Goal: Task Accomplishment & Management: Use online tool/utility

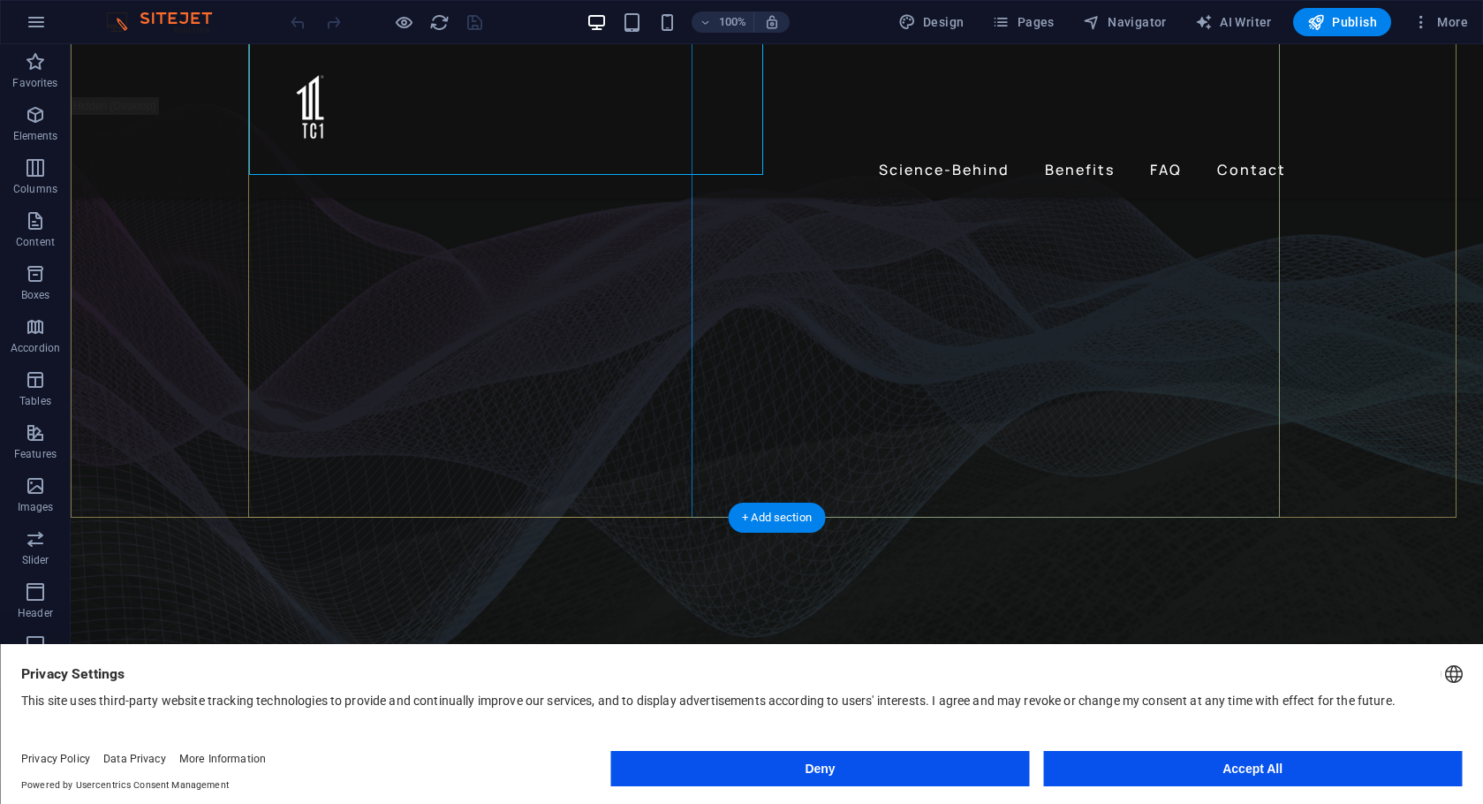
scroll to position [356, 0]
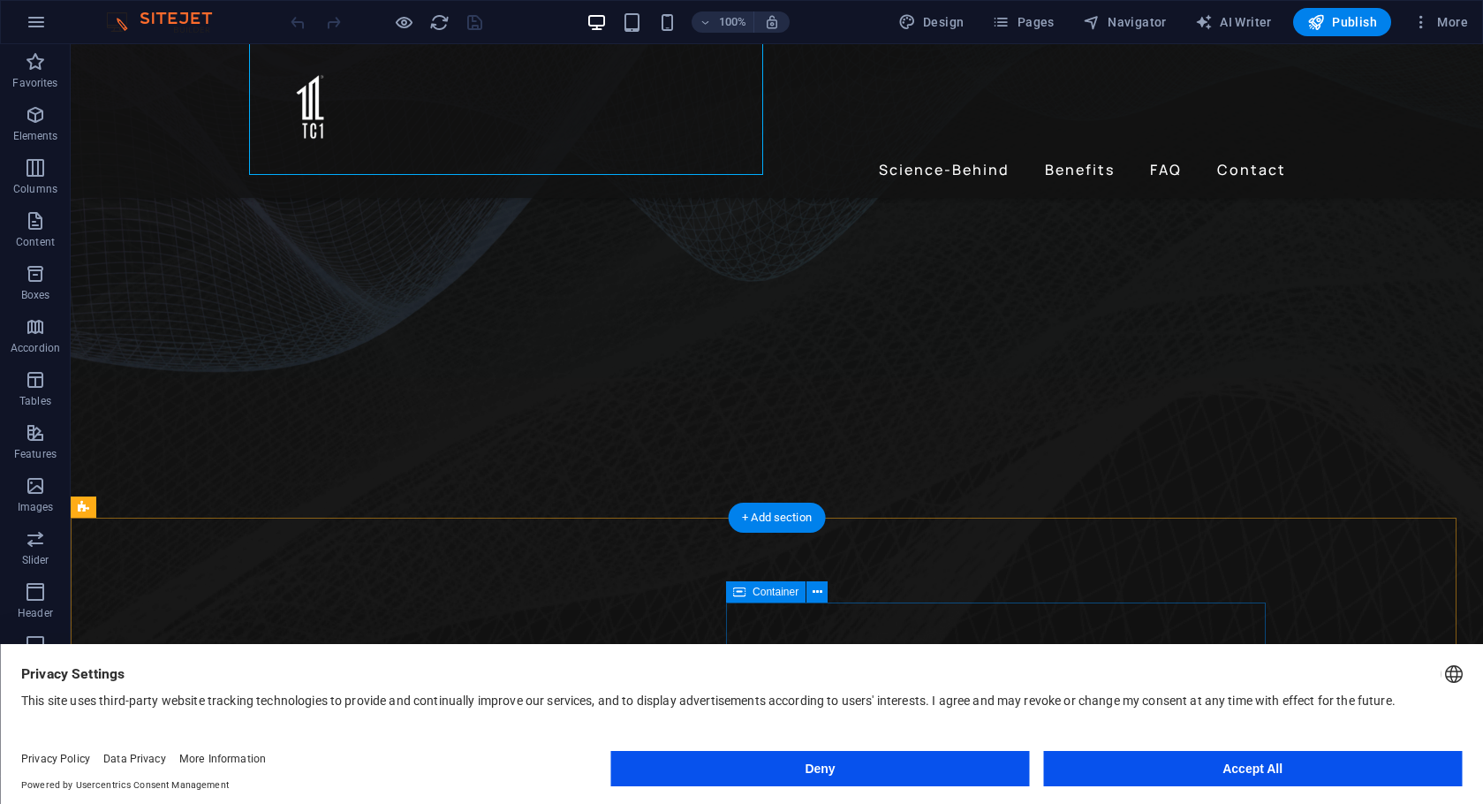
click at [1210, 768] on button "Accept All" at bounding box center [1252, 768] width 419 height 35
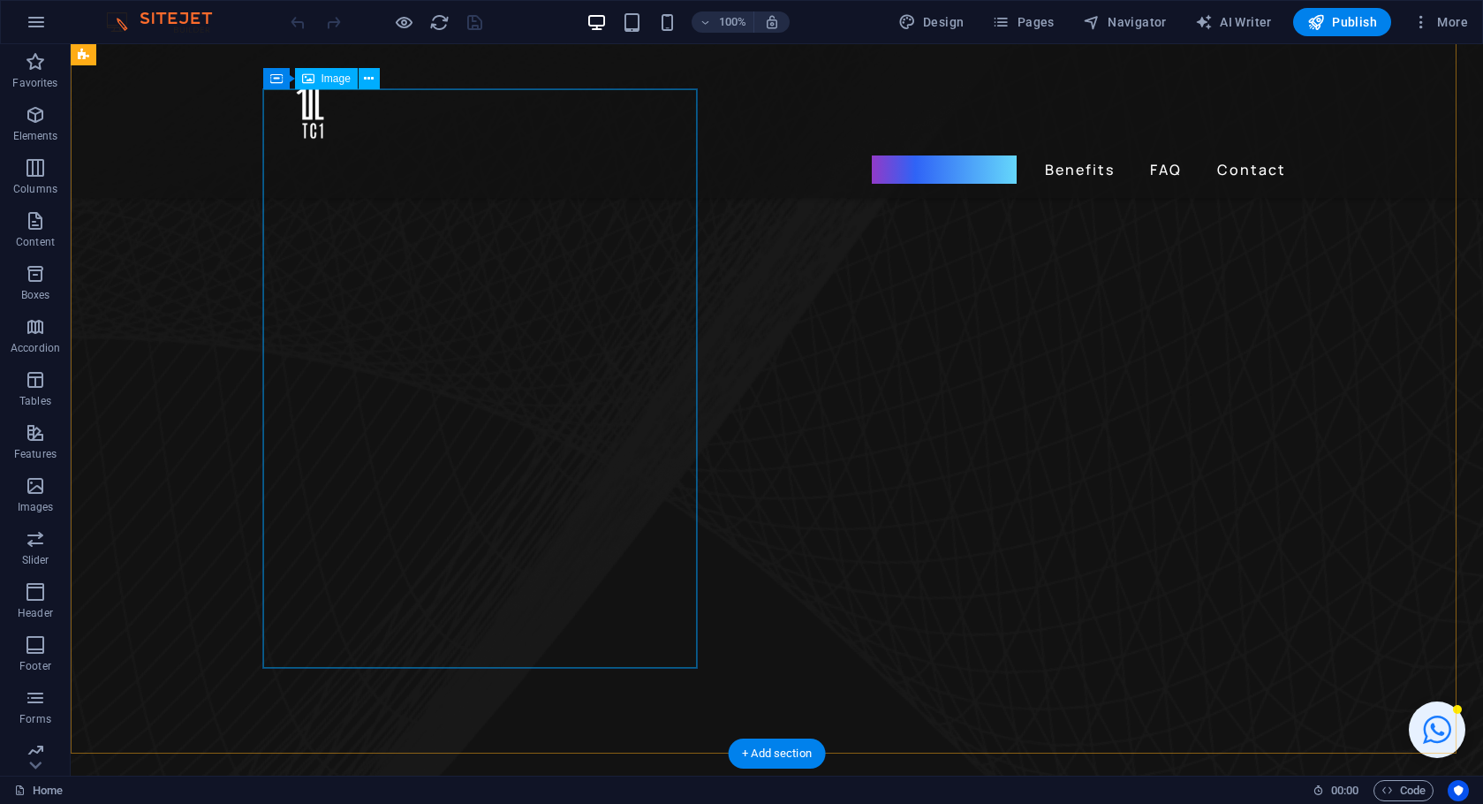
scroll to position [536, 0]
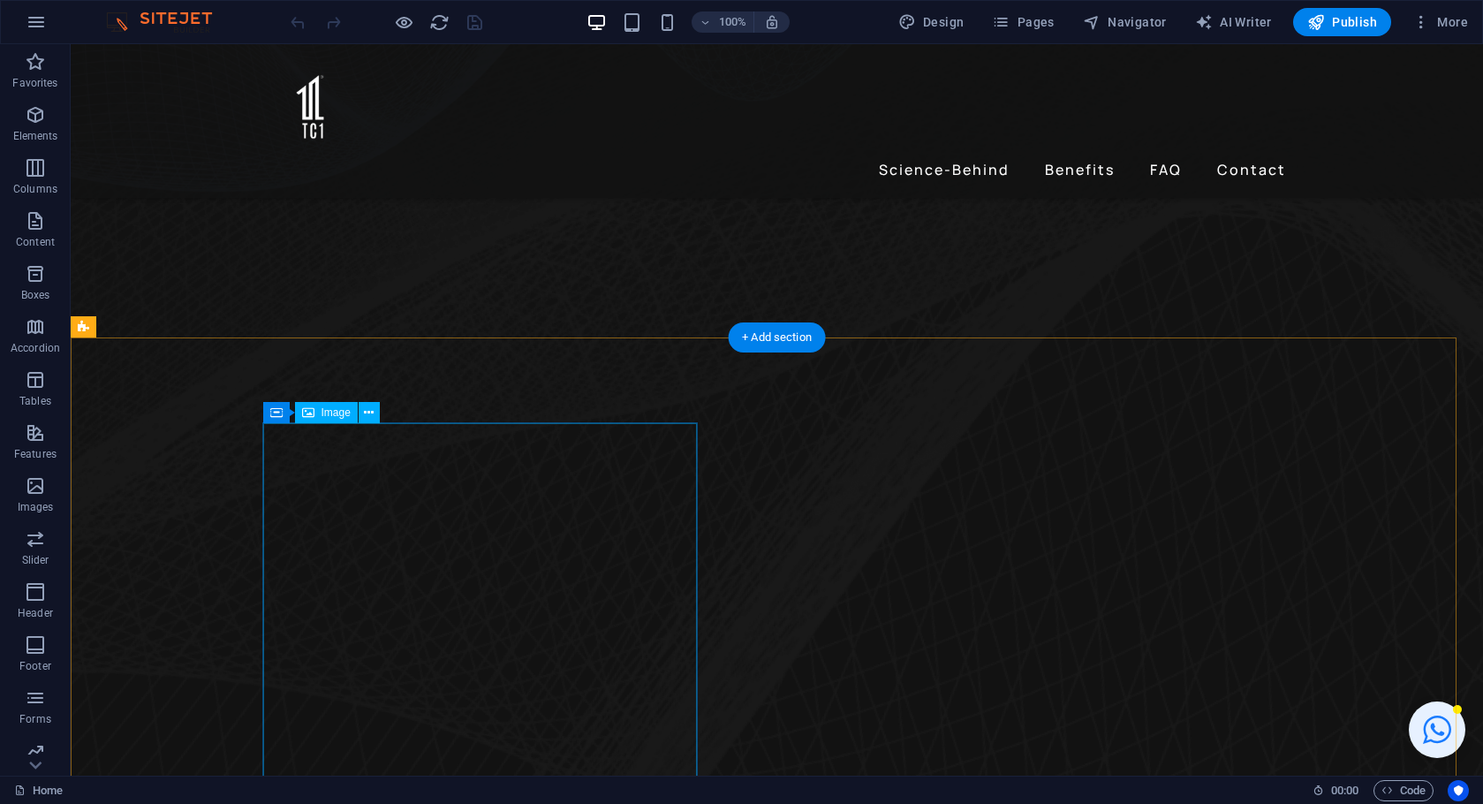
select select "px"
select select "%"
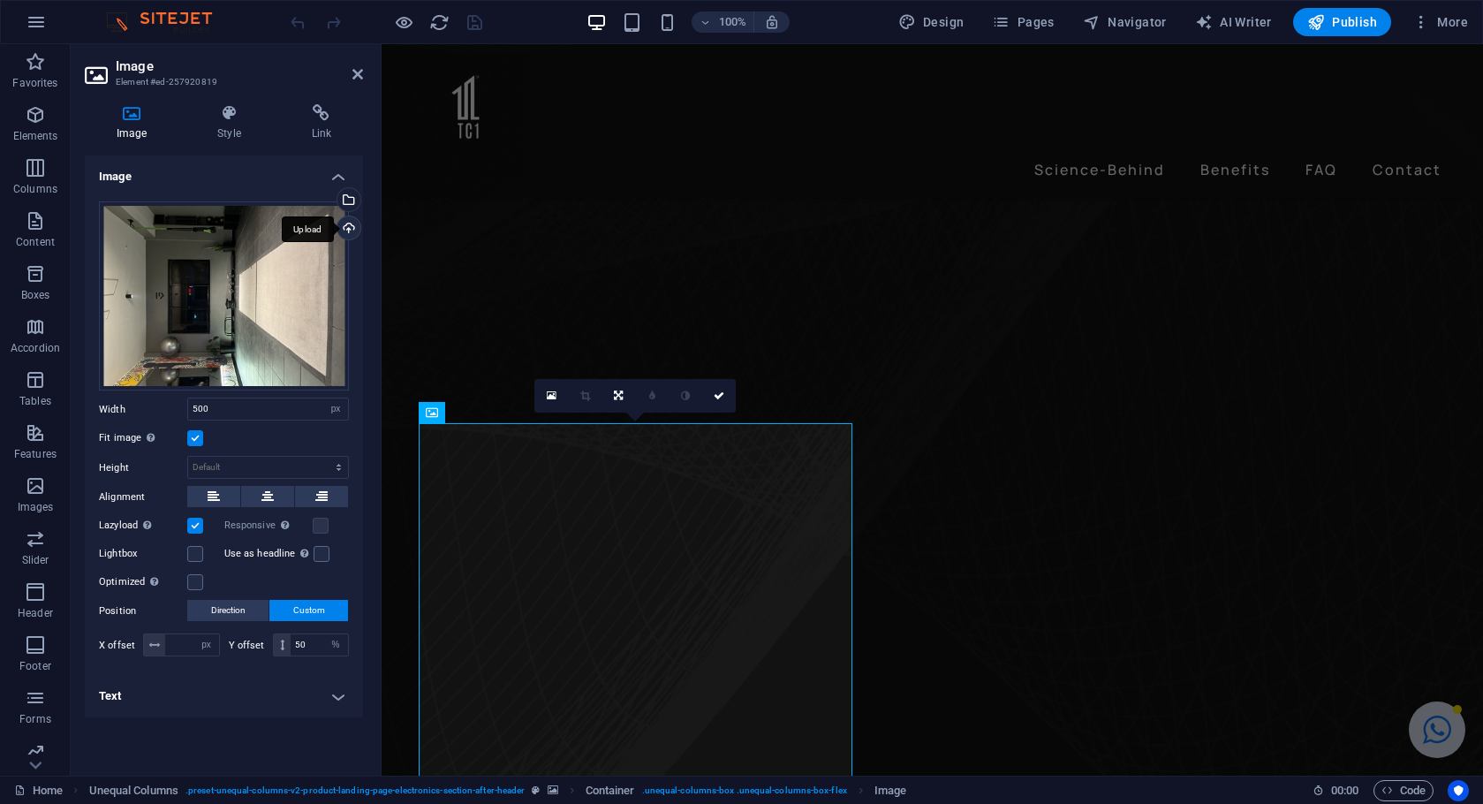
click at [358, 224] on div "Upload" at bounding box center [347, 229] width 26 height 26
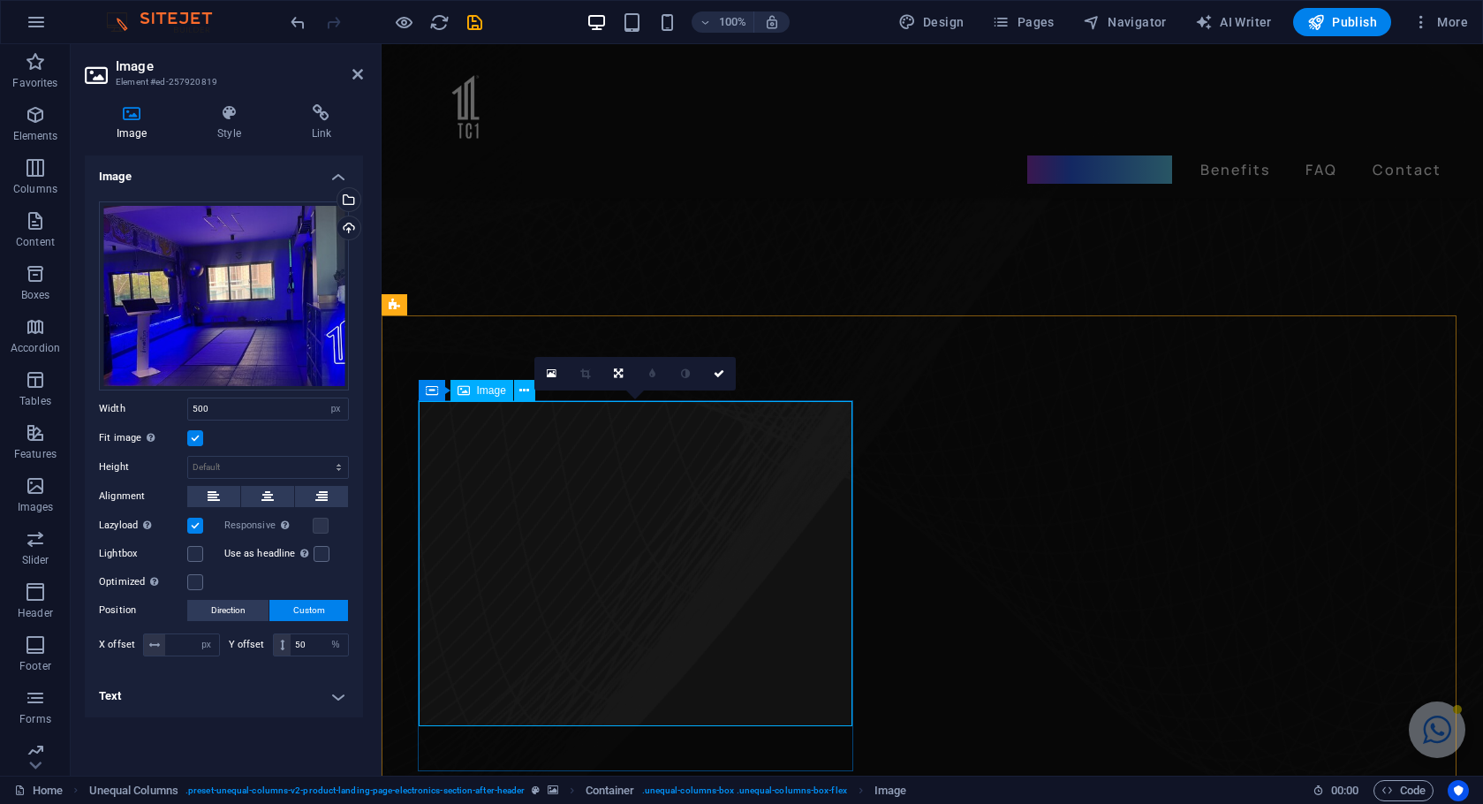
scroll to position [665, 0]
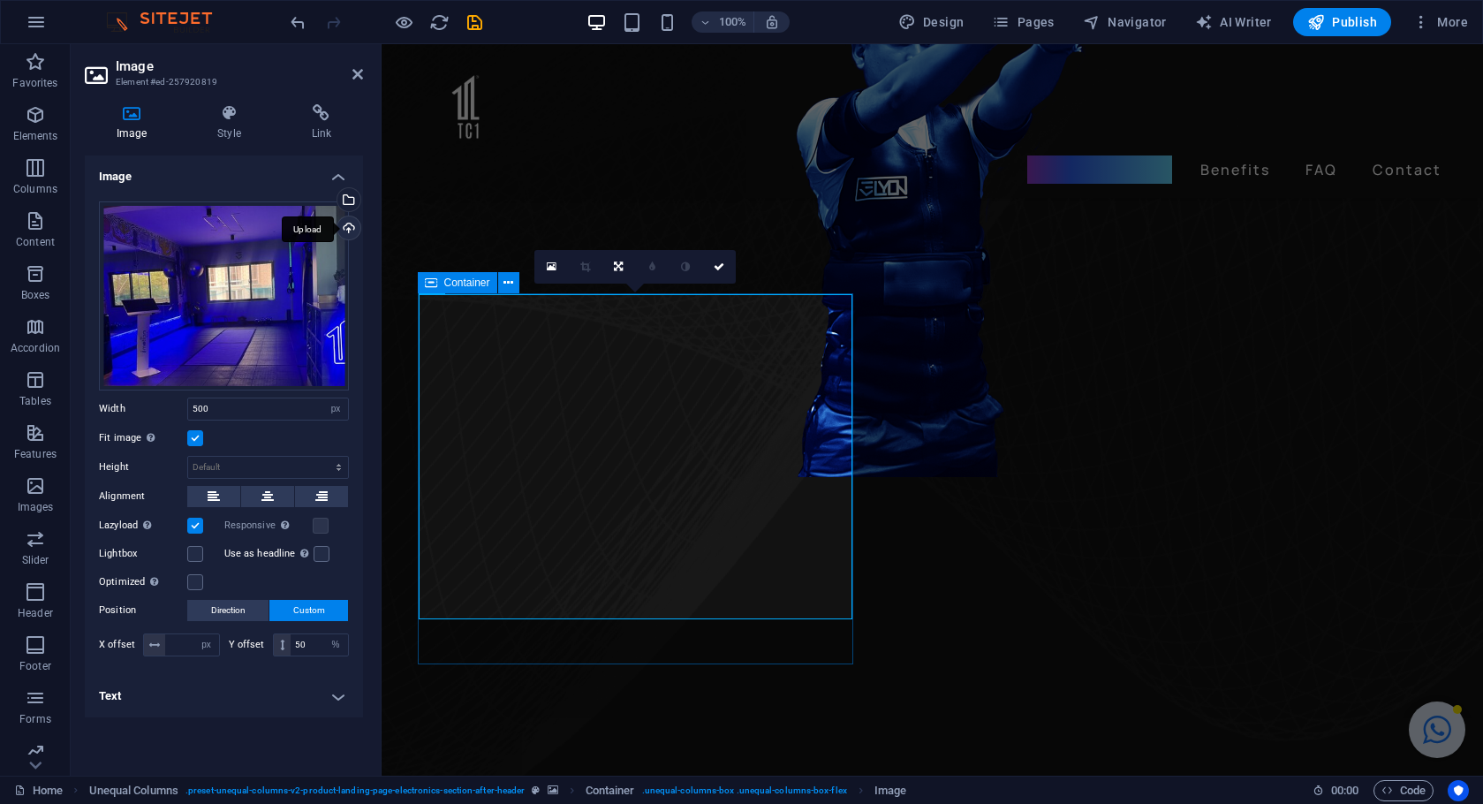
click at [359, 228] on div "Upload" at bounding box center [347, 229] width 26 height 26
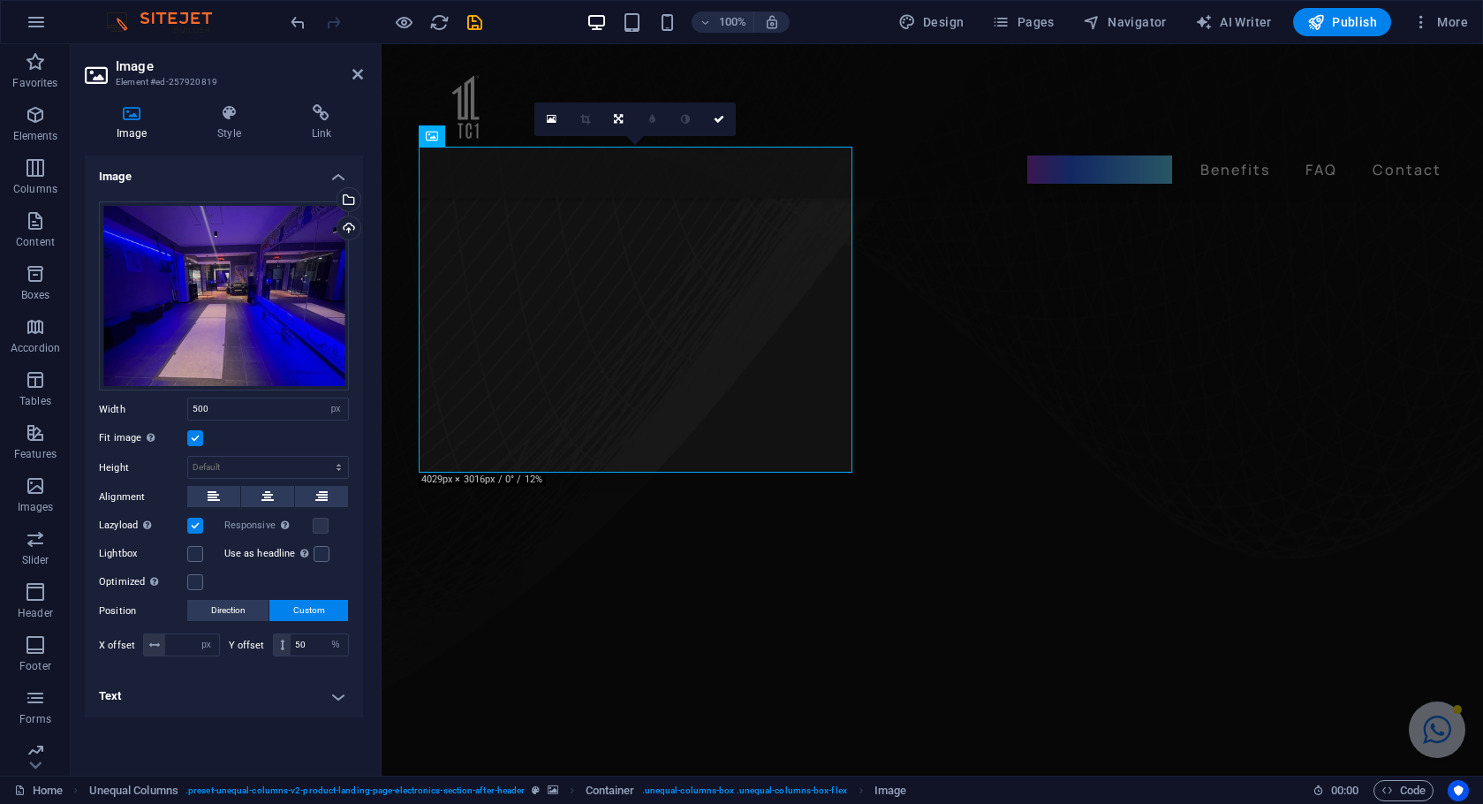
scroll to position [693, 0]
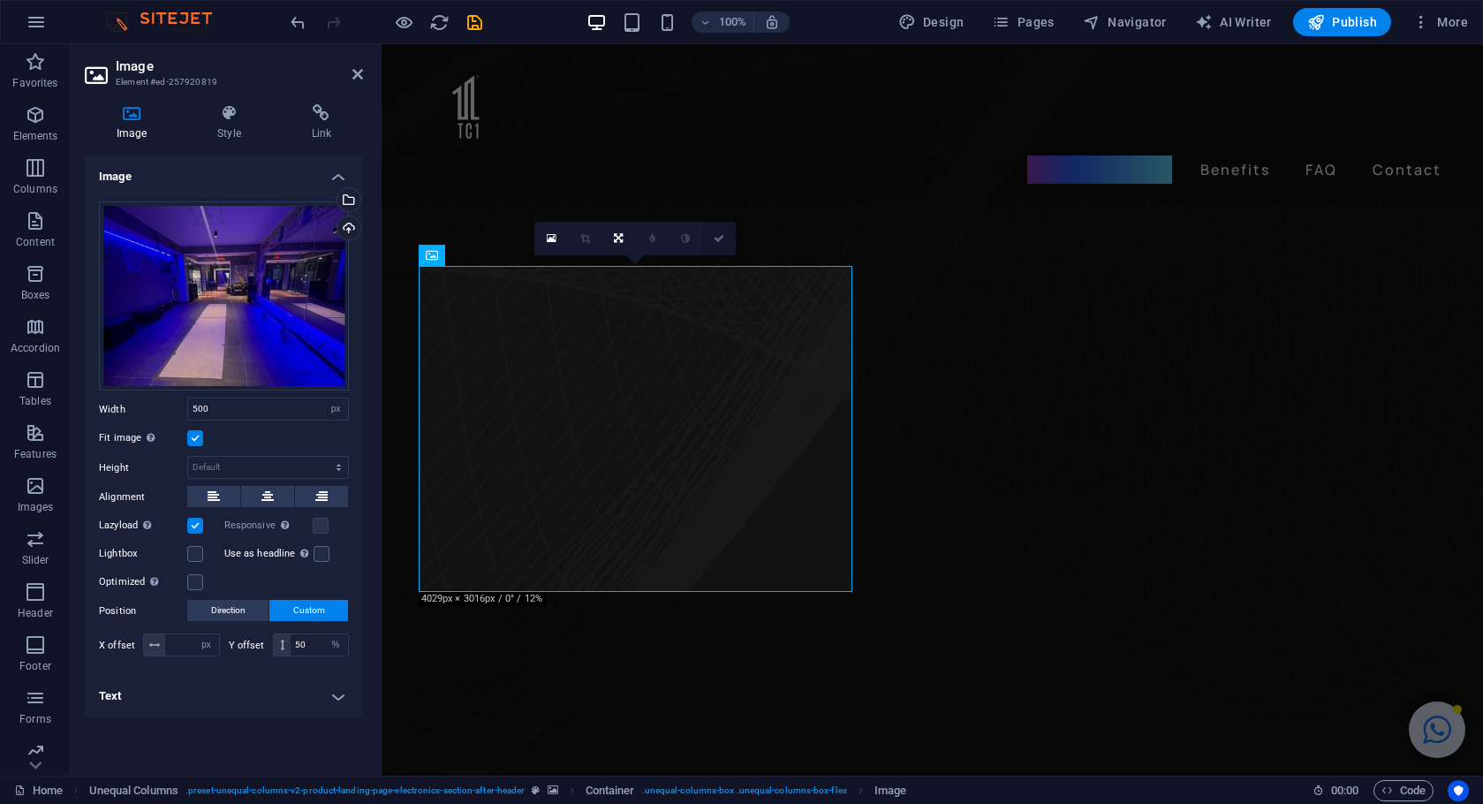
drag, startPoint x: 722, startPoint y: 237, endPoint x: 840, endPoint y: 283, distance: 126.4
click at [722, 237] on icon at bounding box center [719, 238] width 11 height 11
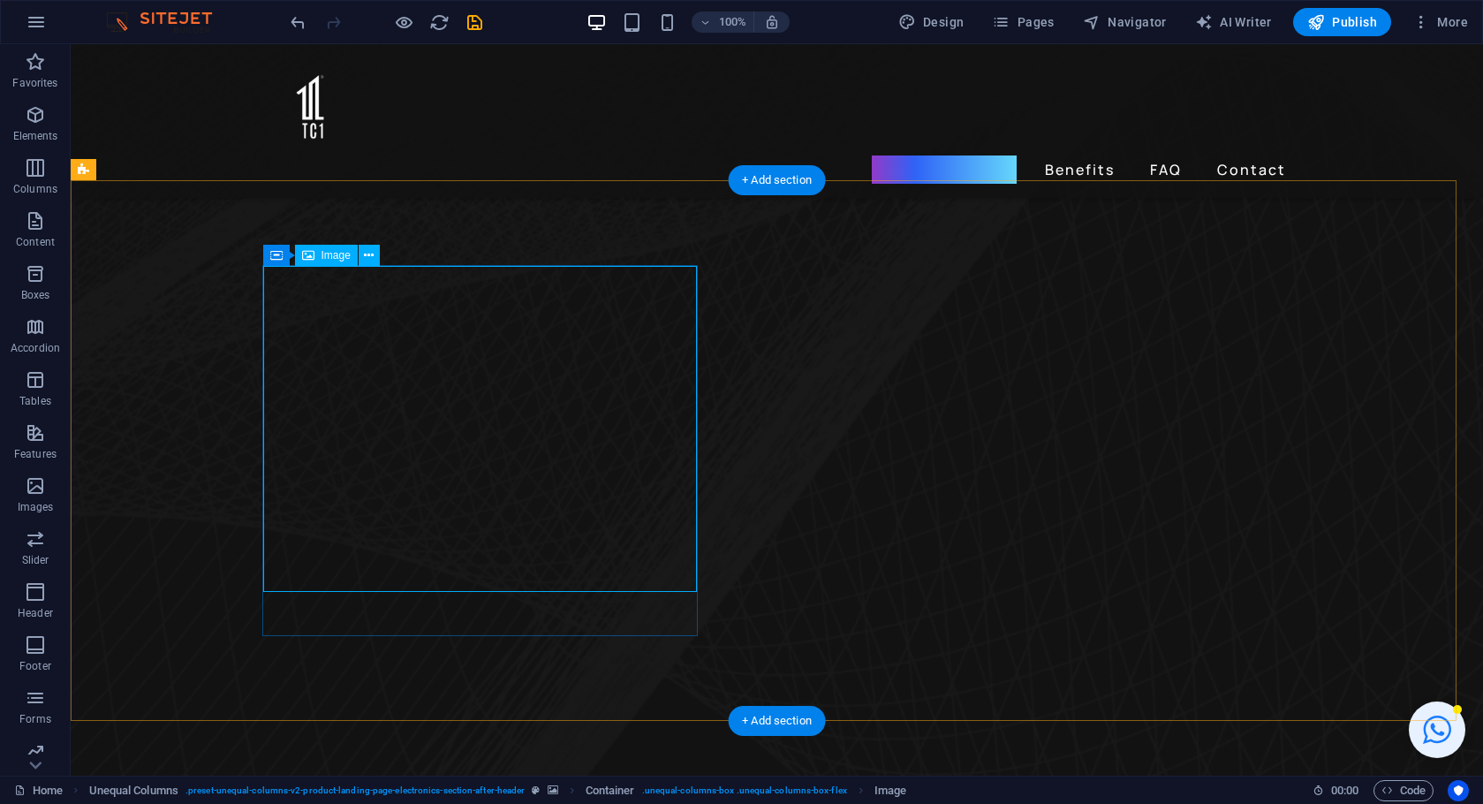
select select "px"
select select "%"
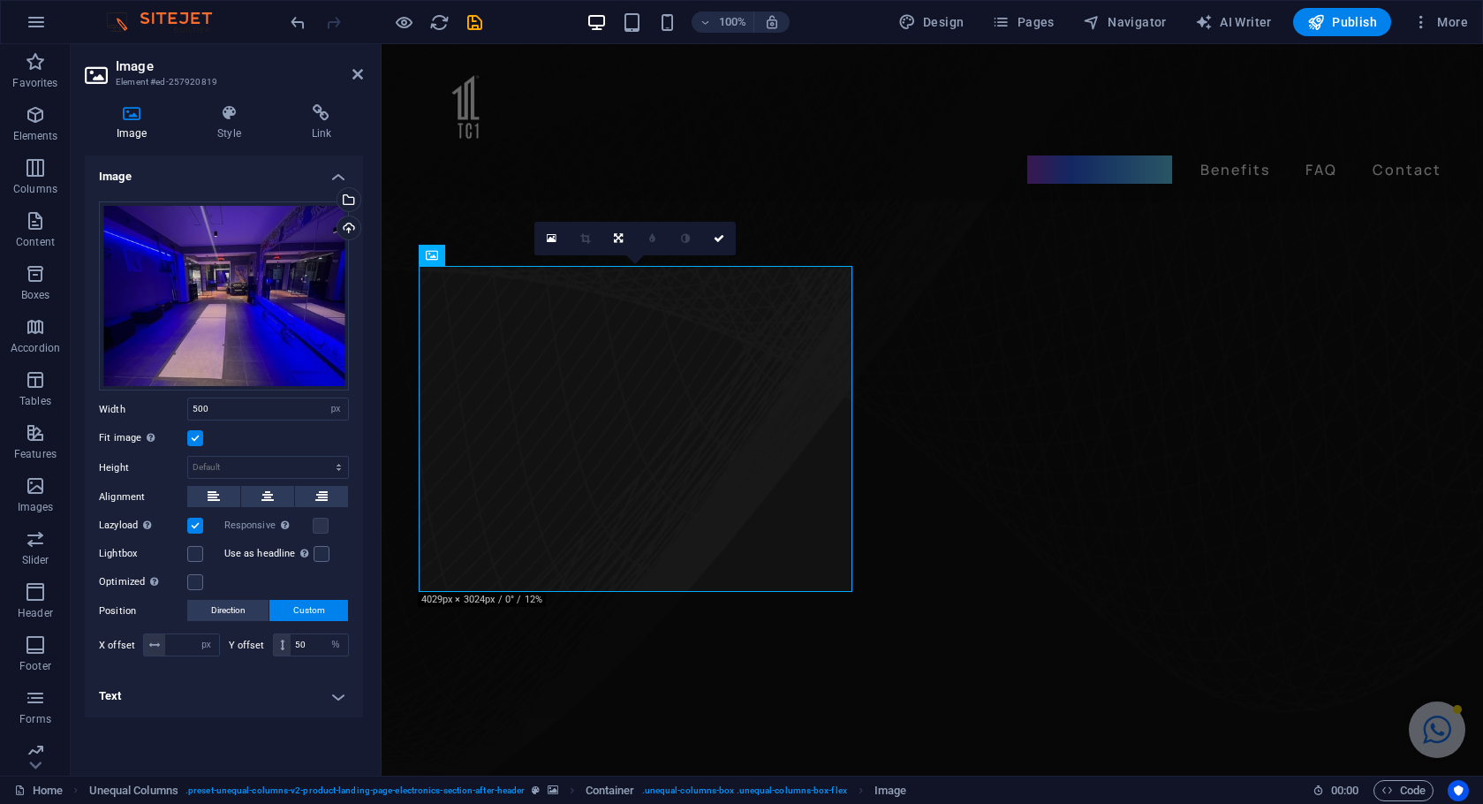
click at [193, 442] on label at bounding box center [195, 438] width 16 height 16
click at [0, 0] on input "Fit image Automatically fit image to a fixed width and height" at bounding box center [0, 0] width 0 height 0
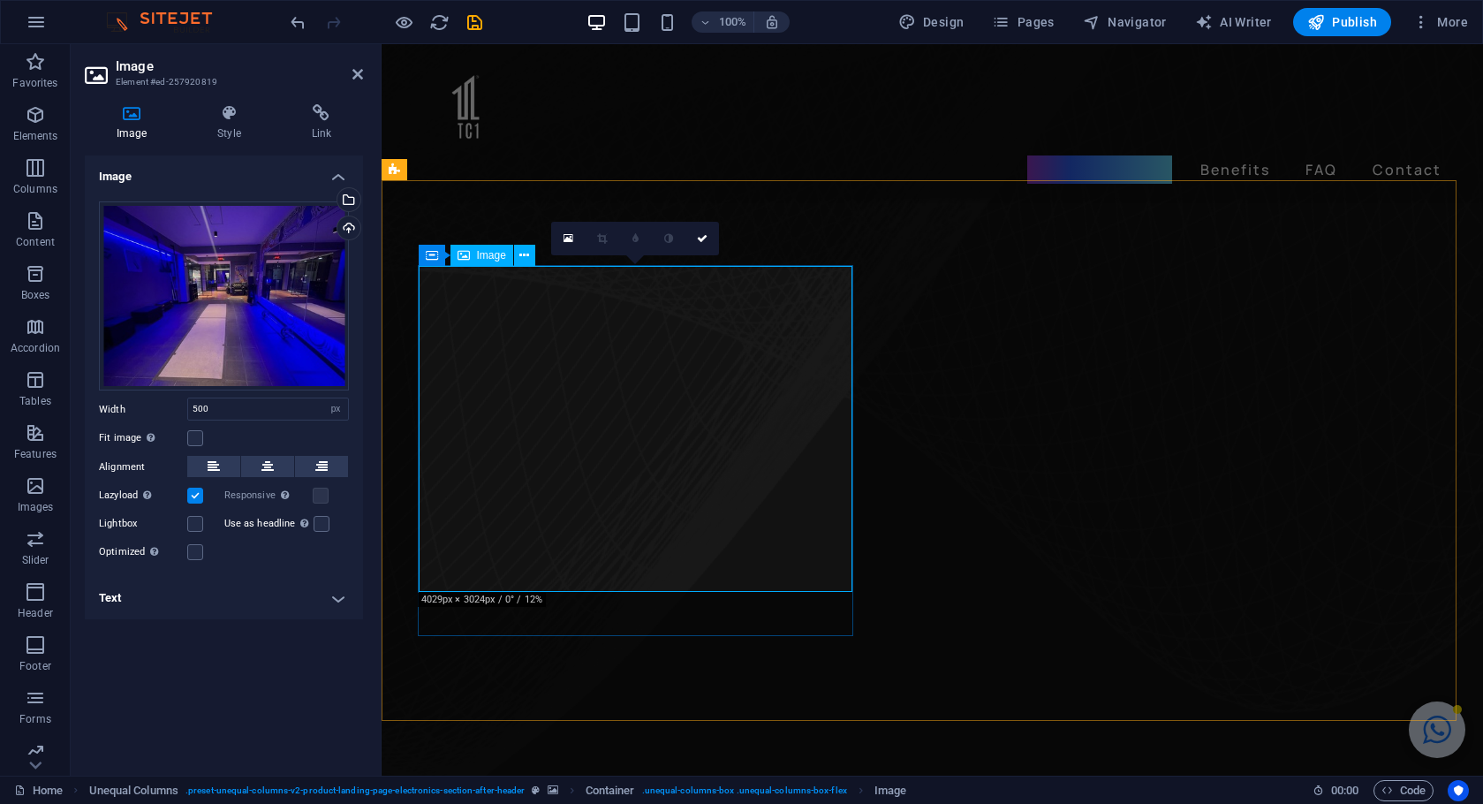
click at [198, 442] on label at bounding box center [195, 438] width 16 height 16
click at [0, 0] on input "Fit image Automatically fit image to a fixed width and height" at bounding box center [0, 0] width 0 height 0
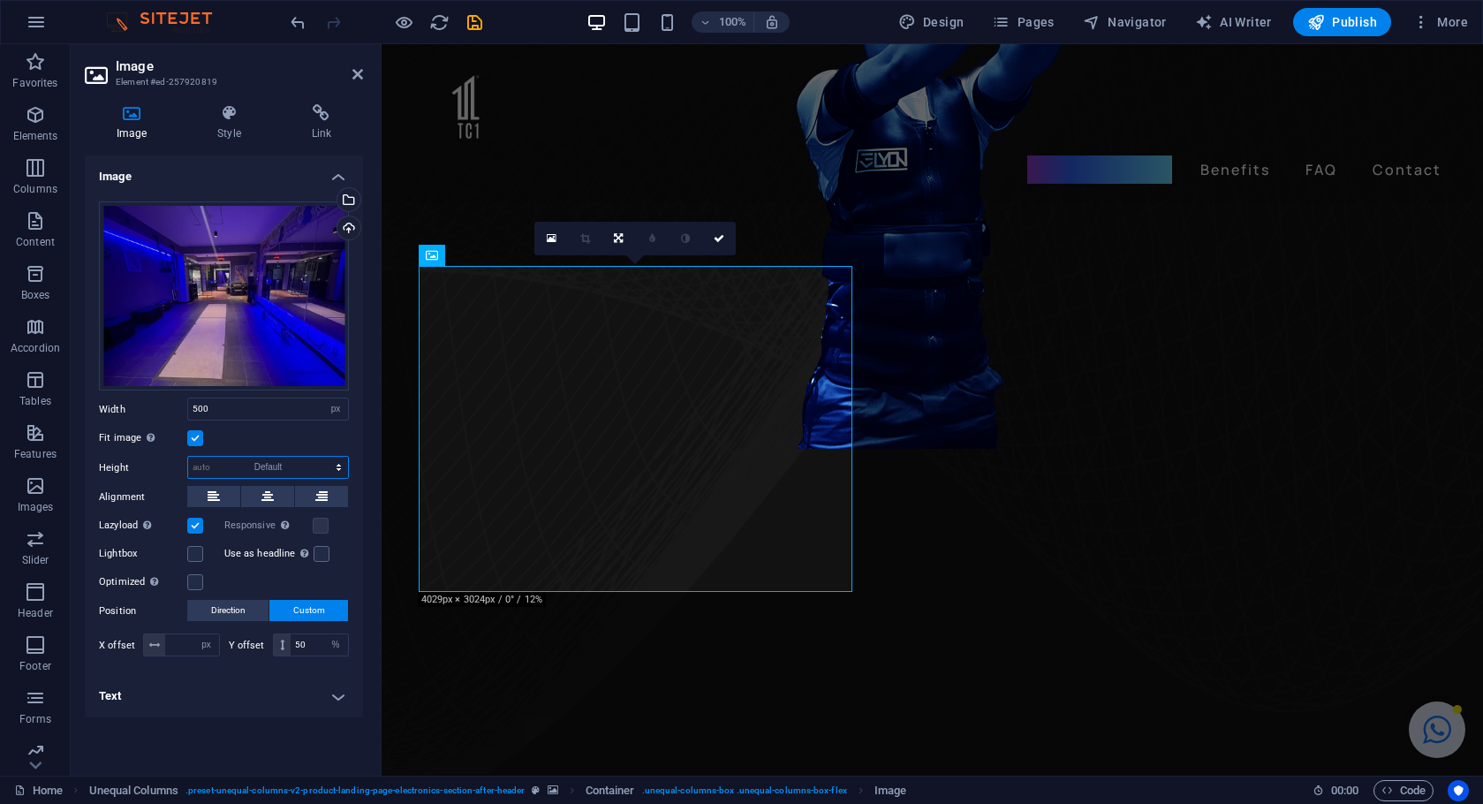
select select "DISABLED_OPTION_VALUE"
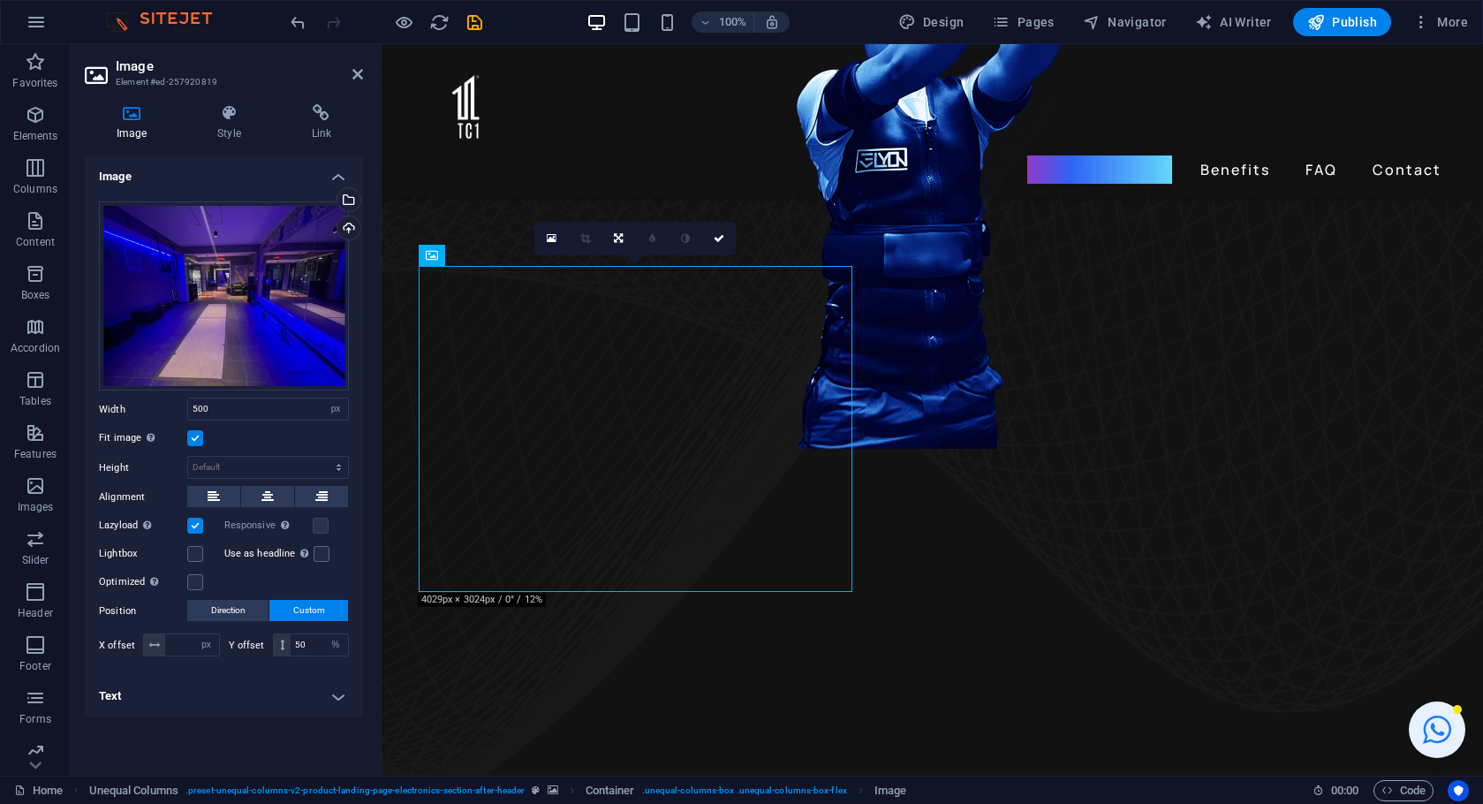
drag, startPoint x: 630, startPoint y: 451, endPoint x: 646, endPoint y: 635, distance: 184.4
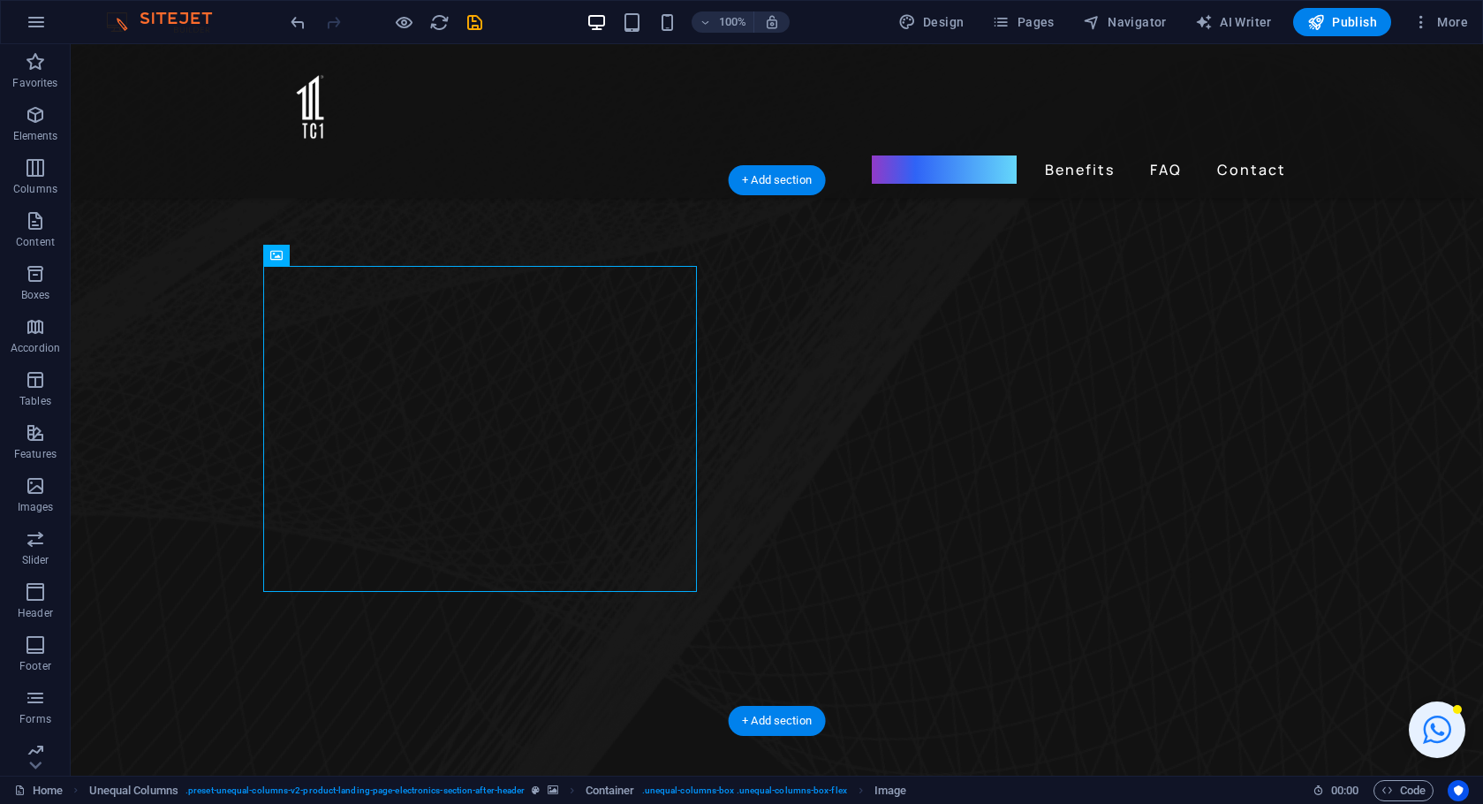
drag, startPoint x: 335, startPoint y: 448, endPoint x: 646, endPoint y: 585, distance: 340.8
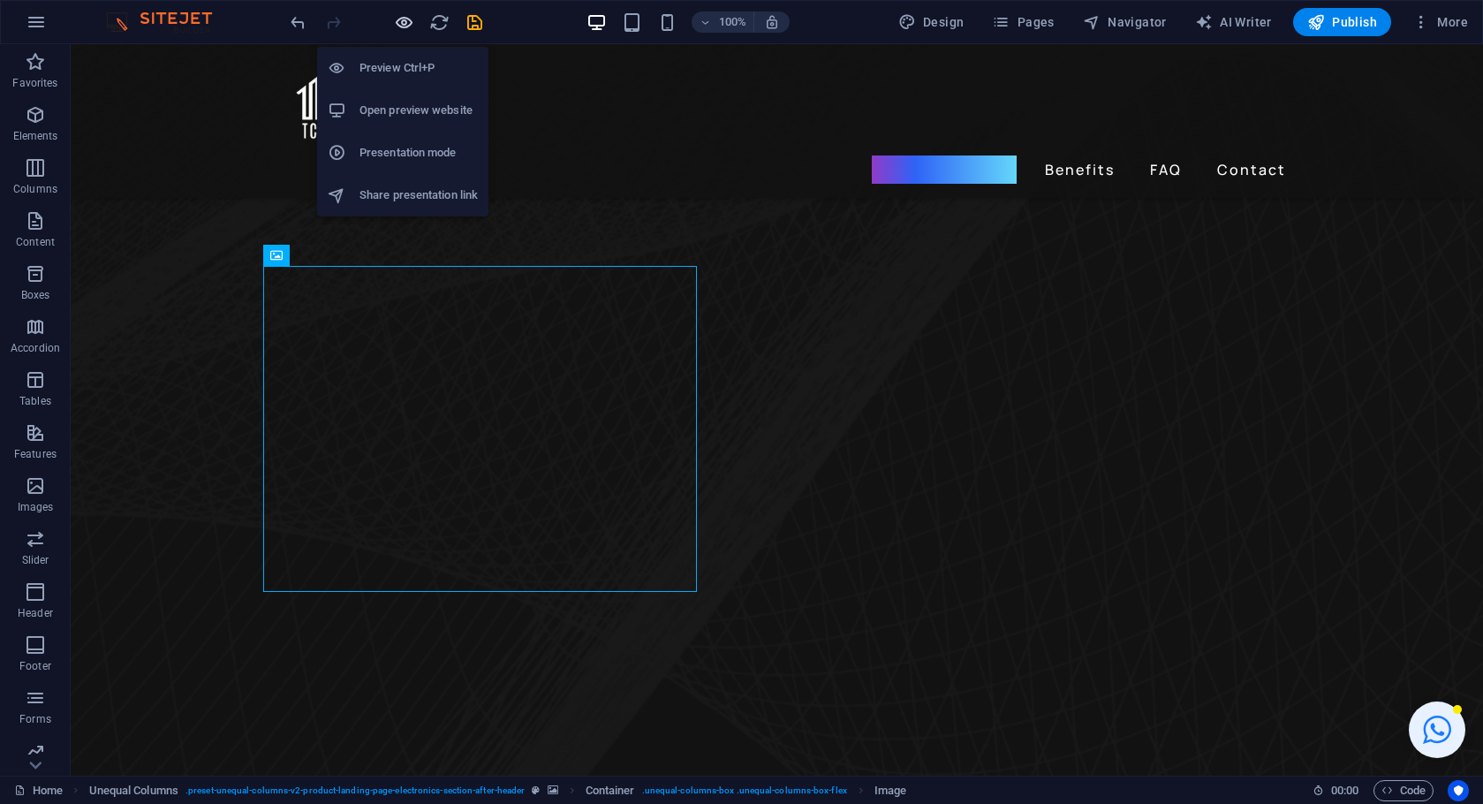
click at [403, 29] on icon "button" at bounding box center [404, 22] width 20 height 20
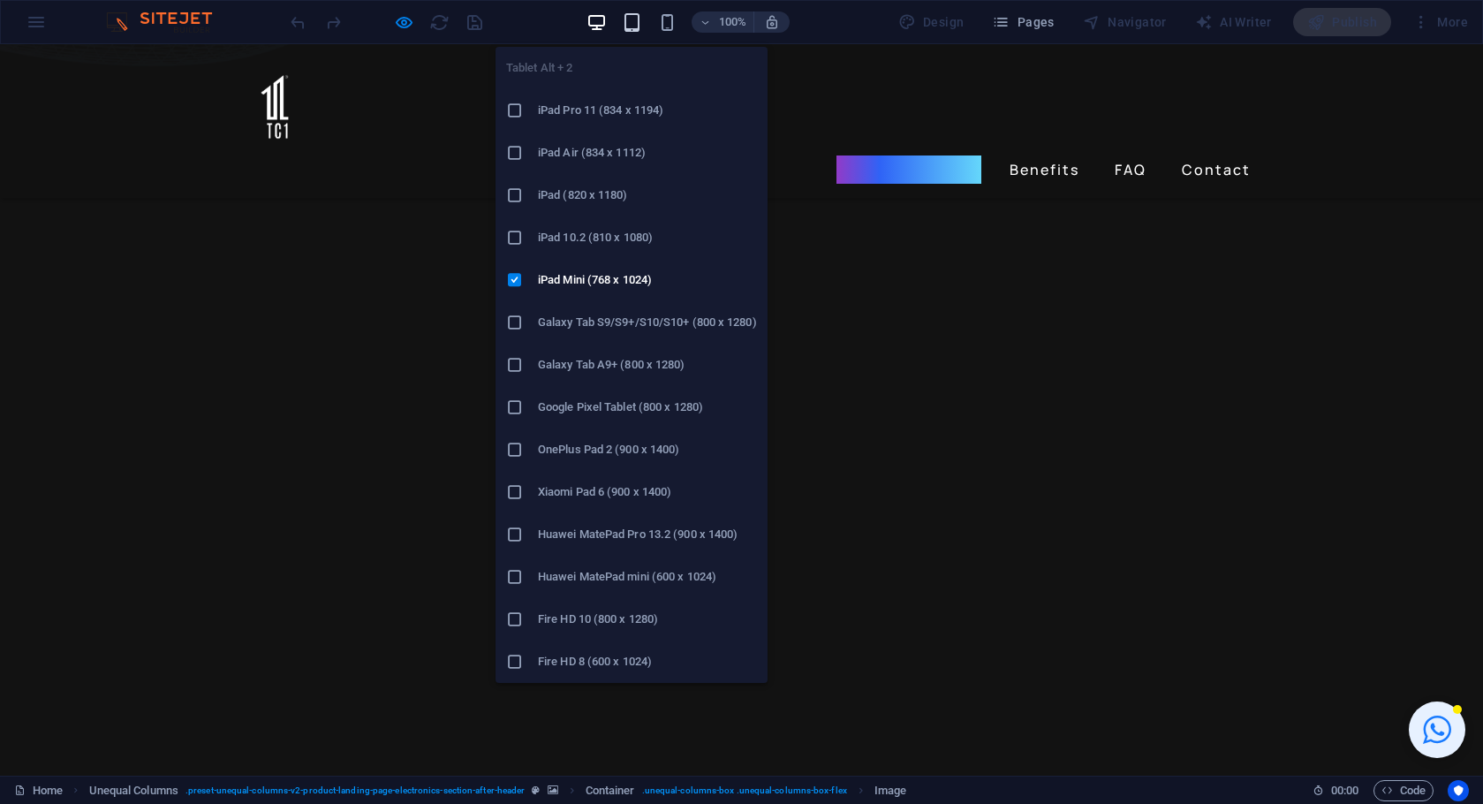
click at [641, 28] on icon "button" at bounding box center [632, 22] width 20 height 20
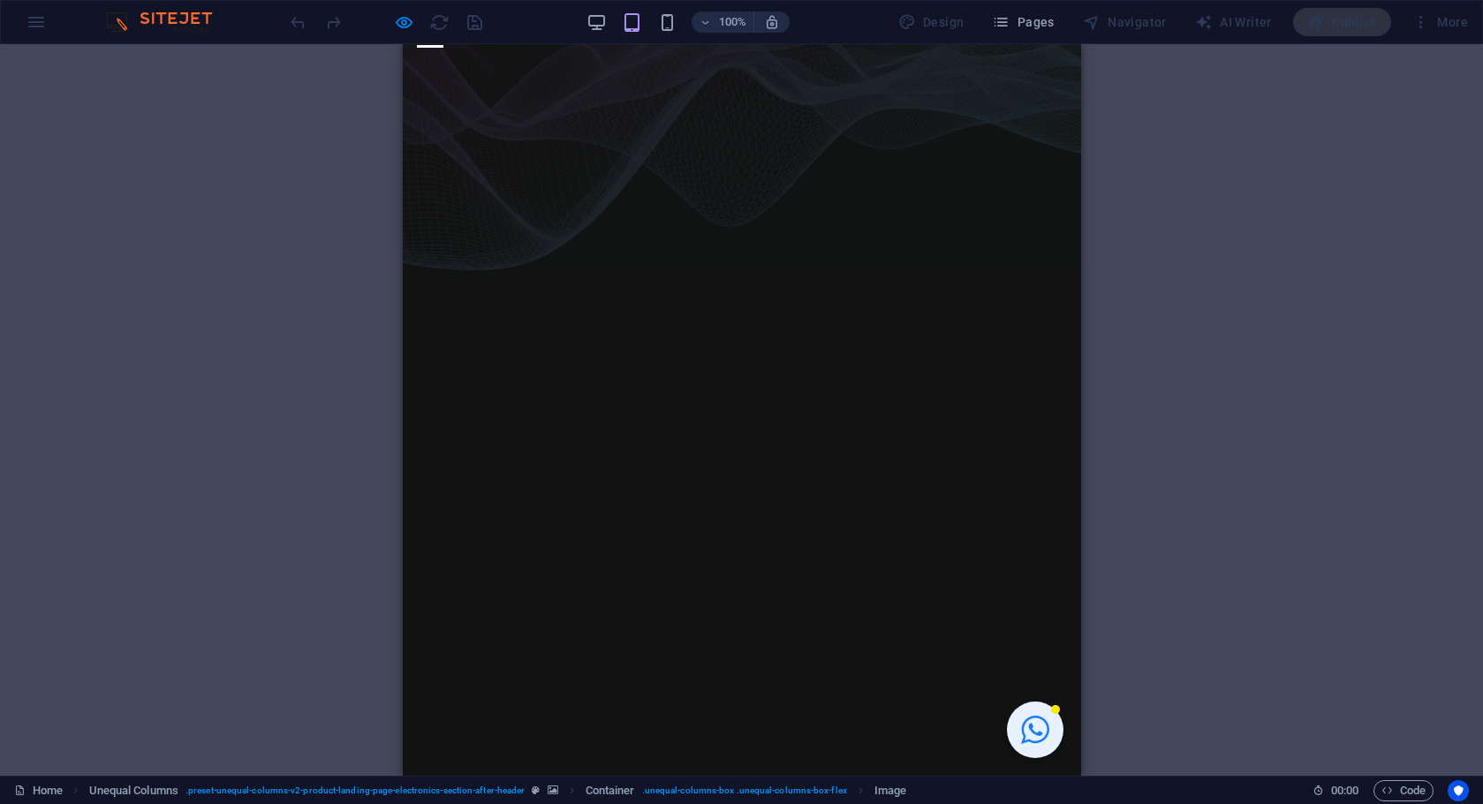
scroll to position [498, 0]
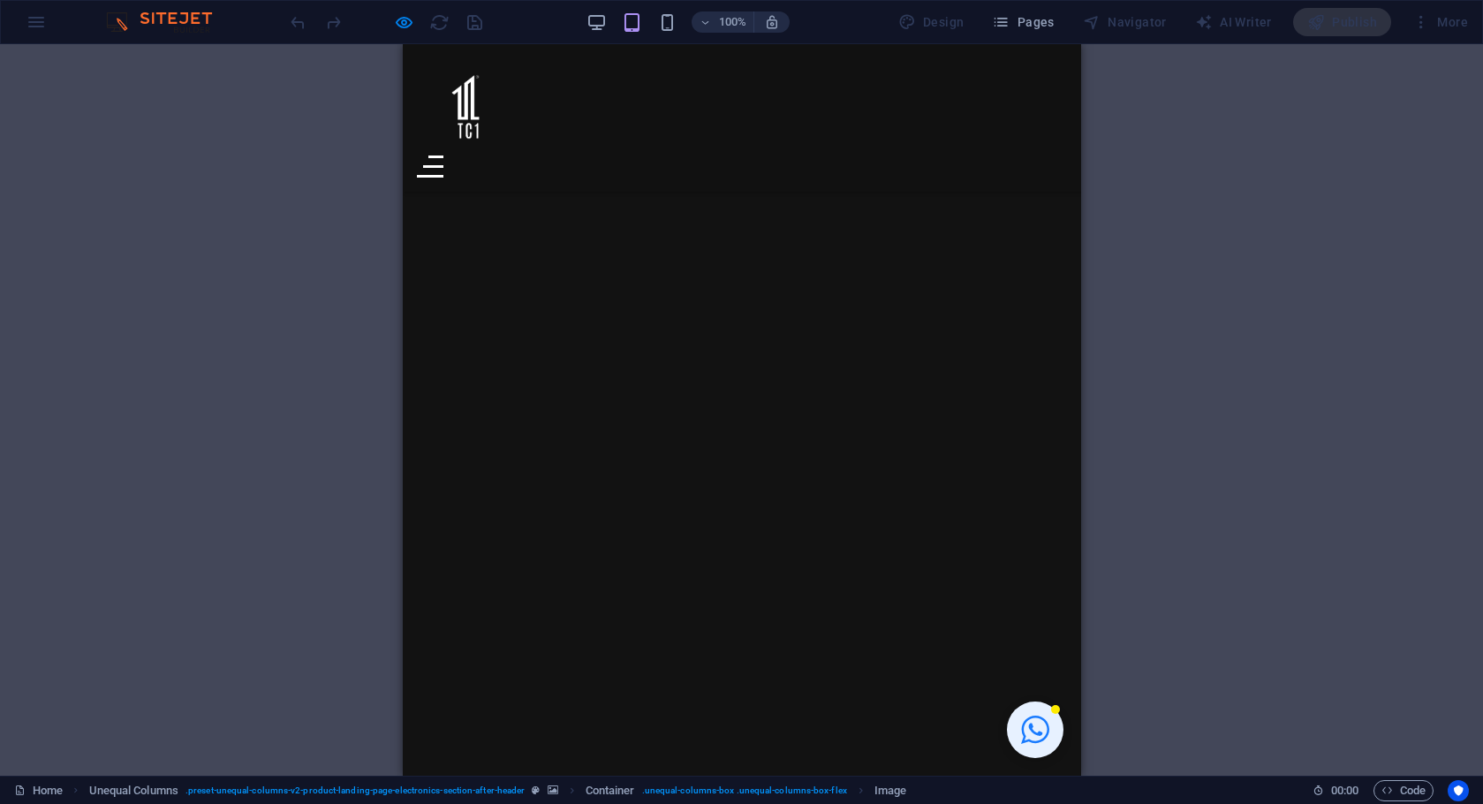
click at [597, 33] on div "100%" at bounding box center [687, 22] width 204 height 28
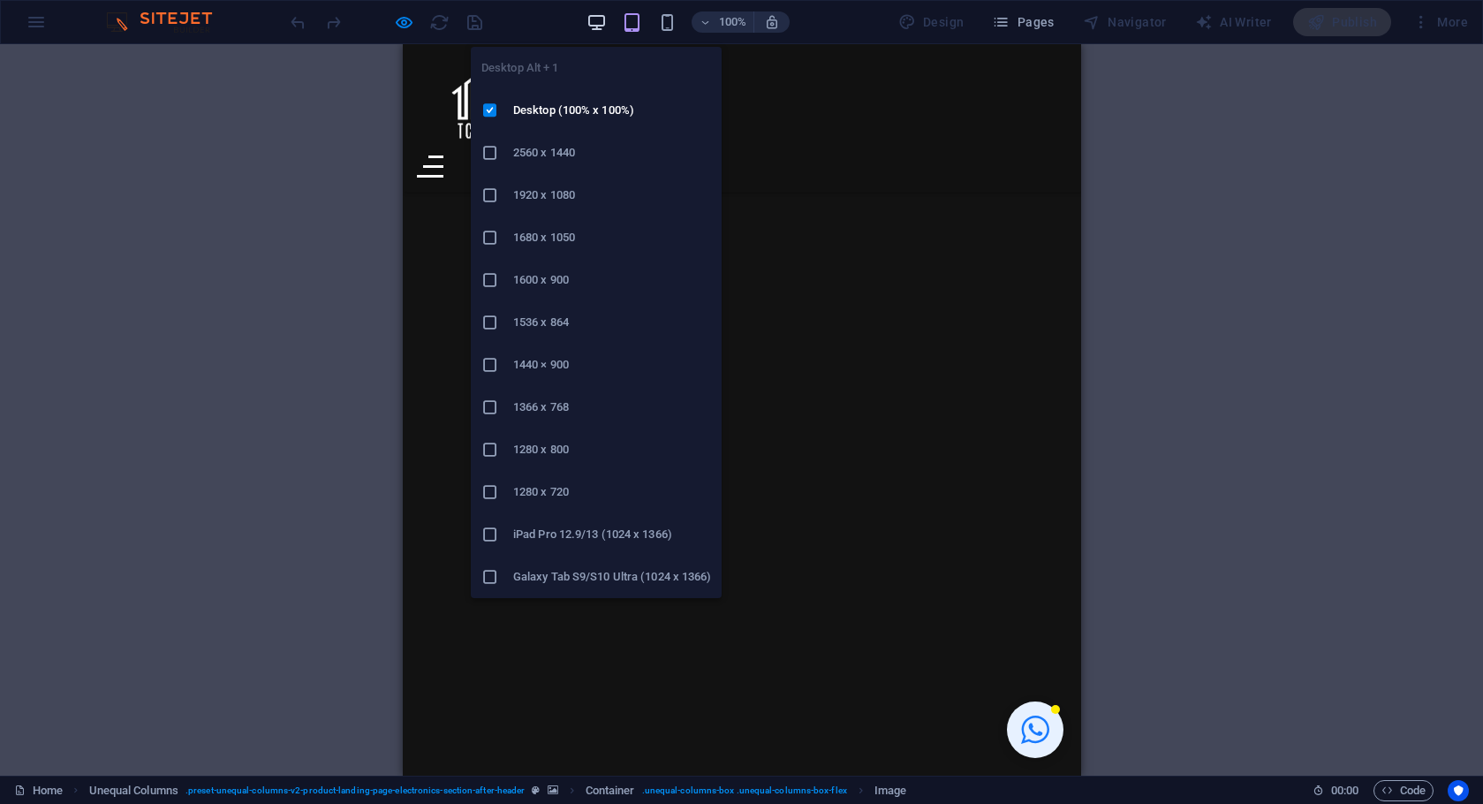
drag, startPoint x: 598, startPoint y: 22, endPoint x: 449, endPoint y: 27, distance: 148.5
click at [598, 22] on icon "button" at bounding box center [596, 22] width 20 height 20
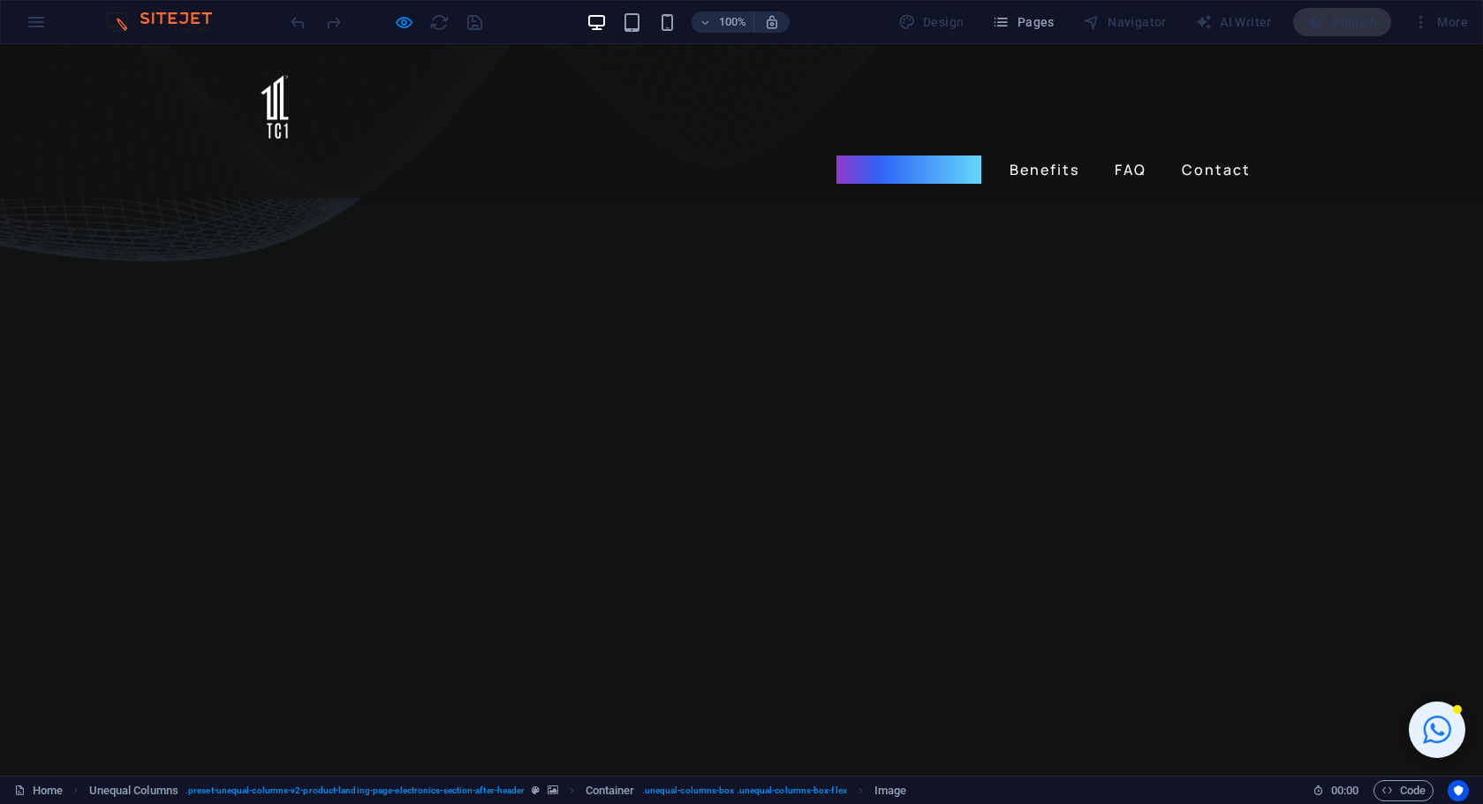
scroll to position [1153, 0]
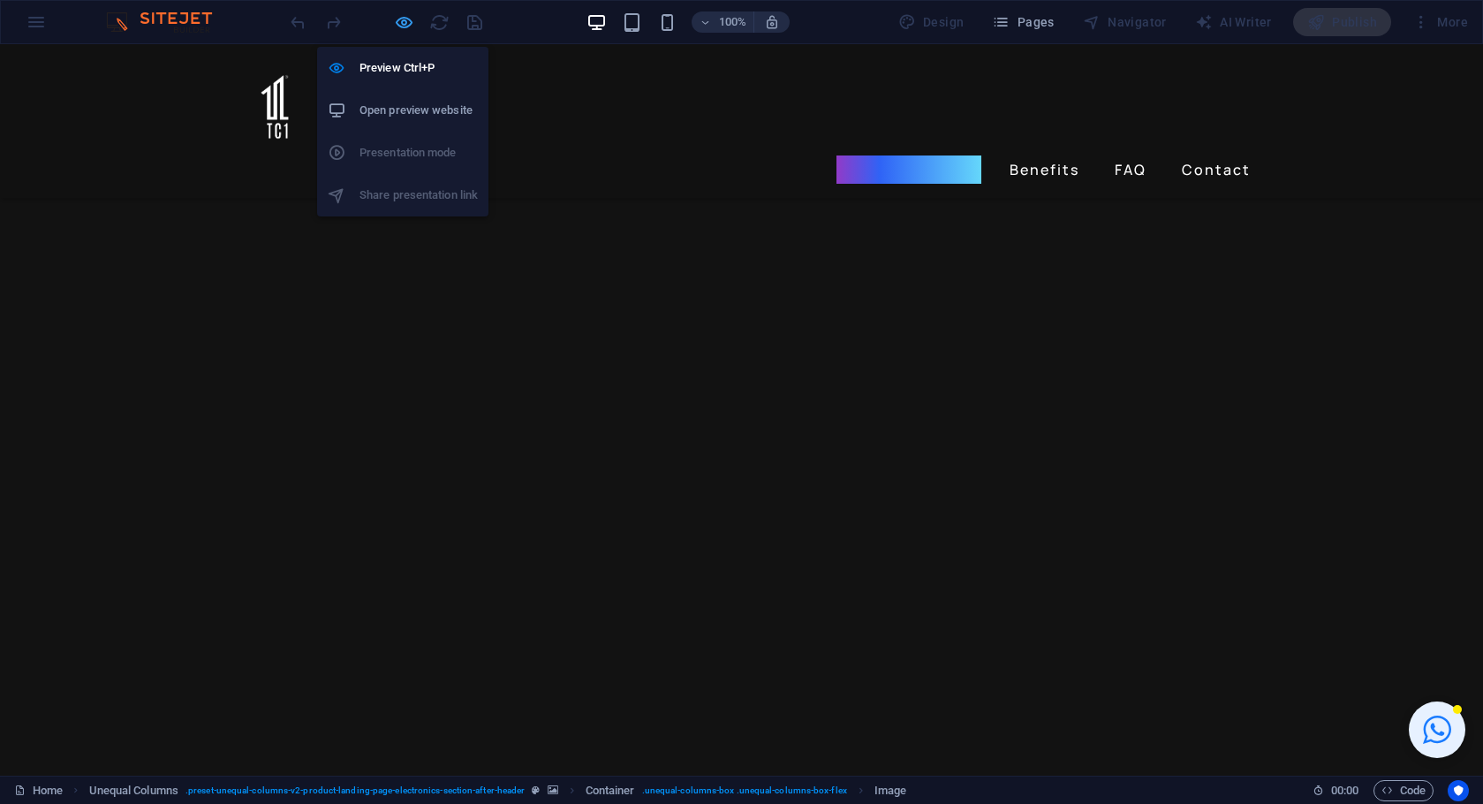
click at [404, 18] on icon "button" at bounding box center [404, 22] width 20 height 20
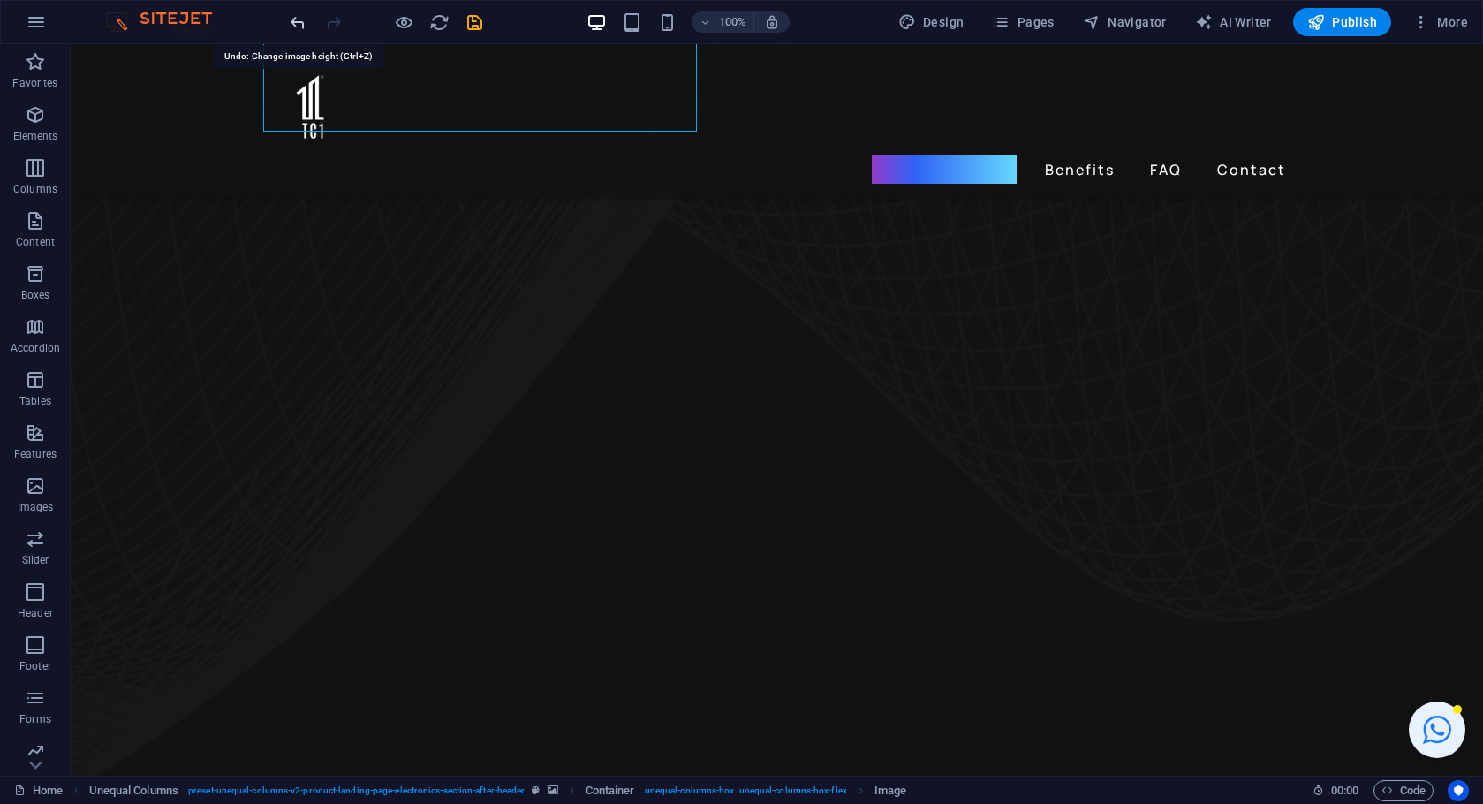
click at [296, 23] on icon "undo" at bounding box center [298, 22] width 20 height 20
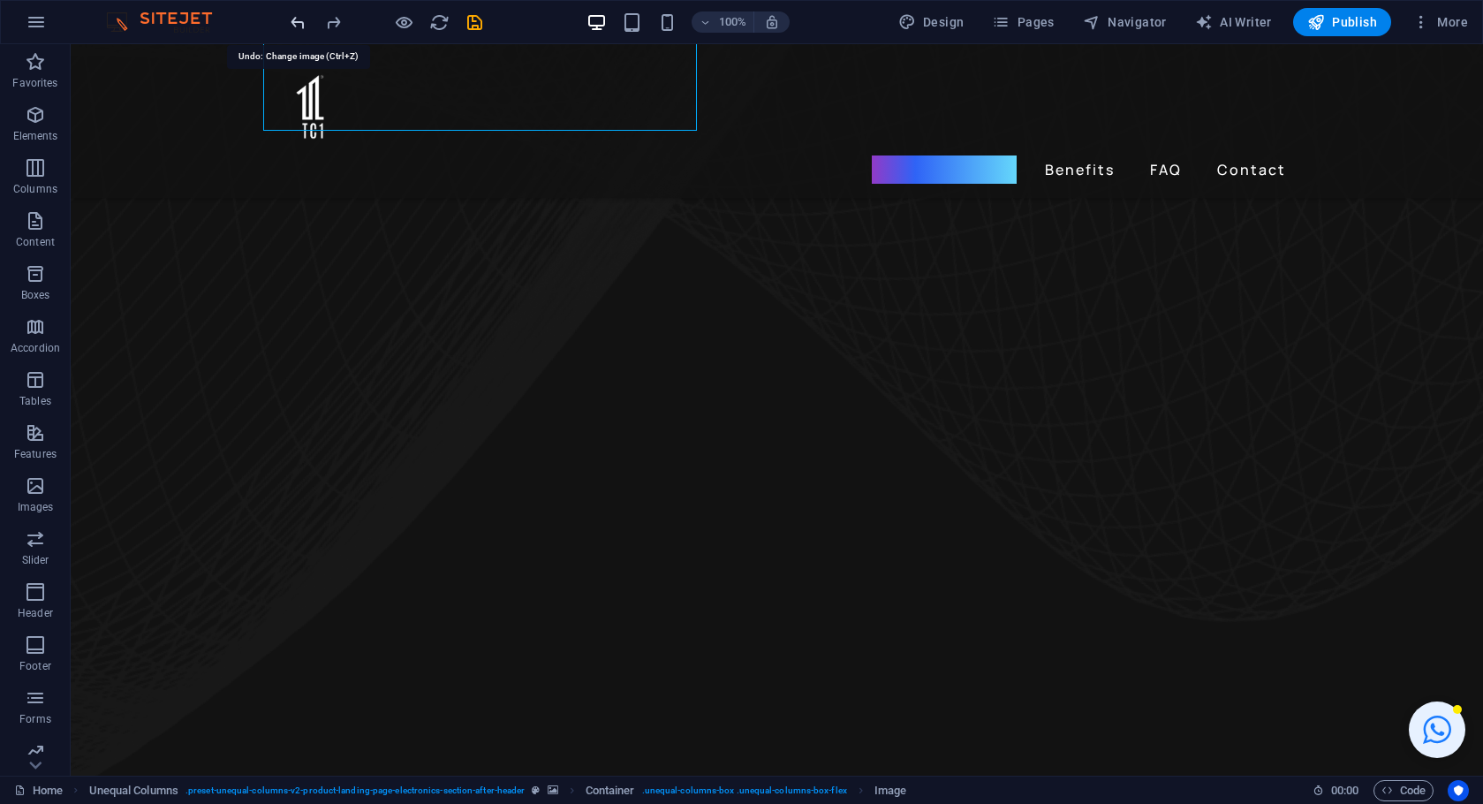
click at [296, 23] on div at bounding box center [386, 22] width 198 height 28
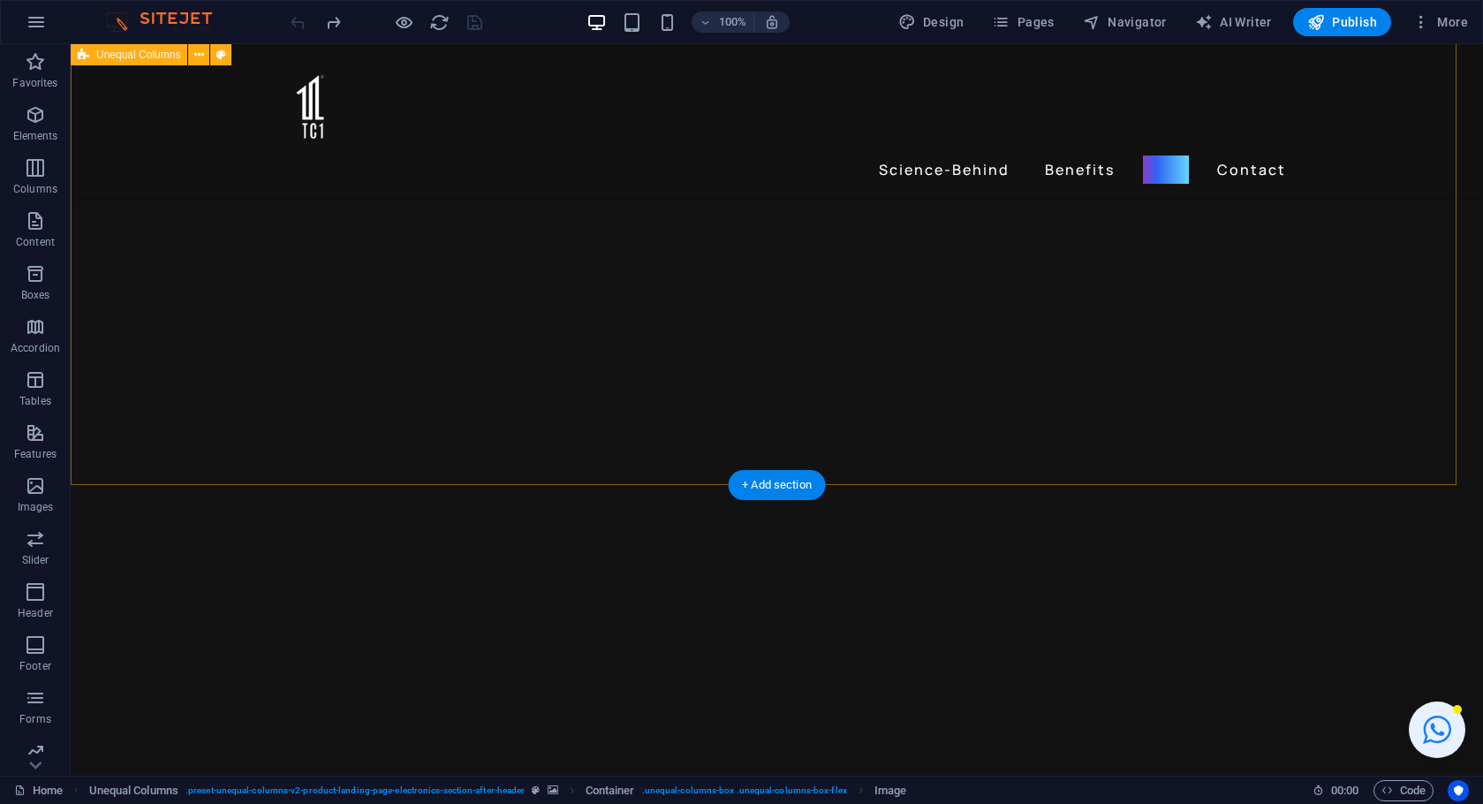
scroll to position [3007, 0]
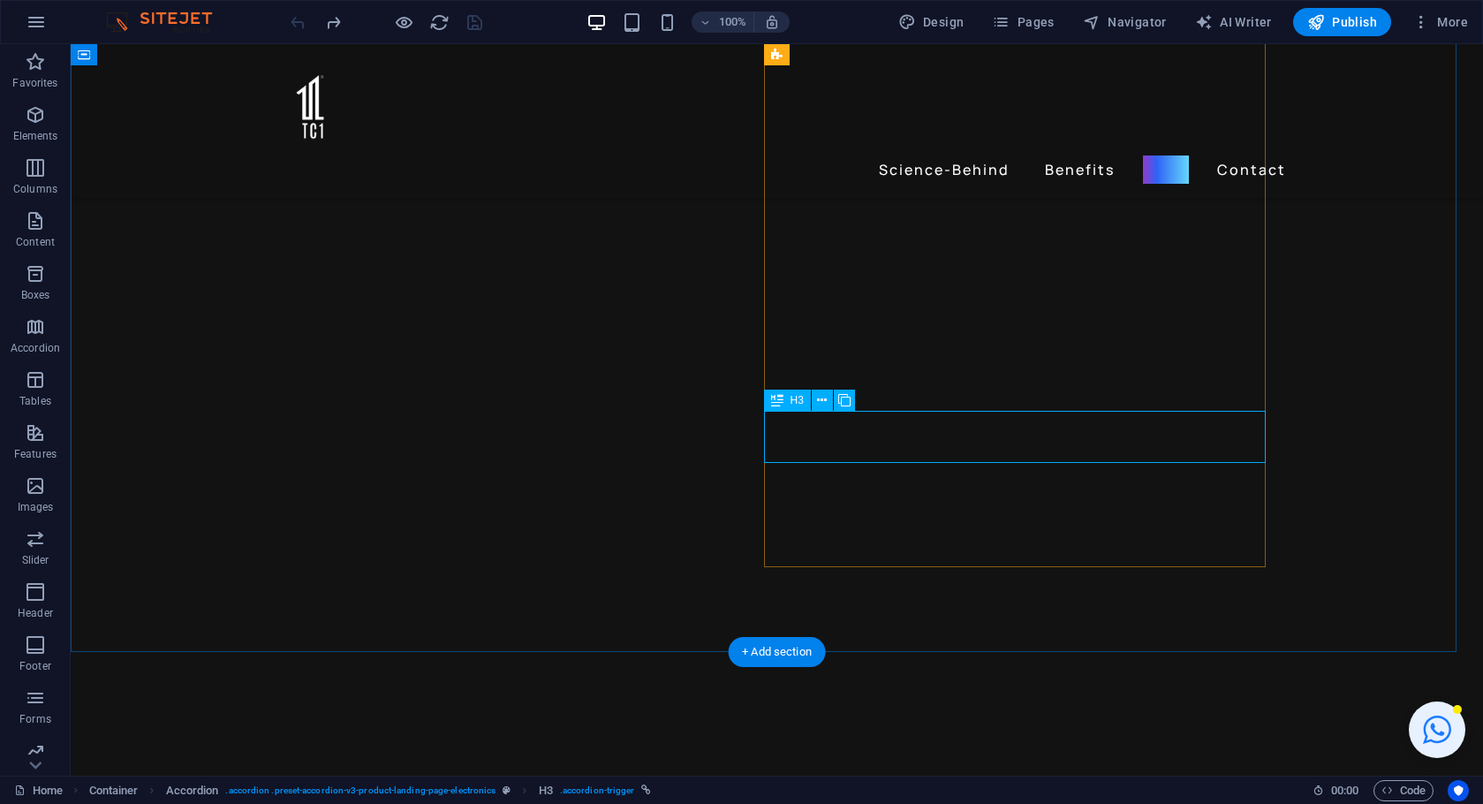
click at [828, 403] on button at bounding box center [822, 399] width 21 height 21
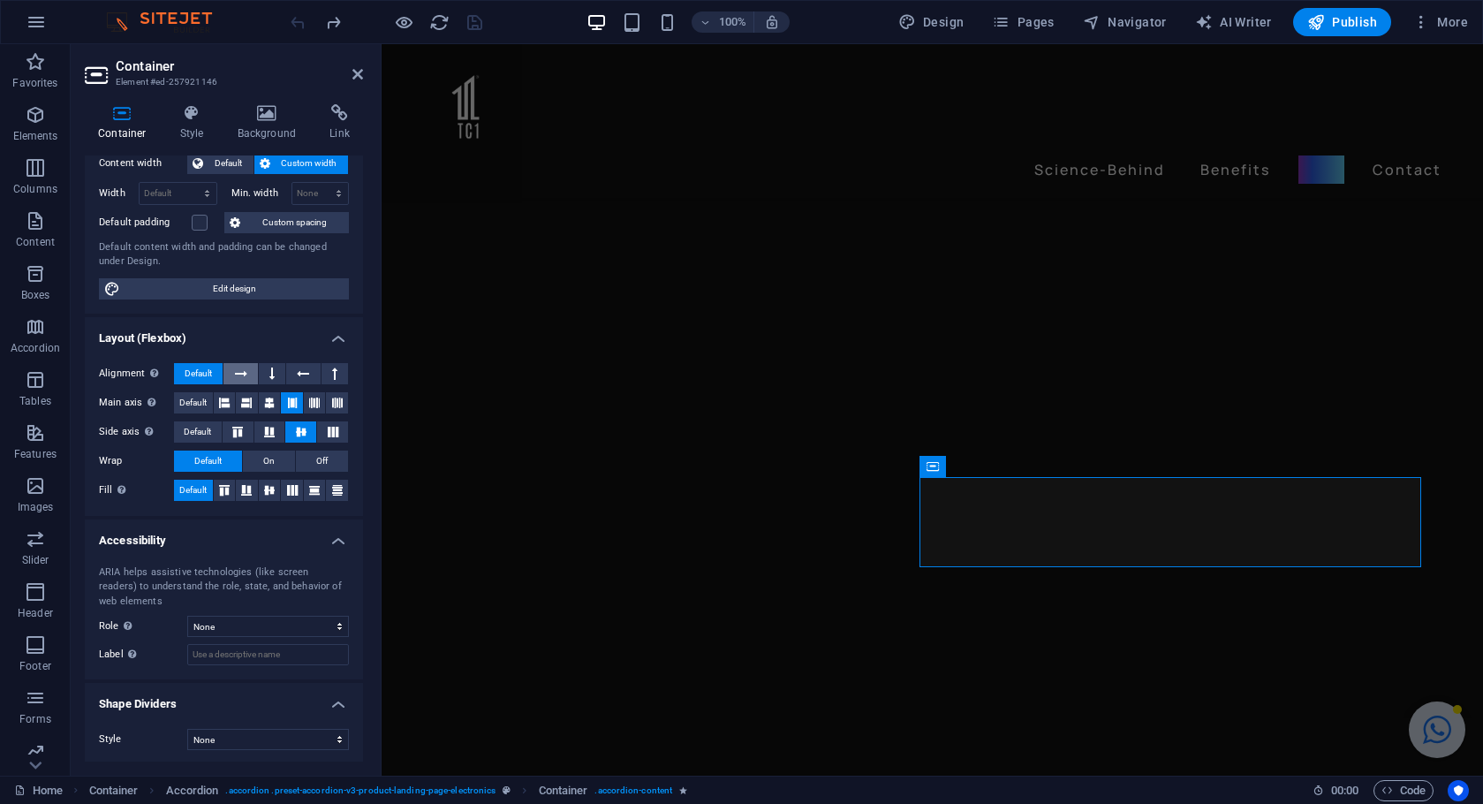
scroll to position [0, 0]
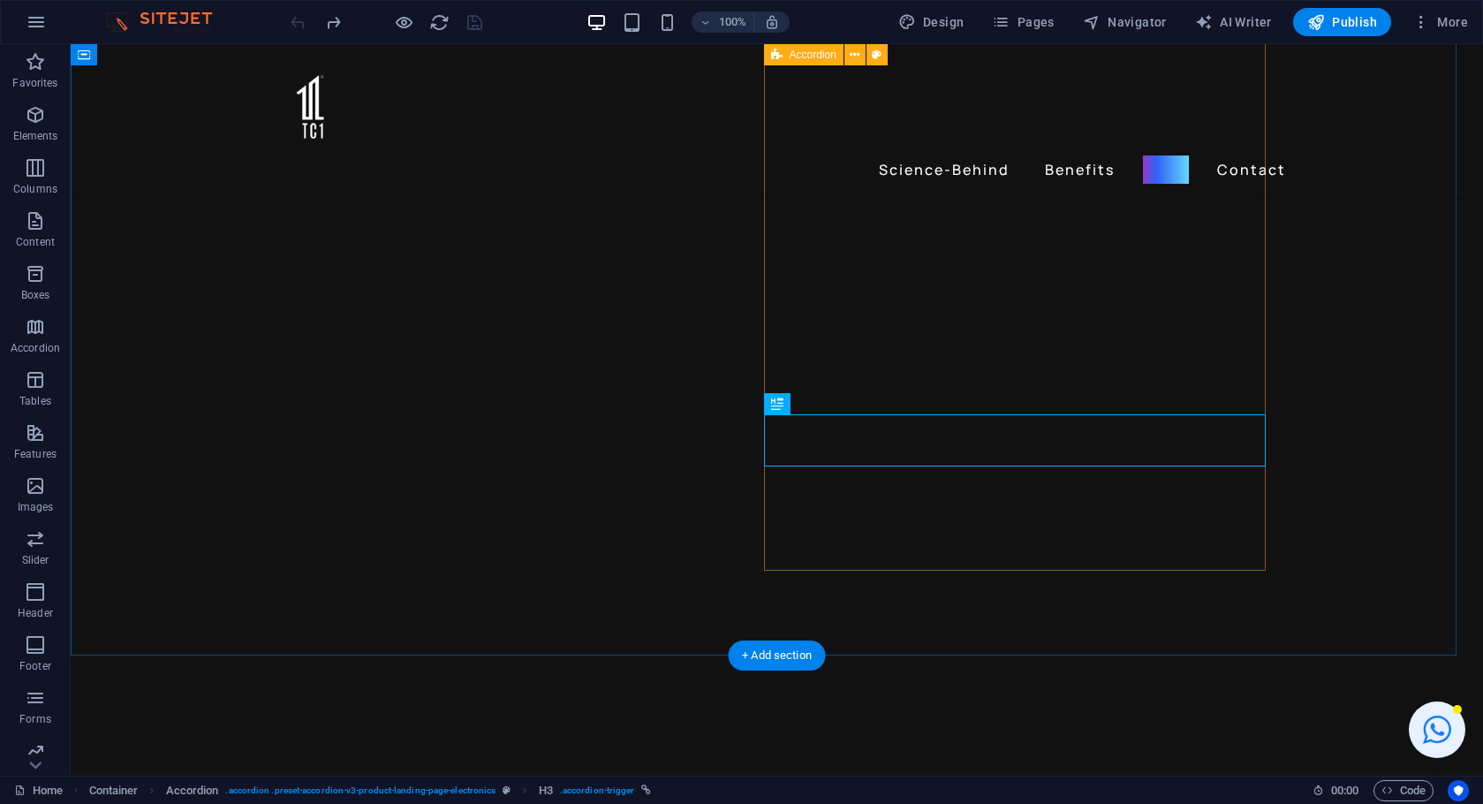
scroll to position [2155, 0]
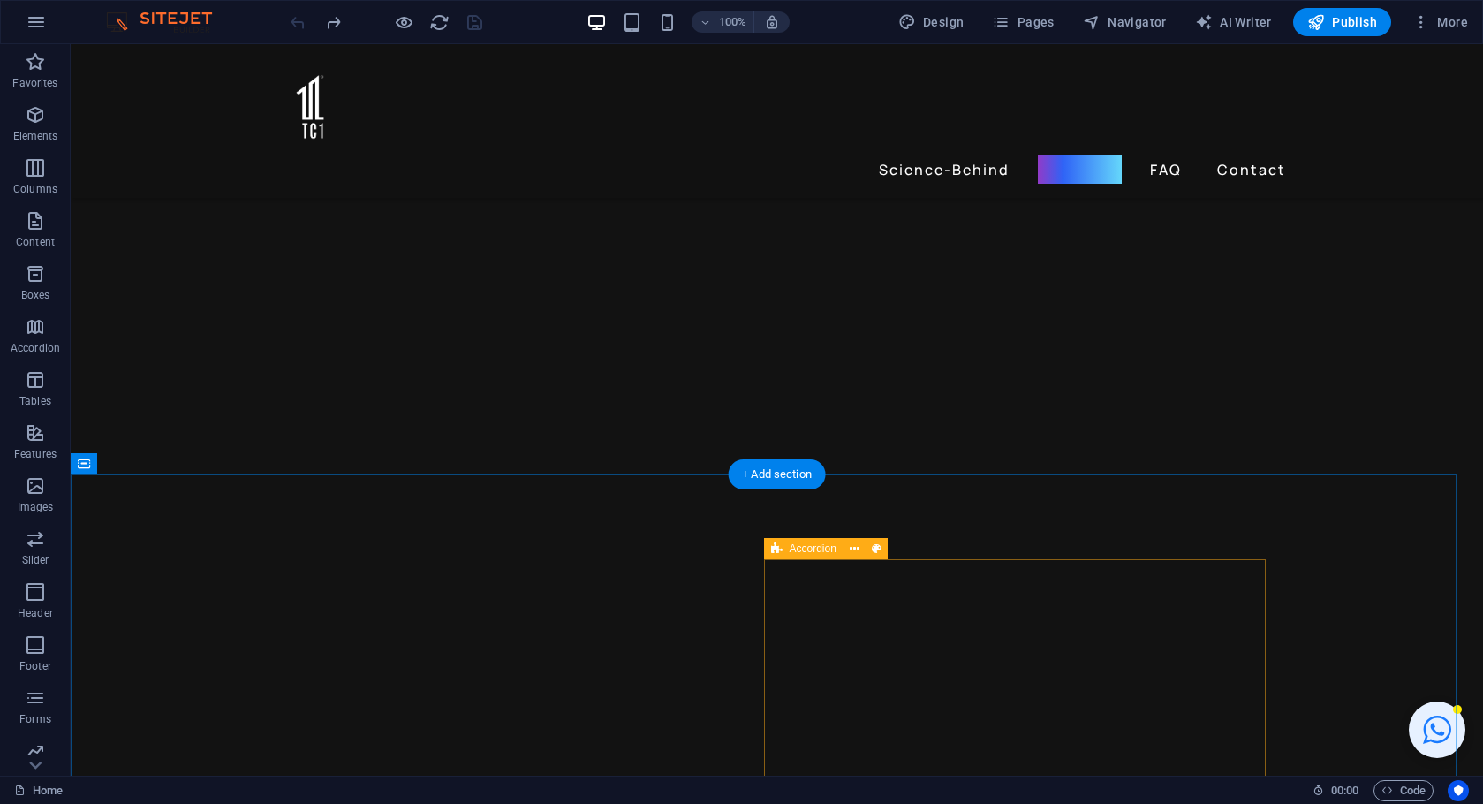
click at [776, 548] on icon at bounding box center [776, 548] width 11 height 21
click at [776, 549] on icon at bounding box center [776, 548] width 11 height 21
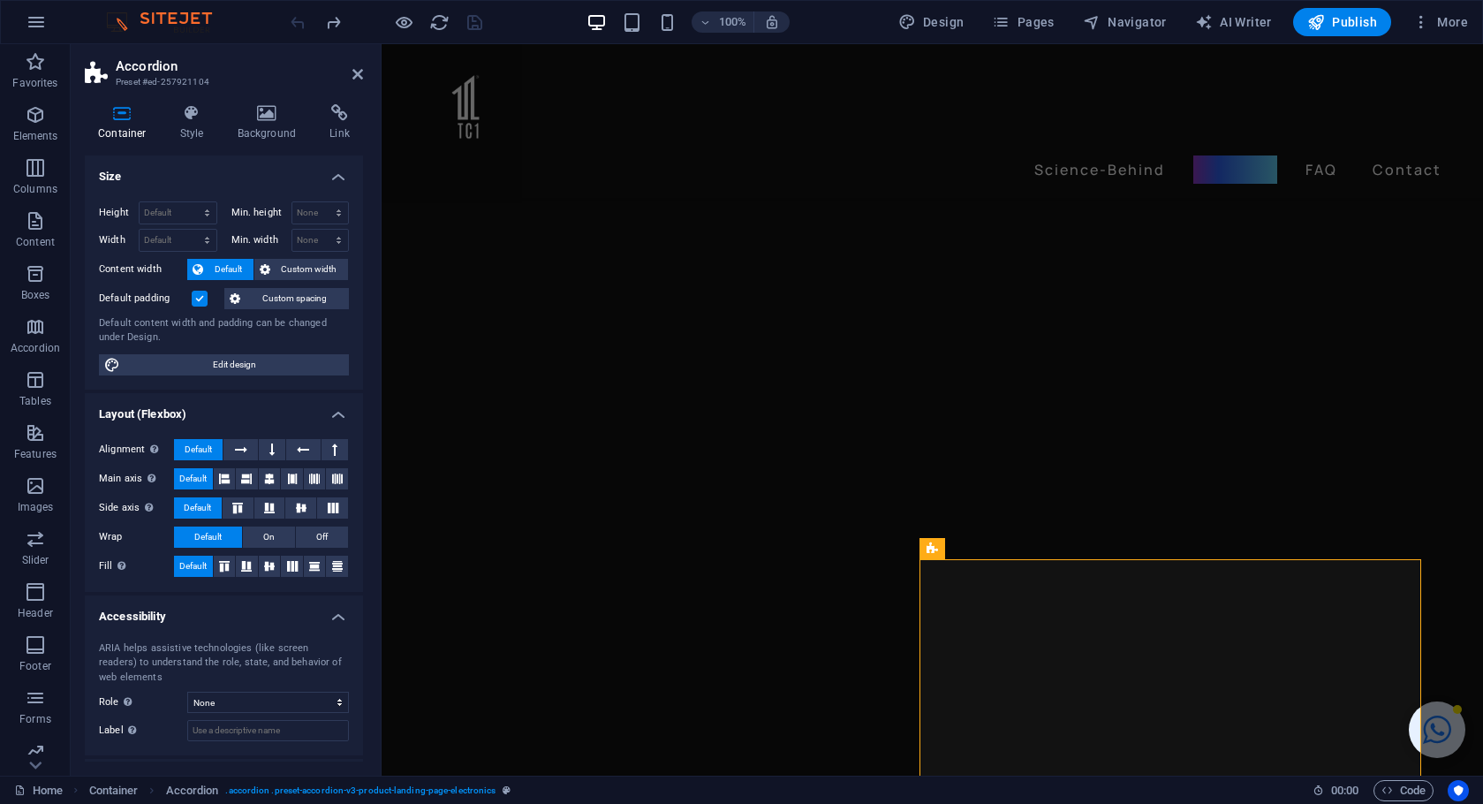
scroll to position [0, 0]
click at [208, 114] on icon at bounding box center [192, 113] width 50 height 18
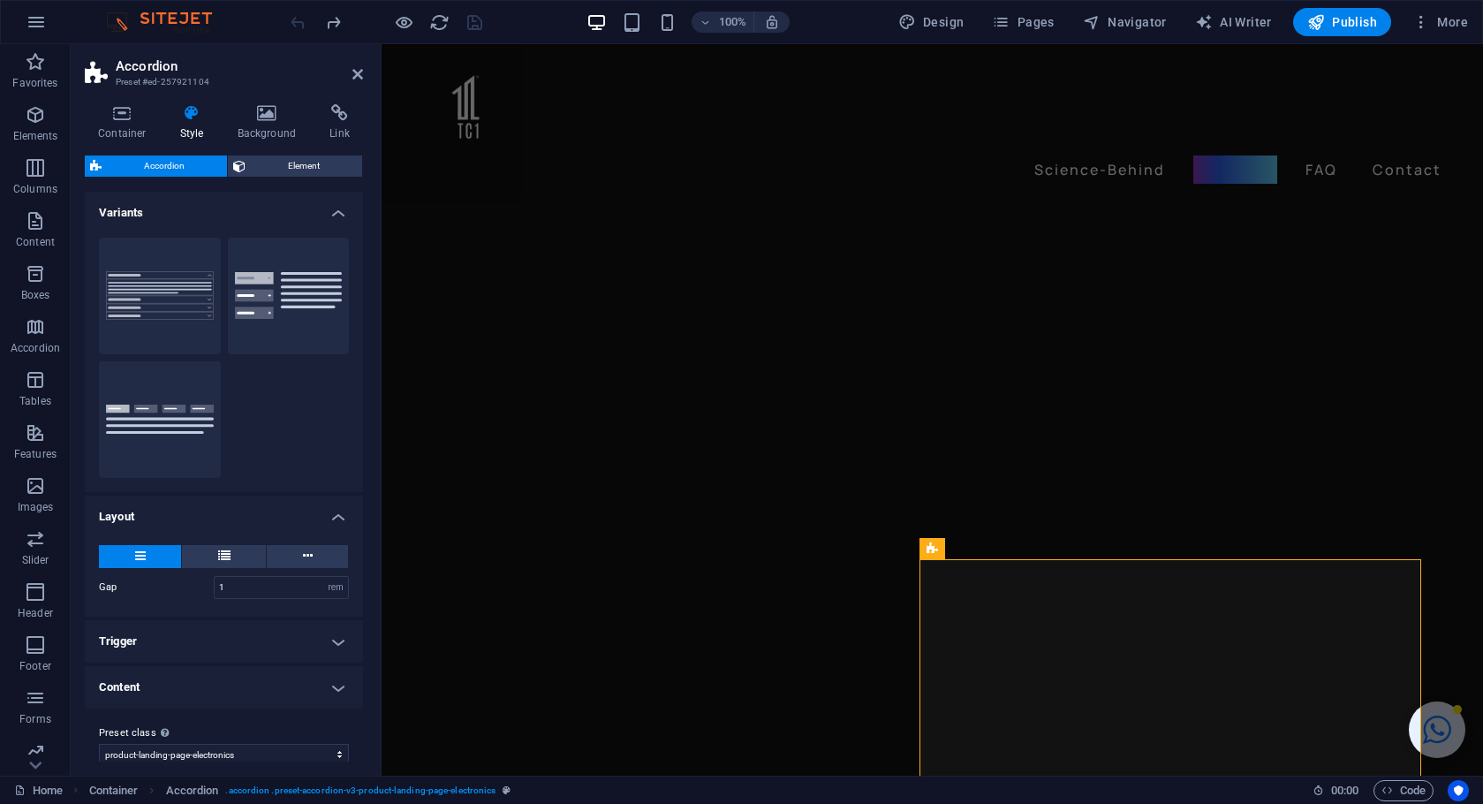
click at [332, 632] on h4 "Trigger" at bounding box center [224, 641] width 278 height 42
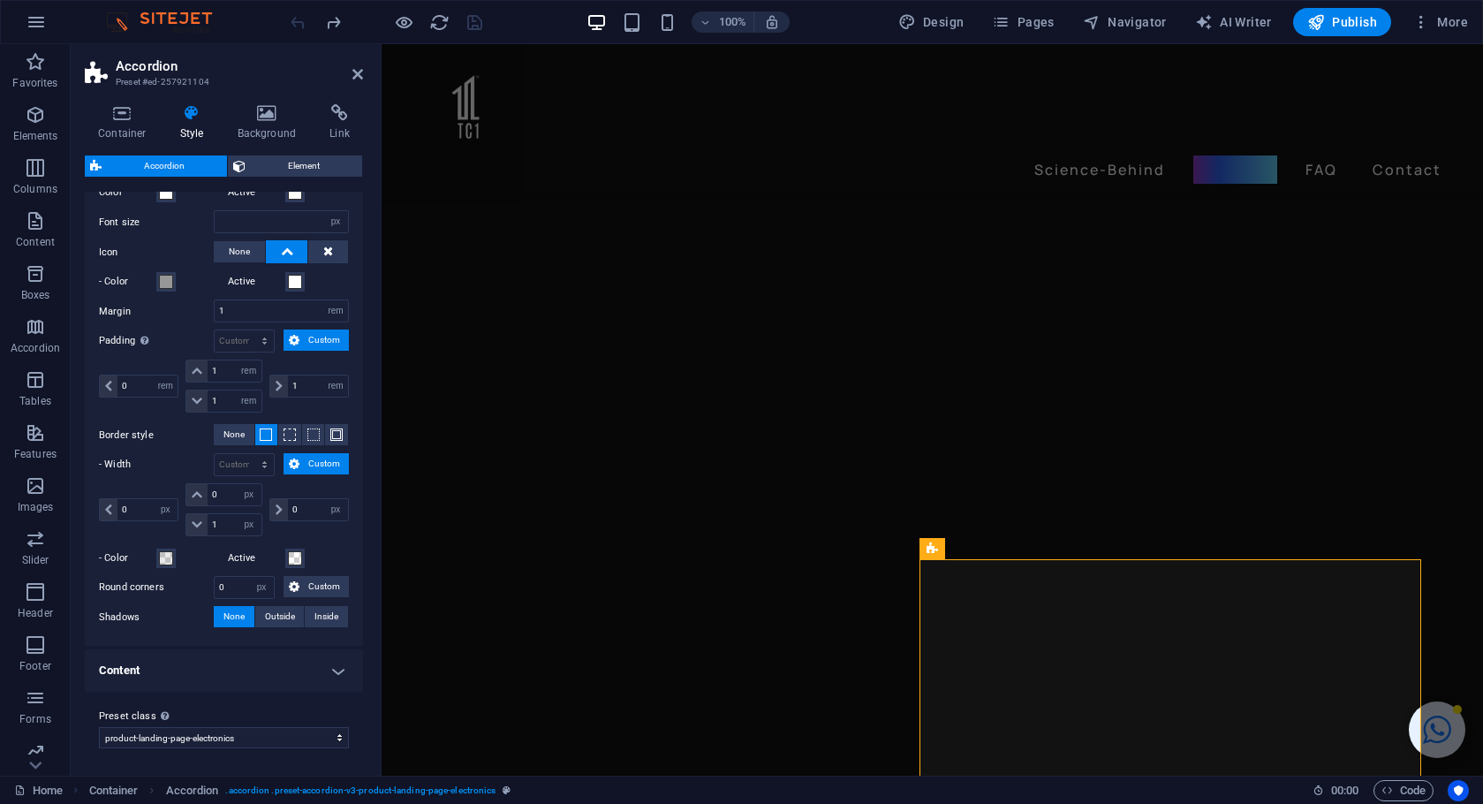
scroll to position [182, 0]
click at [328, 649] on h4 "Content" at bounding box center [224, 670] width 278 height 42
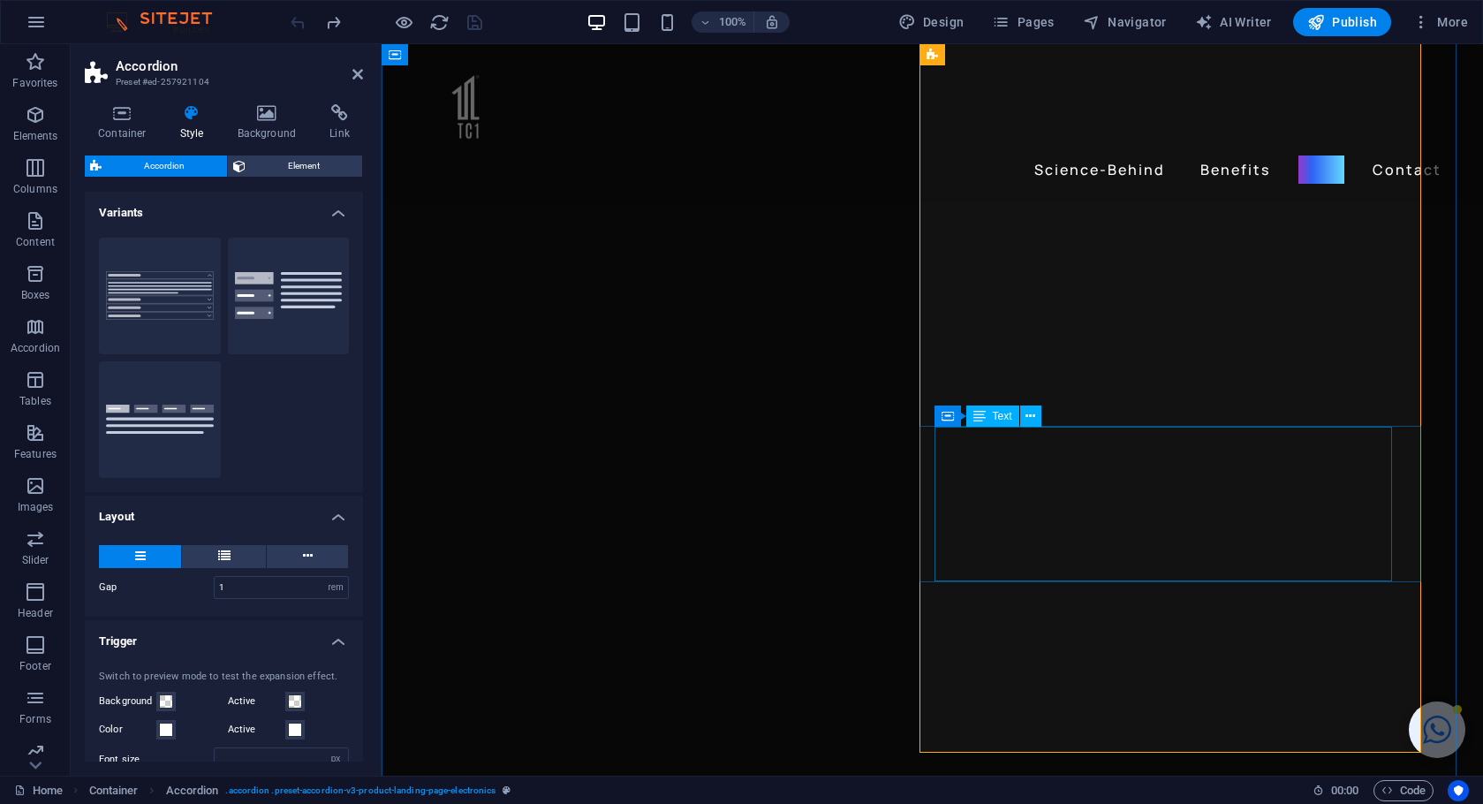
scroll to position [3, 0]
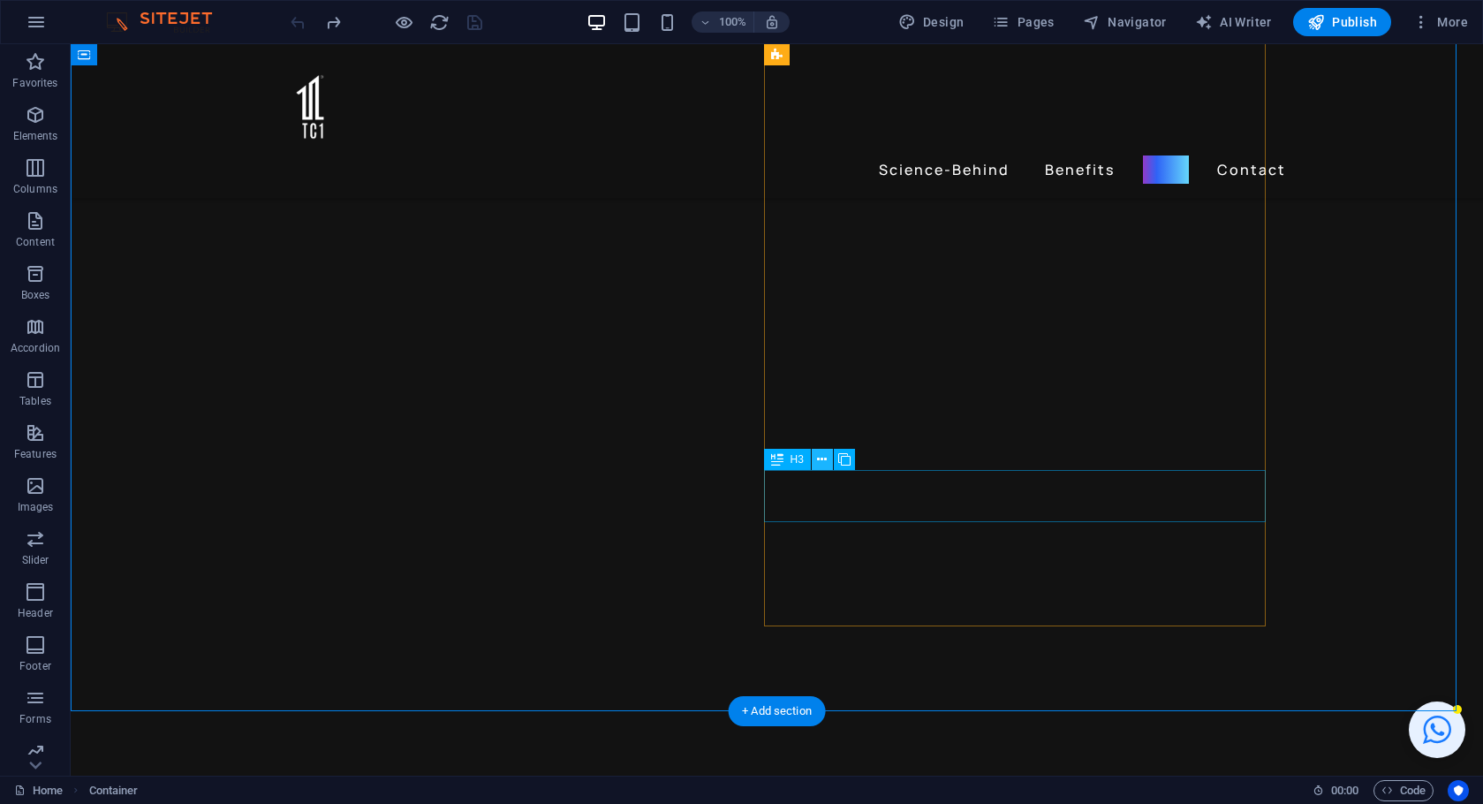
click at [821, 462] on icon at bounding box center [822, 459] width 10 height 19
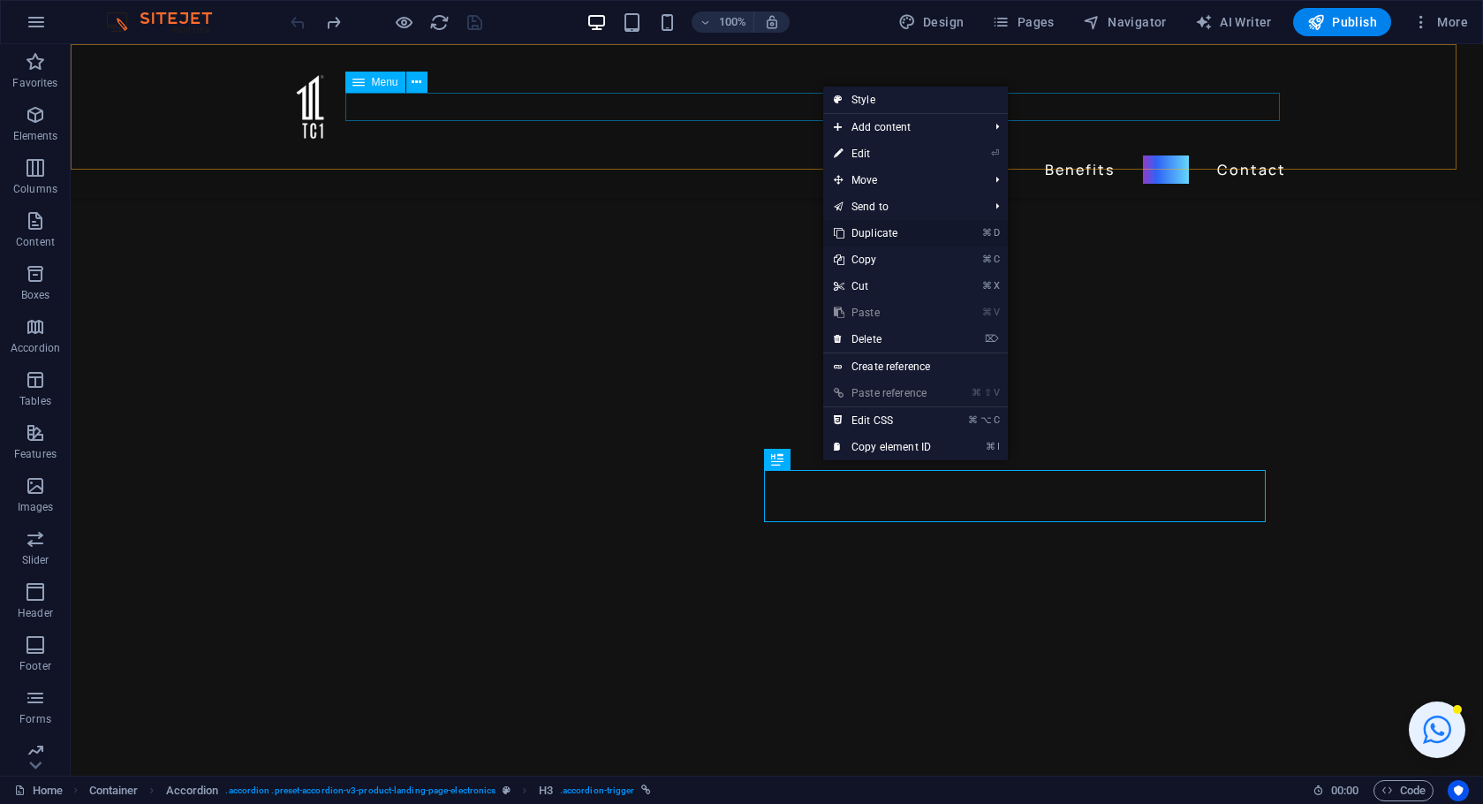
drag, startPoint x: 886, startPoint y: 229, endPoint x: 819, endPoint y: 213, distance: 69.0
click at [886, 229] on link "⌘ D Duplicate" at bounding box center [882, 233] width 118 height 26
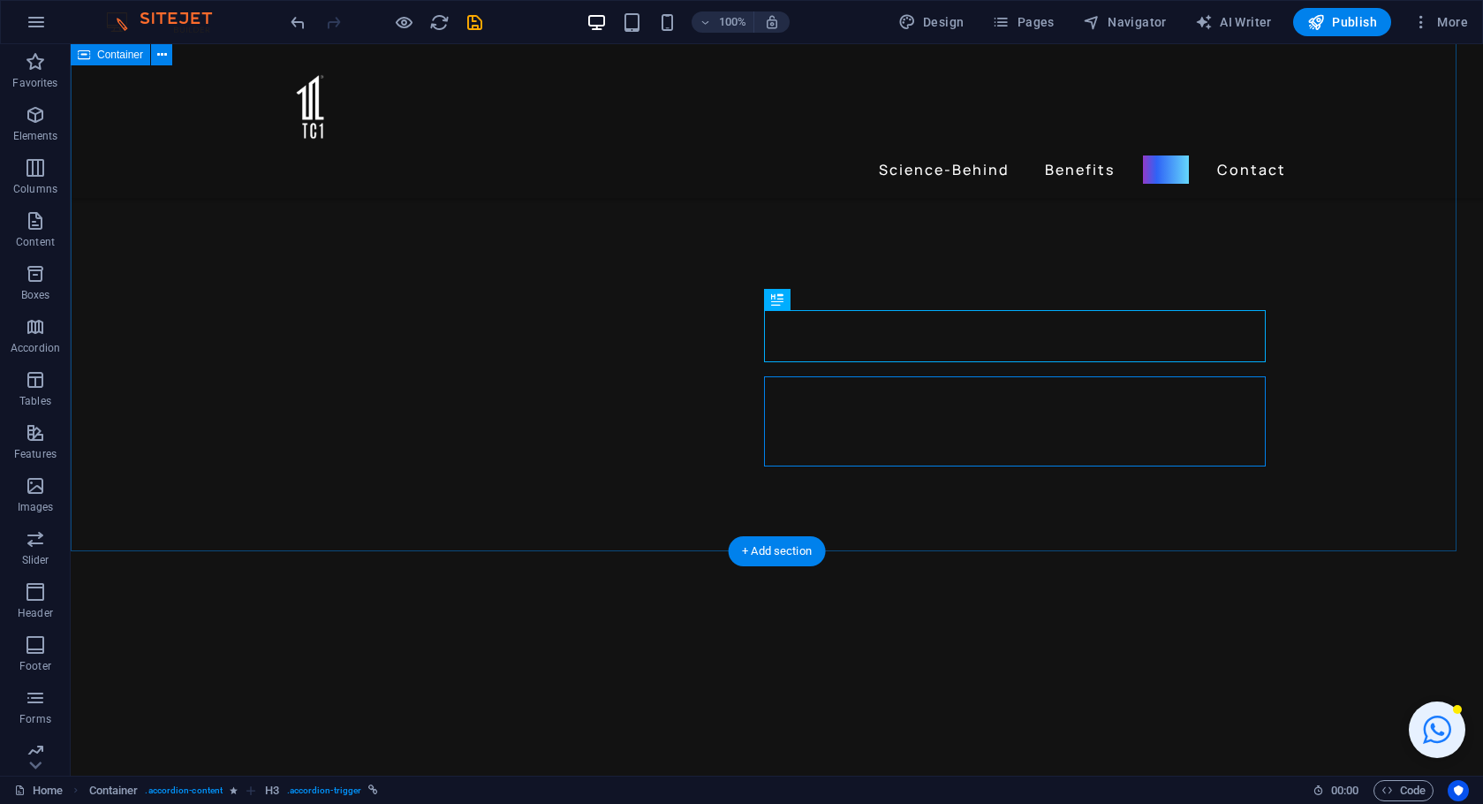
scroll to position [3155, 0]
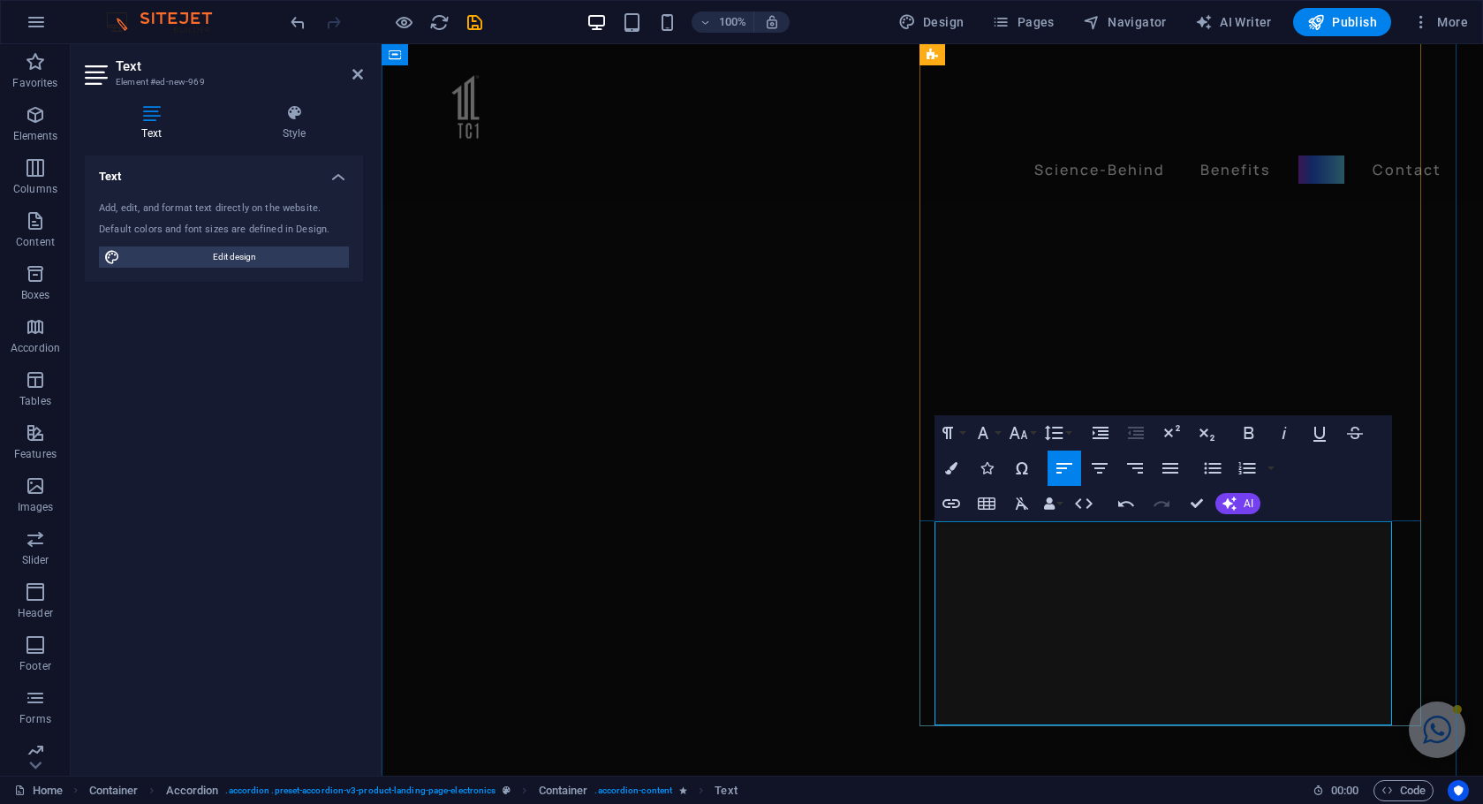
drag, startPoint x: 973, startPoint y: 587, endPoint x: 940, endPoint y: 574, distance: 36.1
drag, startPoint x: 1175, startPoint y: 711, endPoint x: 921, endPoint y: 668, distance: 257.1
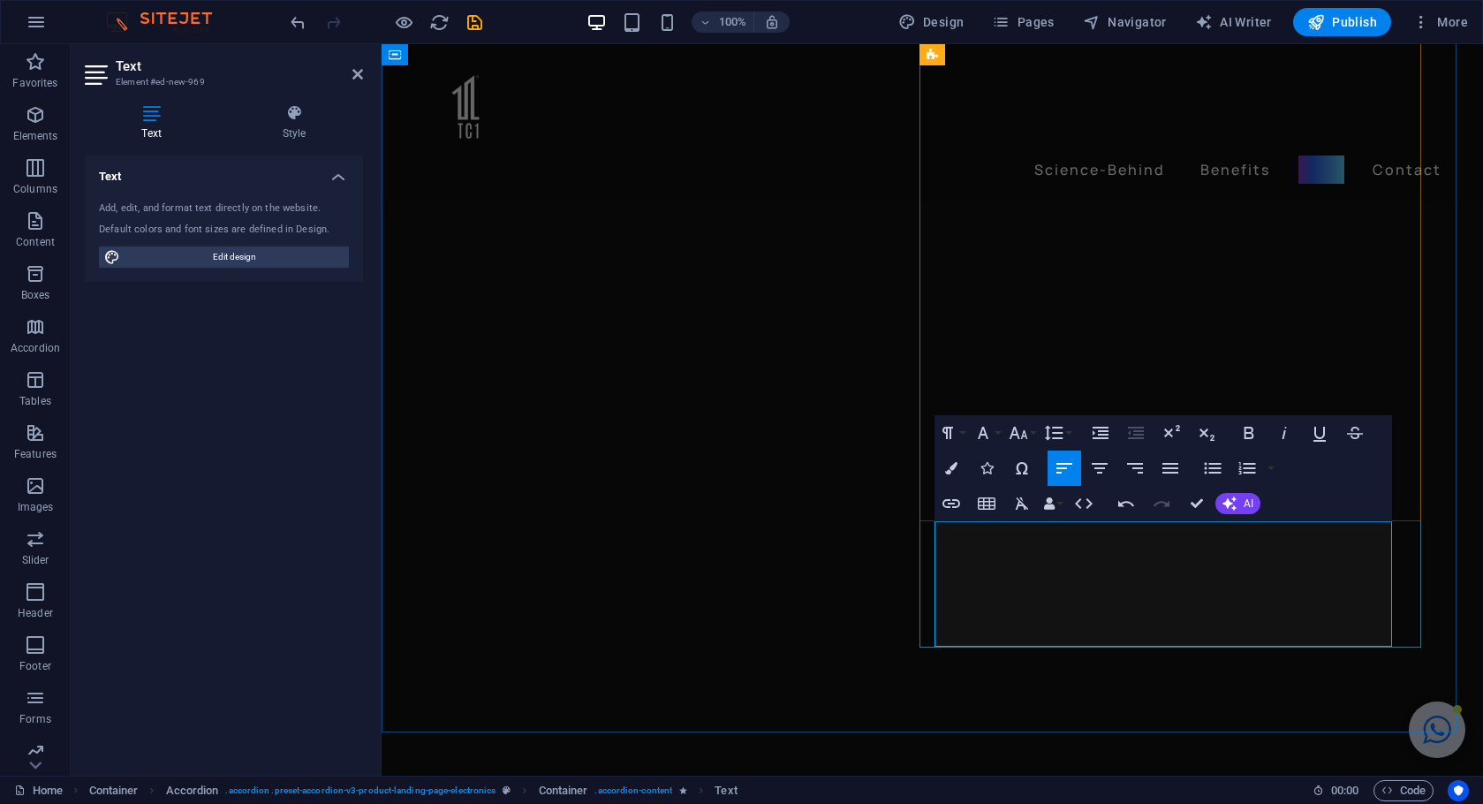
drag, startPoint x: 1137, startPoint y: 622, endPoint x: 998, endPoint y: 598, distance: 141.6
drag, startPoint x: 1000, startPoint y: 557, endPoint x: 1114, endPoint y: 569, distance: 115.4
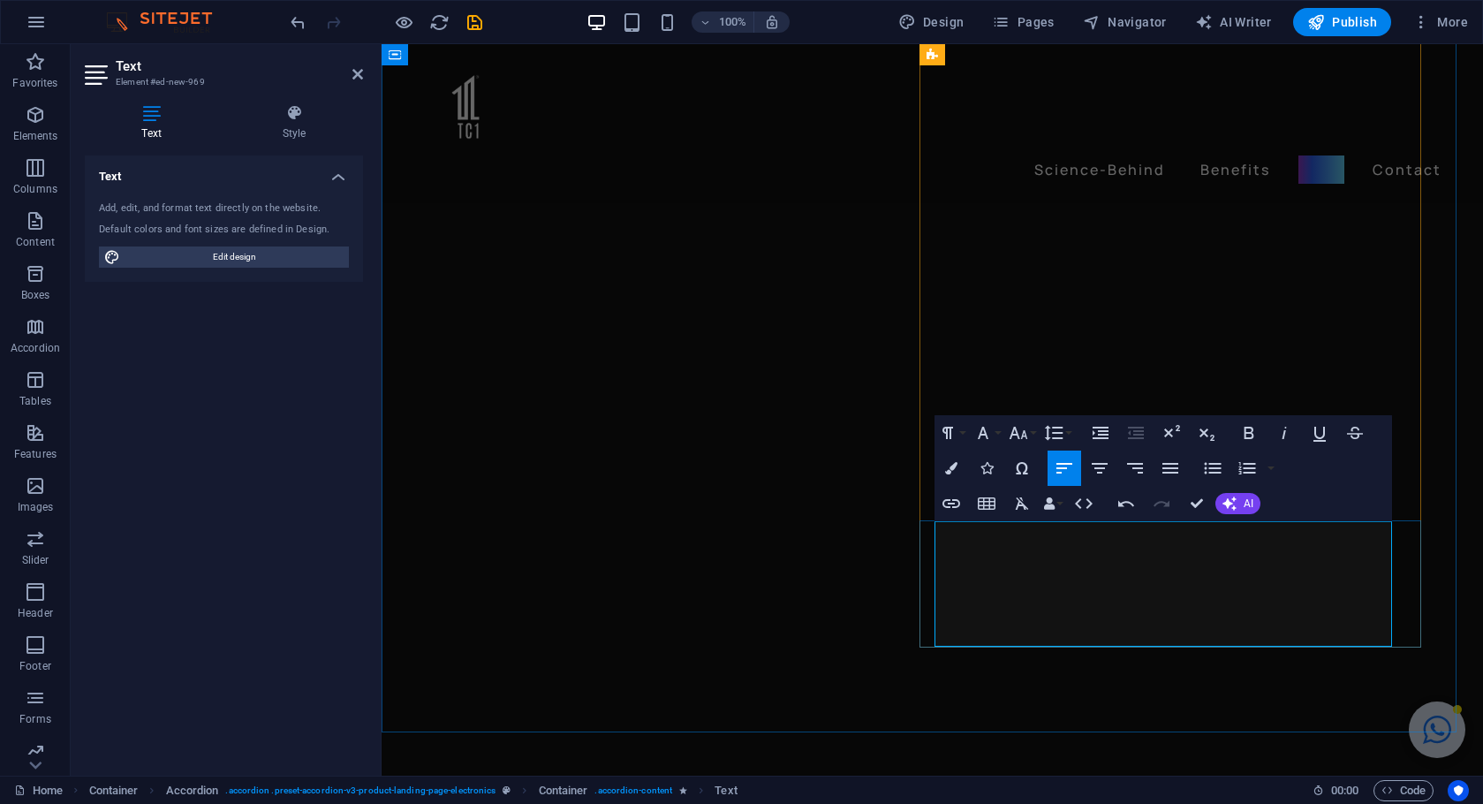
copy span "Most people can use EMS training but if you have a certain health condition"
drag, startPoint x: 995, startPoint y: 557, endPoint x: 939, endPoint y: 533, distance: 61.3
drag, startPoint x: 1134, startPoint y: 579, endPoint x: 928, endPoint y: 530, distance: 211.6
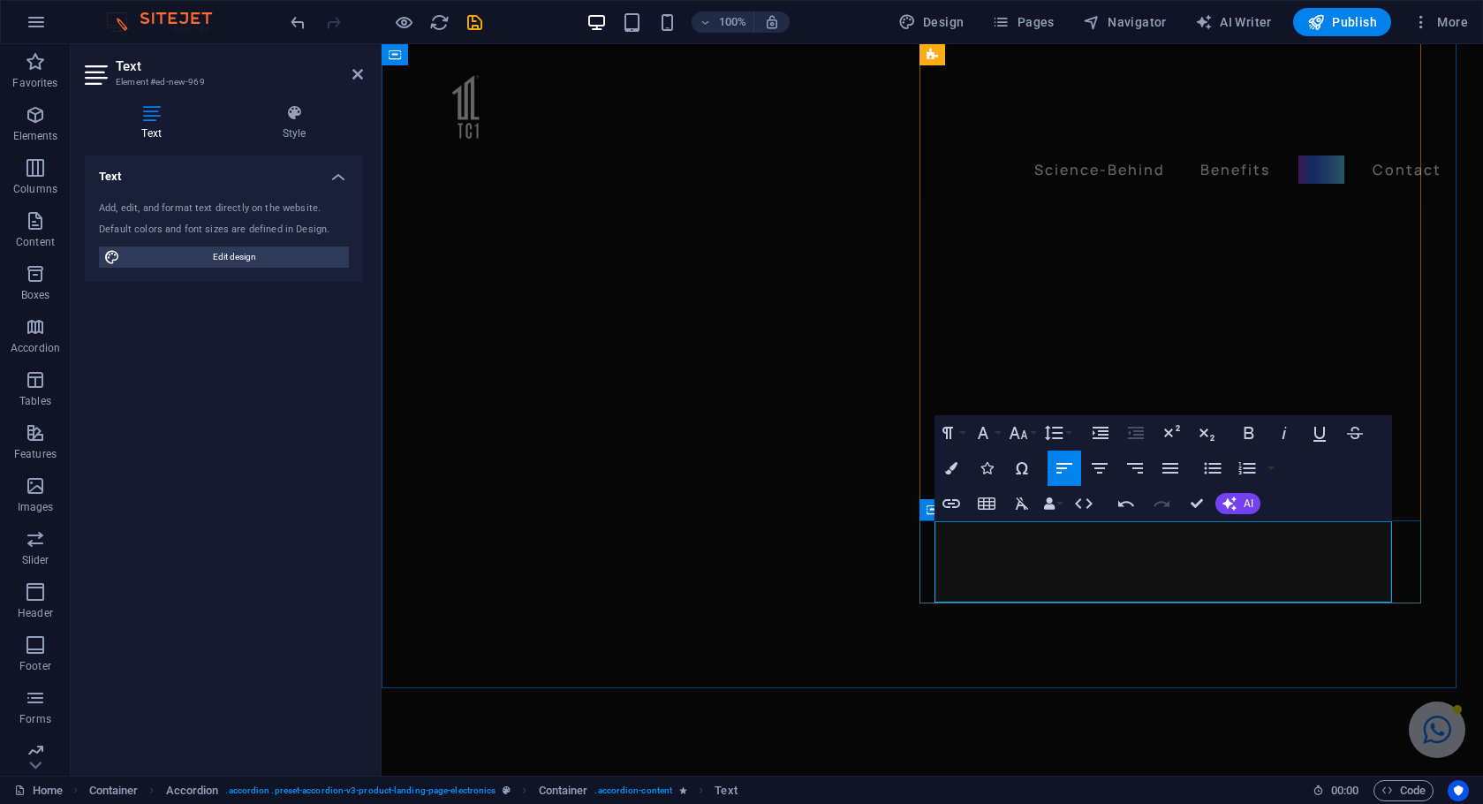
click at [1018, 497] on icon "button" at bounding box center [1021, 503] width 13 height 12
drag, startPoint x: 1156, startPoint y: 624, endPoint x: 928, endPoint y: 525, distance: 248.4
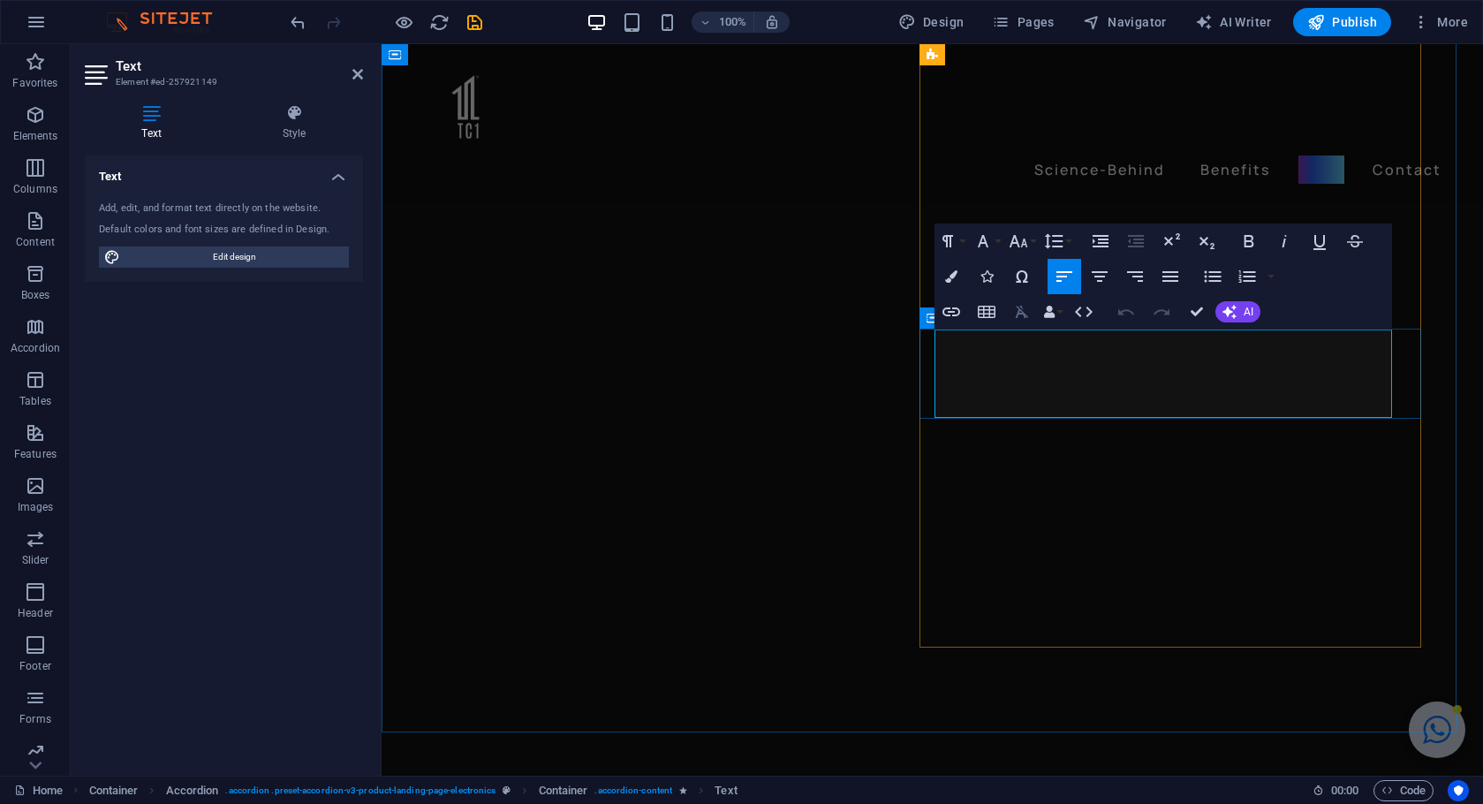
click at [1024, 315] on icon "button" at bounding box center [1021, 312] width 13 height 12
drag, startPoint x: 1245, startPoint y: 412, endPoint x: 902, endPoint y: 345, distance: 349.8
click at [1028, 301] on icon "button" at bounding box center [1021, 311] width 21 height 21
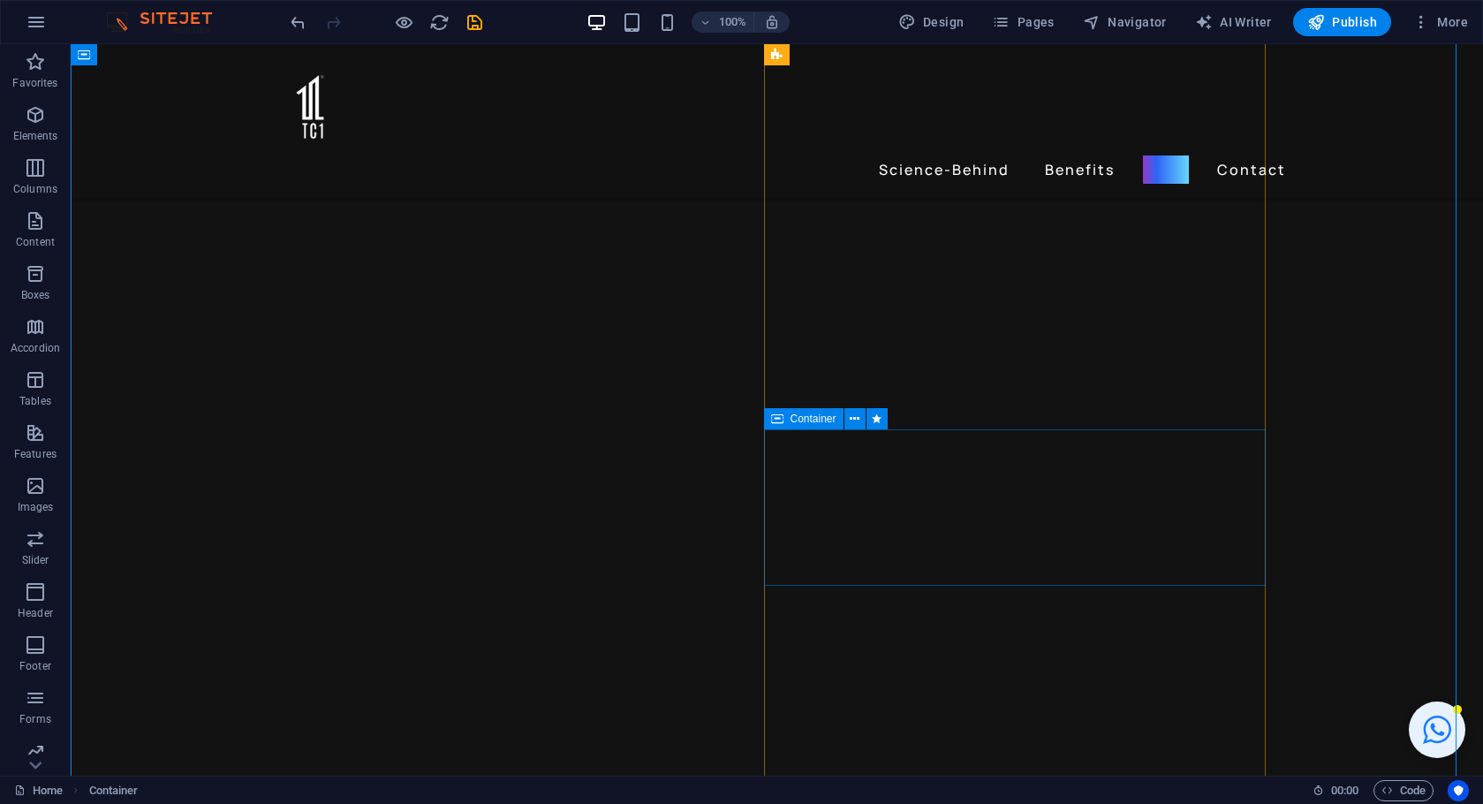
scroll to position [2818, 0]
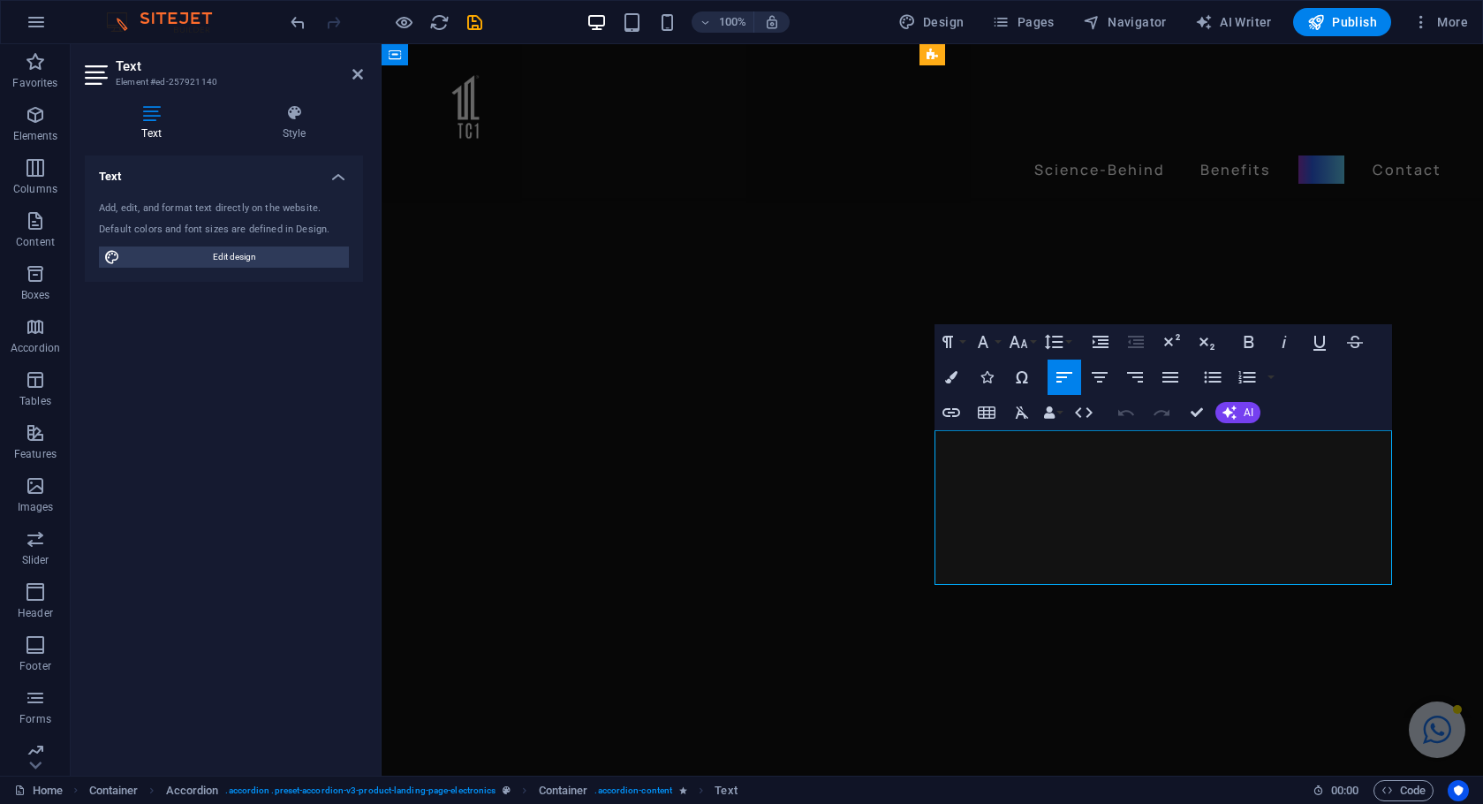
drag, startPoint x: 1253, startPoint y: 571, endPoint x: 935, endPoint y: 444, distance: 342.4
click at [1025, 408] on icon "button" at bounding box center [1021, 412] width 21 height 21
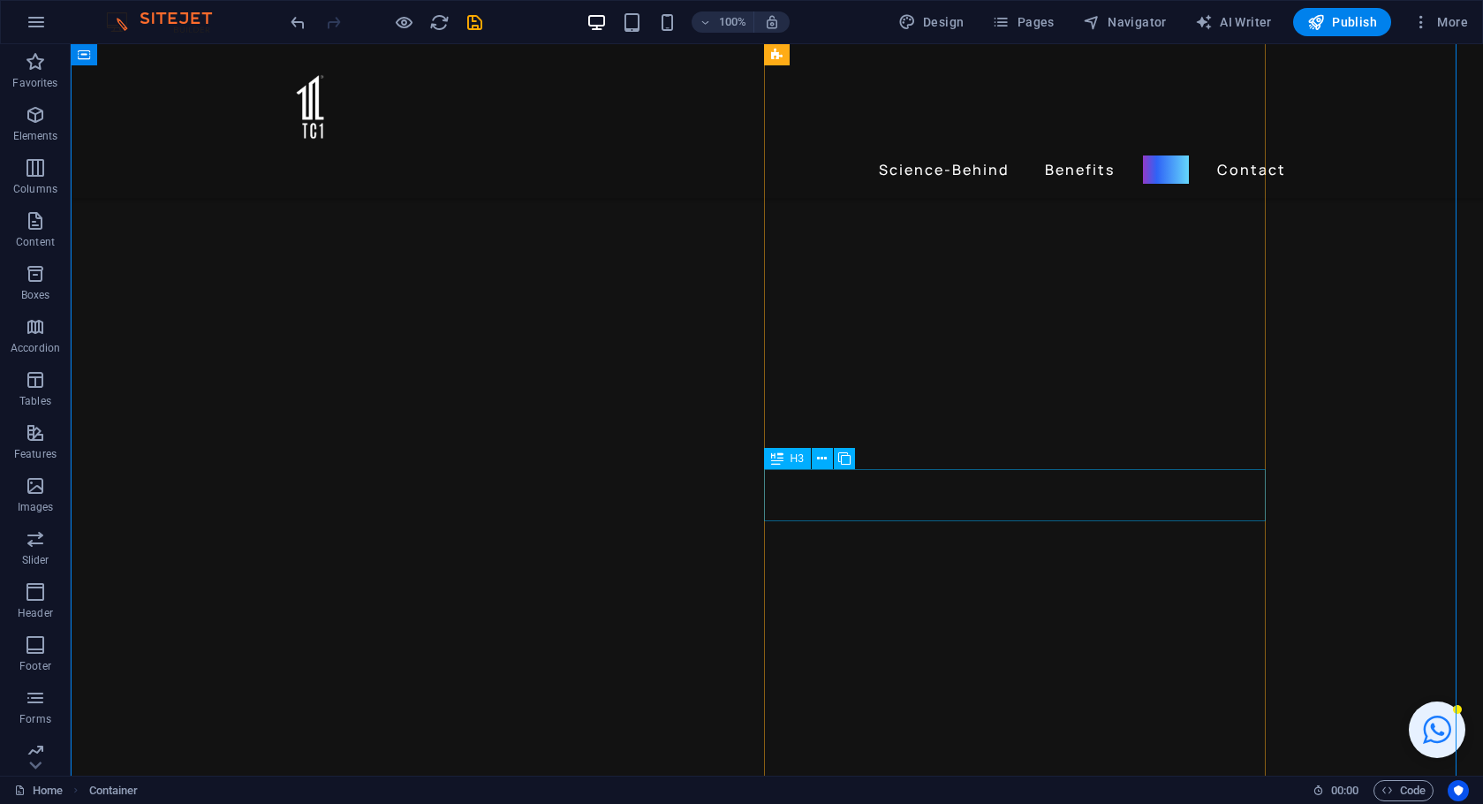
scroll to position [2712, 0]
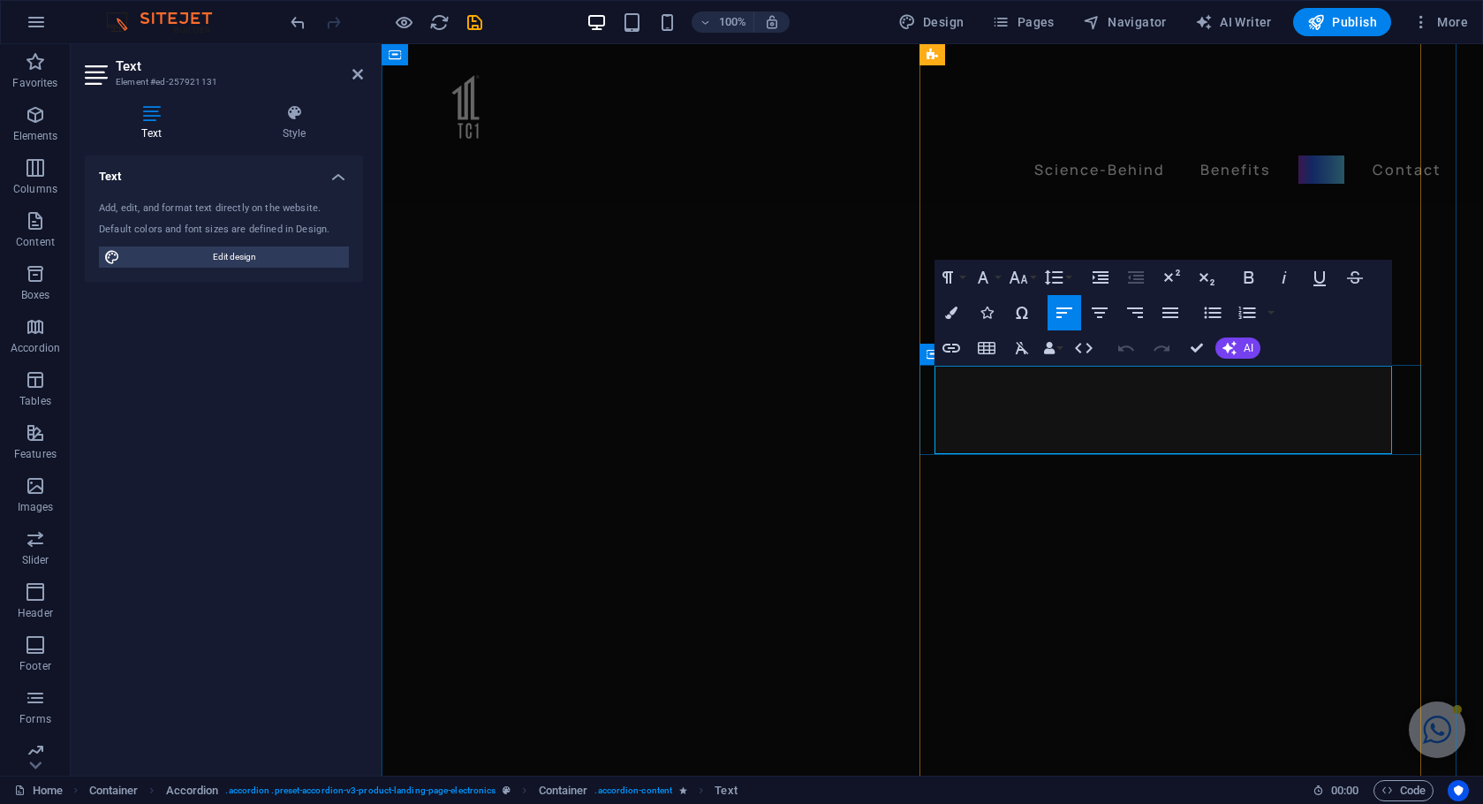
drag, startPoint x: 1139, startPoint y: 439, endPoint x: 930, endPoint y: 380, distance: 217.5
click at [1024, 341] on icon "button" at bounding box center [1021, 347] width 21 height 21
drag, startPoint x: 1189, startPoint y: 342, endPoint x: 1035, endPoint y: 351, distance: 154.0
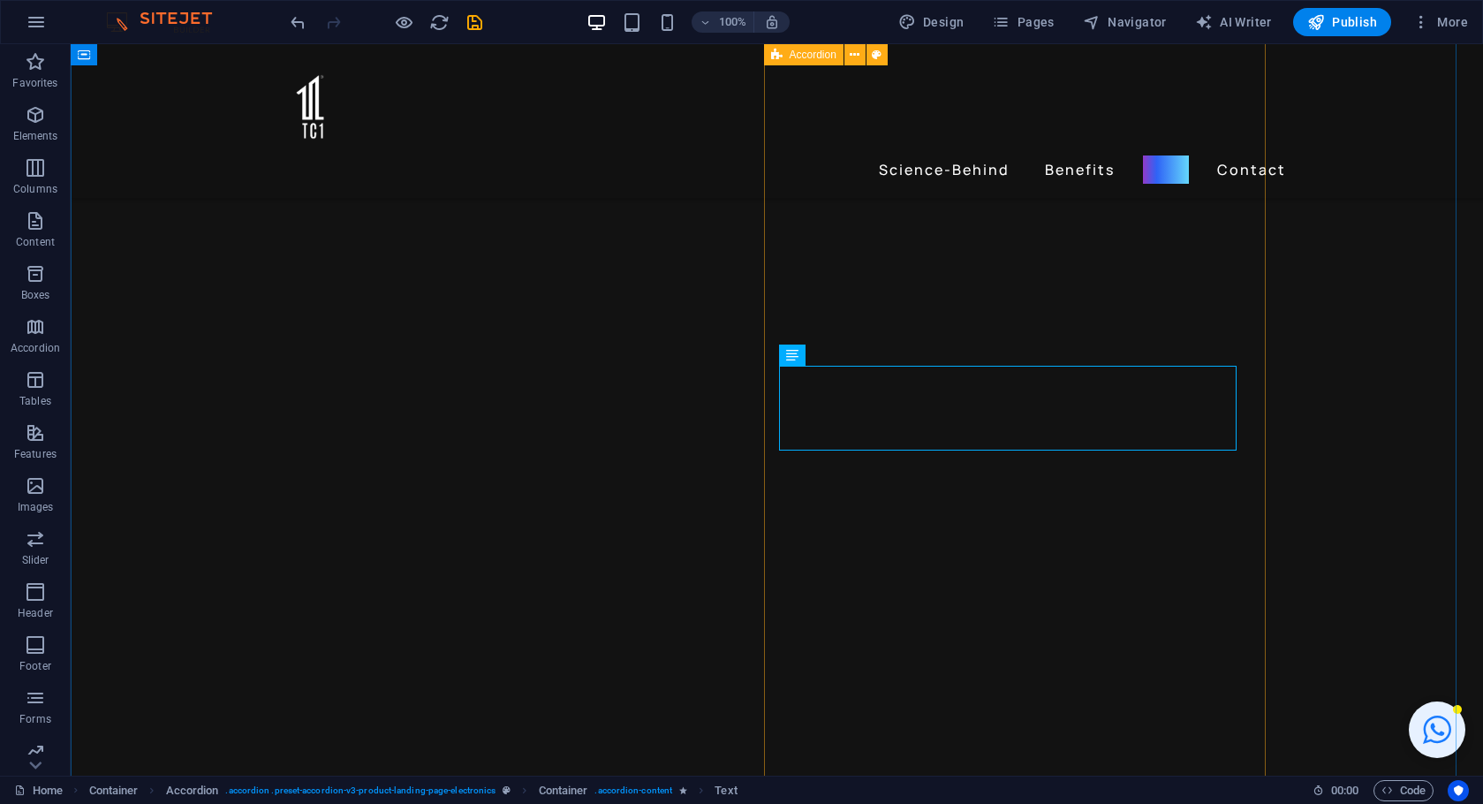
scroll to position [2402, 0]
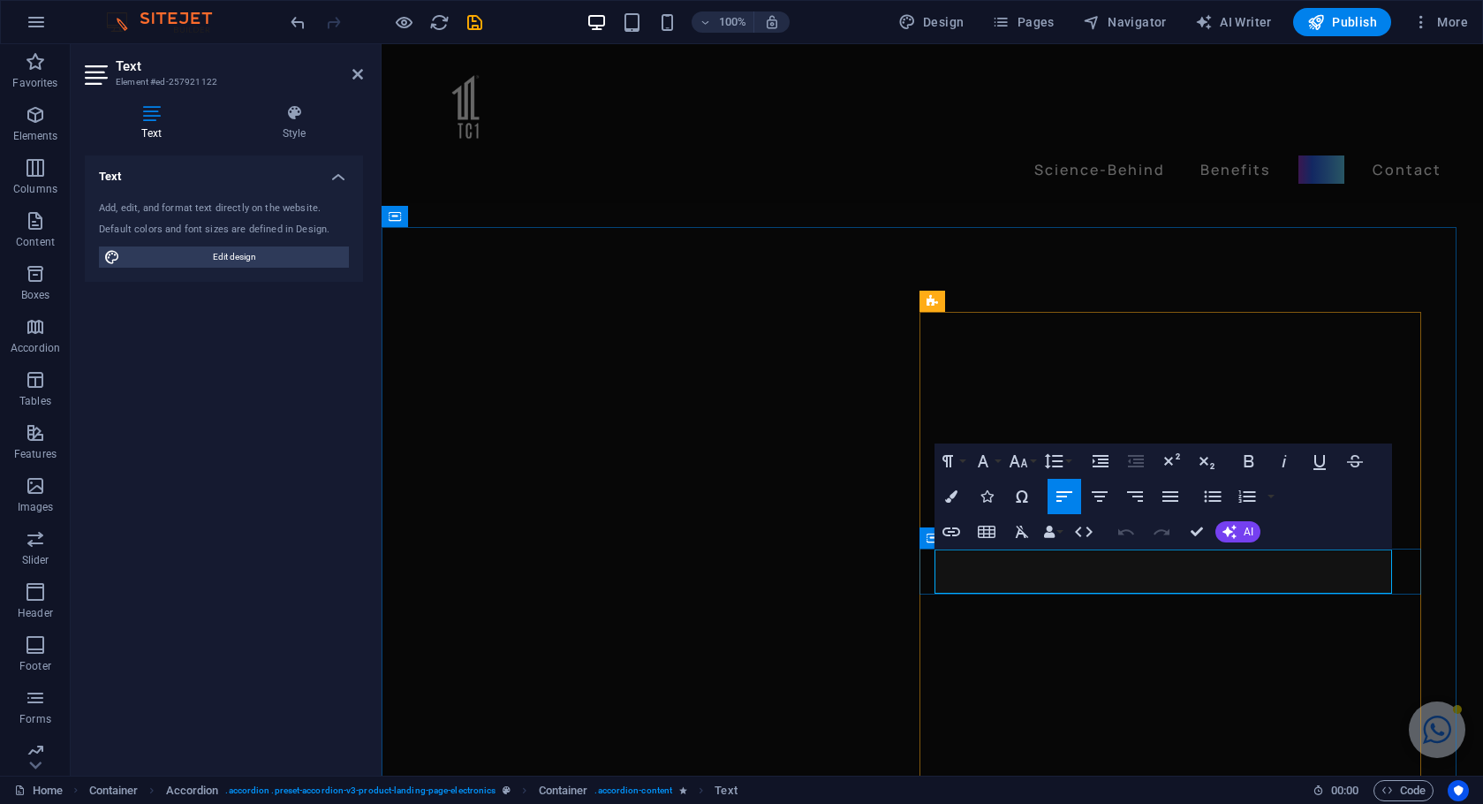
drag, startPoint x: 1172, startPoint y: 581, endPoint x: 925, endPoint y: 553, distance: 248.0
click at [1020, 528] on icon "button" at bounding box center [1021, 531] width 13 height 12
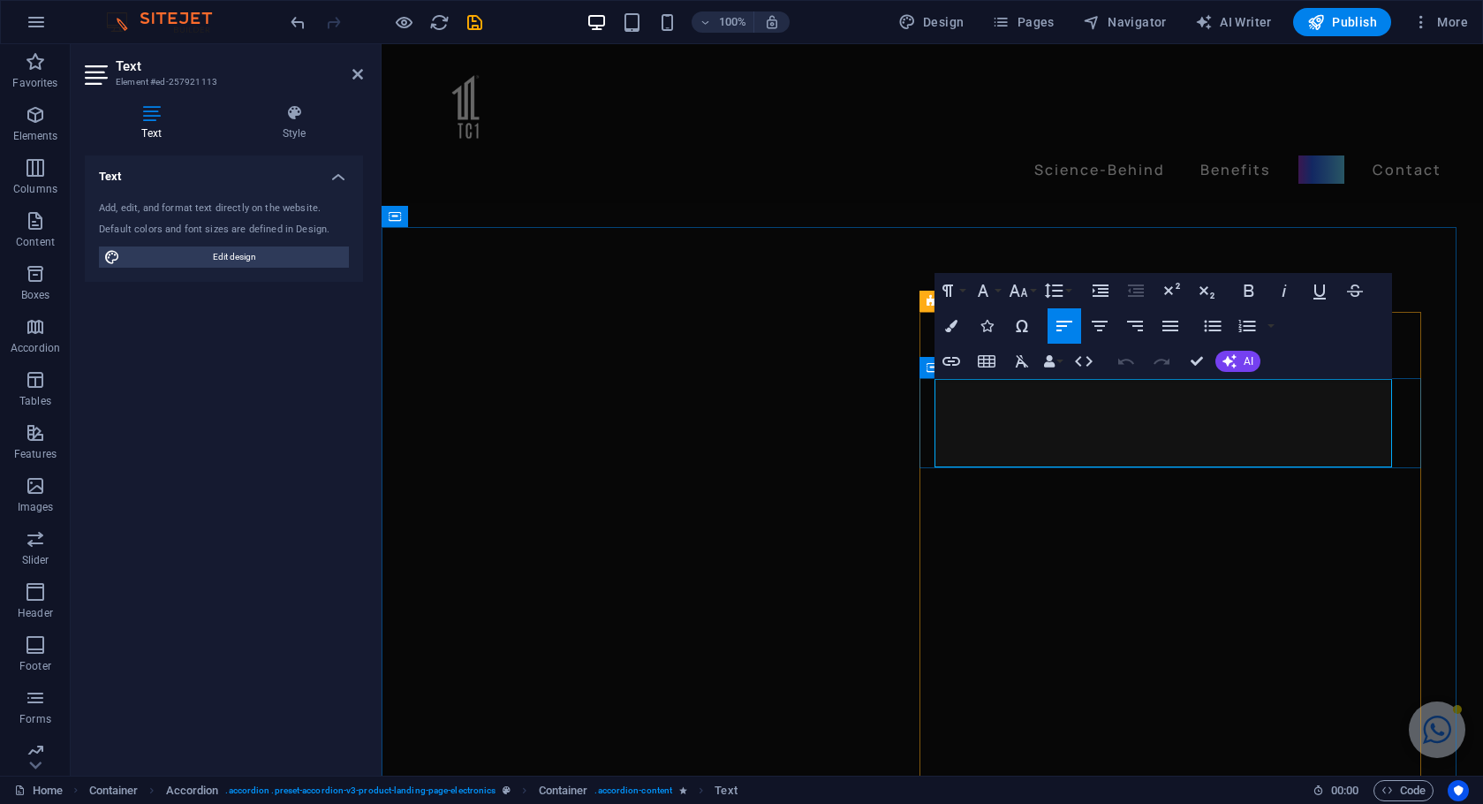
drag, startPoint x: 1205, startPoint y: 458, endPoint x: 927, endPoint y: 393, distance: 284.9
click at [1022, 360] on icon "button" at bounding box center [1021, 361] width 13 height 12
drag, startPoint x: 1129, startPoint y: 316, endPoint x: 1199, endPoint y: 358, distance: 81.9
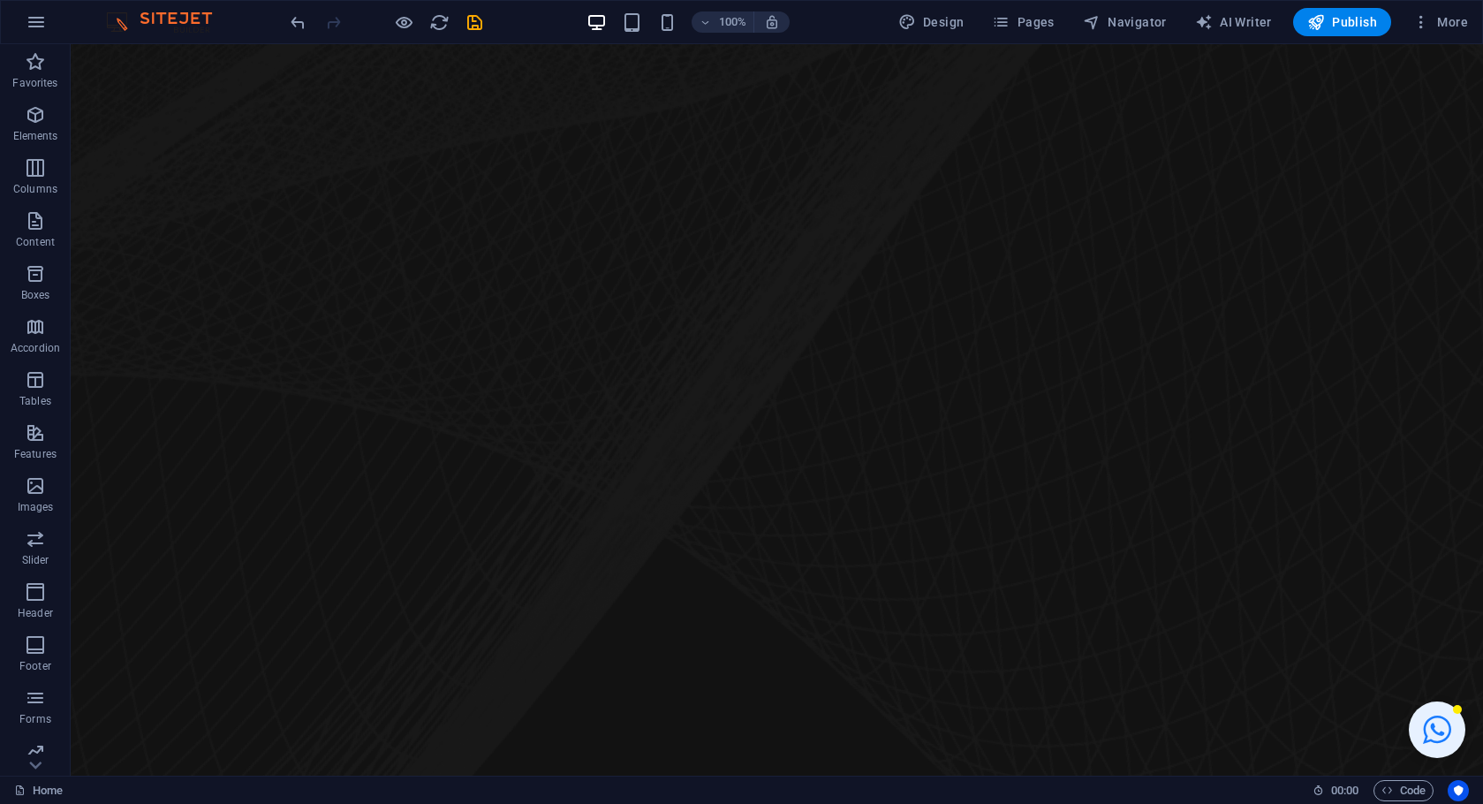
scroll to position [0, 0]
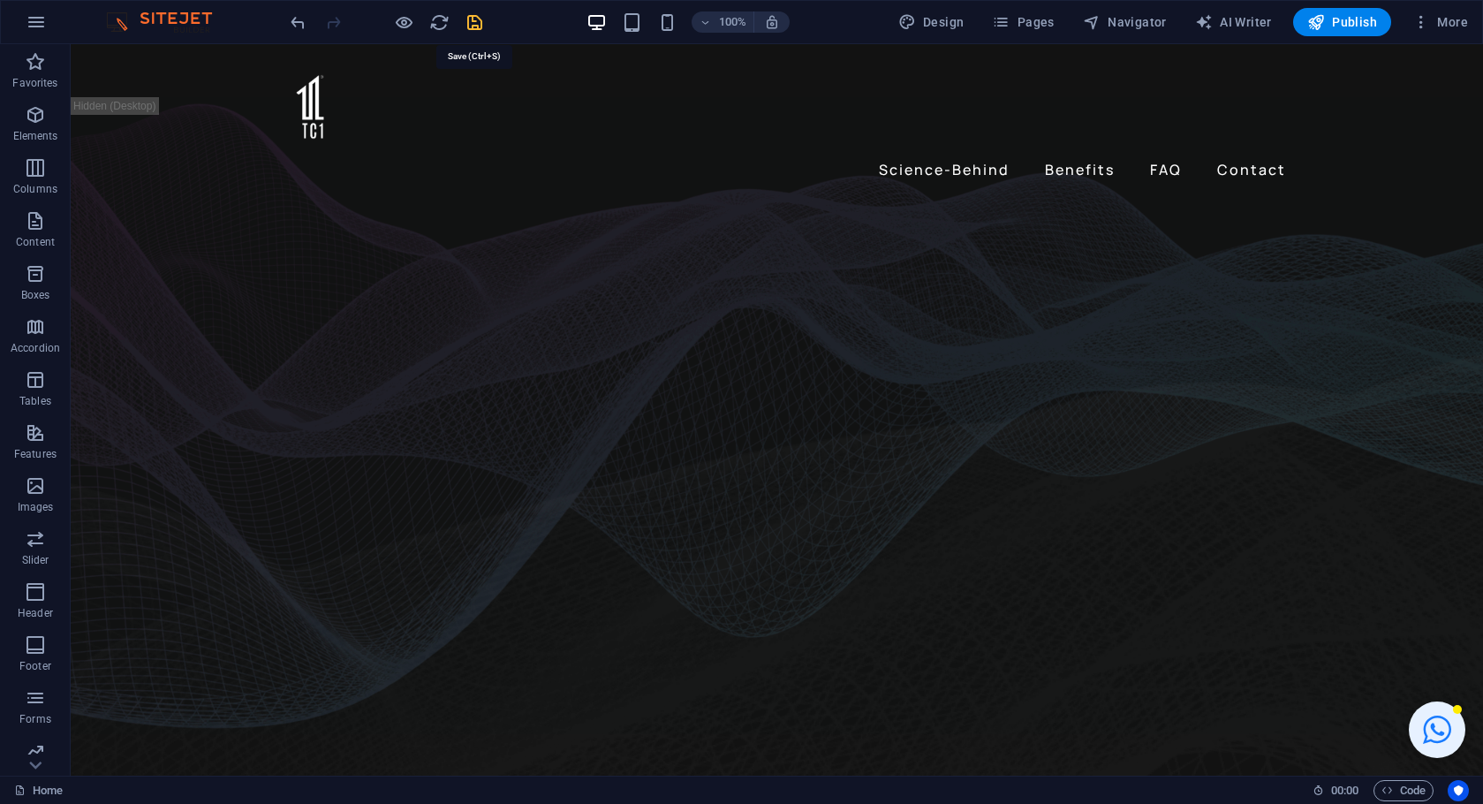
drag, startPoint x: 475, startPoint y: 26, endPoint x: 585, endPoint y: 4, distance: 111.7
click at [475, 26] on icon "save" at bounding box center [475, 22] width 20 height 20
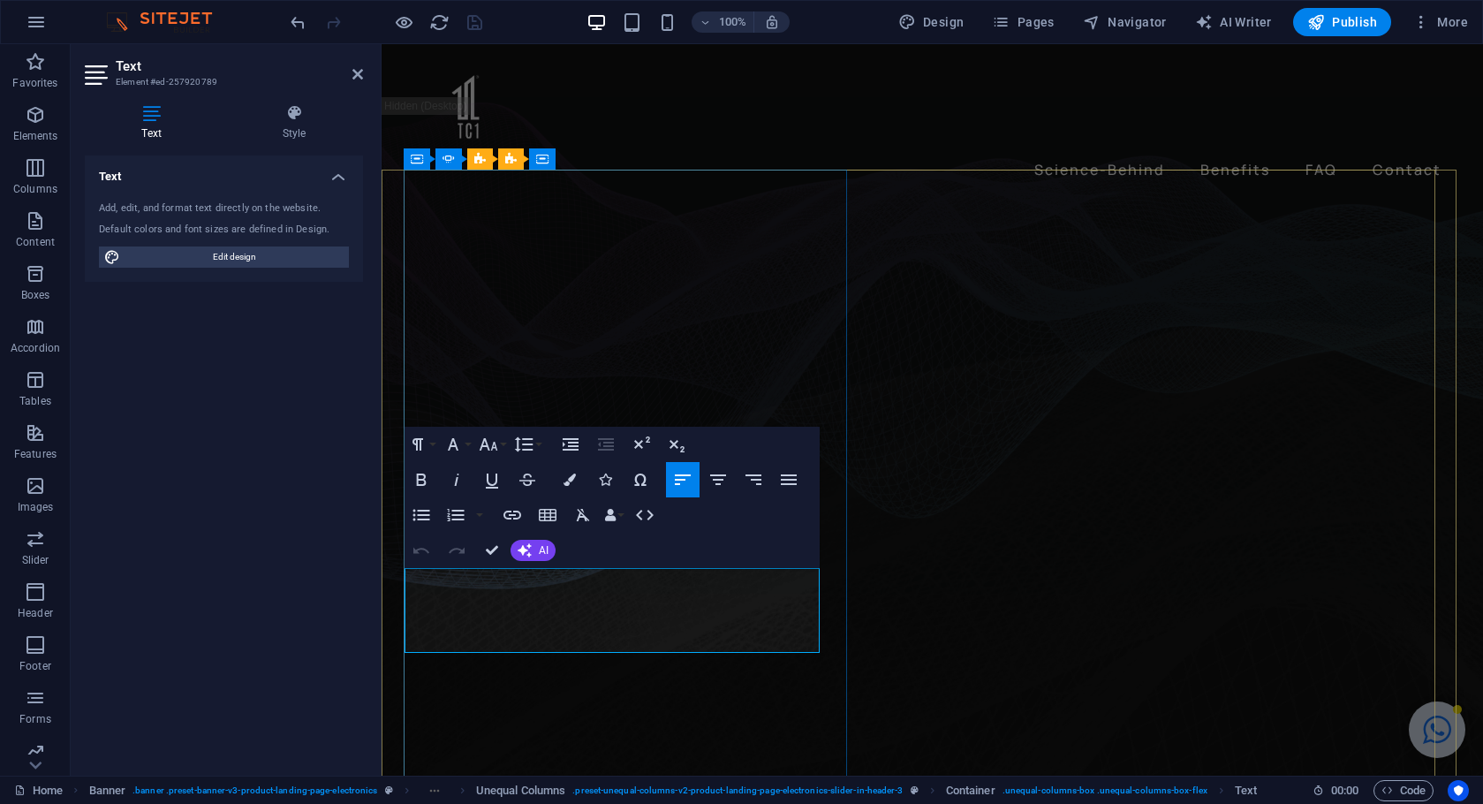
drag, startPoint x: 522, startPoint y: 645, endPoint x: 406, endPoint y: 577, distance: 134.2
click at [767, 72] on div "Science-Behind Benefits FAQ Contact" at bounding box center [931, 121] width 1101 height 154
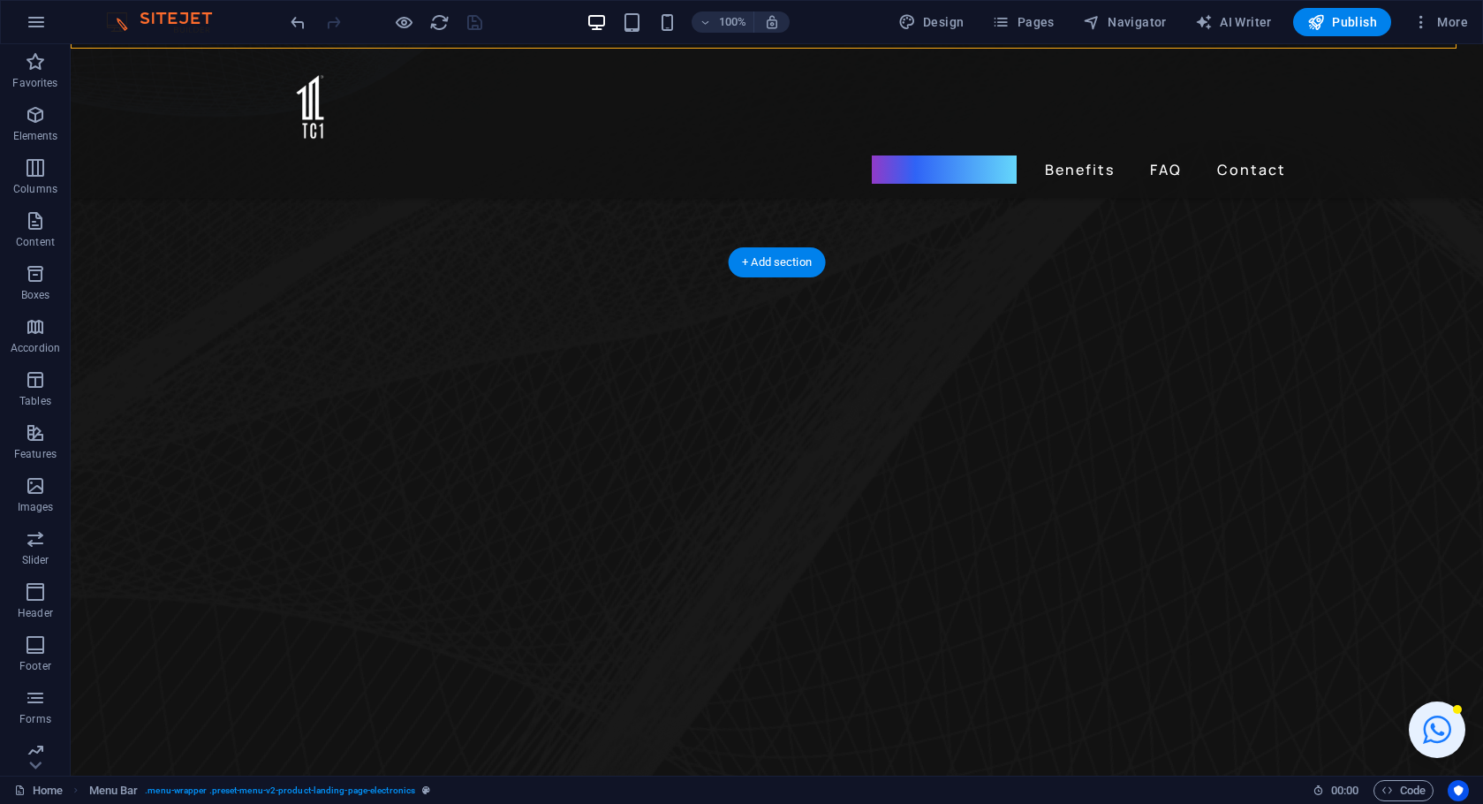
scroll to position [757, 0]
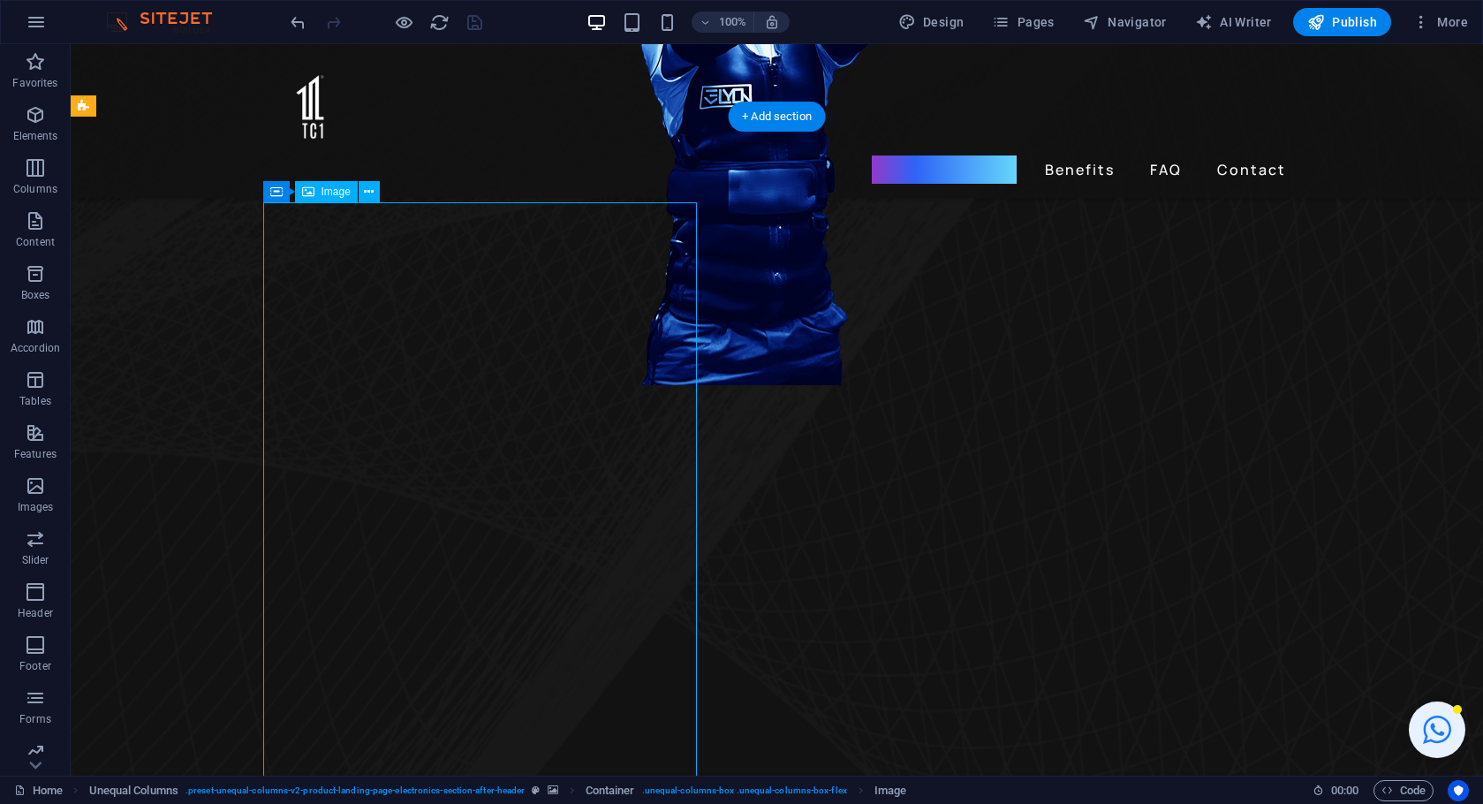
select select "px"
select select "%"
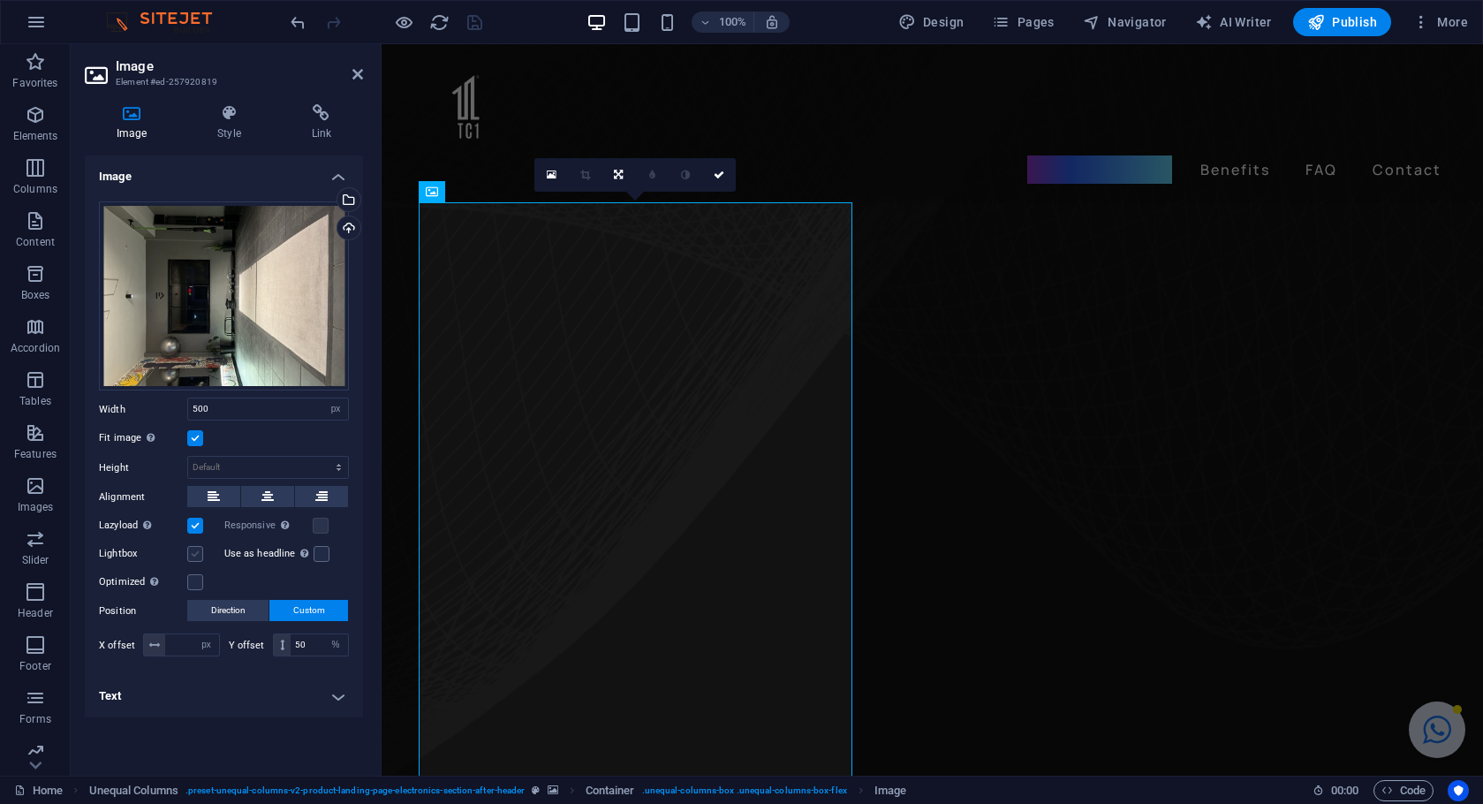
click at [197, 555] on label at bounding box center [195, 554] width 16 height 16
click at [0, 0] on input "Lightbox" at bounding box center [0, 0] width 0 height 0
click at [197, 555] on label at bounding box center [195, 554] width 16 height 16
click at [0, 0] on input "Lightbox" at bounding box center [0, 0] width 0 height 0
click at [341, 708] on h4 "Text" at bounding box center [224, 696] width 278 height 42
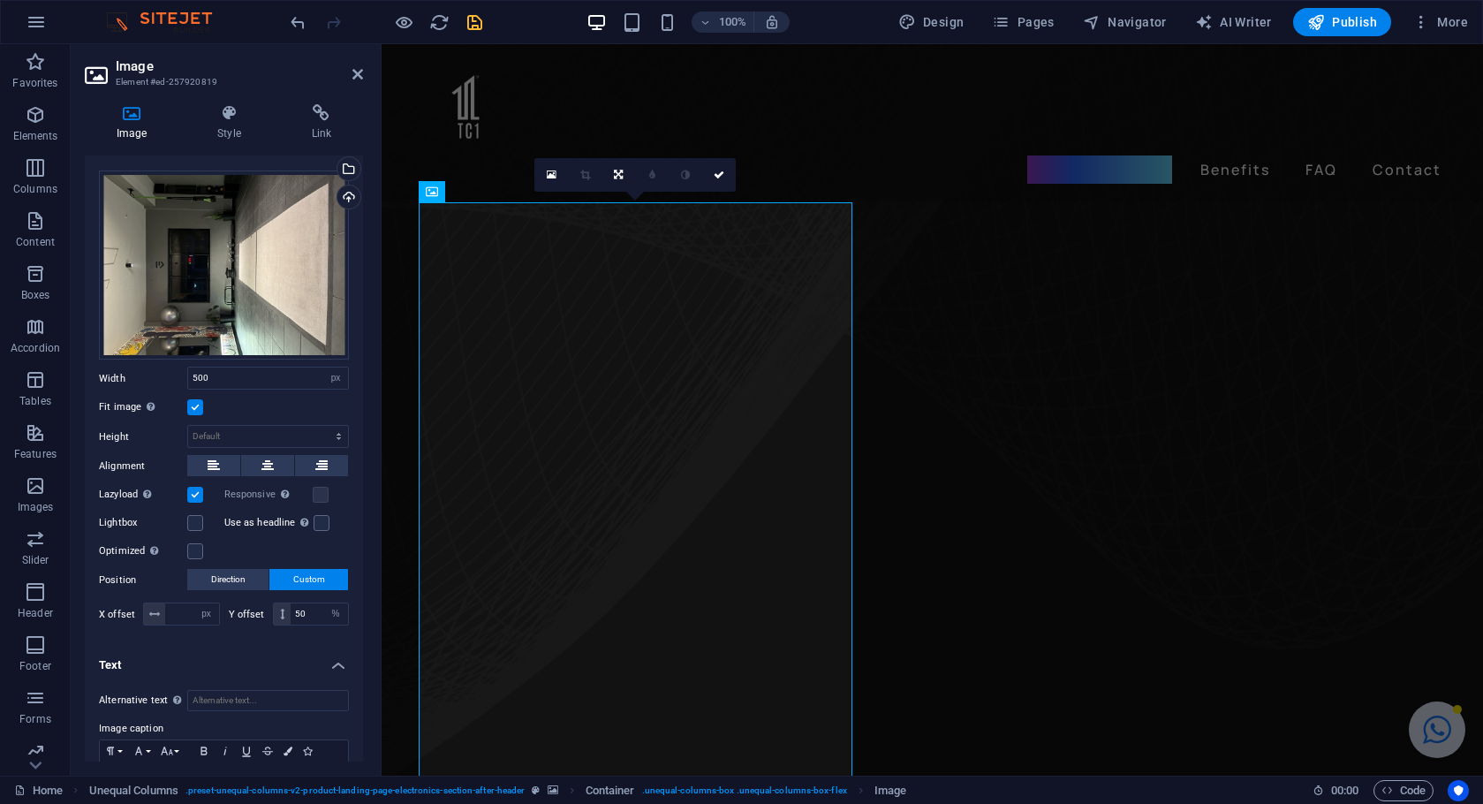
scroll to position [119, 0]
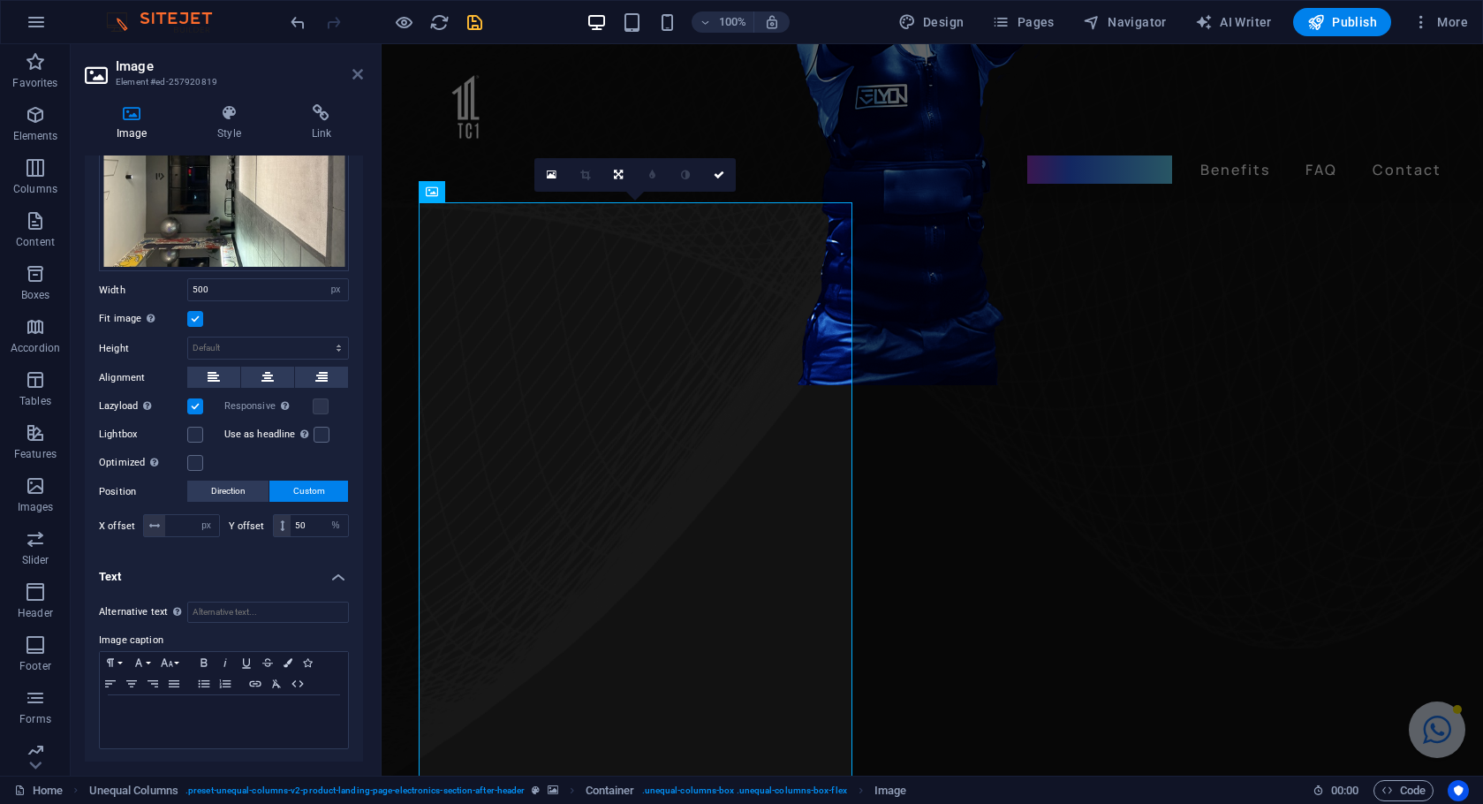
click at [355, 79] on icon at bounding box center [357, 74] width 11 height 14
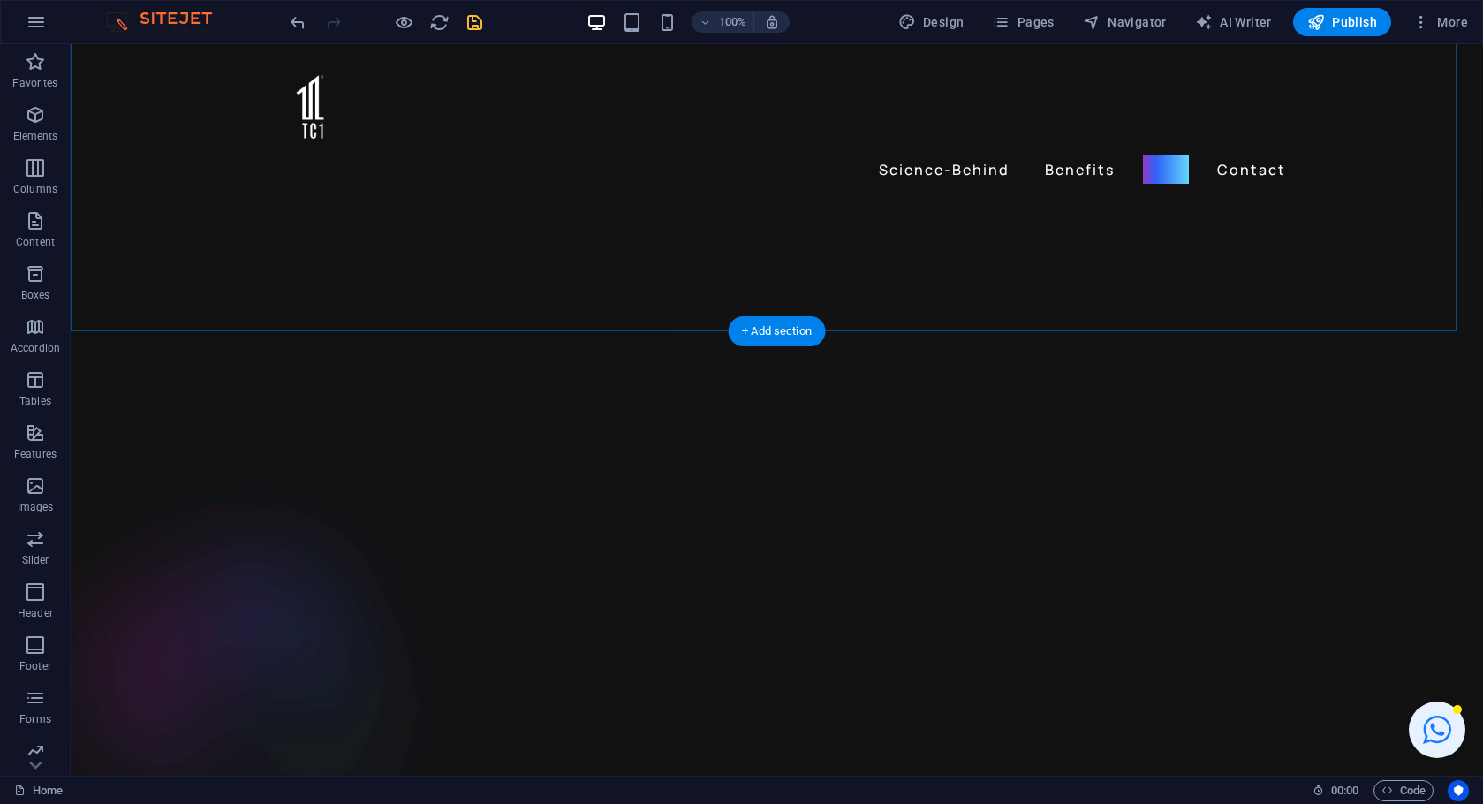
scroll to position [3953, 0]
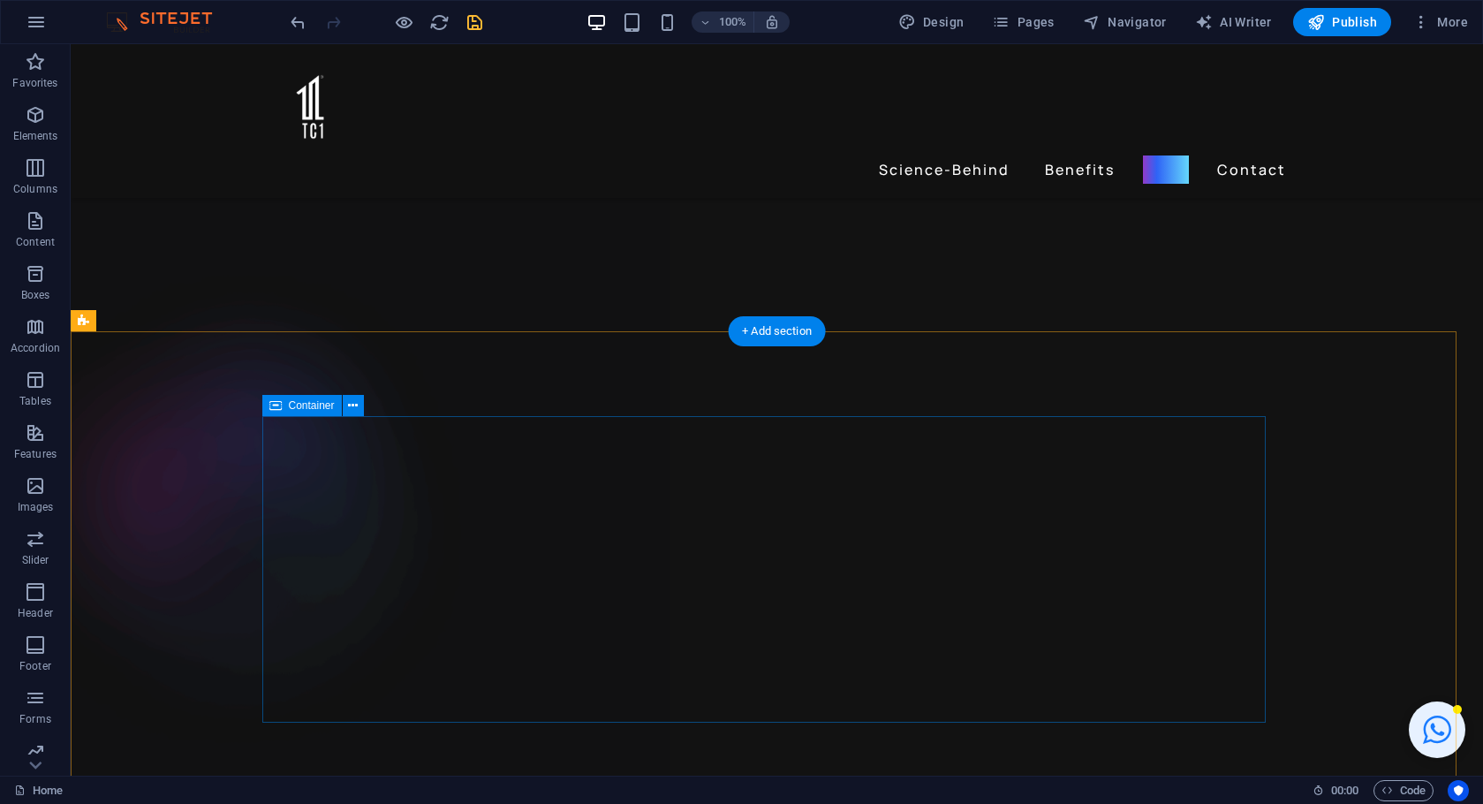
click at [301, 404] on span "Container" at bounding box center [312, 405] width 46 height 11
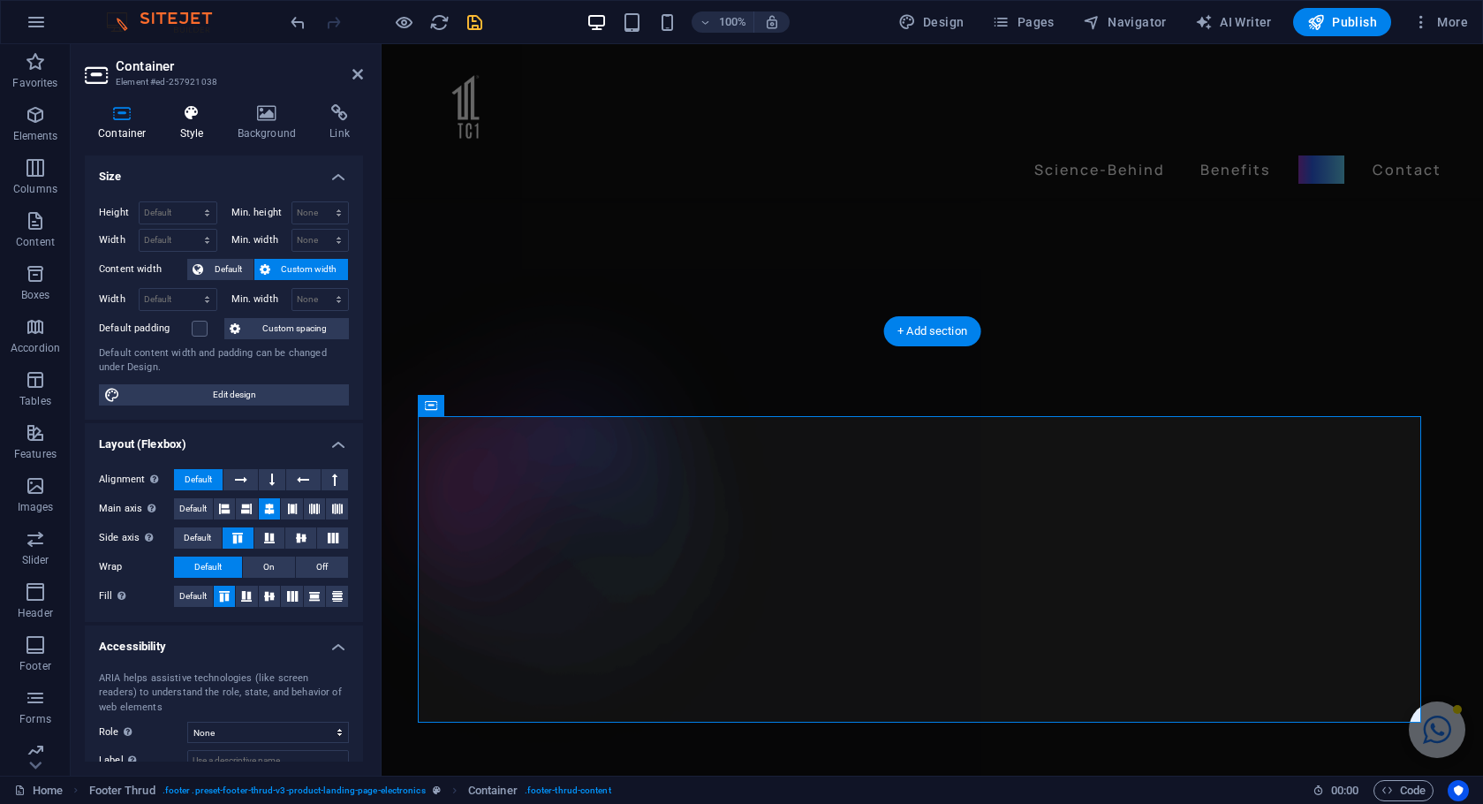
click at [207, 113] on icon at bounding box center [192, 113] width 50 height 18
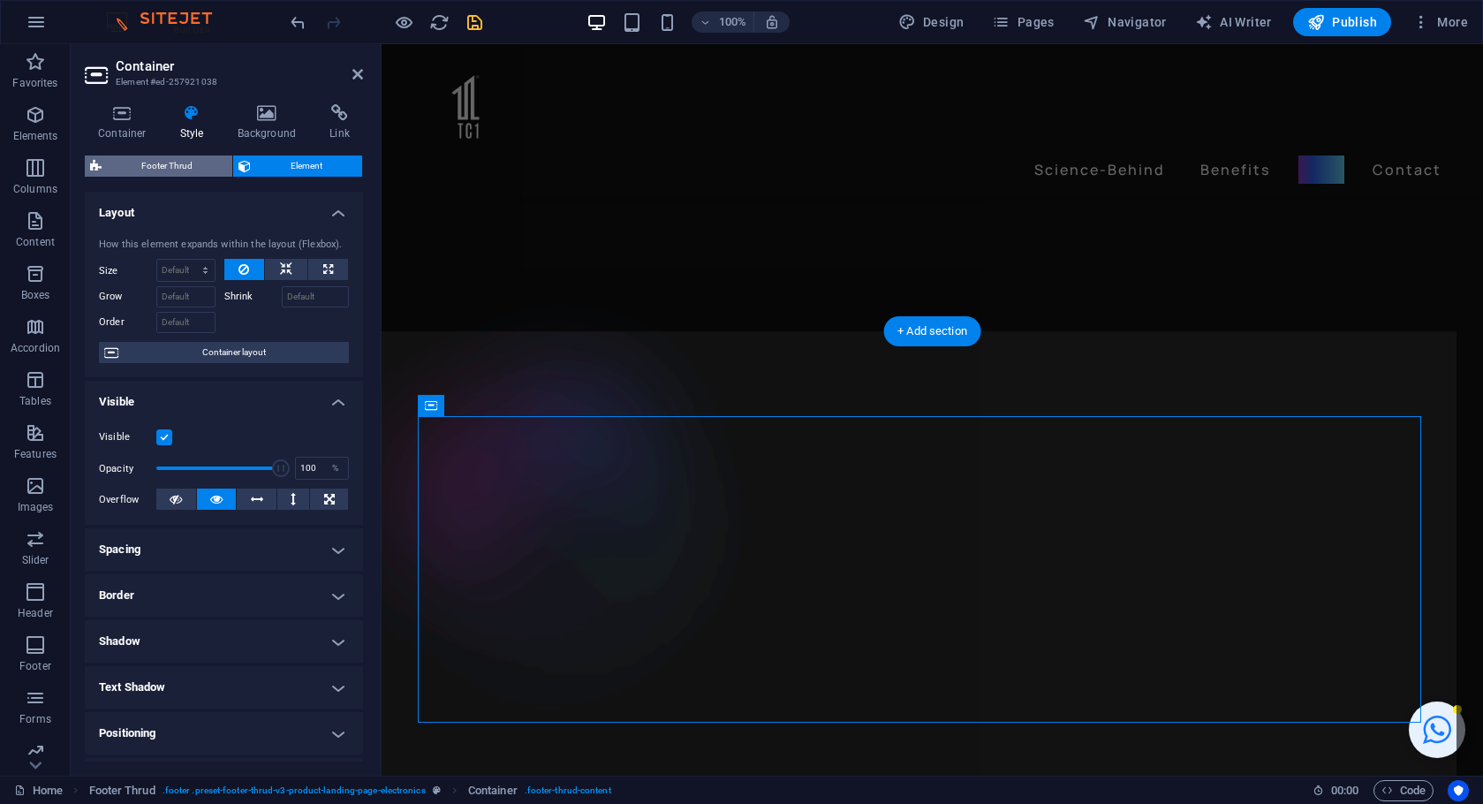
click at [192, 162] on span "Footer Thrud" at bounding box center [167, 165] width 120 height 21
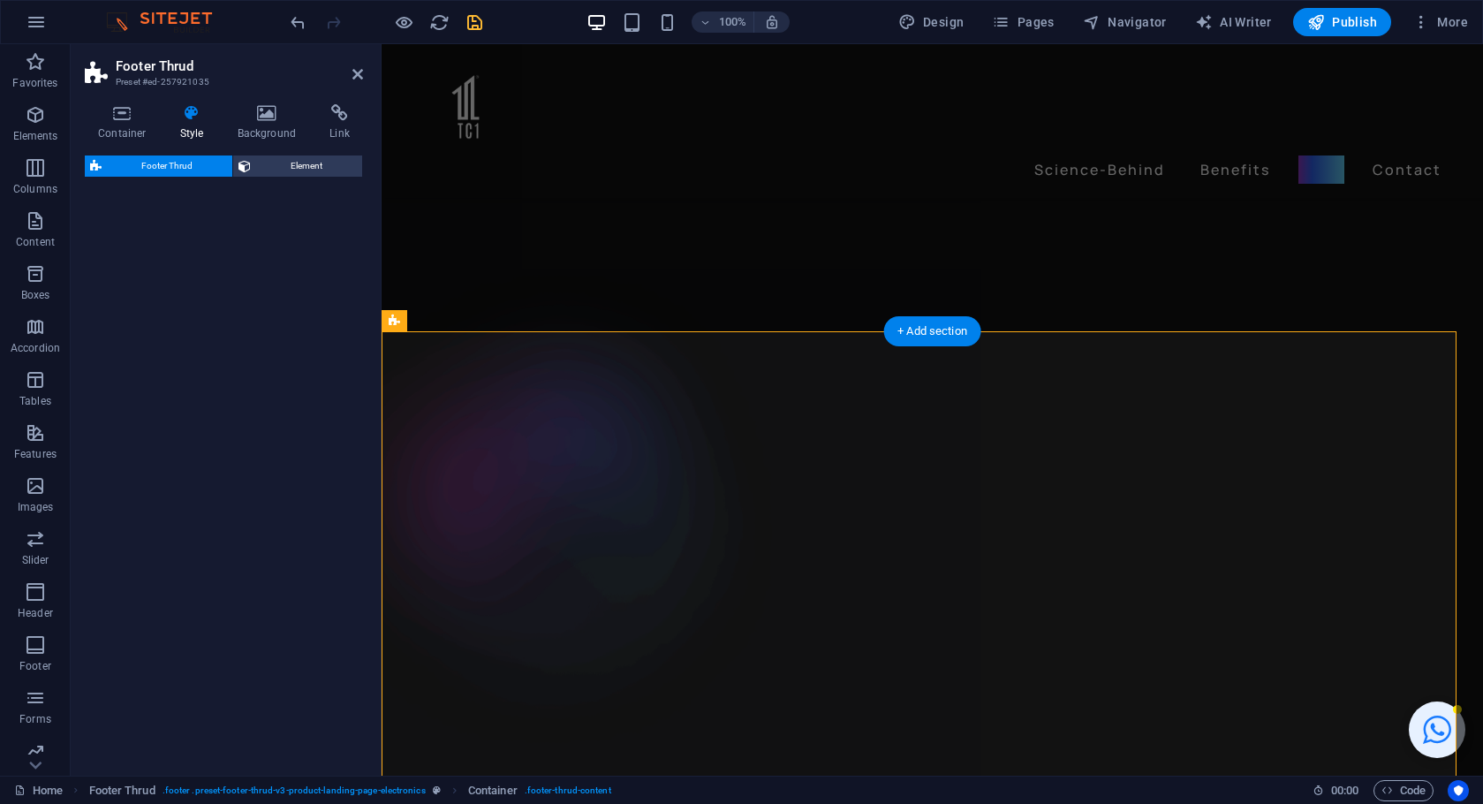
select select "rem"
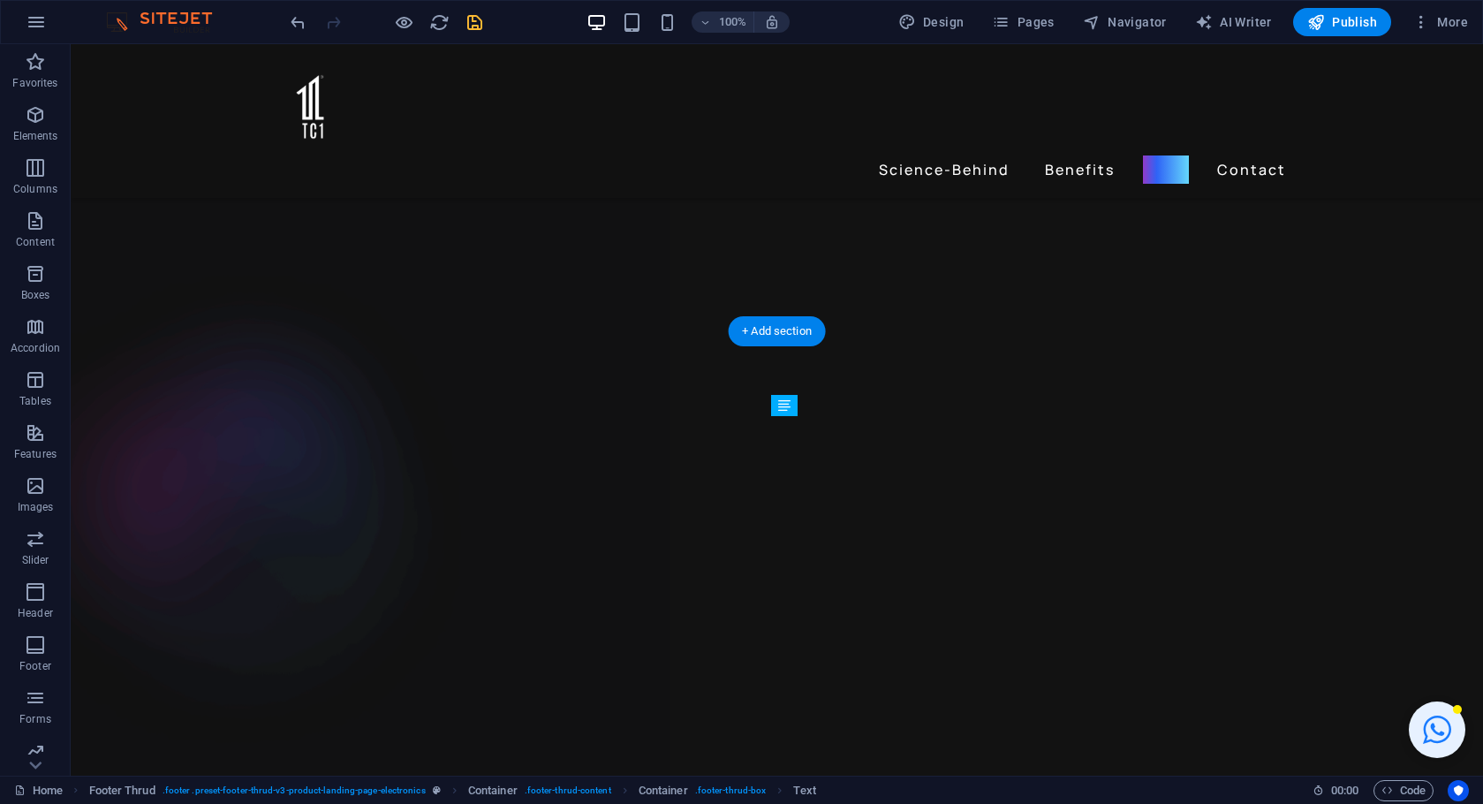
drag, startPoint x: 1263, startPoint y: 504, endPoint x: 808, endPoint y: 487, distance: 455.1
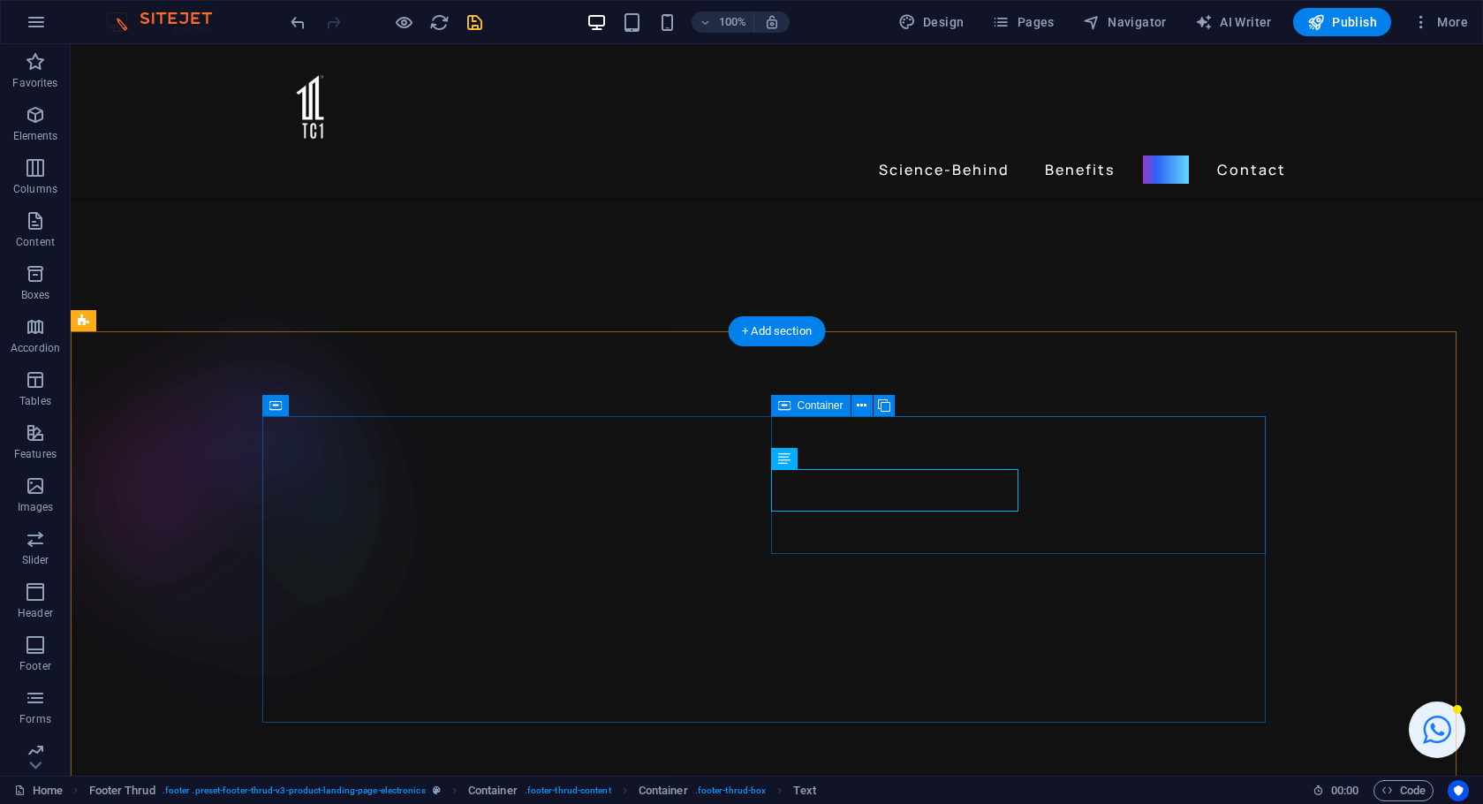
click at [784, 404] on icon at bounding box center [784, 405] width 12 height 21
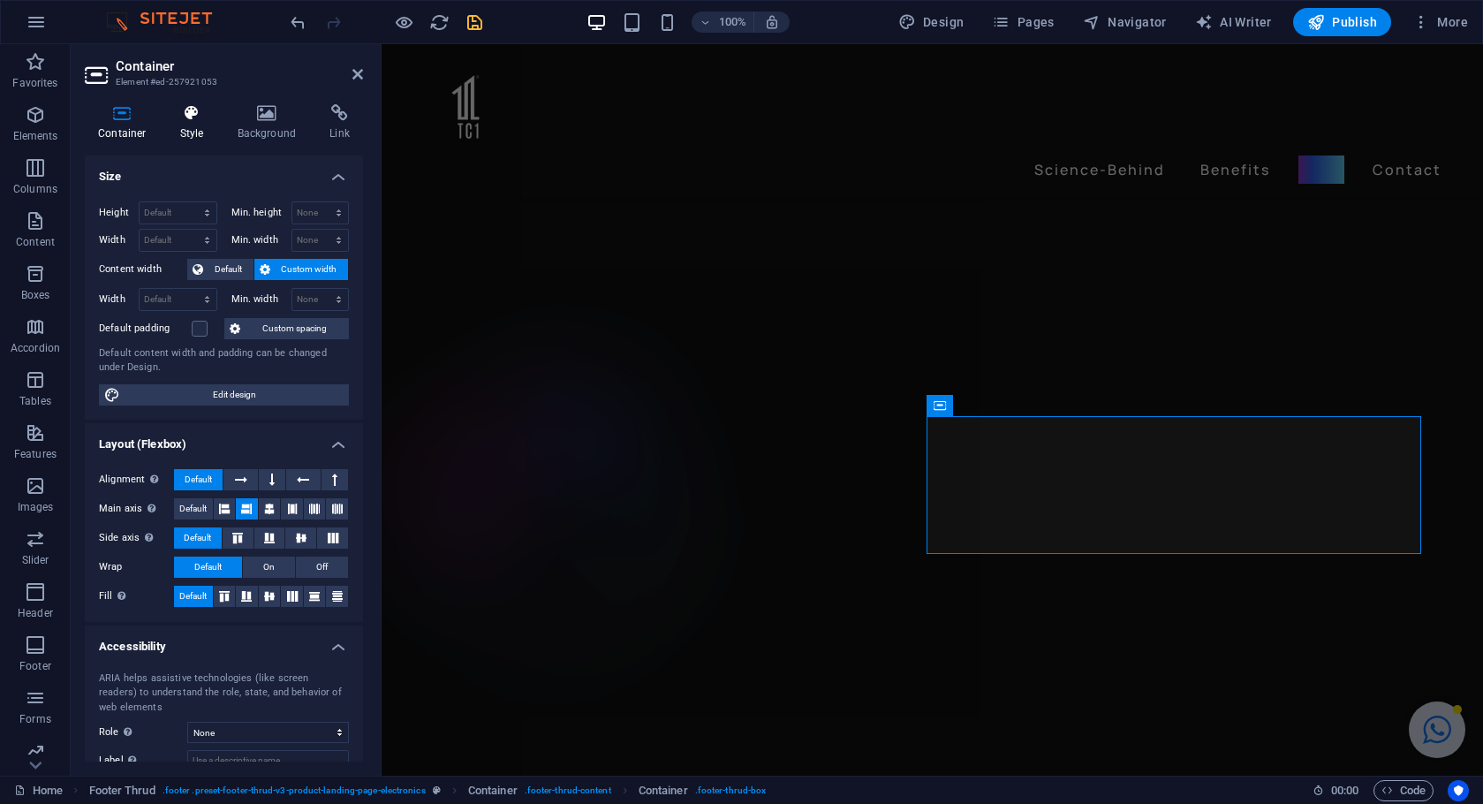
click at [198, 125] on h4 "Style" at bounding box center [195, 122] width 57 height 37
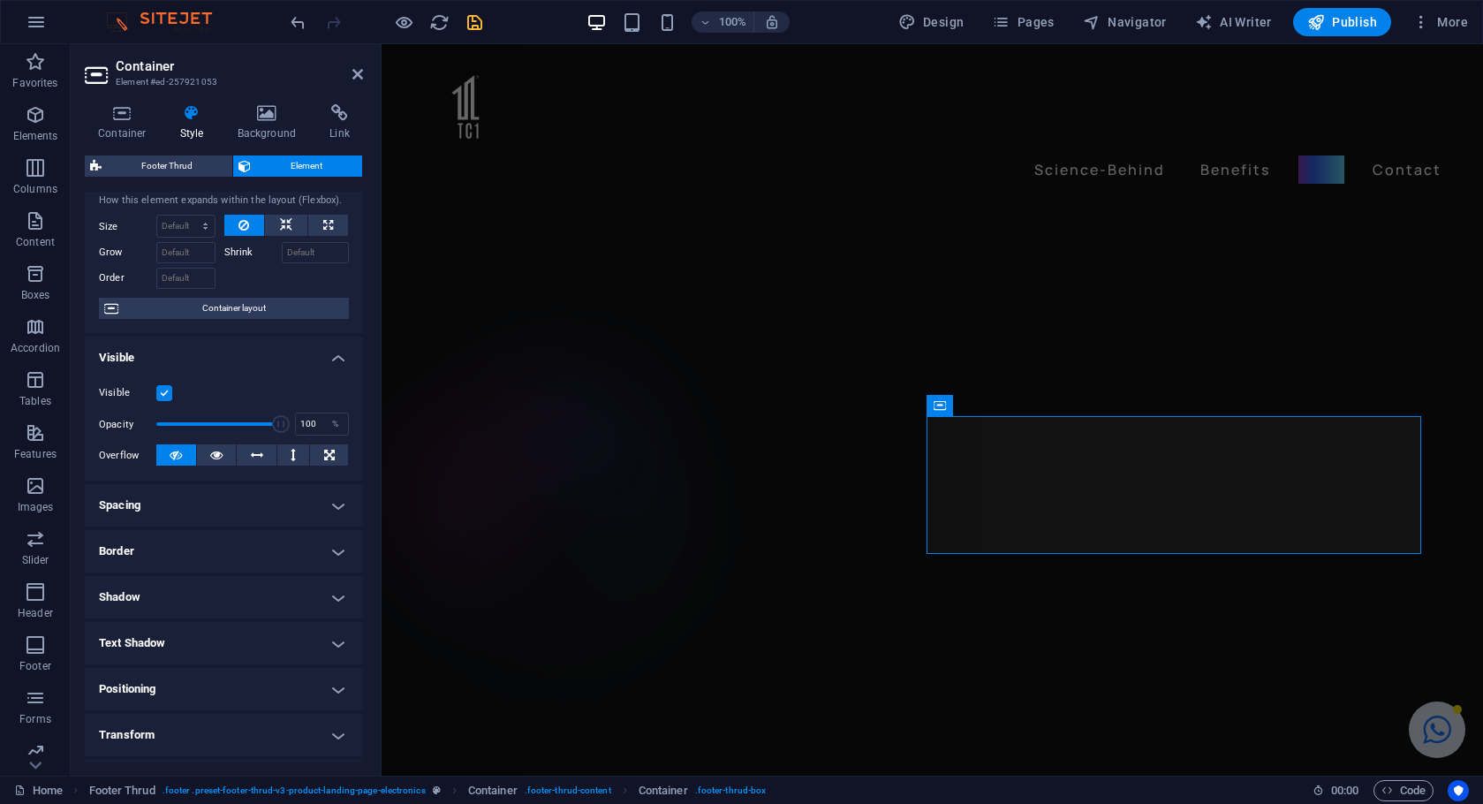
scroll to position [0, 0]
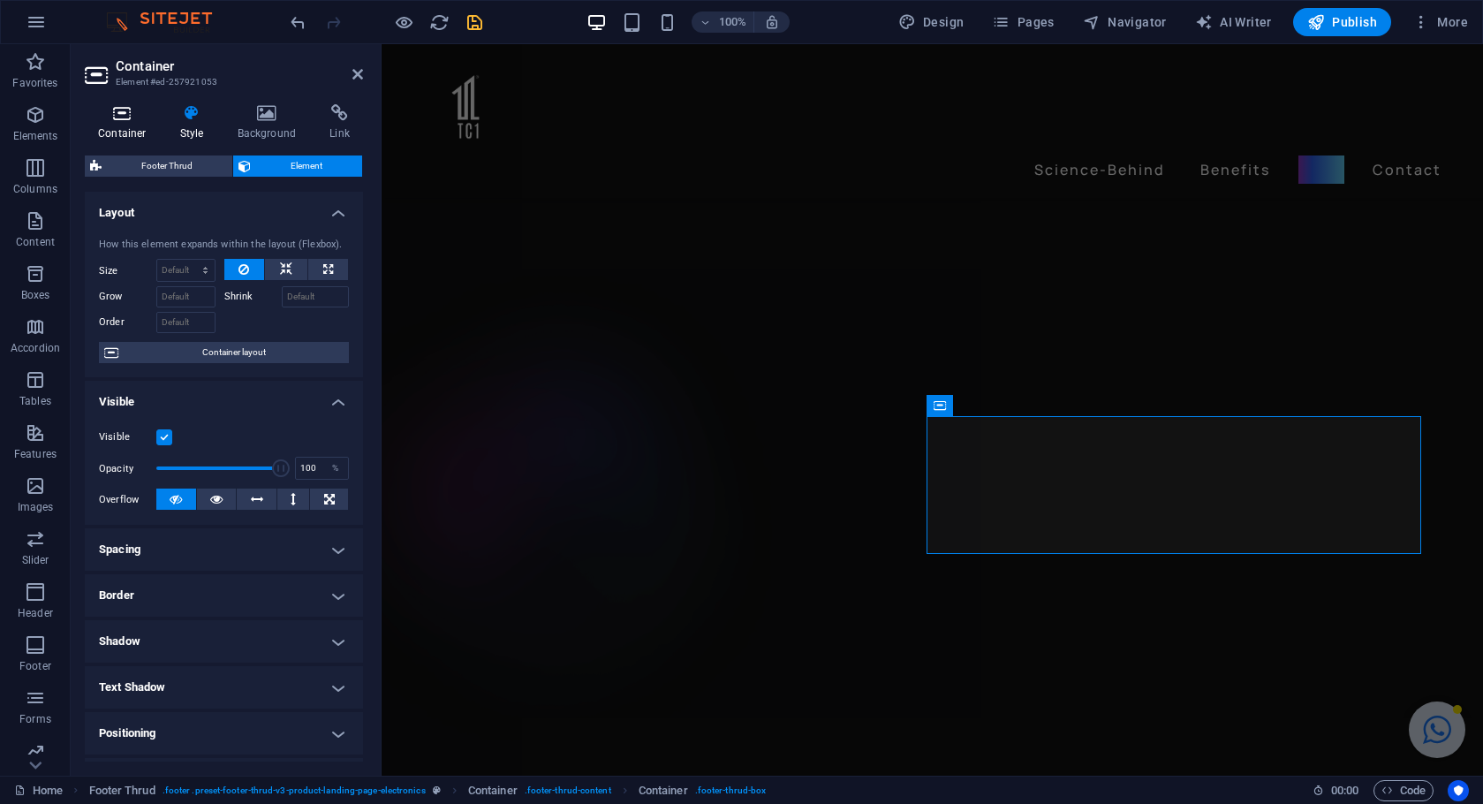
click at [132, 112] on icon at bounding box center [122, 113] width 75 height 18
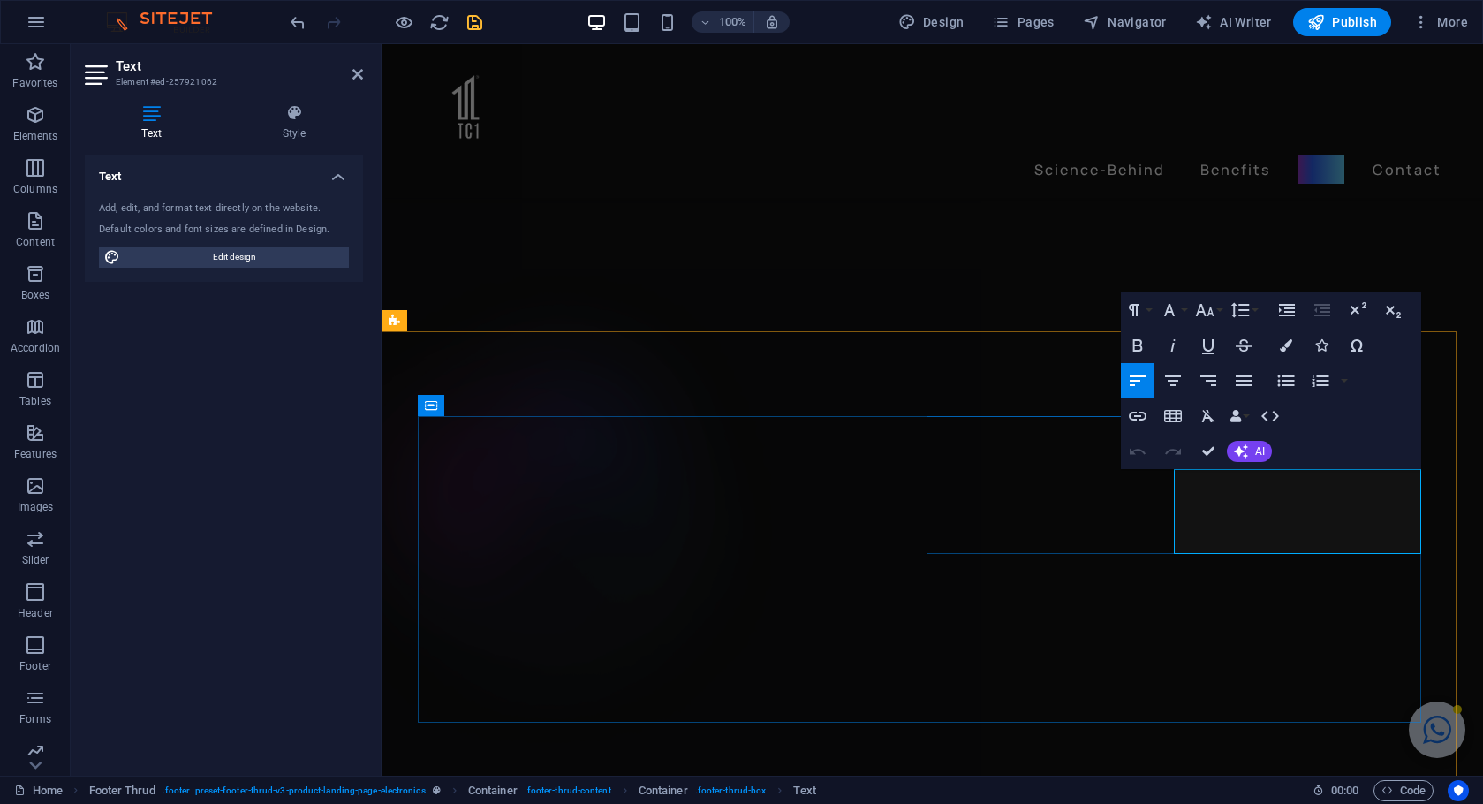
drag, startPoint x: 1334, startPoint y: 501, endPoint x: 1177, endPoint y: 502, distance: 157.2
copy p "Call Us:"
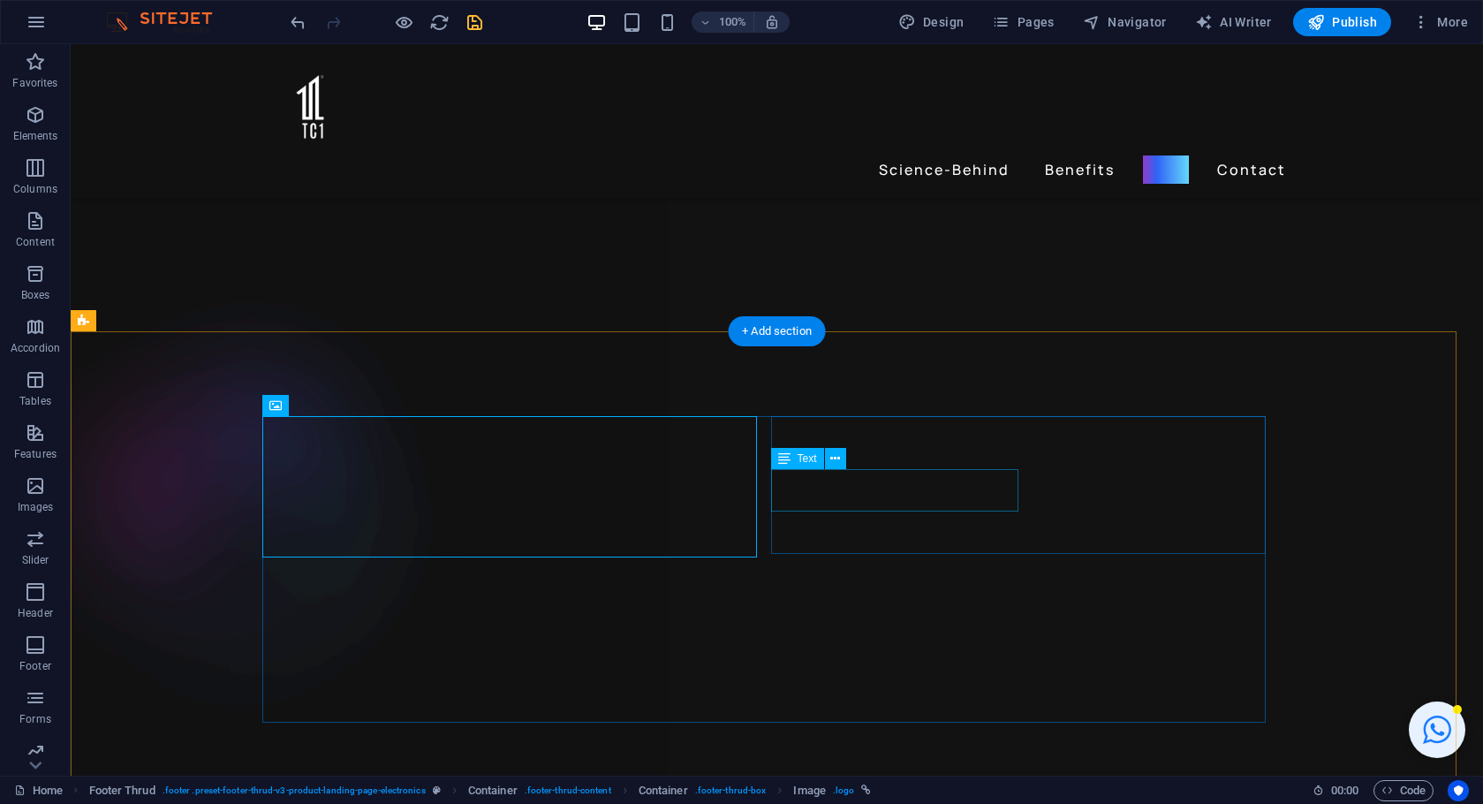
click at [1085, 462] on icon at bounding box center [1082, 458] width 10 height 19
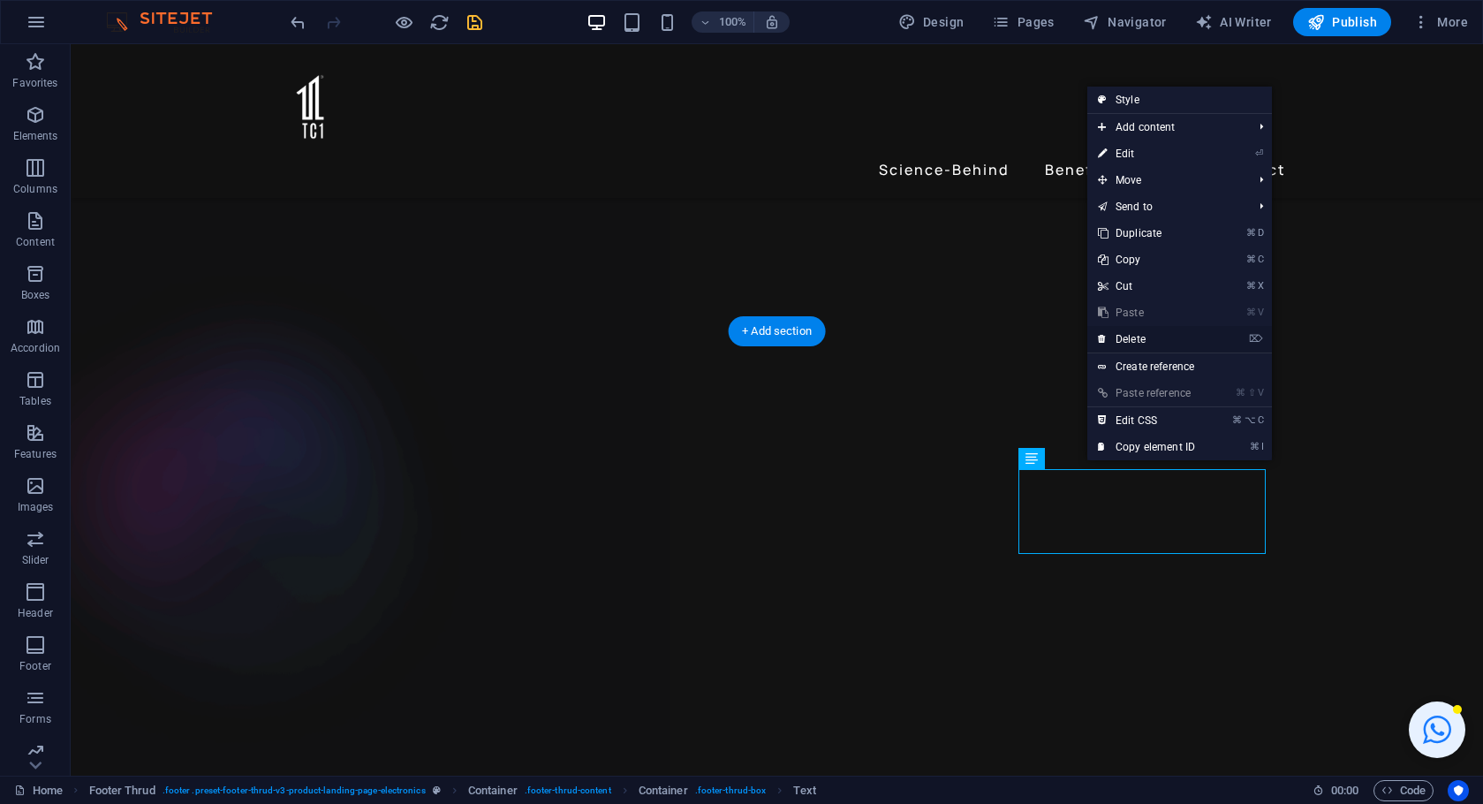
click at [1145, 336] on link "⌦ Delete" at bounding box center [1146, 339] width 118 height 26
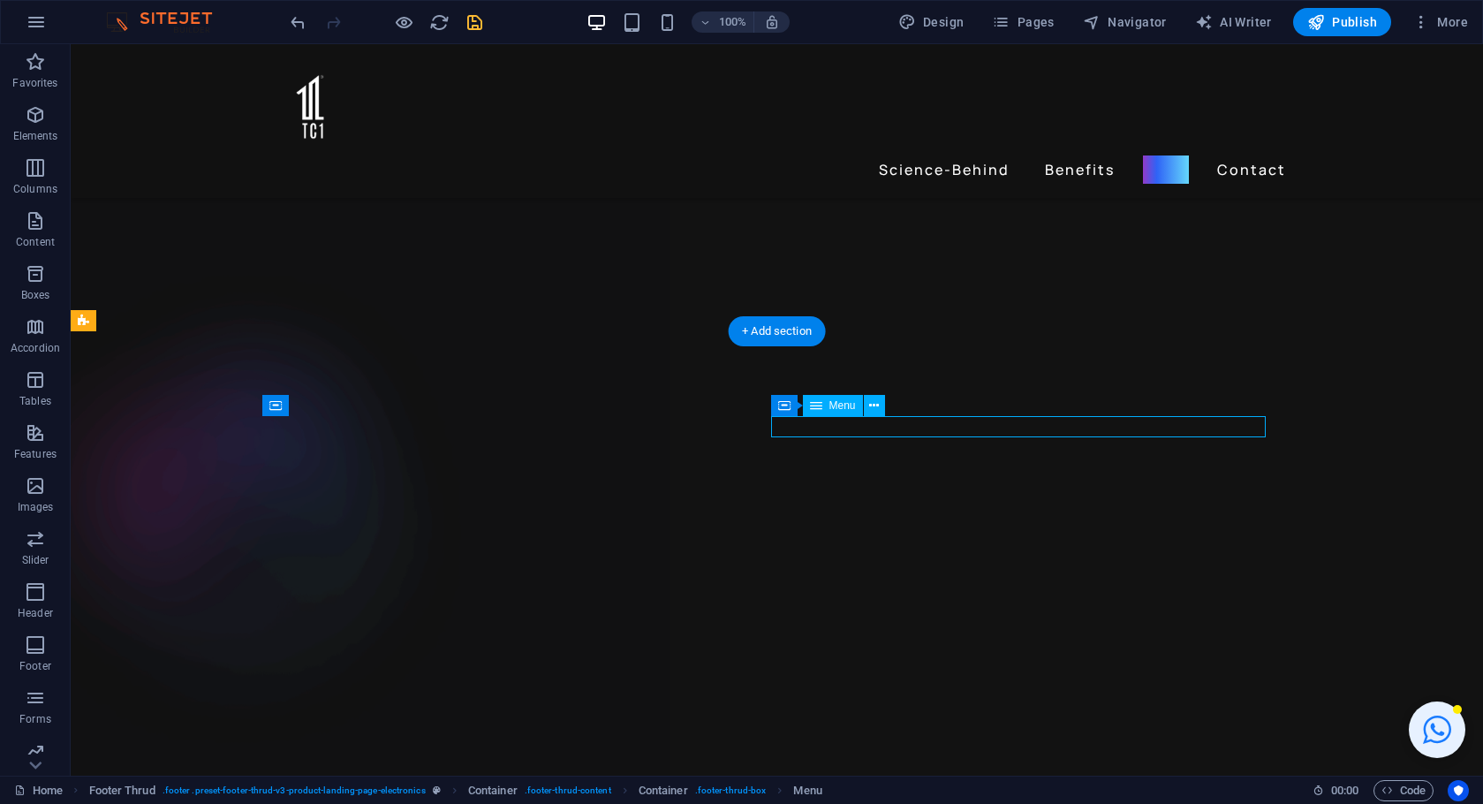
select select
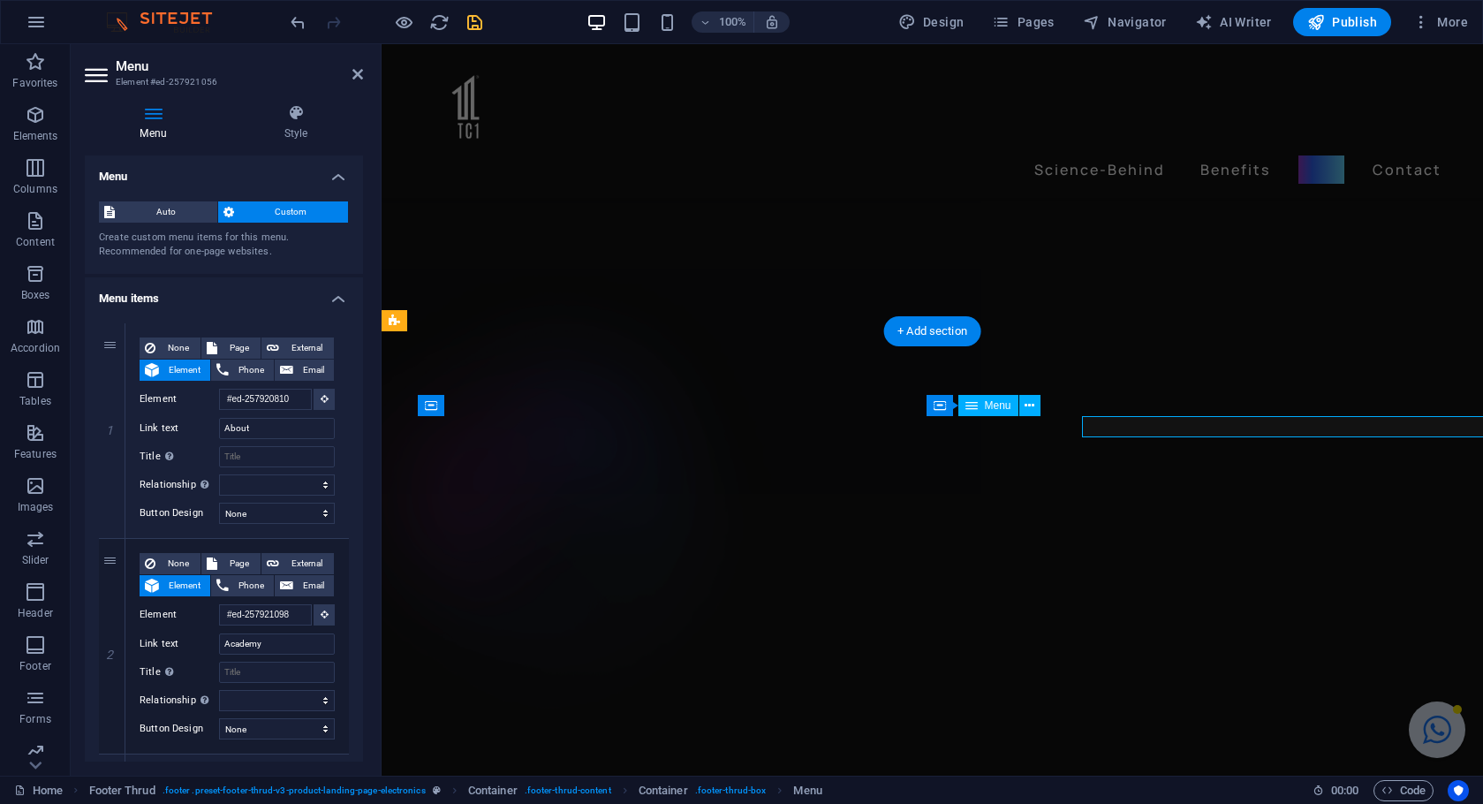
select select "%"
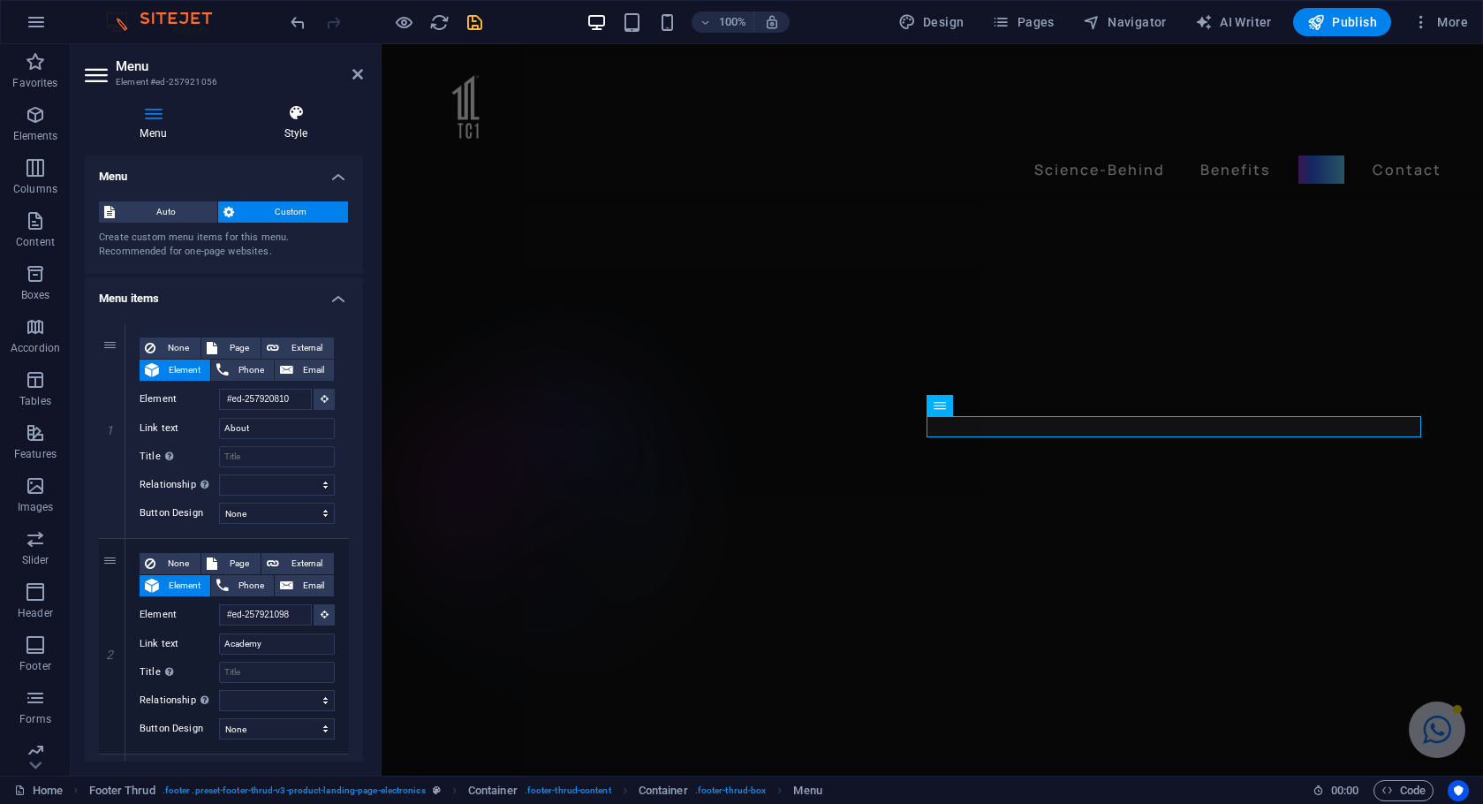
click at [301, 117] on icon at bounding box center [296, 113] width 134 height 18
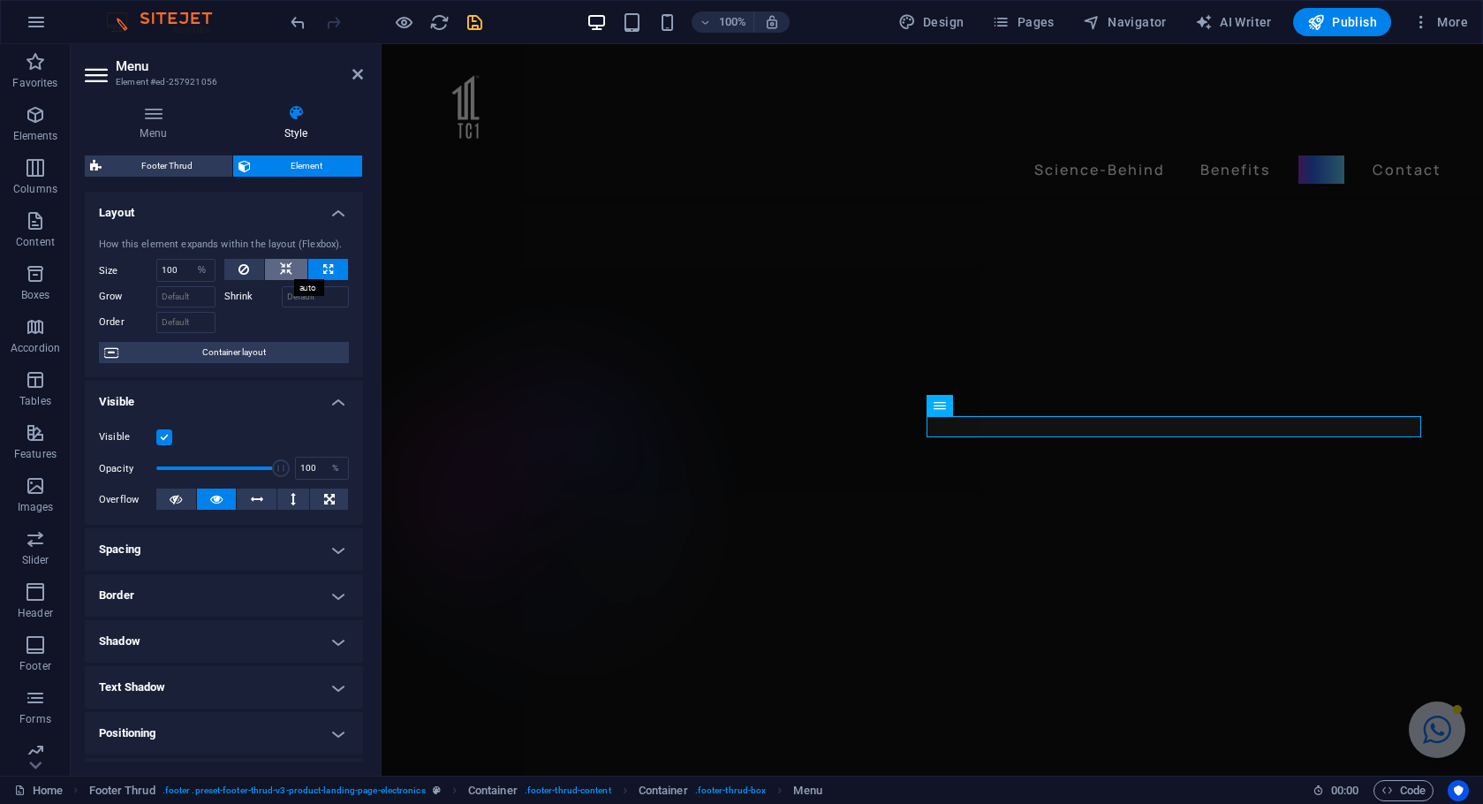
click at [288, 265] on icon at bounding box center [286, 269] width 12 height 21
select select "DISABLED_OPTION_VALUE"
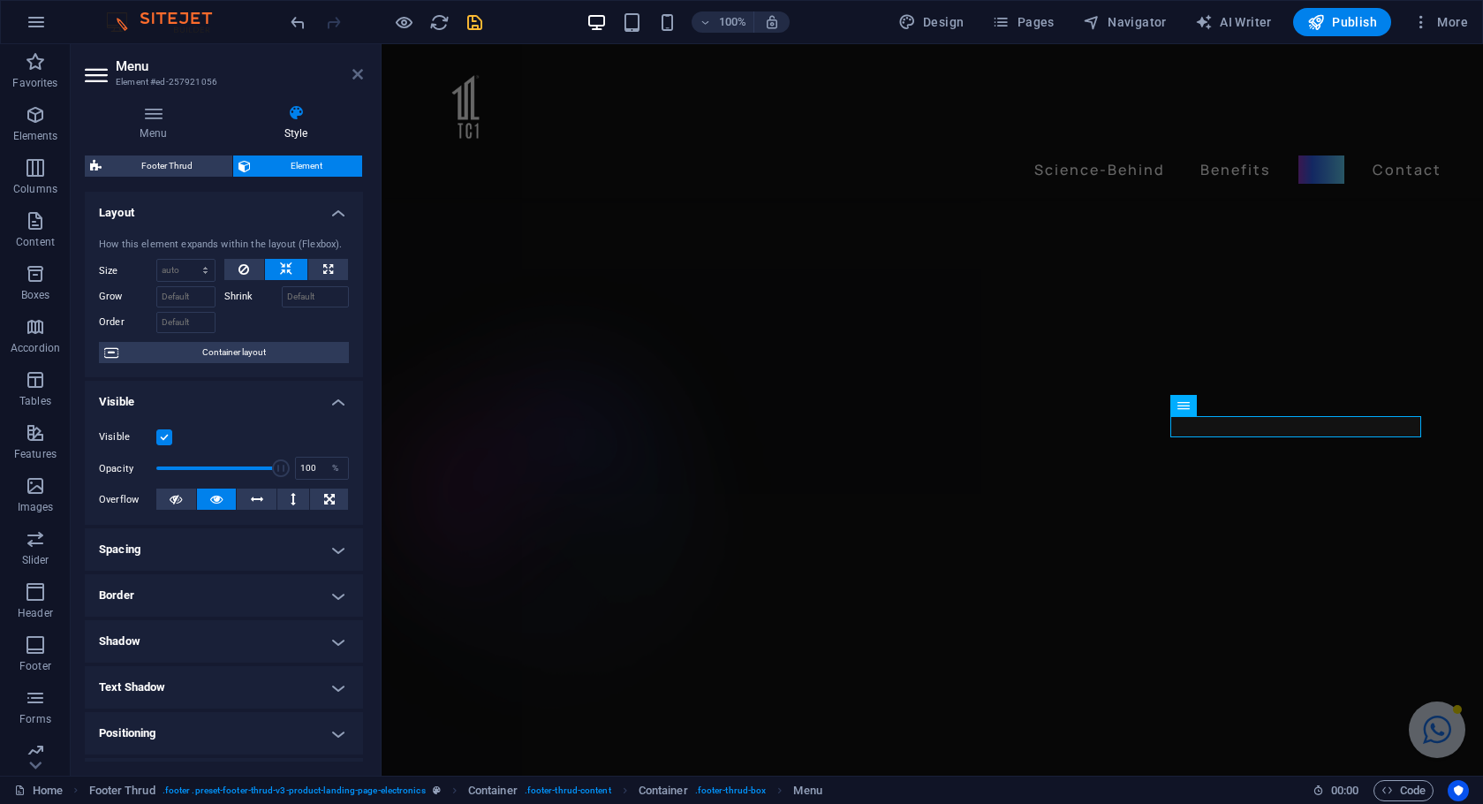
click at [357, 72] on icon at bounding box center [357, 74] width 11 height 14
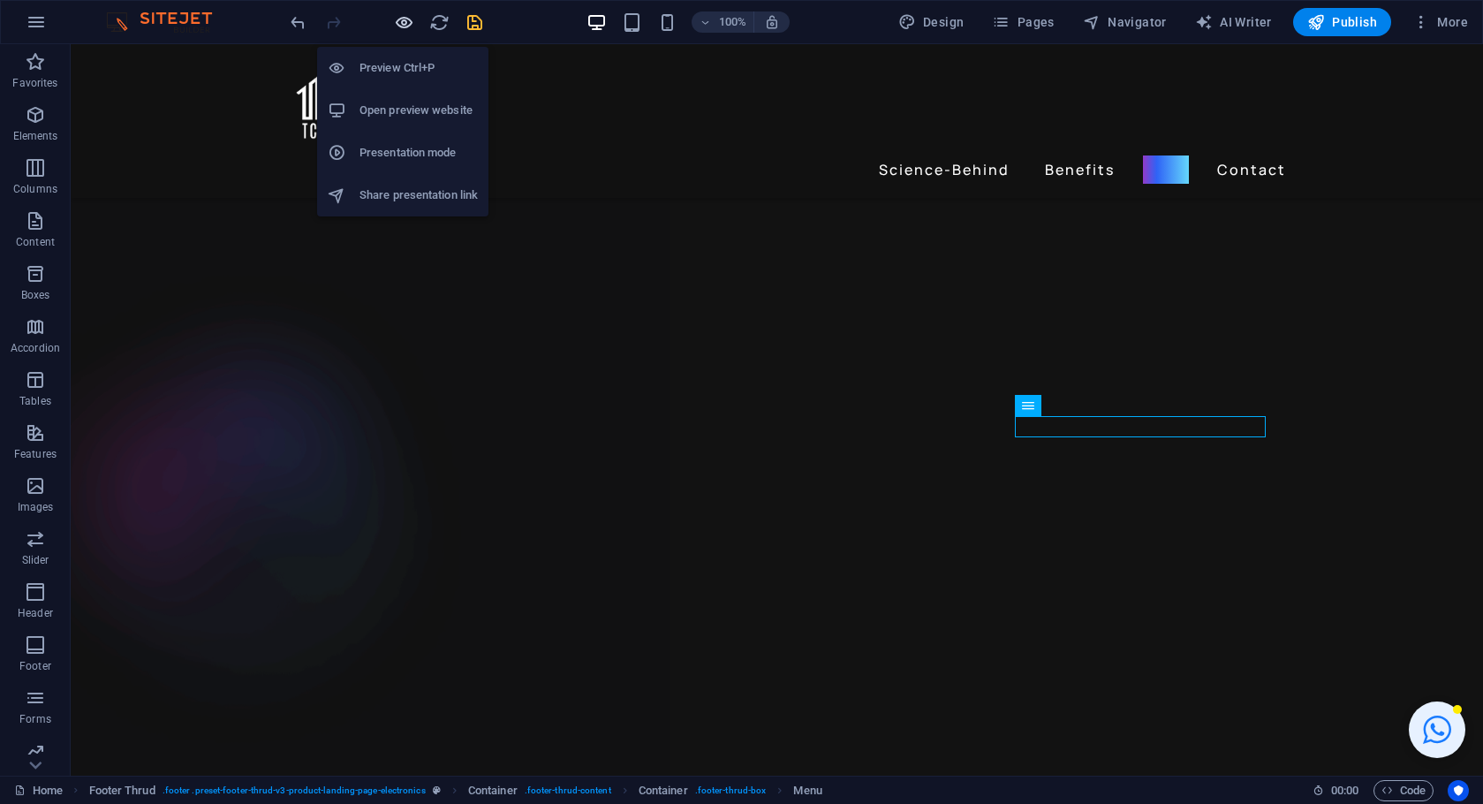
click at [398, 27] on icon "button" at bounding box center [404, 22] width 20 height 20
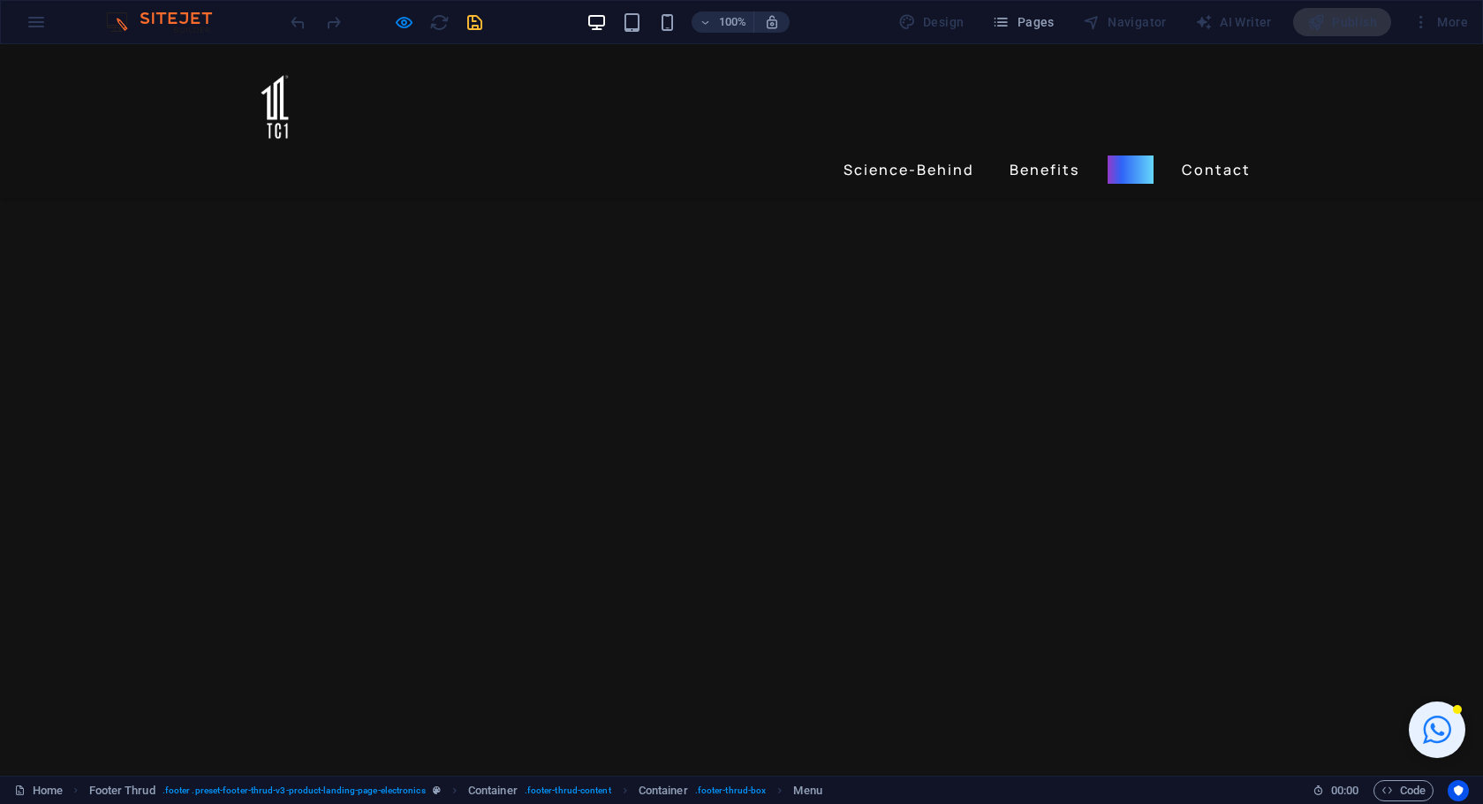
scroll to position [2950, 0]
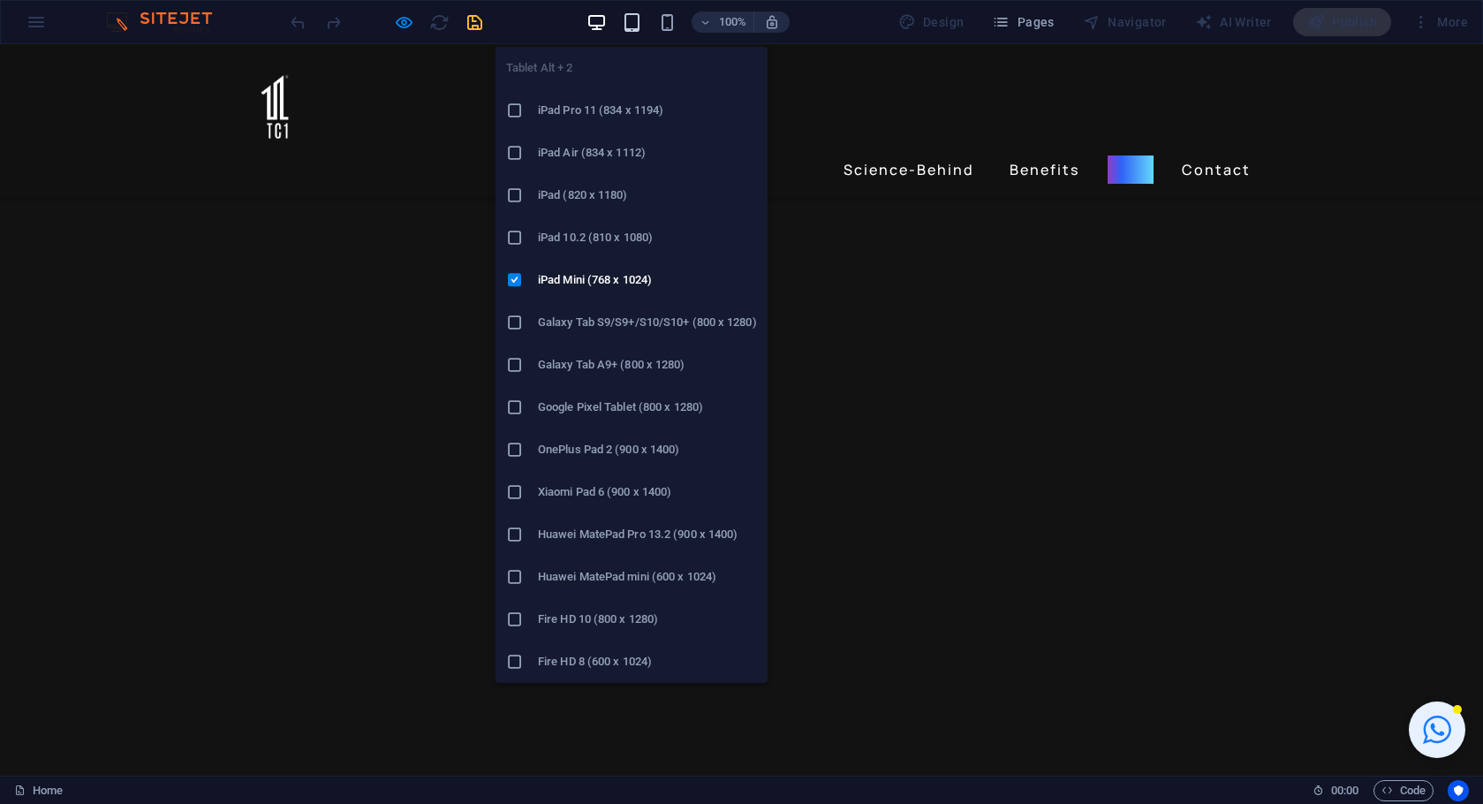
click at [629, 21] on icon "button" at bounding box center [632, 22] width 20 height 20
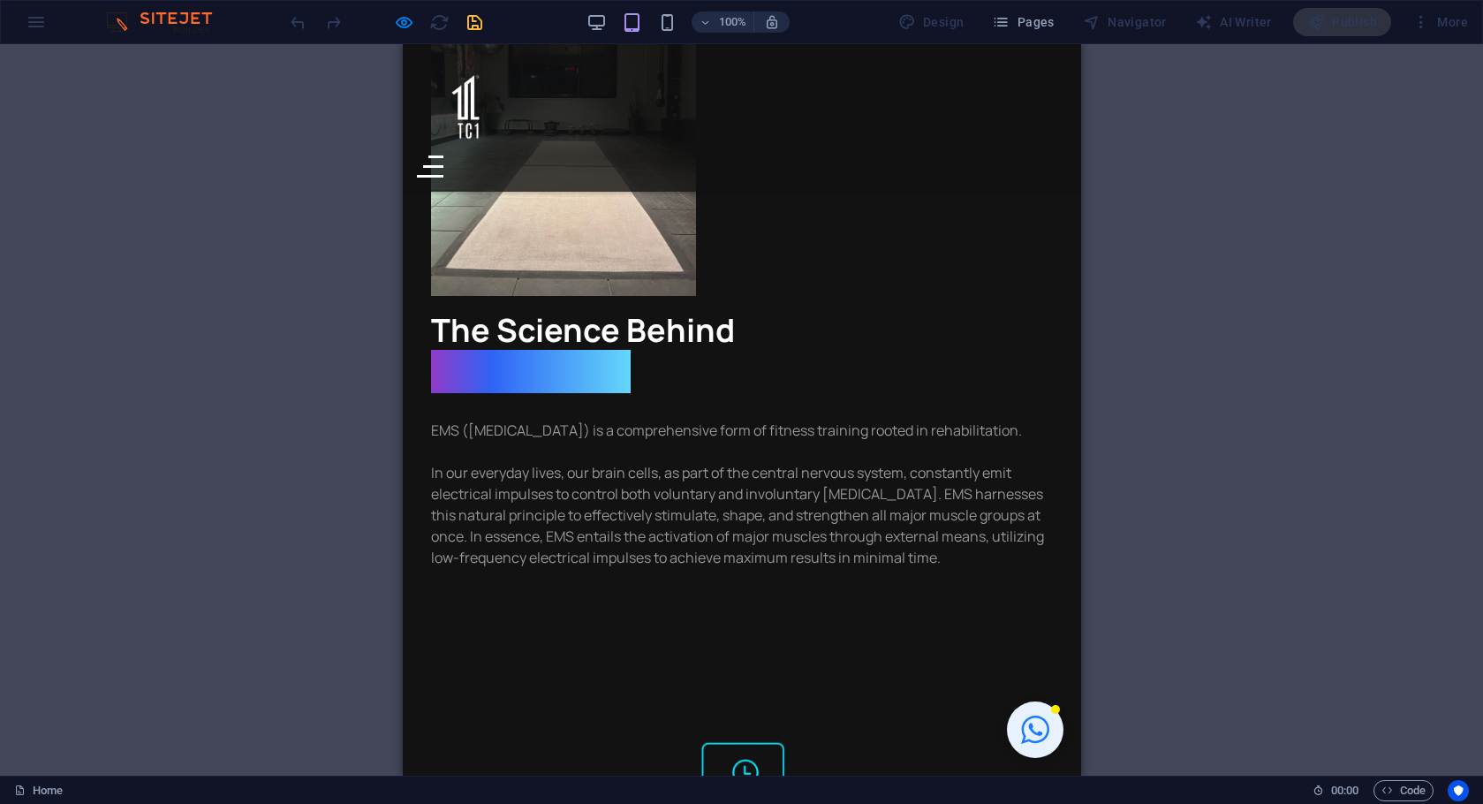
scroll to position [3, 0]
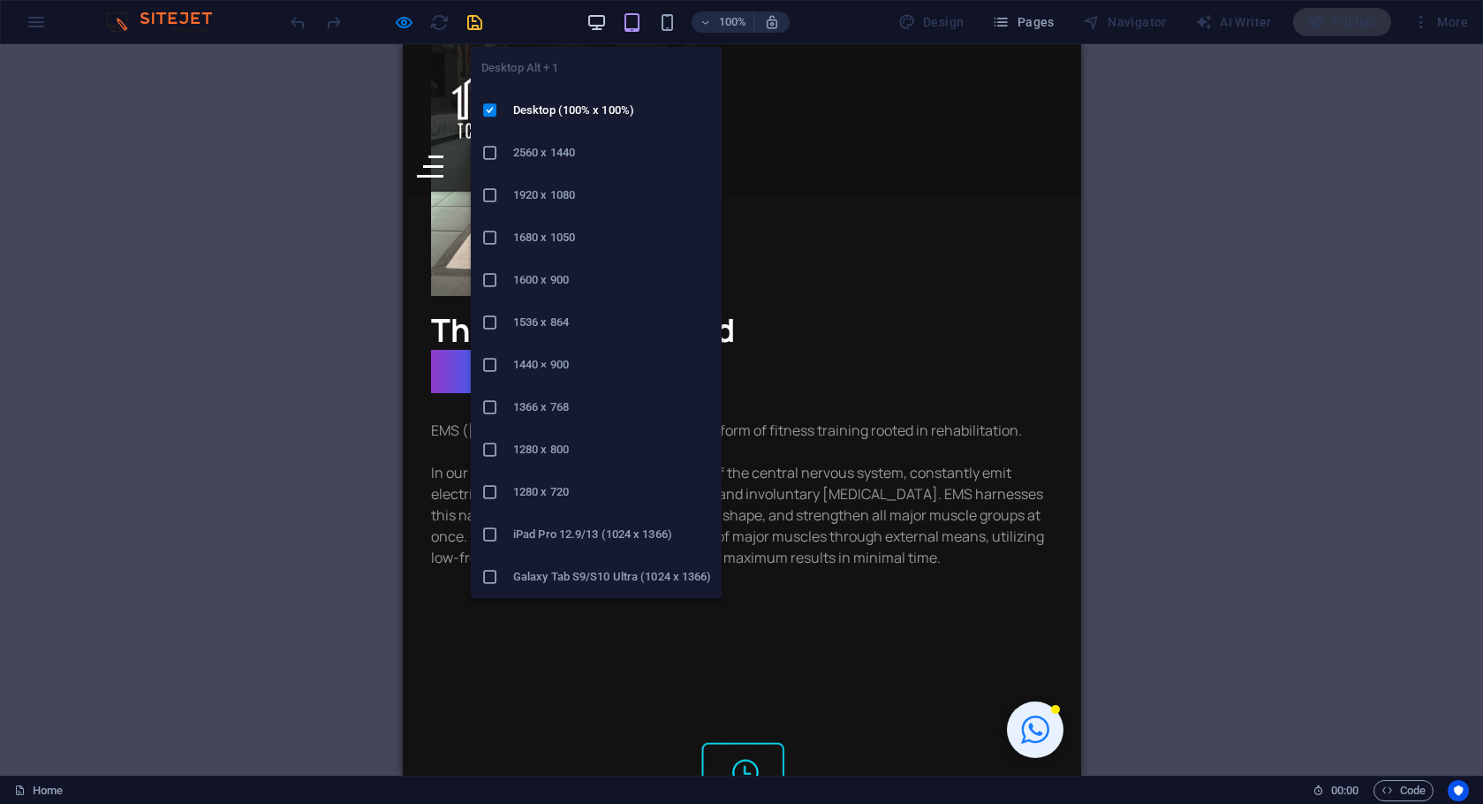
click at [595, 17] on icon "button" at bounding box center [596, 22] width 20 height 20
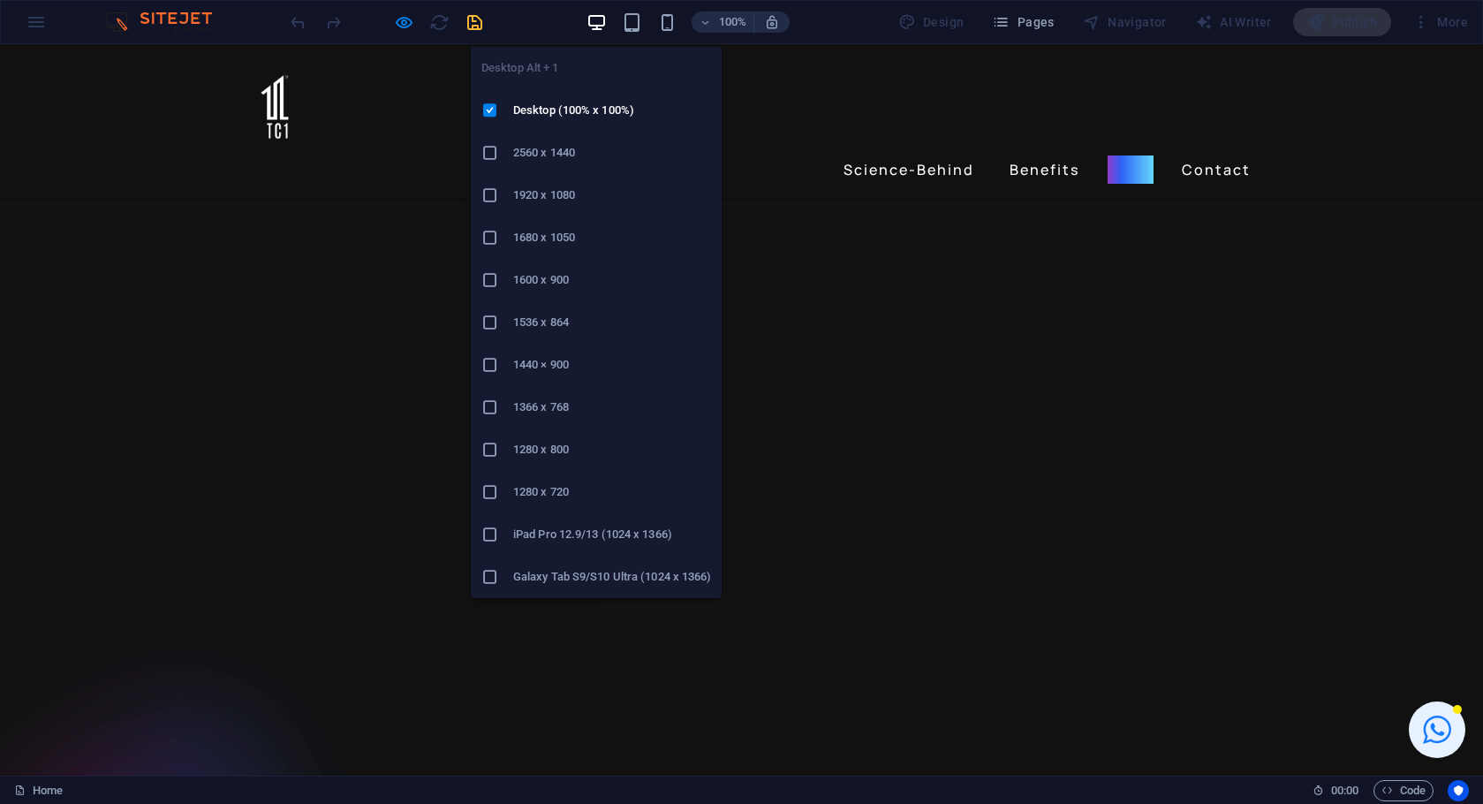
scroll to position [3381, 0]
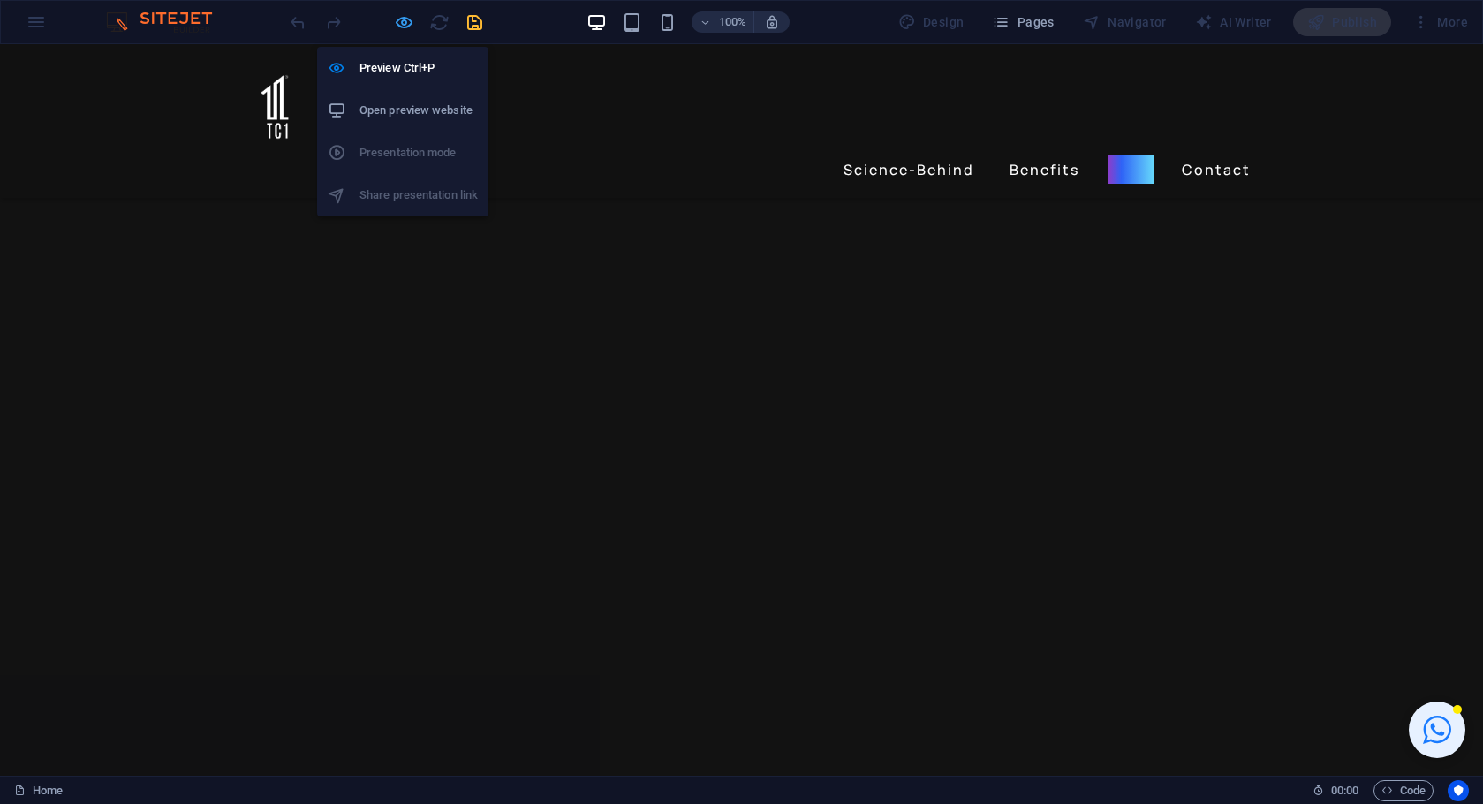
click at [394, 18] on icon "button" at bounding box center [404, 22] width 20 height 20
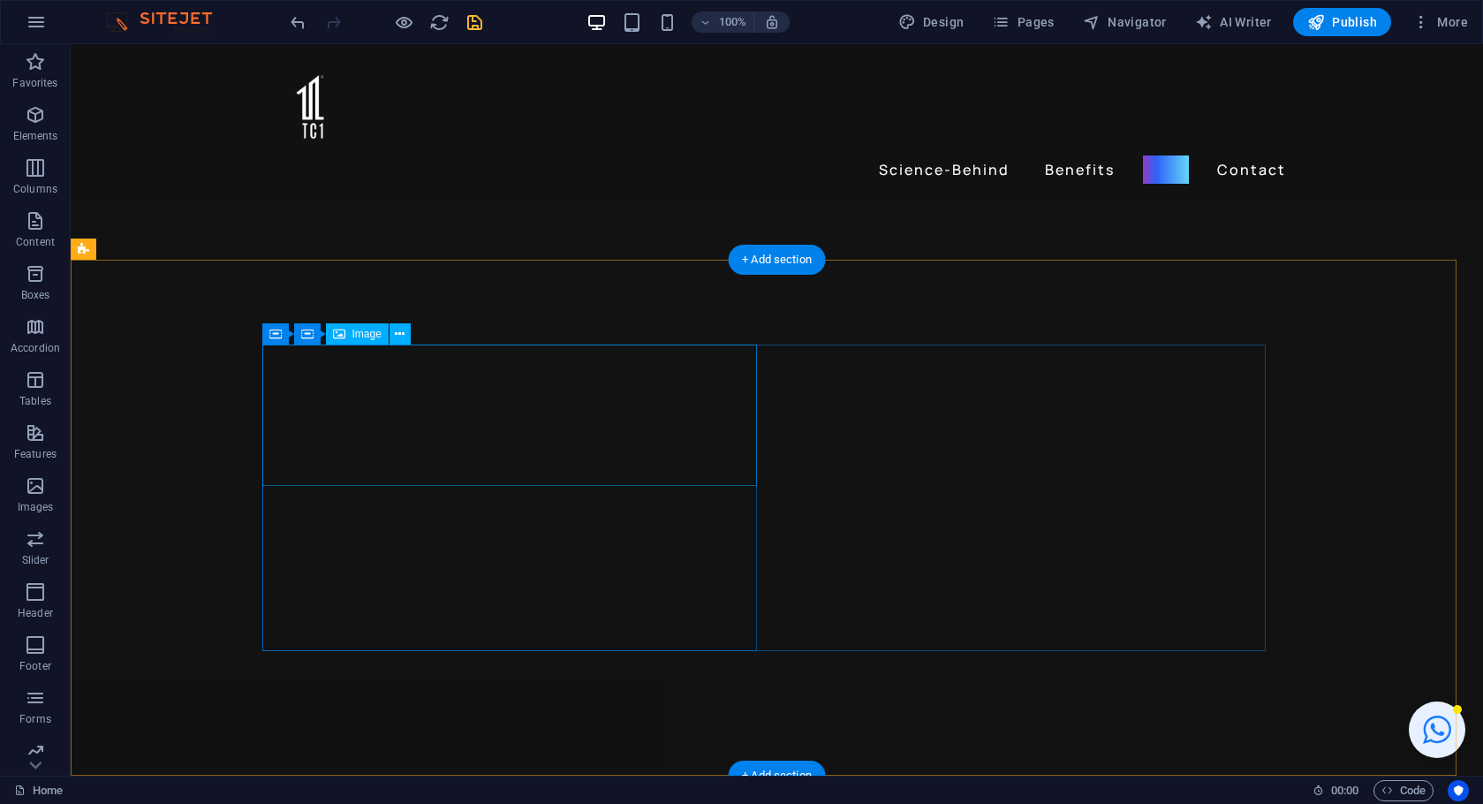
scroll to position [4024, 0]
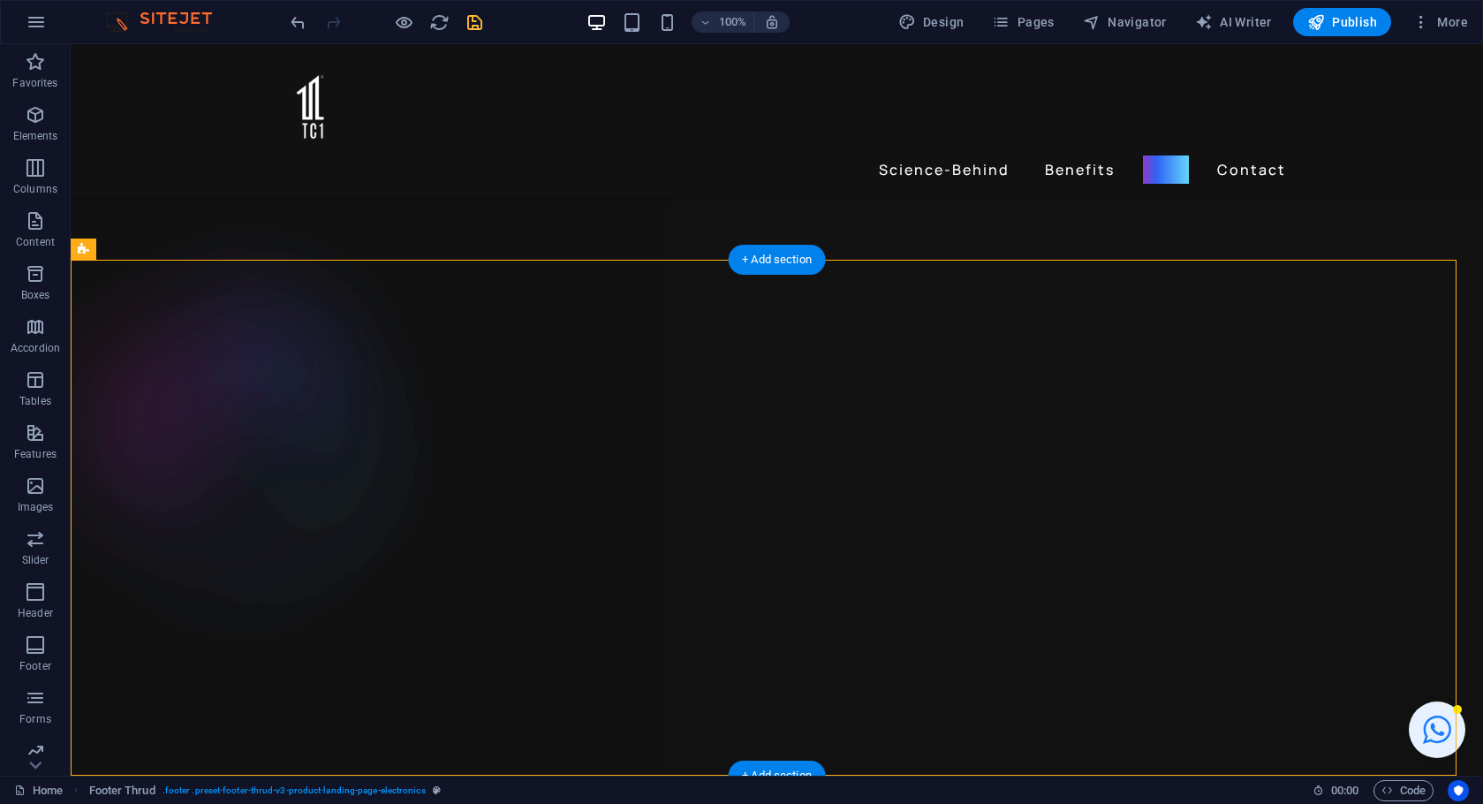
drag, startPoint x: 872, startPoint y: 374, endPoint x: 705, endPoint y: 281, distance: 192.1
click at [317, 333] on span "Container" at bounding box center [312, 334] width 46 height 11
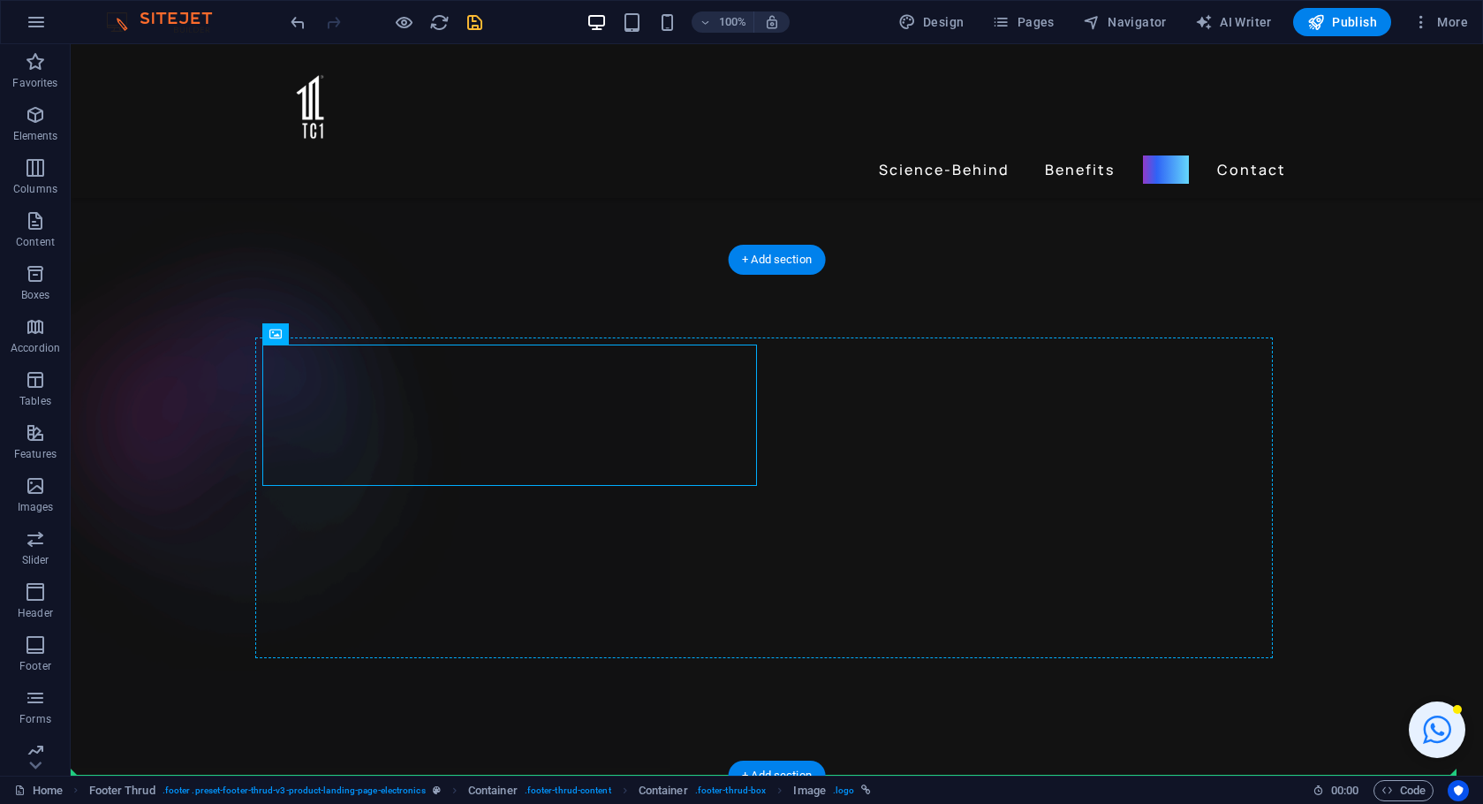
drag, startPoint x: 422, startPoint y: 377, endPoint x: 555, endPoint y: 645, distance: 299.0
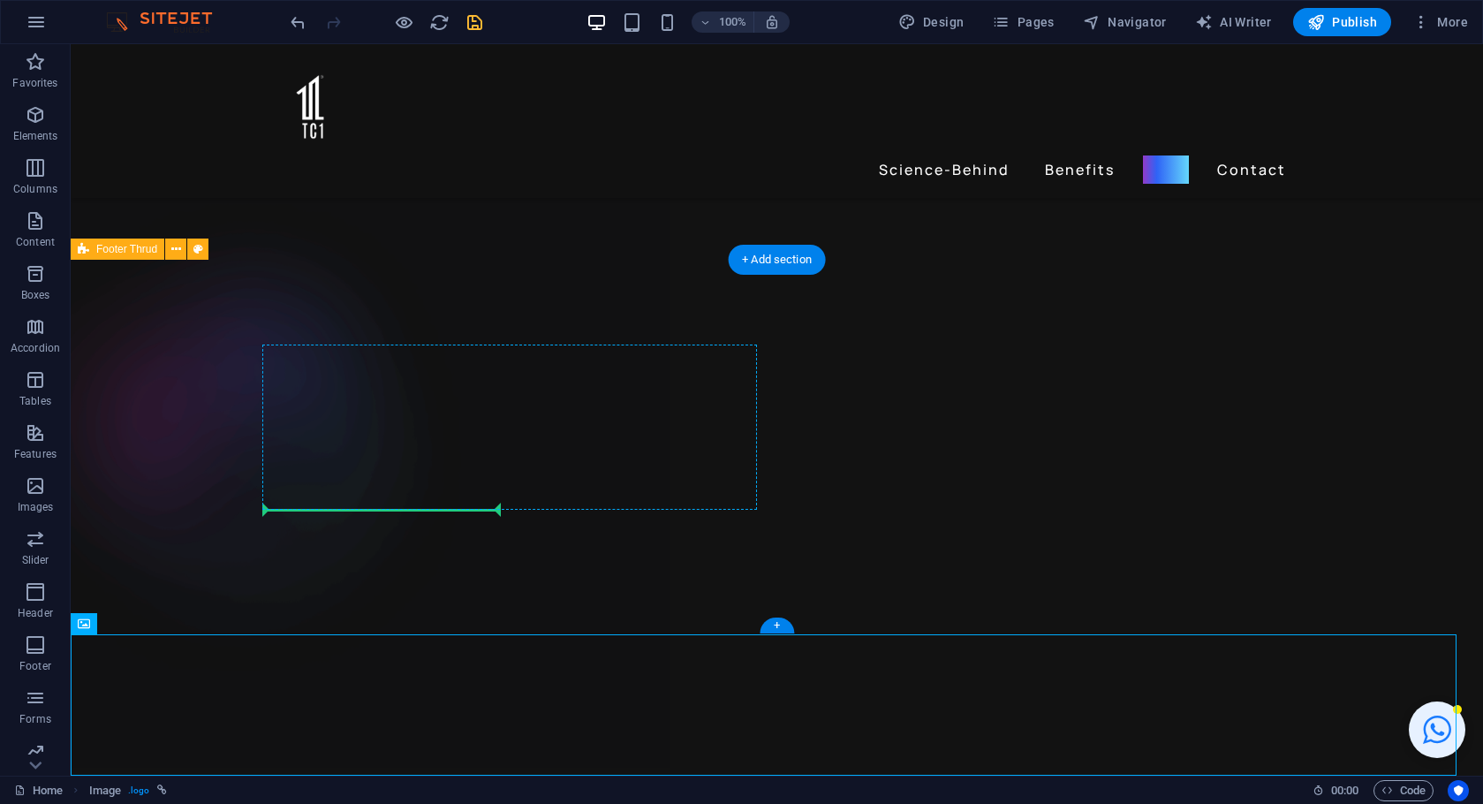
drag, startPoint x: 163, startPoint y: 668, endPoint x: 442, endPoint y: 503, distance: 323.5
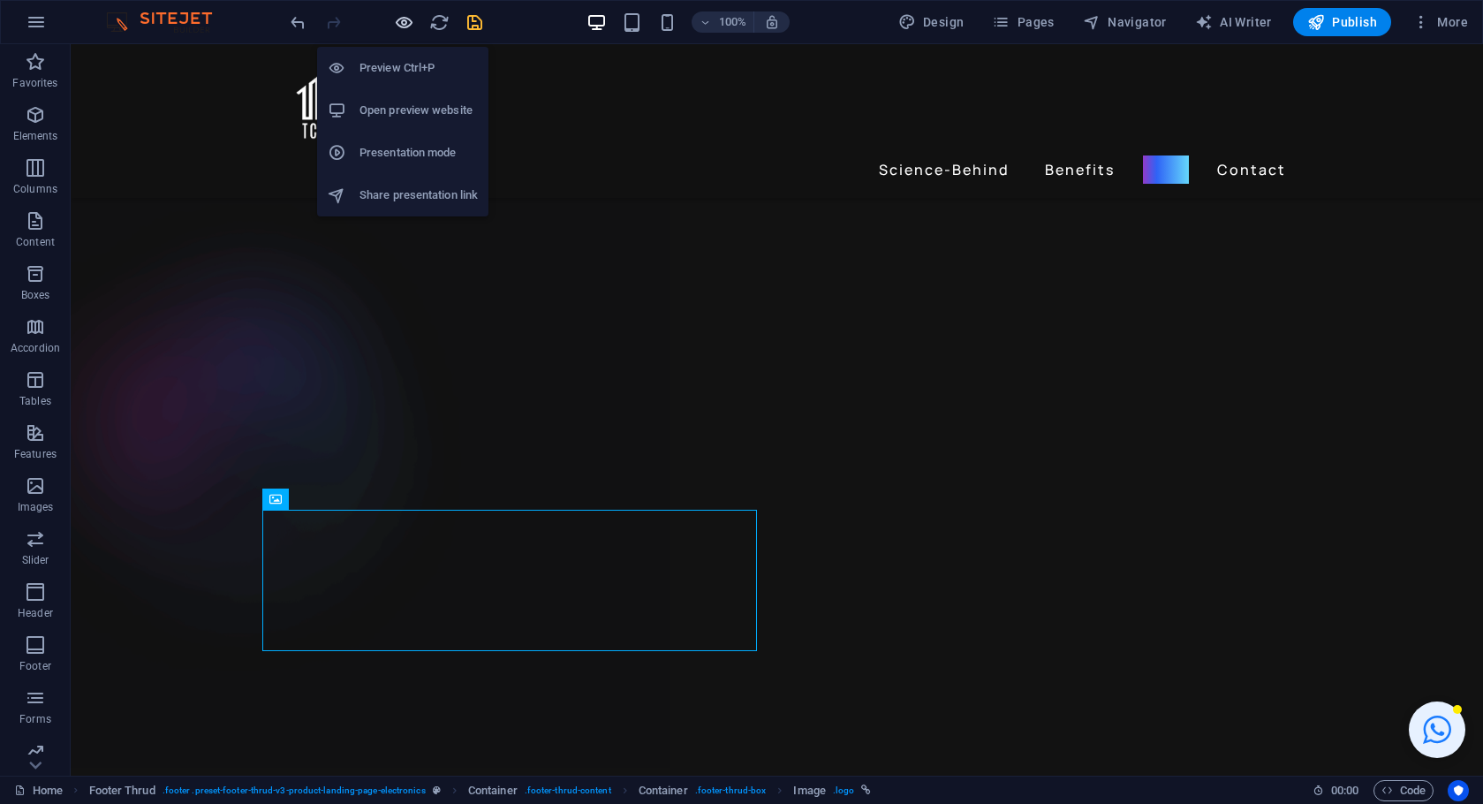
click at [397, 24] on icon "button" at bounding box center [404, 22] width 20 height 20
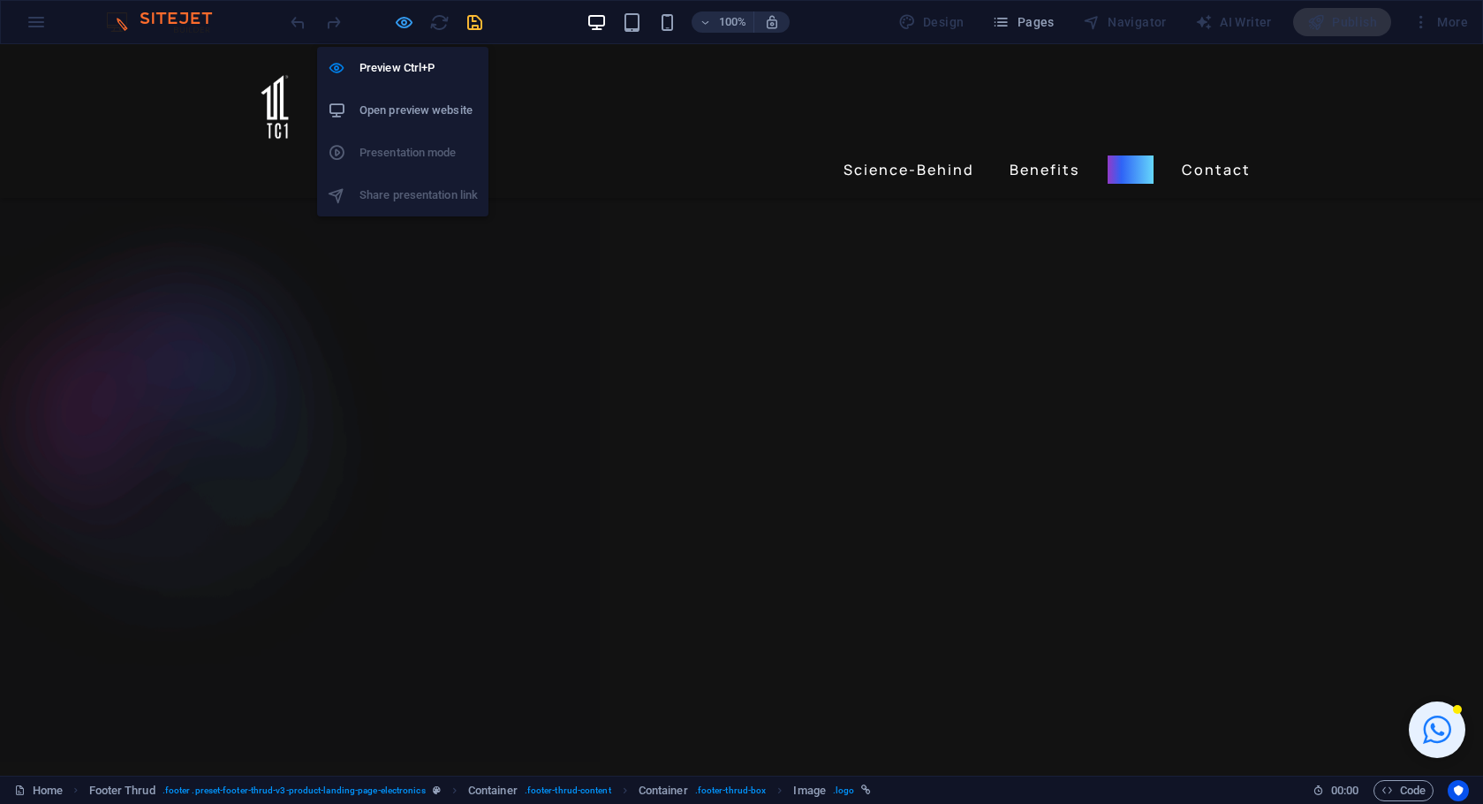
scroll to position [3381, 0]
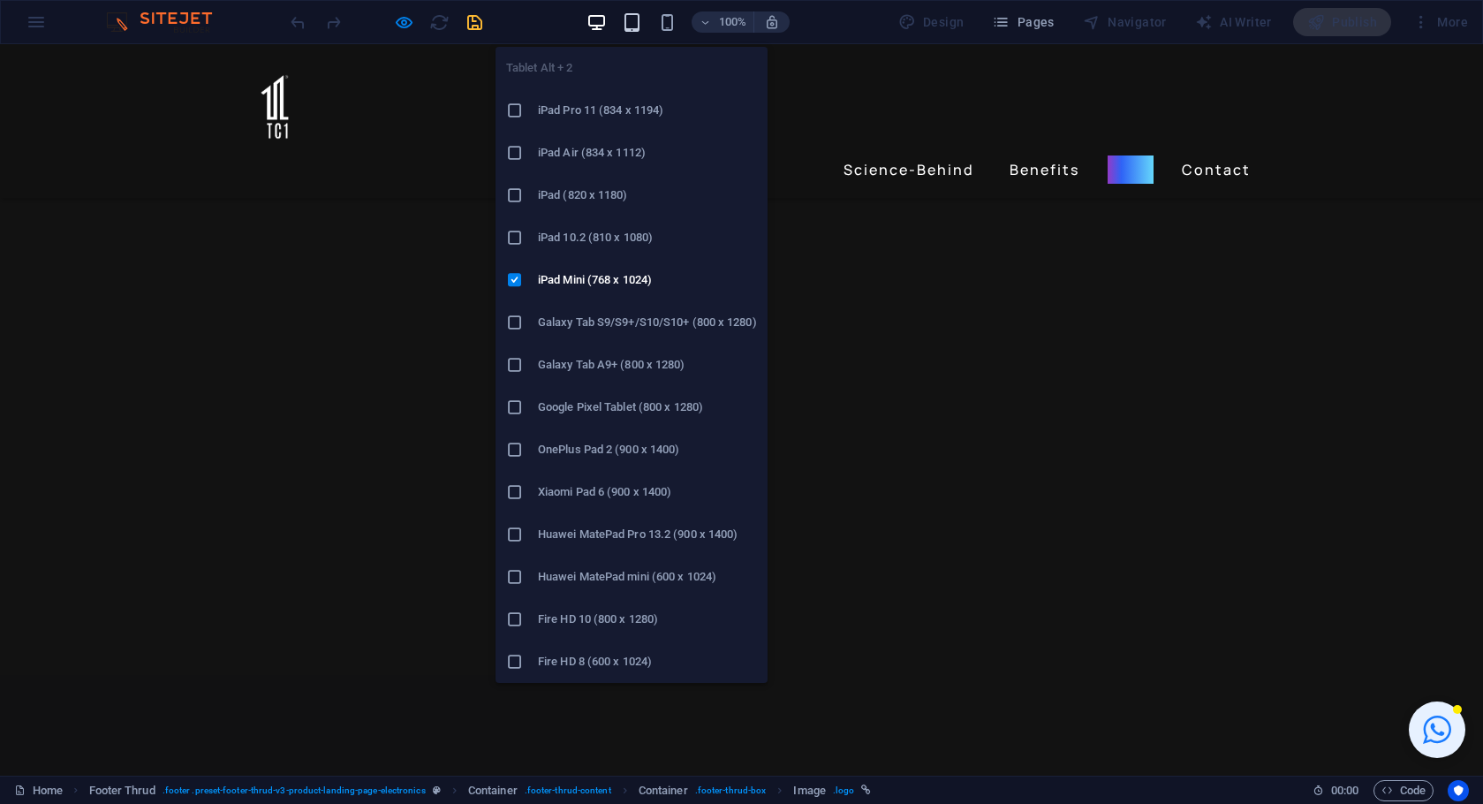
click at [635, 21] on icon "button" at bounding box center [632, 22] width 20 height 20
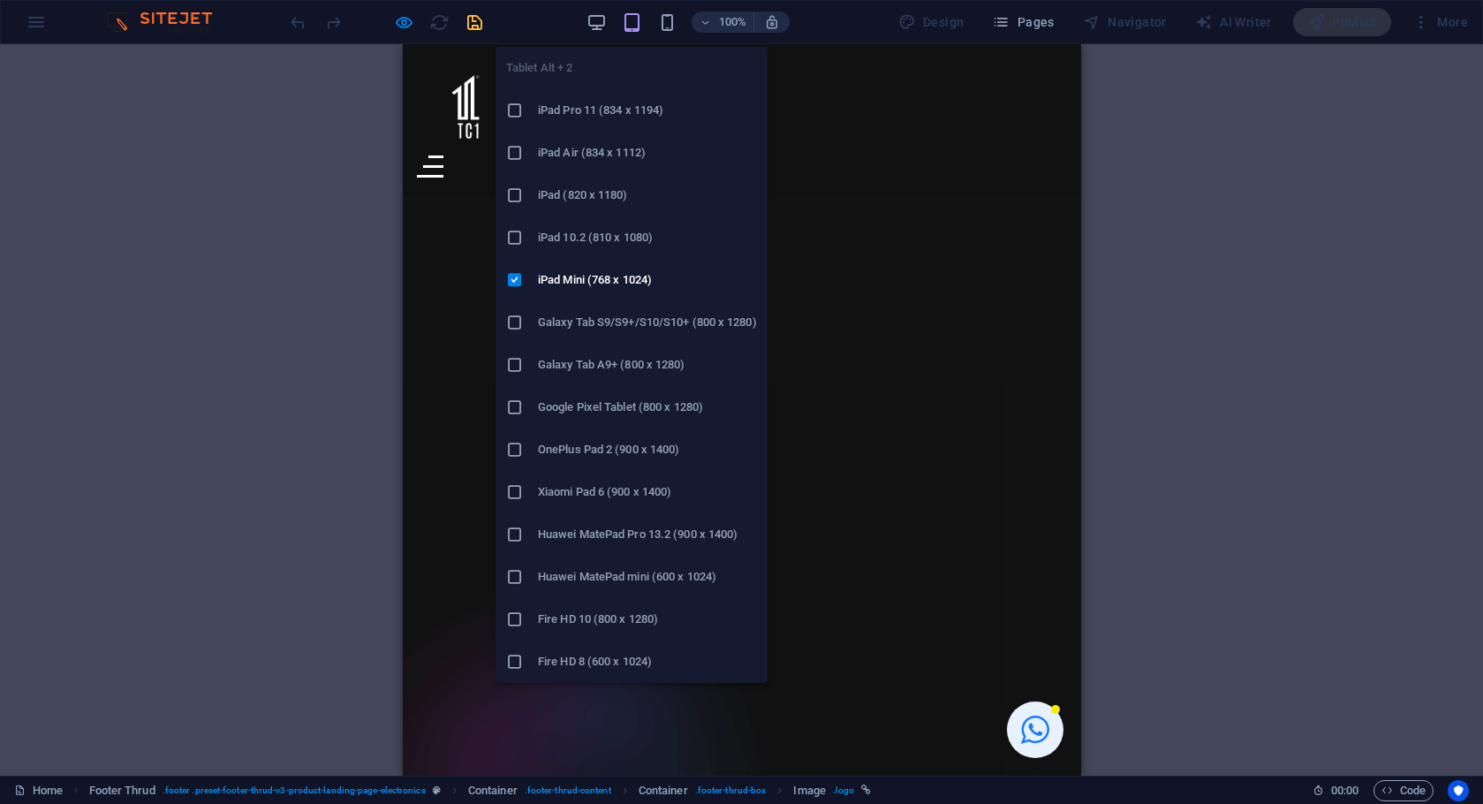
scroll to position [3601, 0]
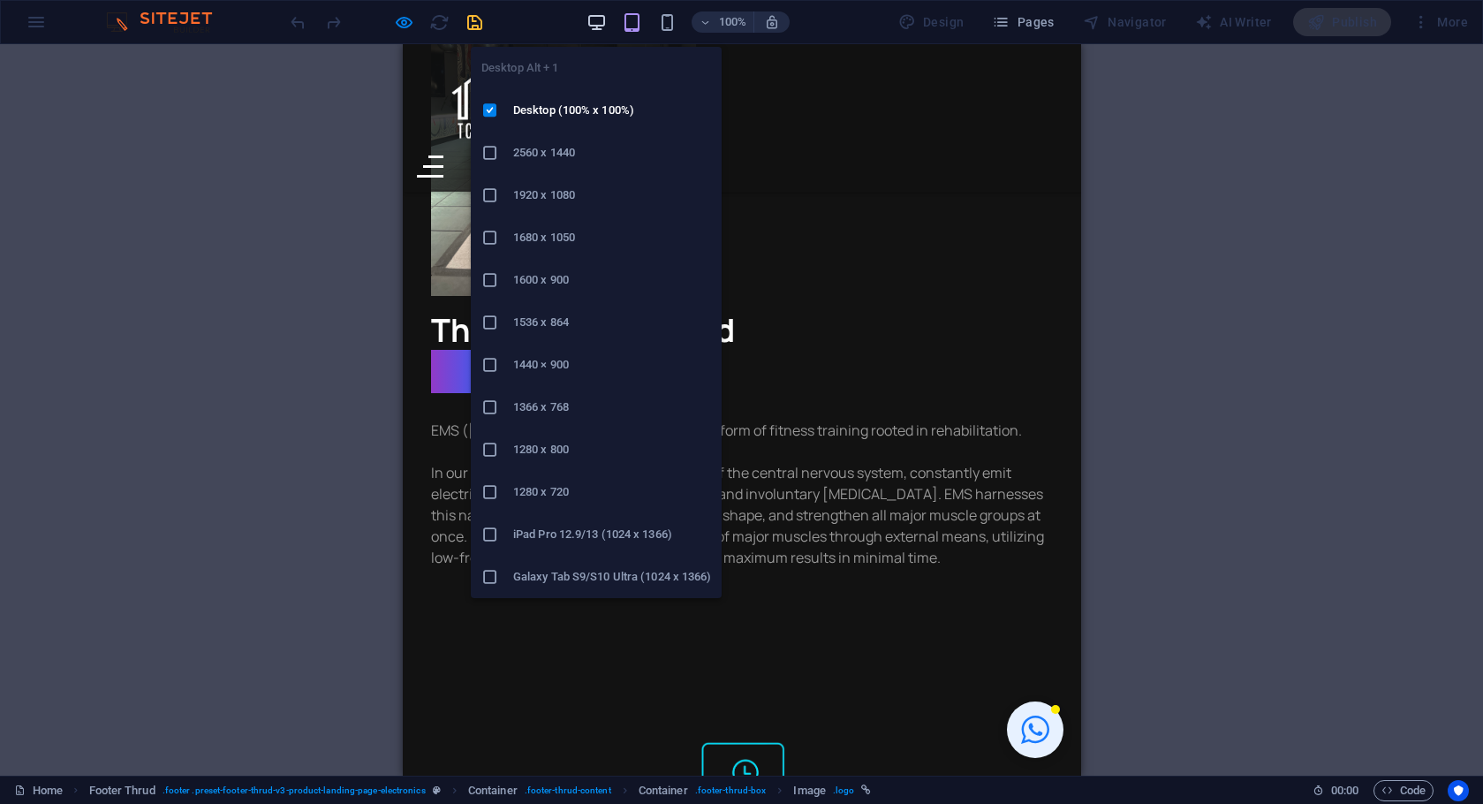
click at [606, 25] on icon "button" at bounding box center [596, 22] width 20 height 20
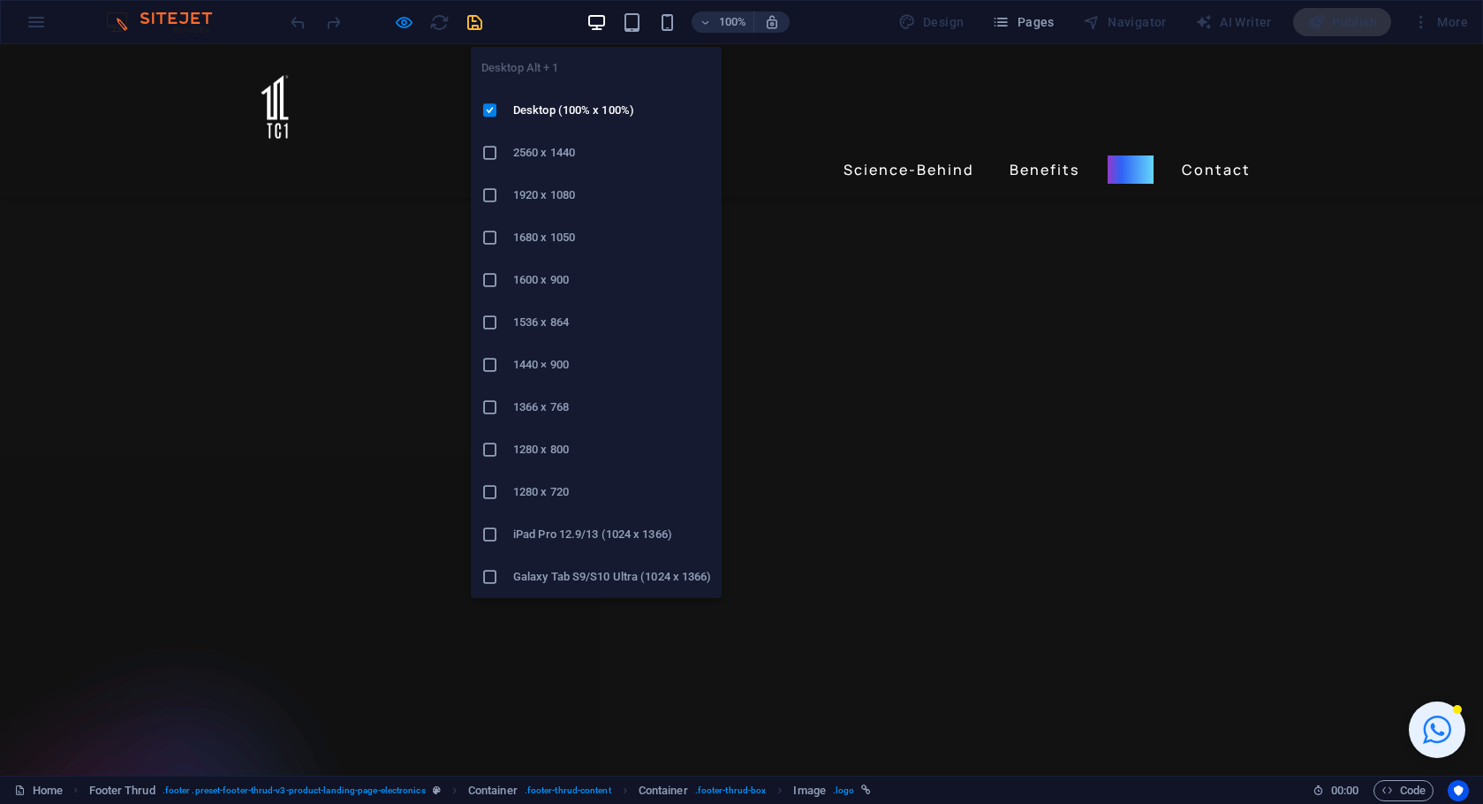
scroll to position [3381, 0]
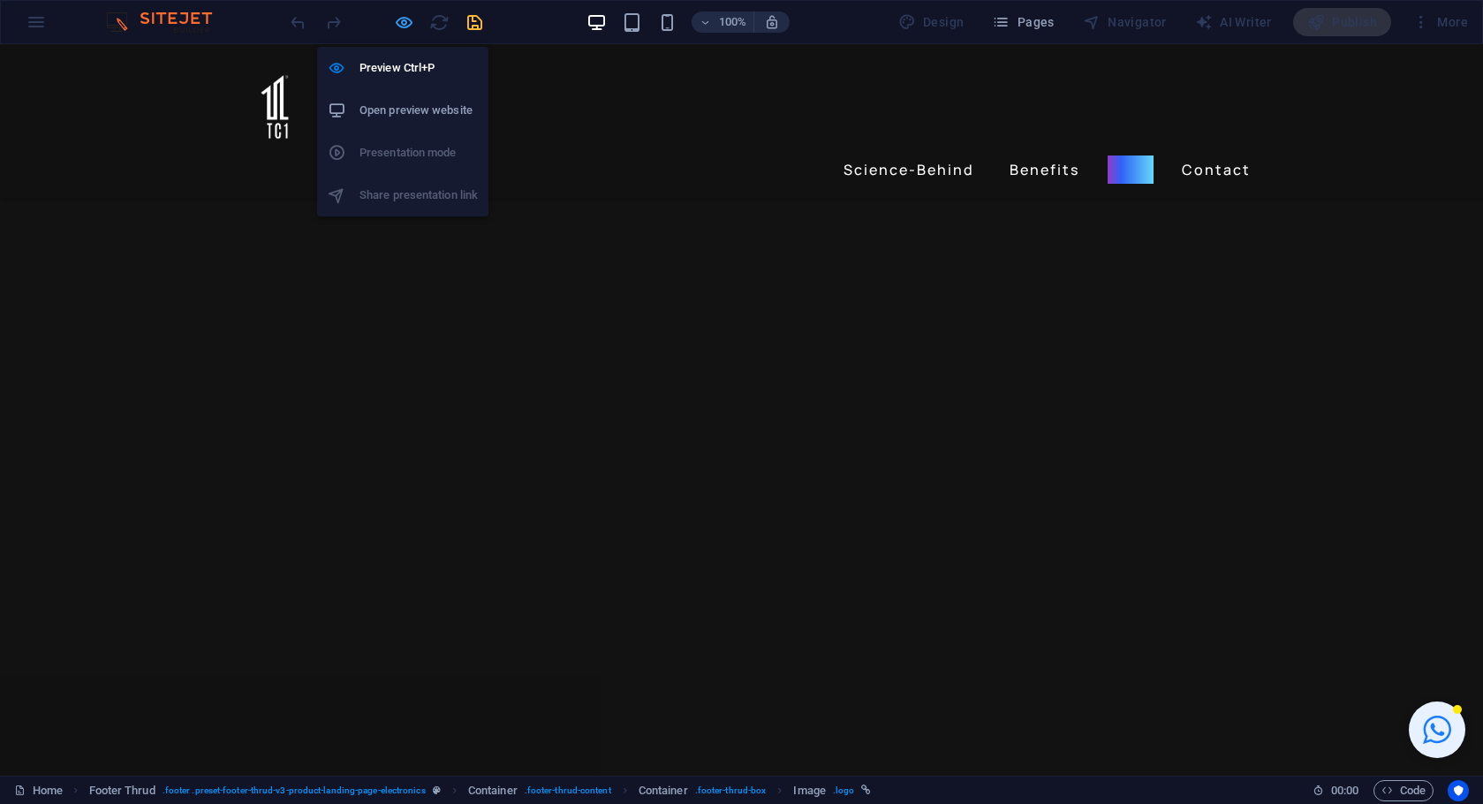
click at [406, 14] on icon "button" at bounding box center [404, 22] width 20 height 20
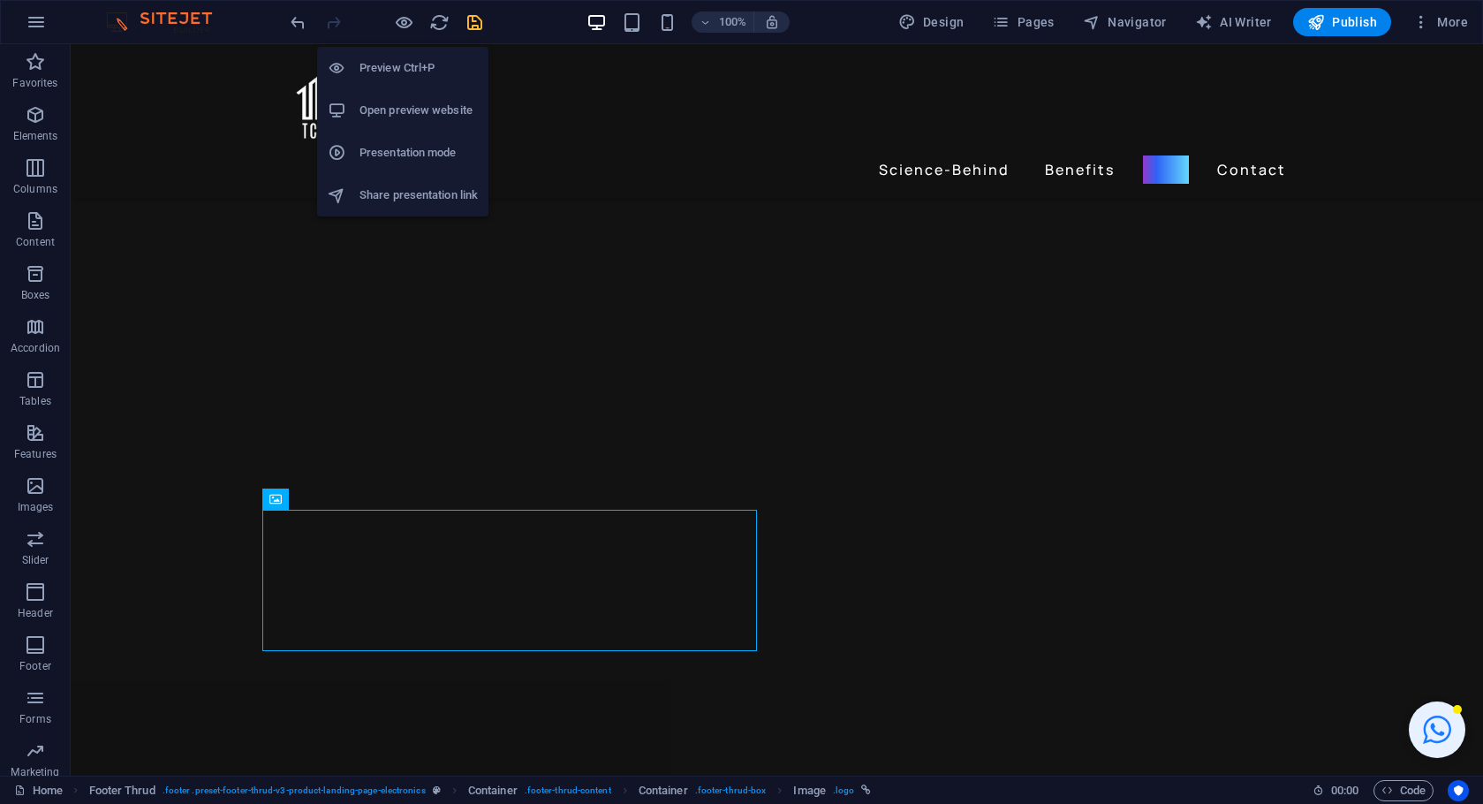
scroll to position [4024, 0]
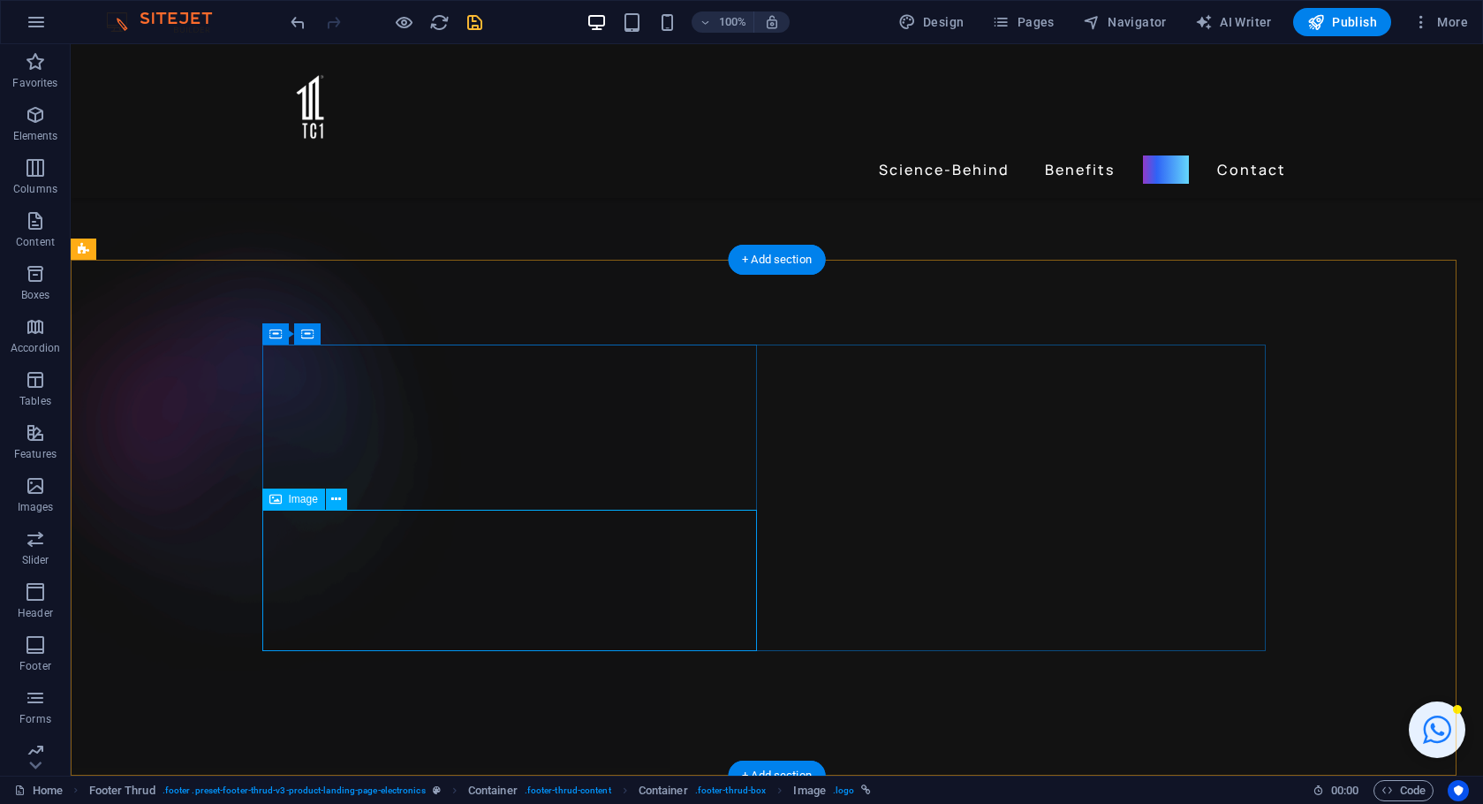
select select "px"
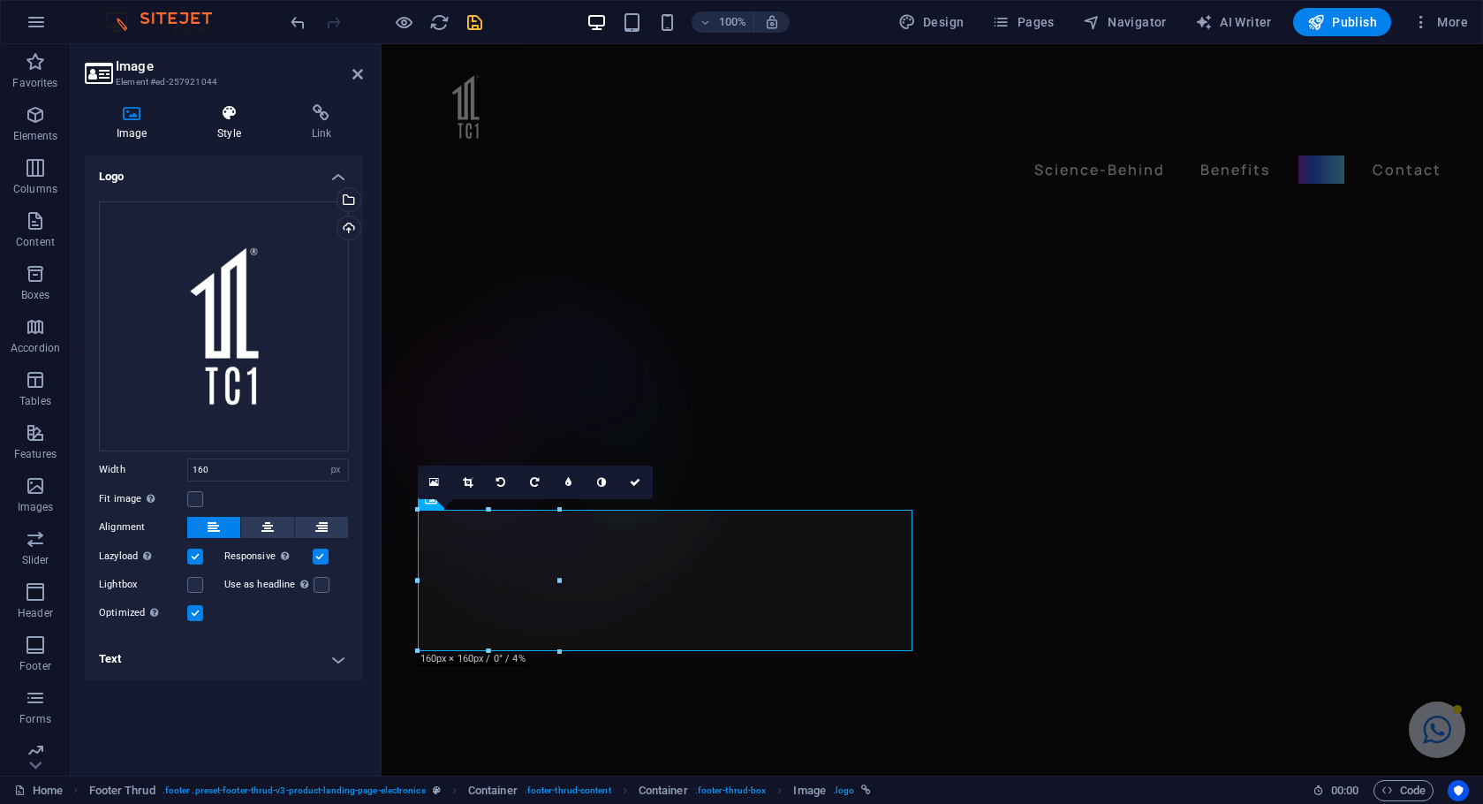
click at [229, 130] on h4 "Style" at bounding box center [232, 122] width 94 height 37
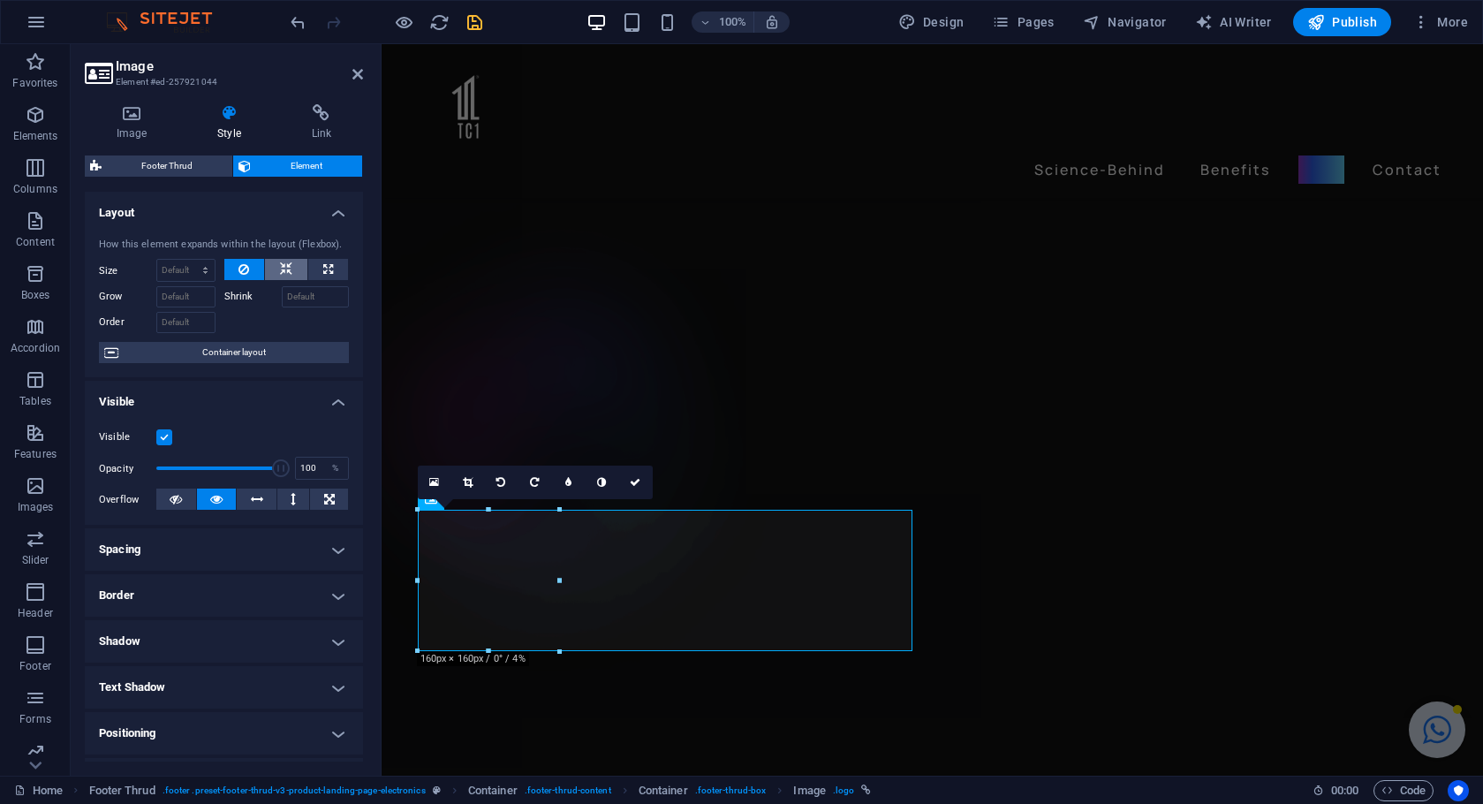
click at [285, 267] on icon at bounding box center [286, 269] width 12 height 21
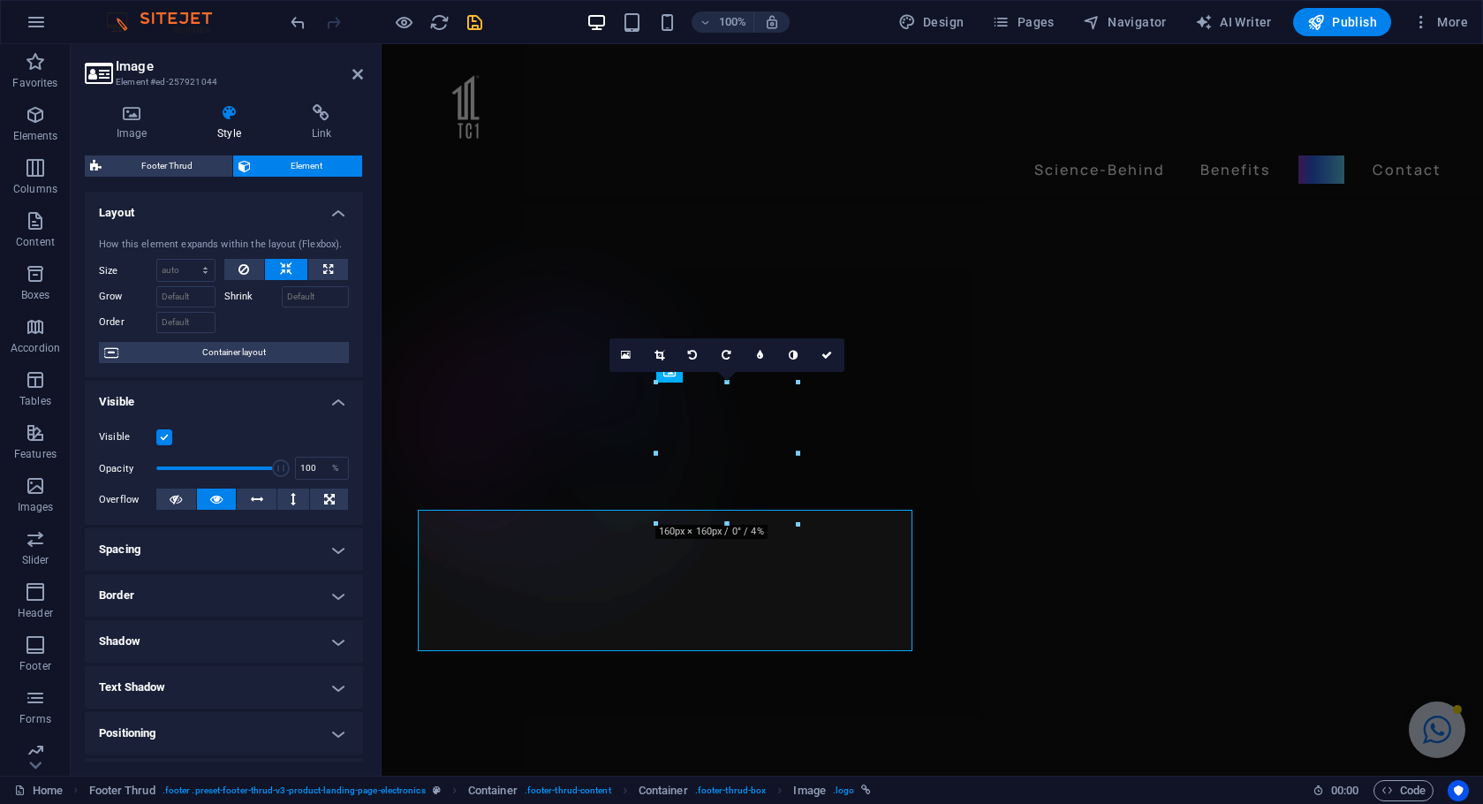
scroll to position [3897, 0]
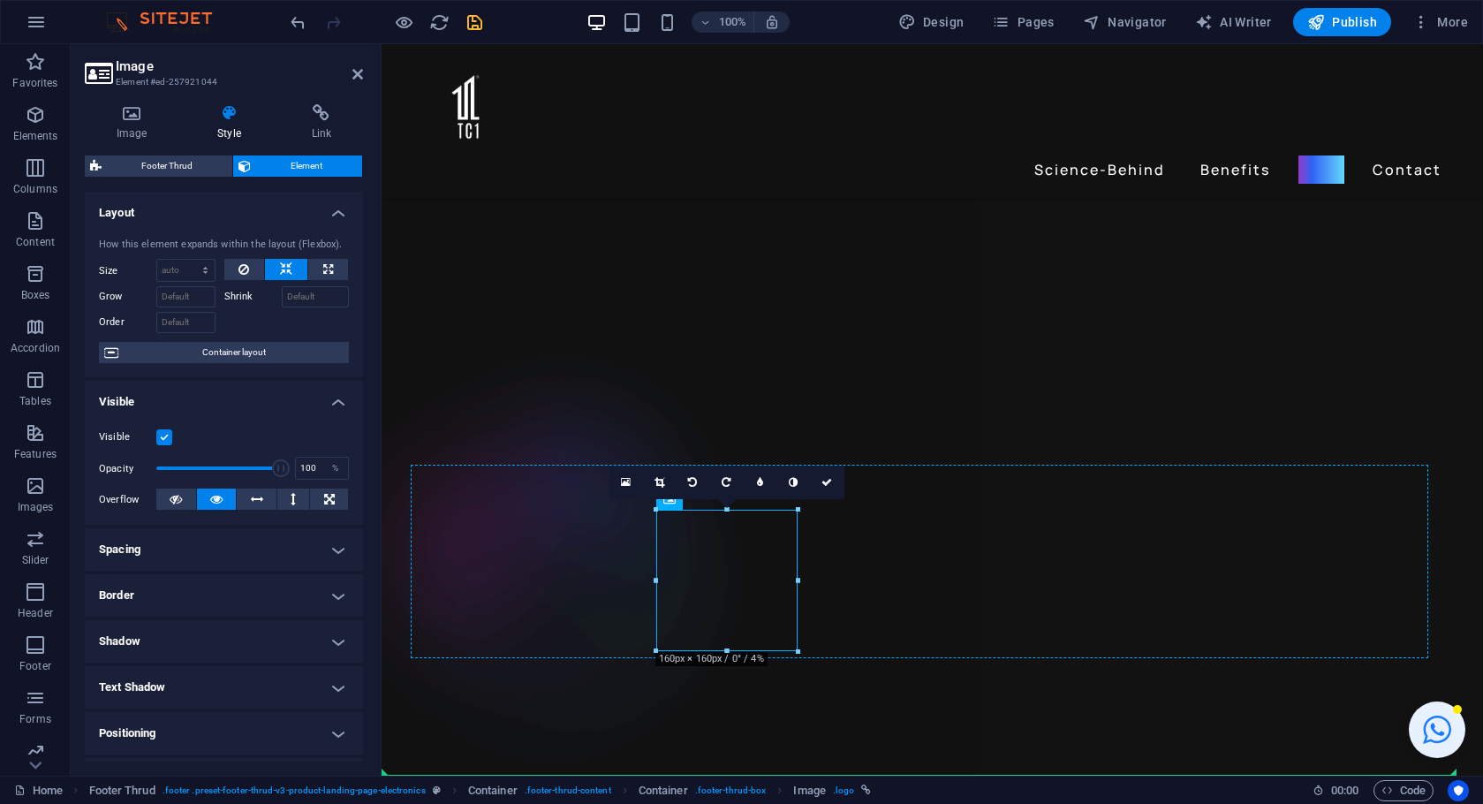
drag, startPoint x: 704, startPoint y: 584, endPoint x: 937, endPoint y: 584, distance: 233.1
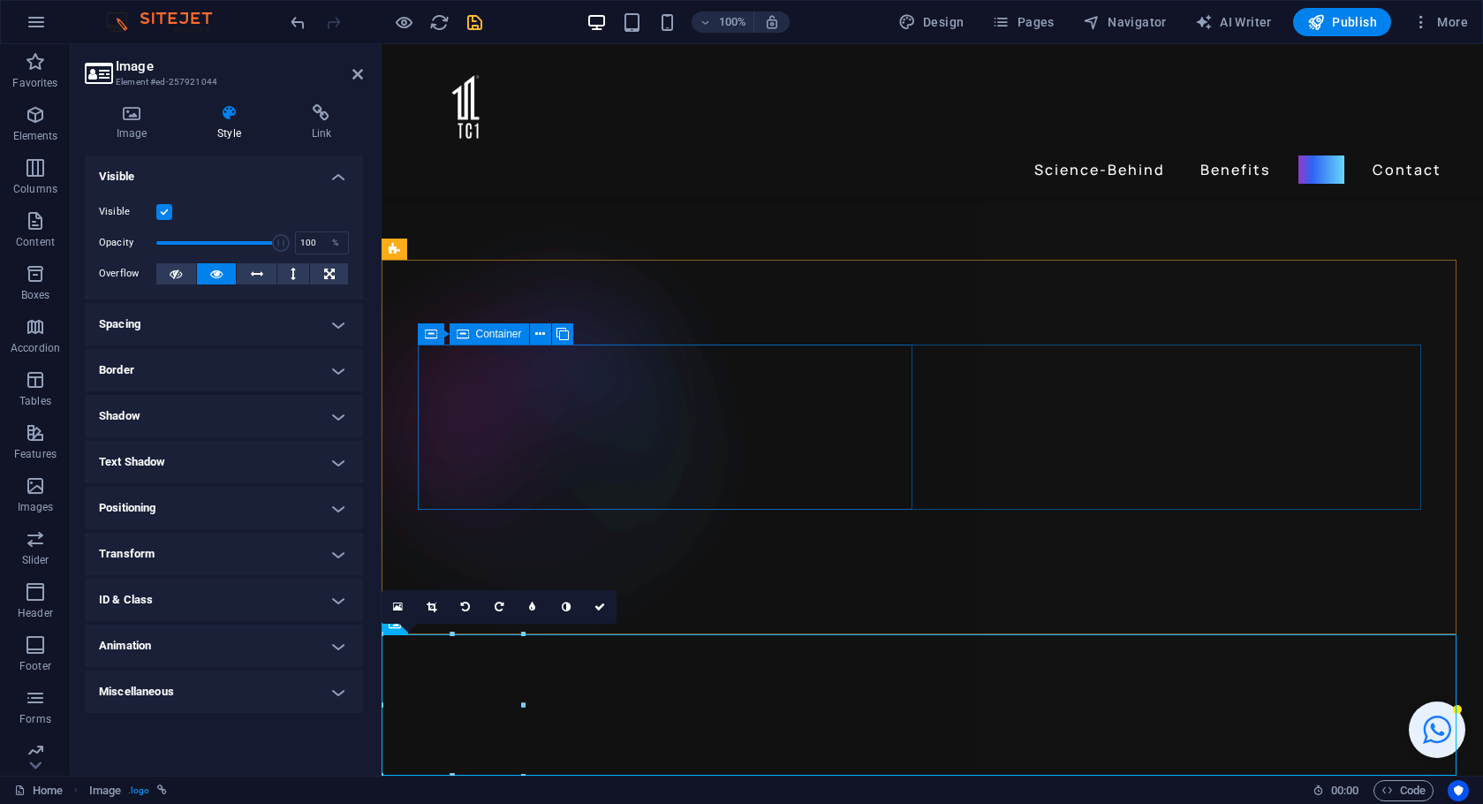
scroll to position [15, 0]
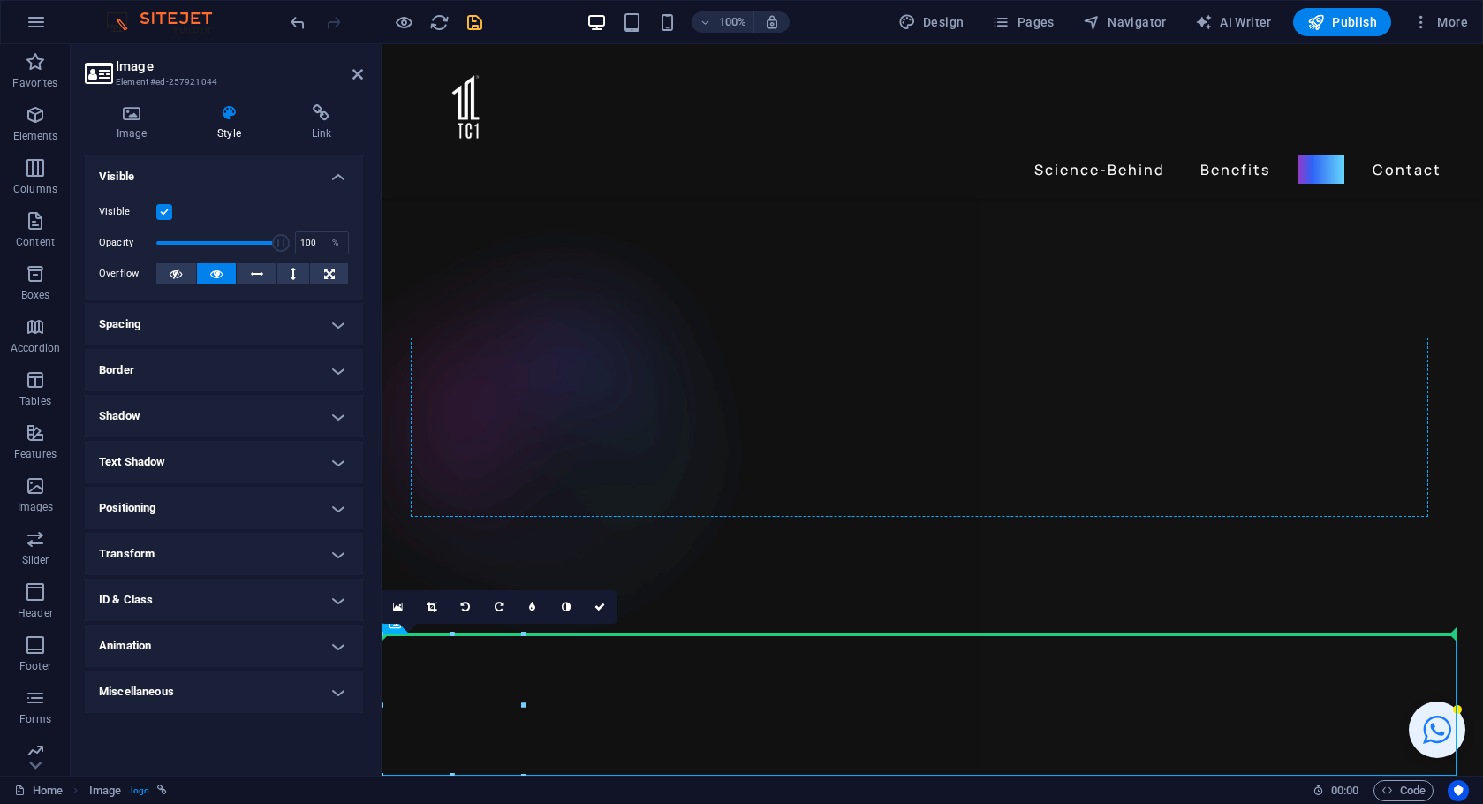
drag, startPoint x: 461, startPoint y: 714, endPoint x: 885, endPoint y: 467, distance: 490.7
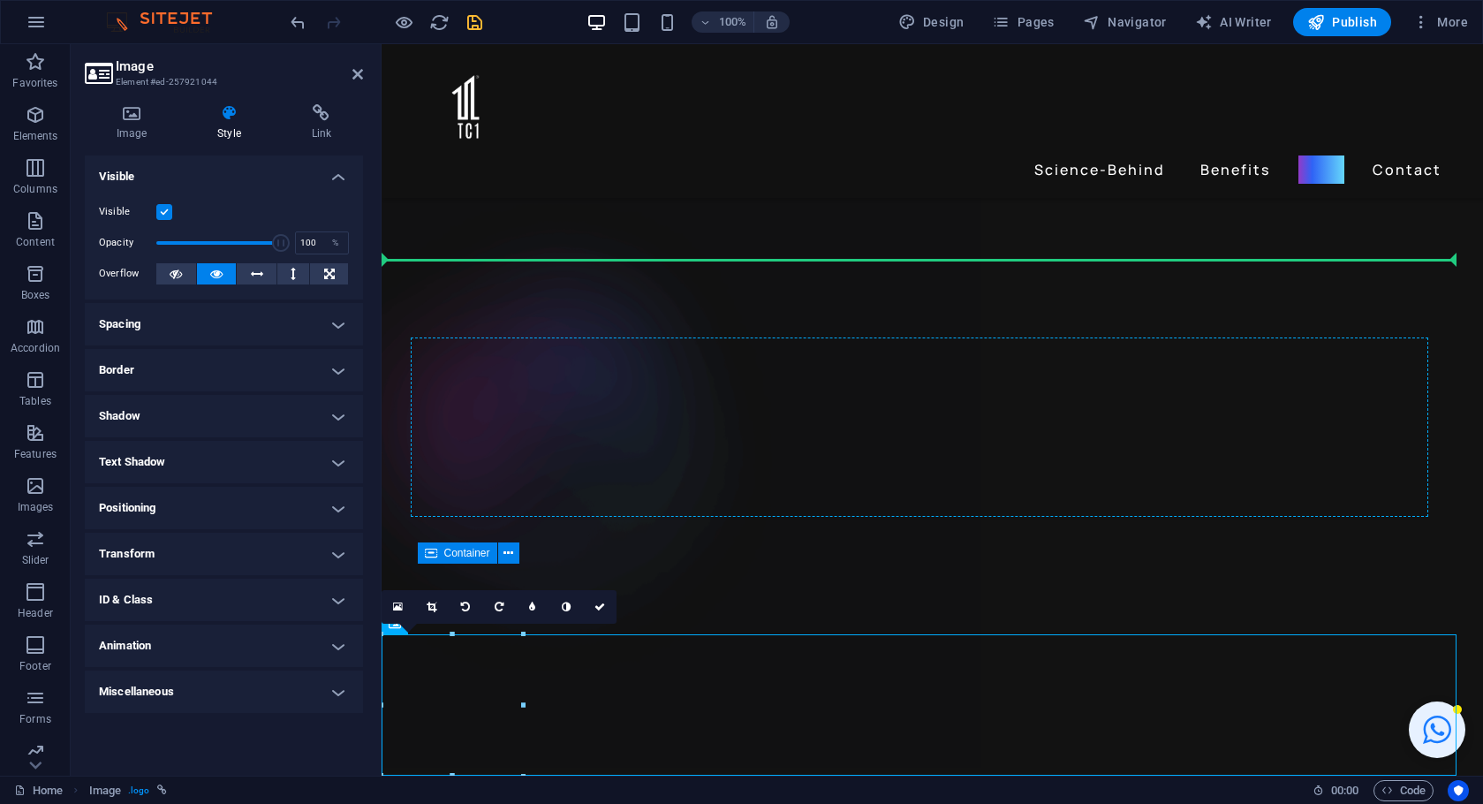
drag, startPoint x: 458, startPoint y: 714, endPoint x: 949, endPoint y: 422, distance: 571.0
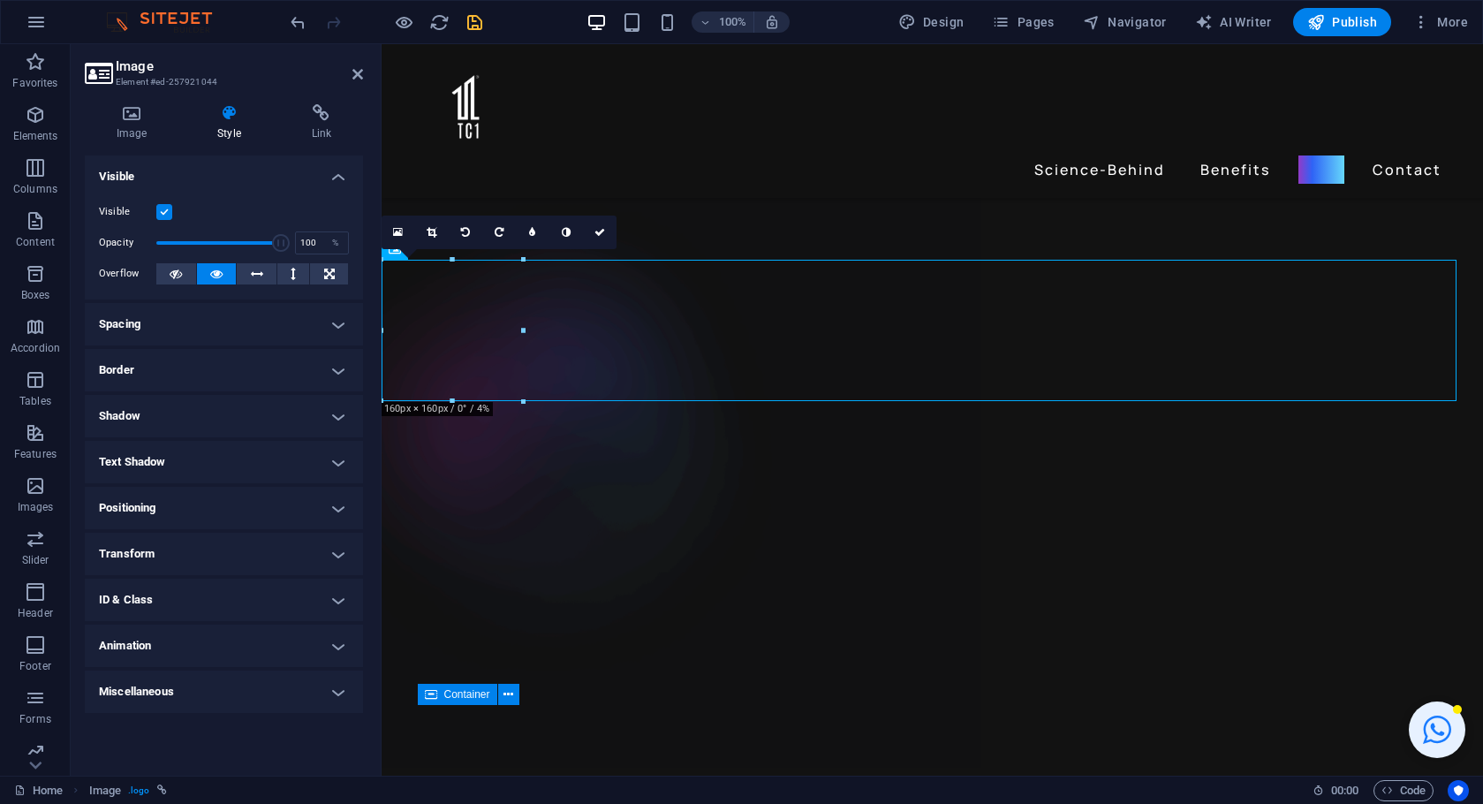
scroll to position [3, 0]
drag, startPoint x: 465, startPoint y: 317, endPoint x: 1316, endPoint y: 587, distance: 893.2
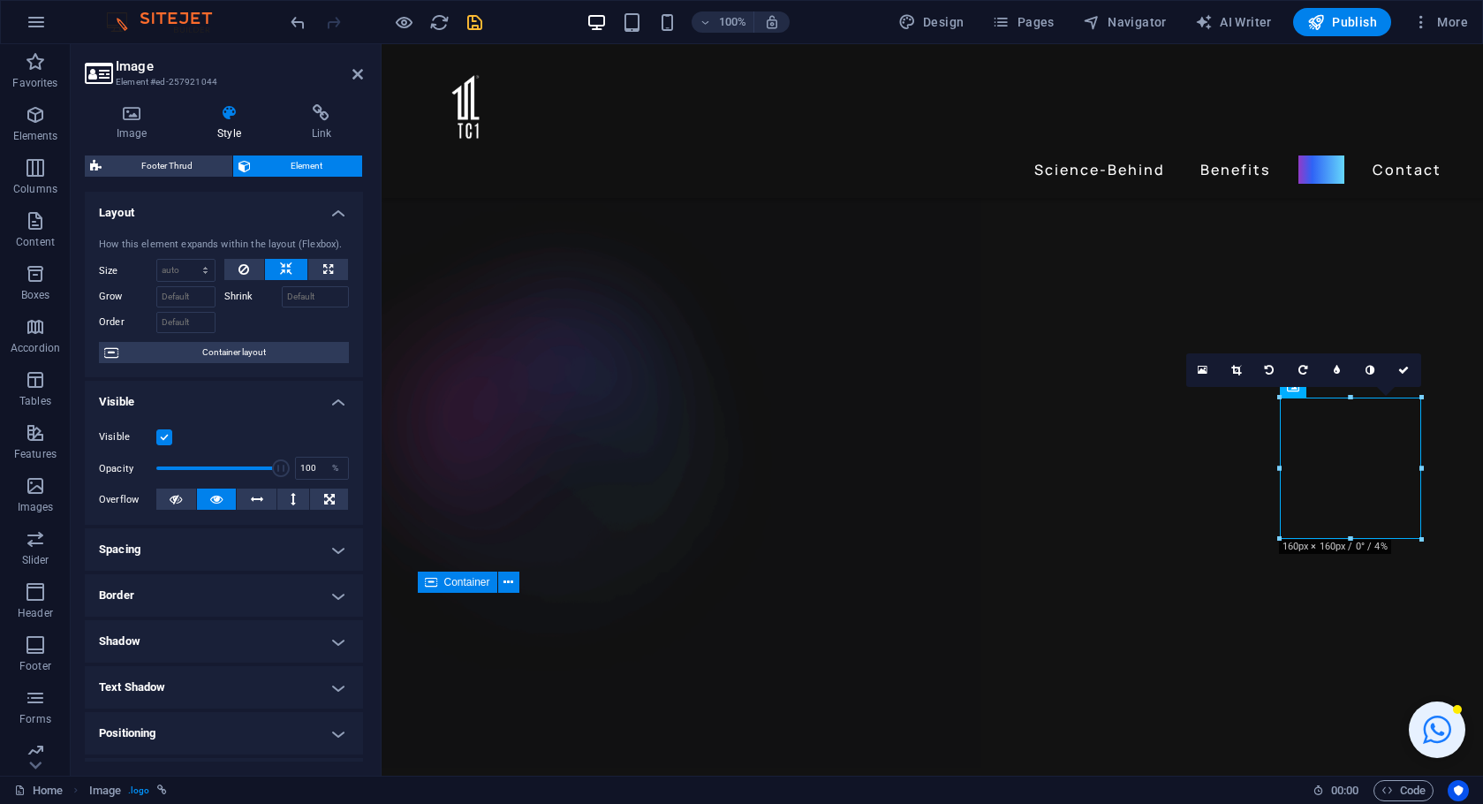
scroll to position [3912, 0]
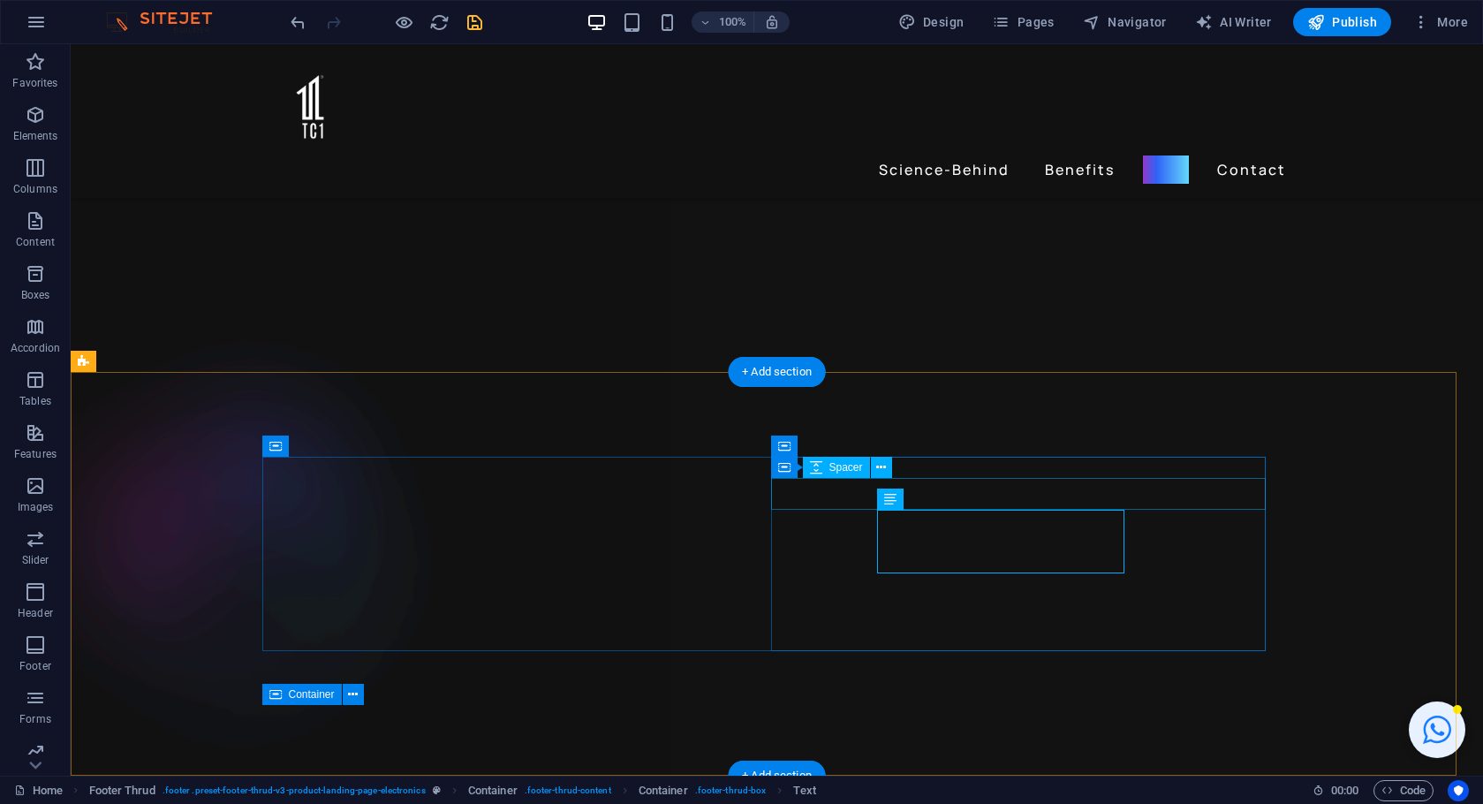
click at [905, 502] on span "Text" at bounding box center [912, 499] width 19 height 11
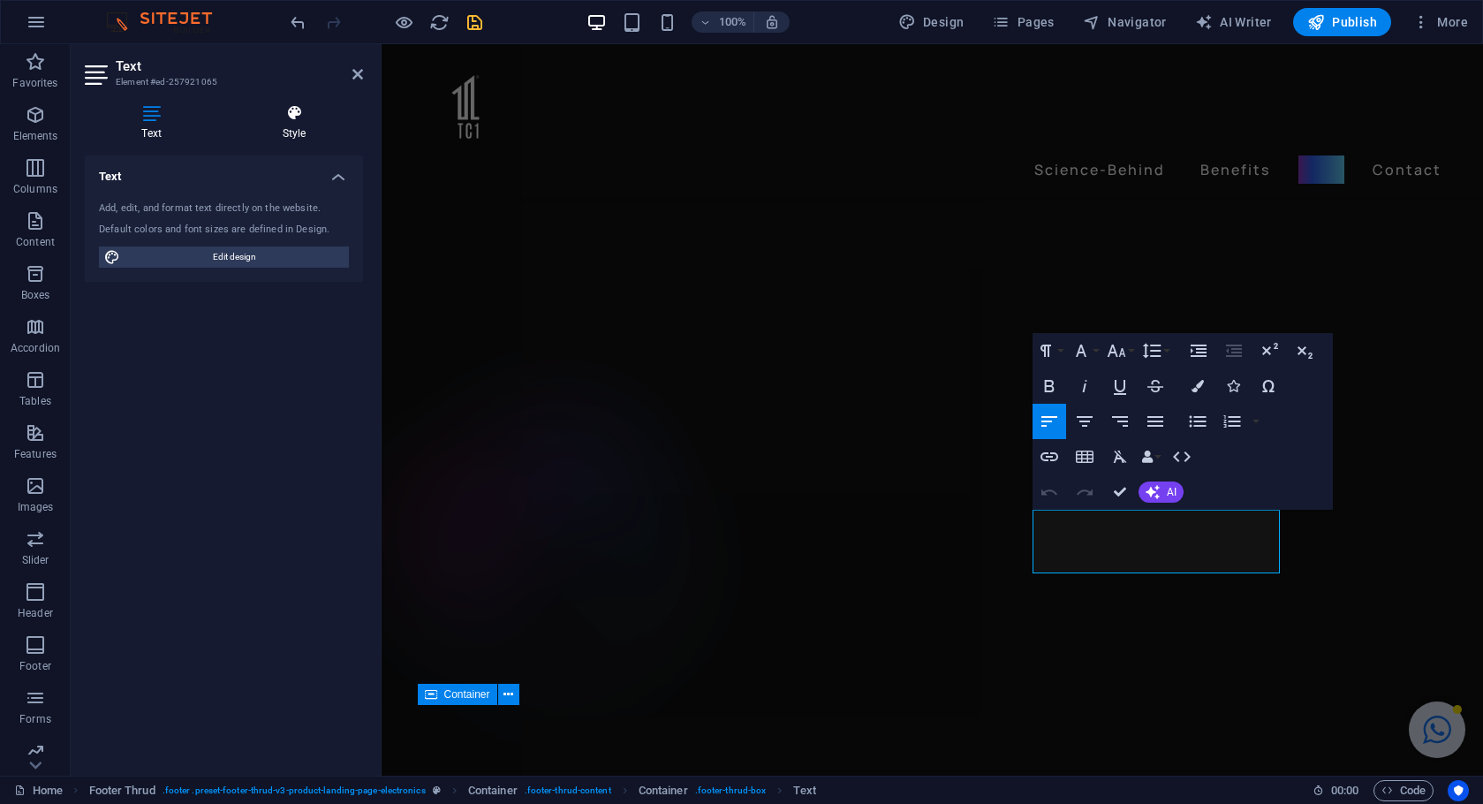
click at [284, 121] on h4 "Style" at bounding box center [294, 122] width 138 height 37
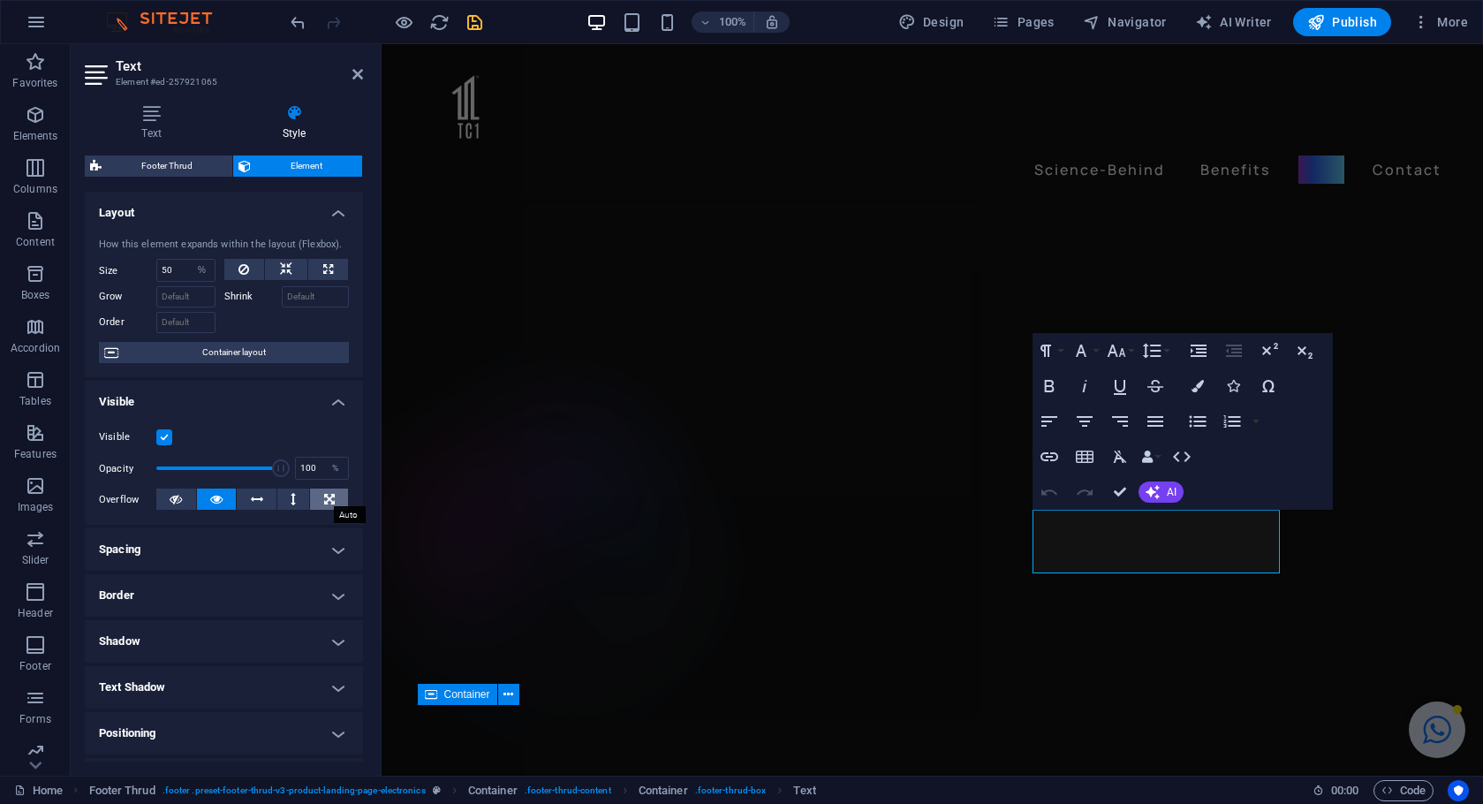
click at [329, 501] on icon at bounding box center [329, 498] width 11 height 21
click at [260, 496] on icon at bounding box center [257, 498] width 12 height 21
click at [296, 497] on button at bounding box center [293, 498] width 33 height 21
click at [260, 495] on icon at bounding box center [257, 498] width 12 height 21
click at [316, 499] on button at bounding box center [329, 498] width 38 height 21
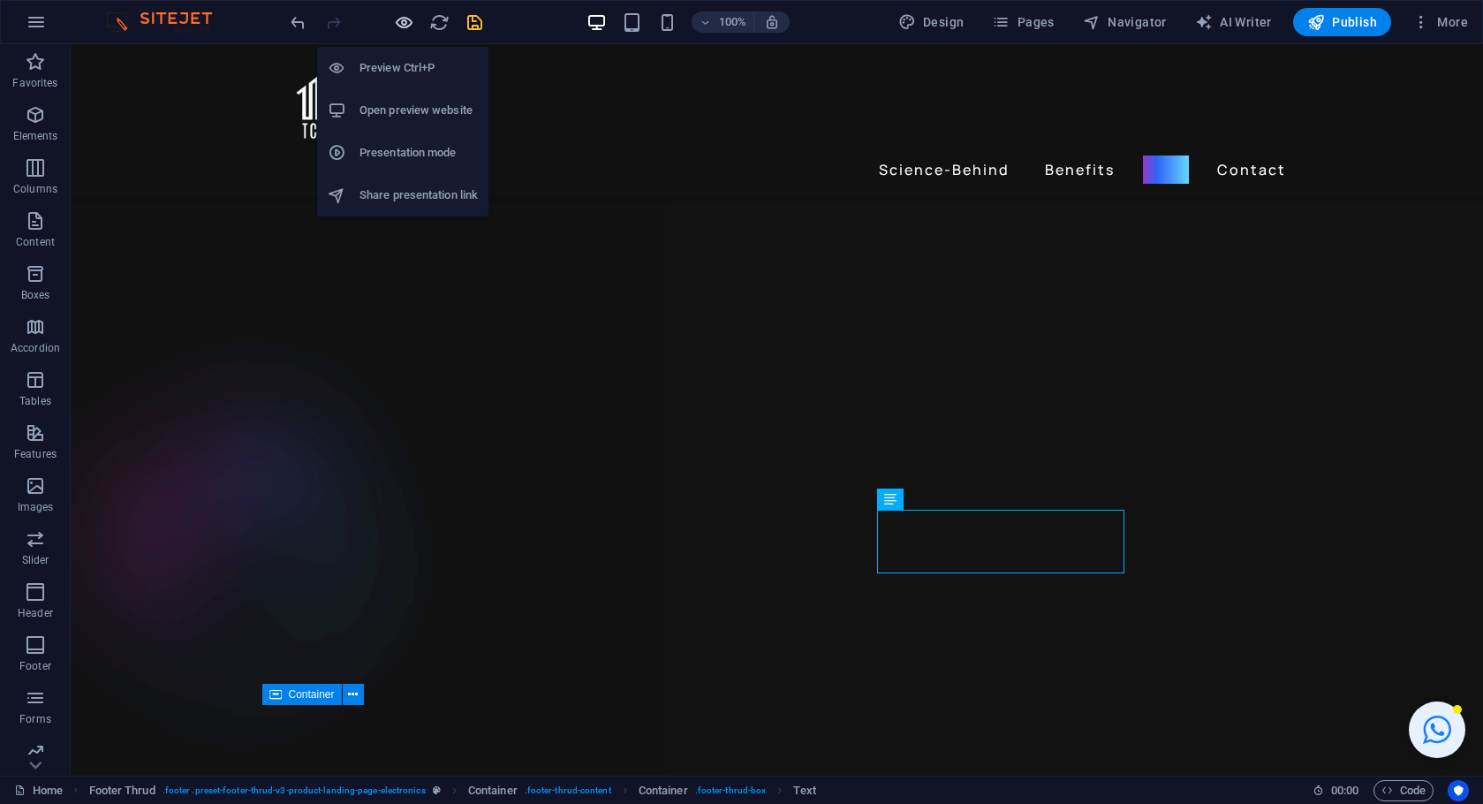
click at [412, 23] on icon "button" at bounding box center [404, 22] width 20 height 20
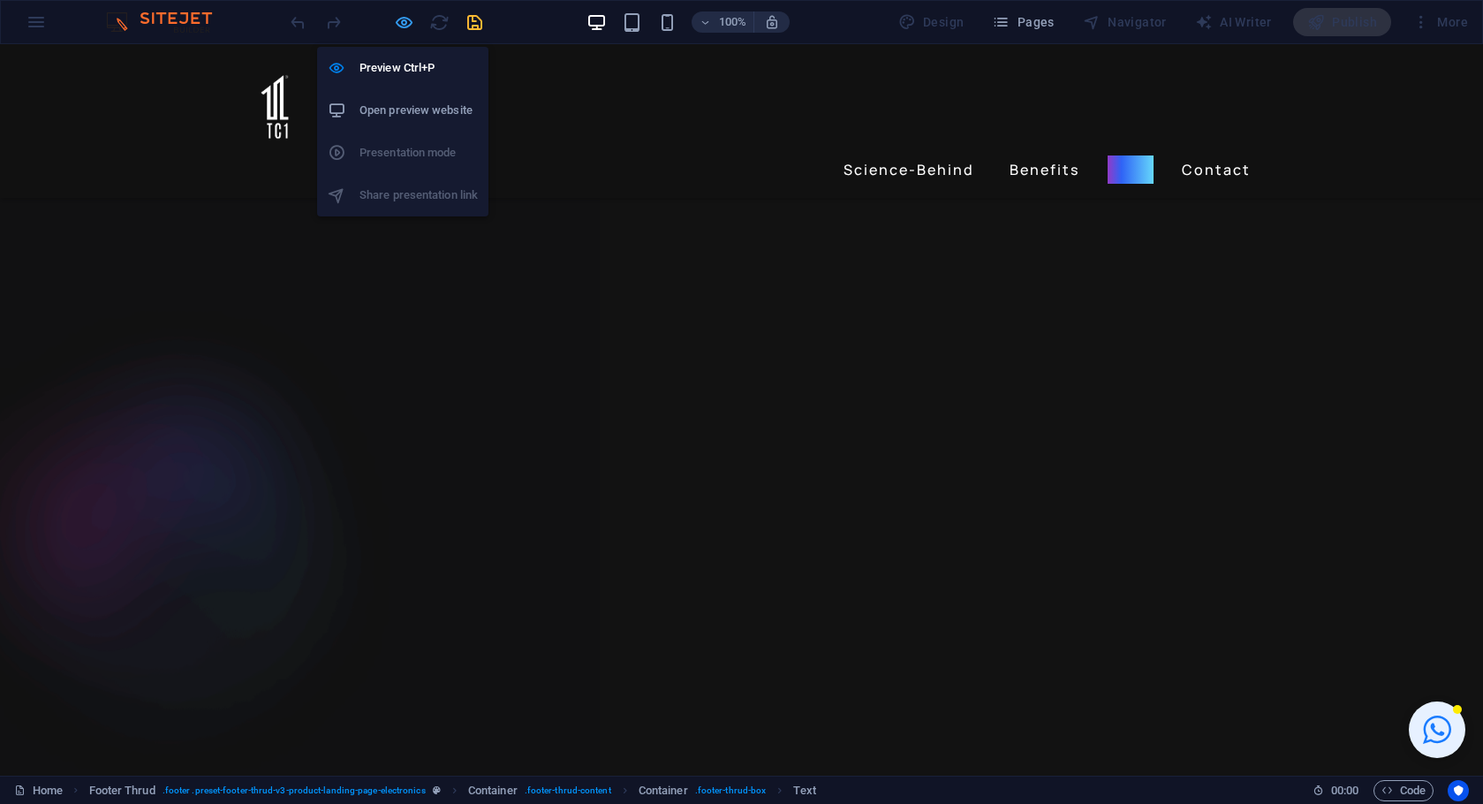
scroll to position [3293, 0]
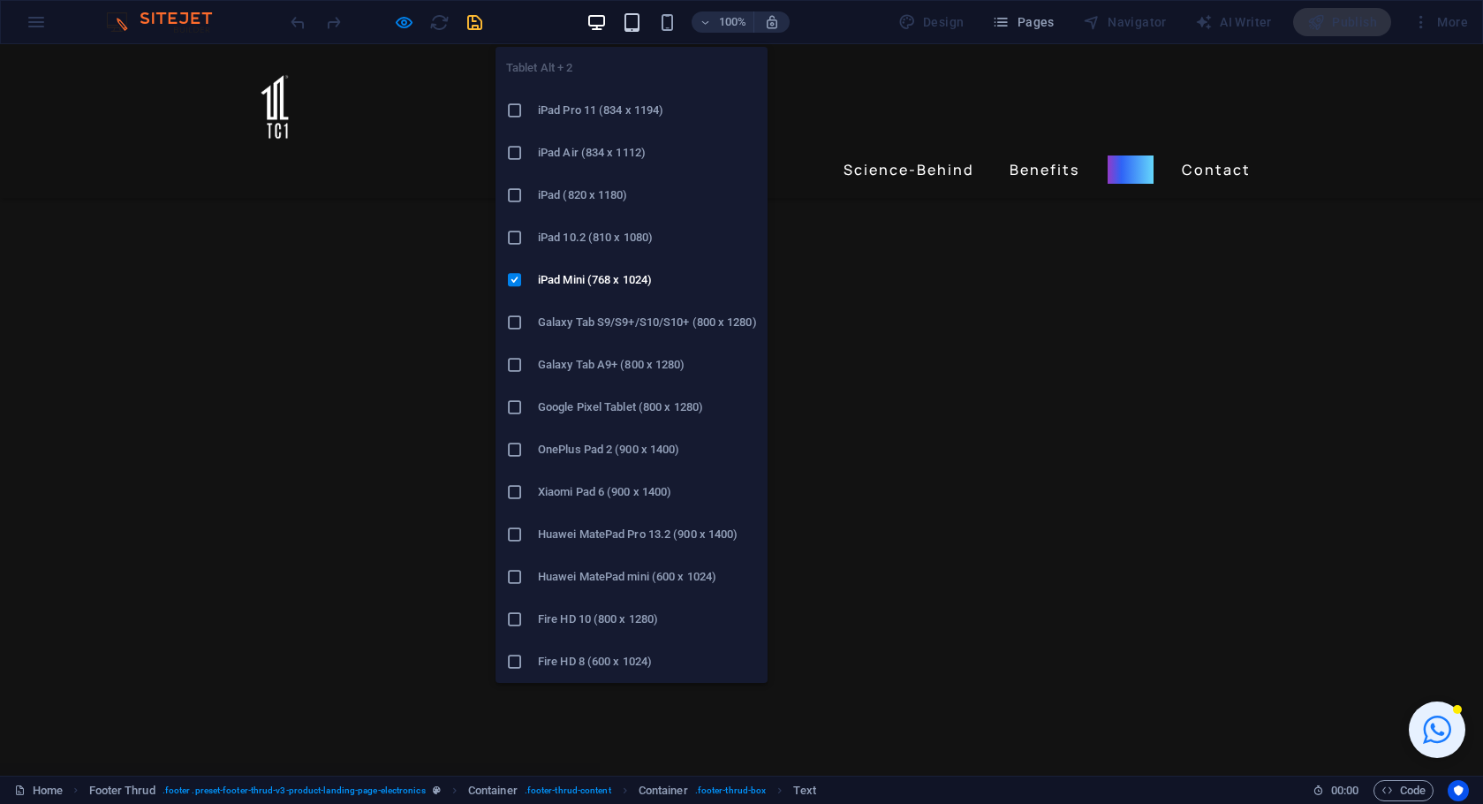
click at [635, 22] on icon "button" at bounding box center [632, 22] width 20 height 20
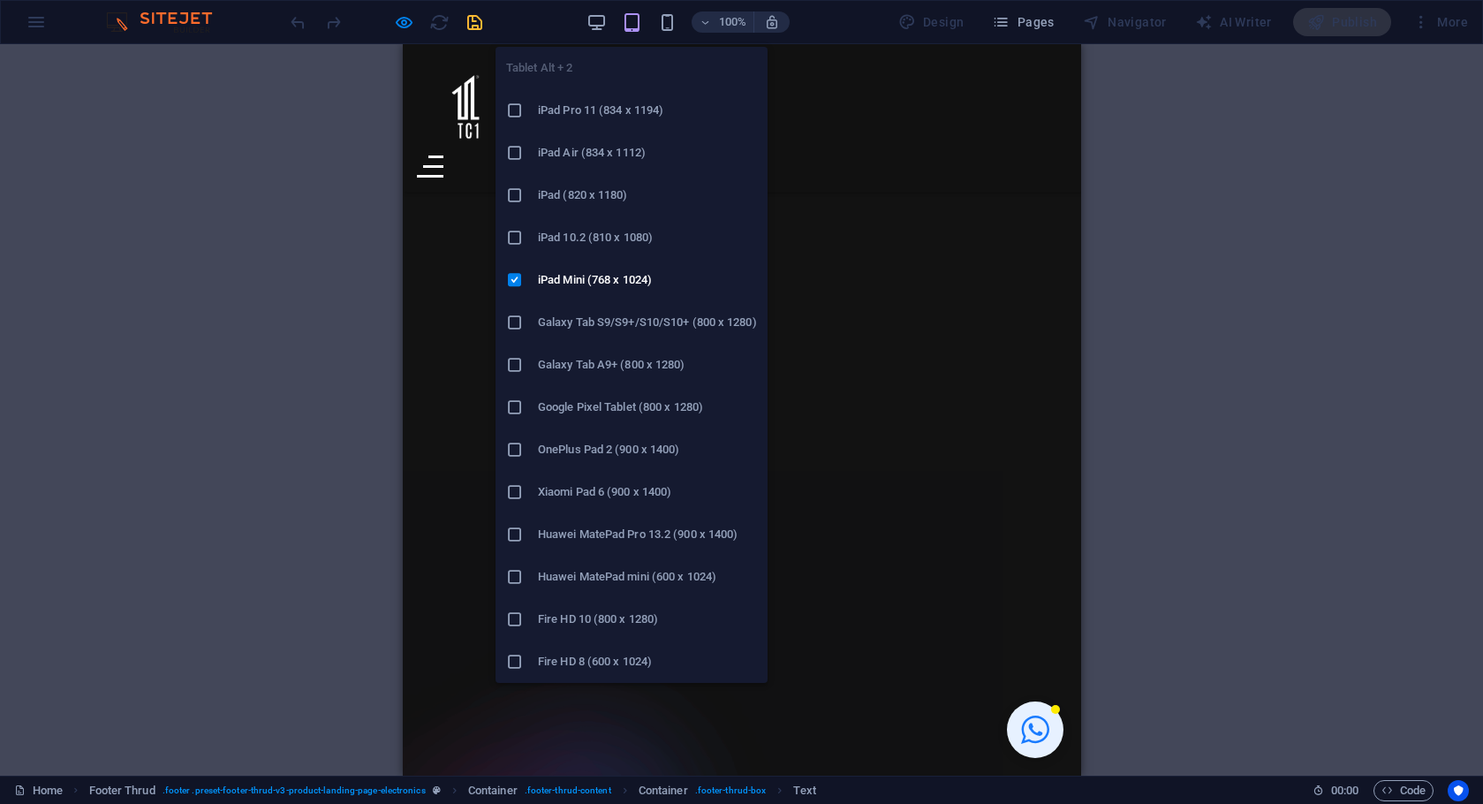
scroll to position [3559, 0]
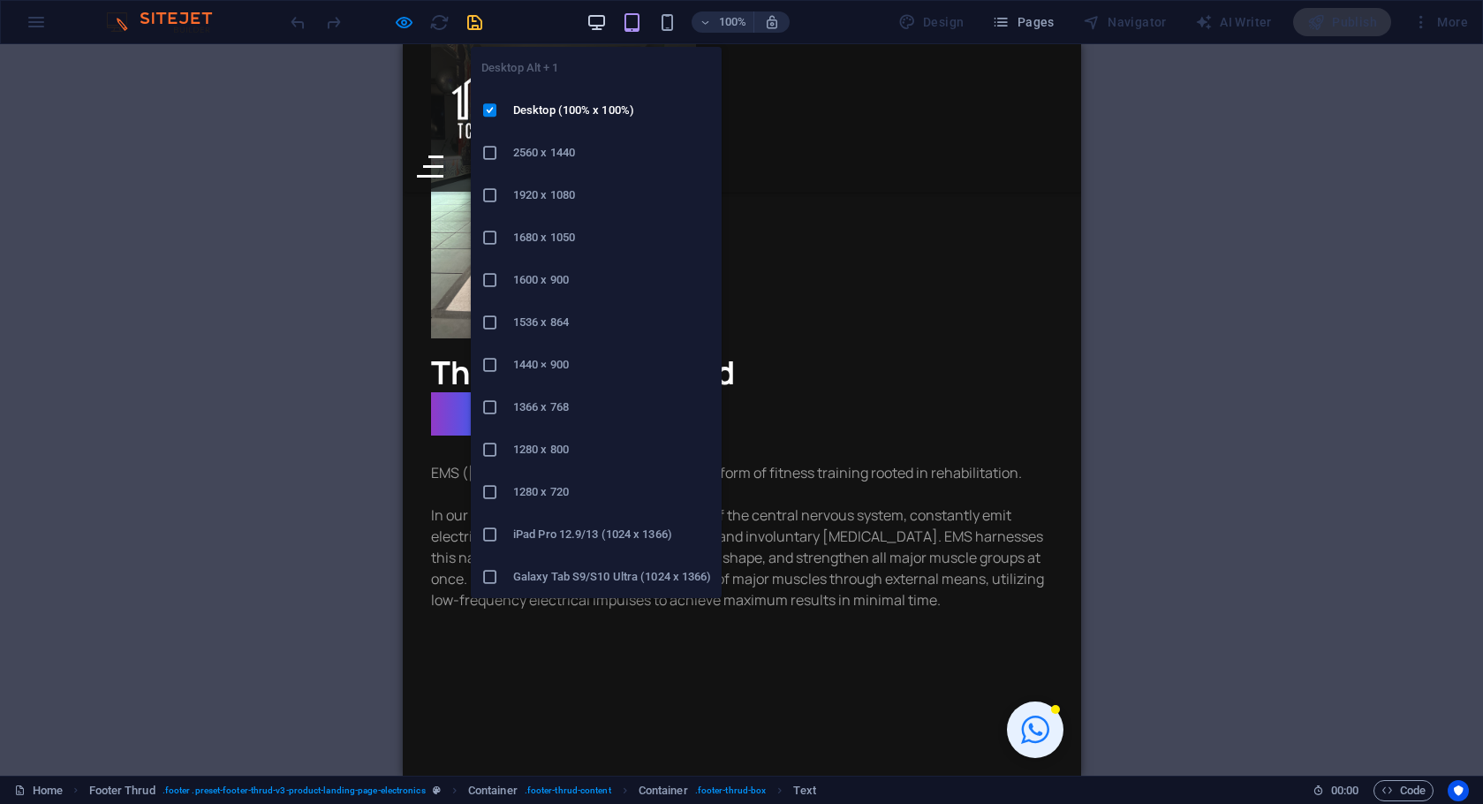
click at [594, 26] on icon "button" at bounding box center [596, 22] width 20 height 20
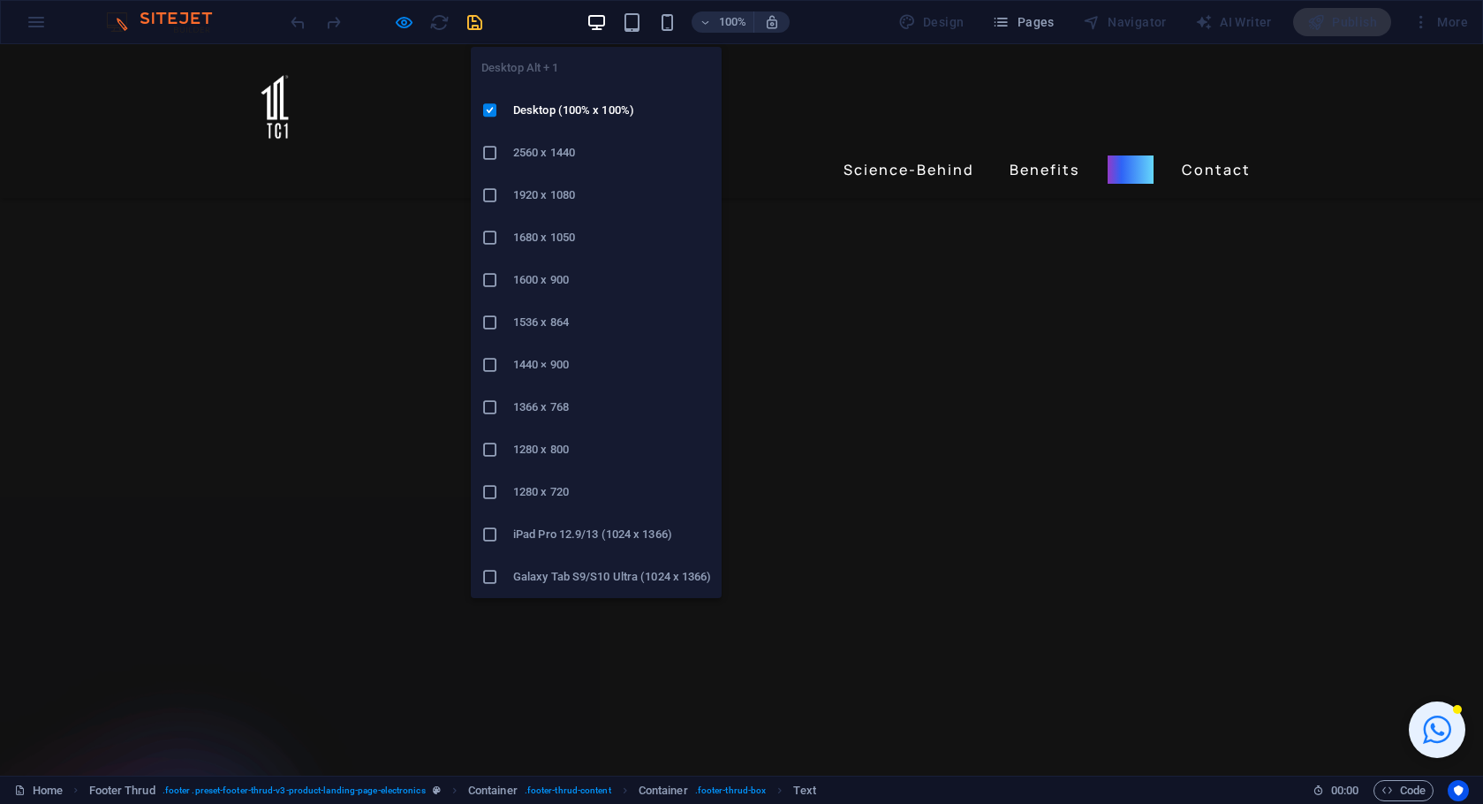
scroll to position [3293, 0]
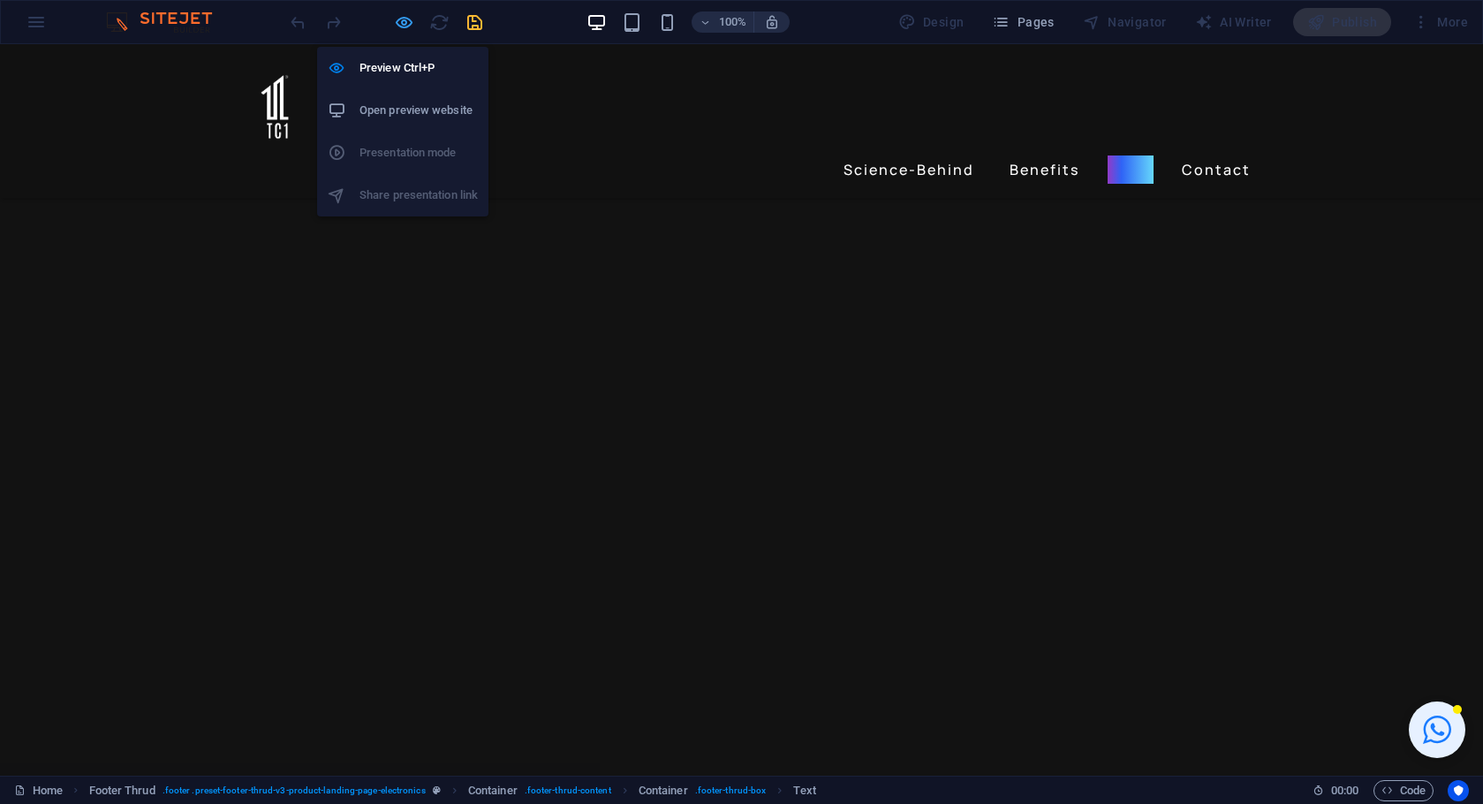
click at [402, 23] on icon "button" at bounding box center [404, 22] width 20 height 20
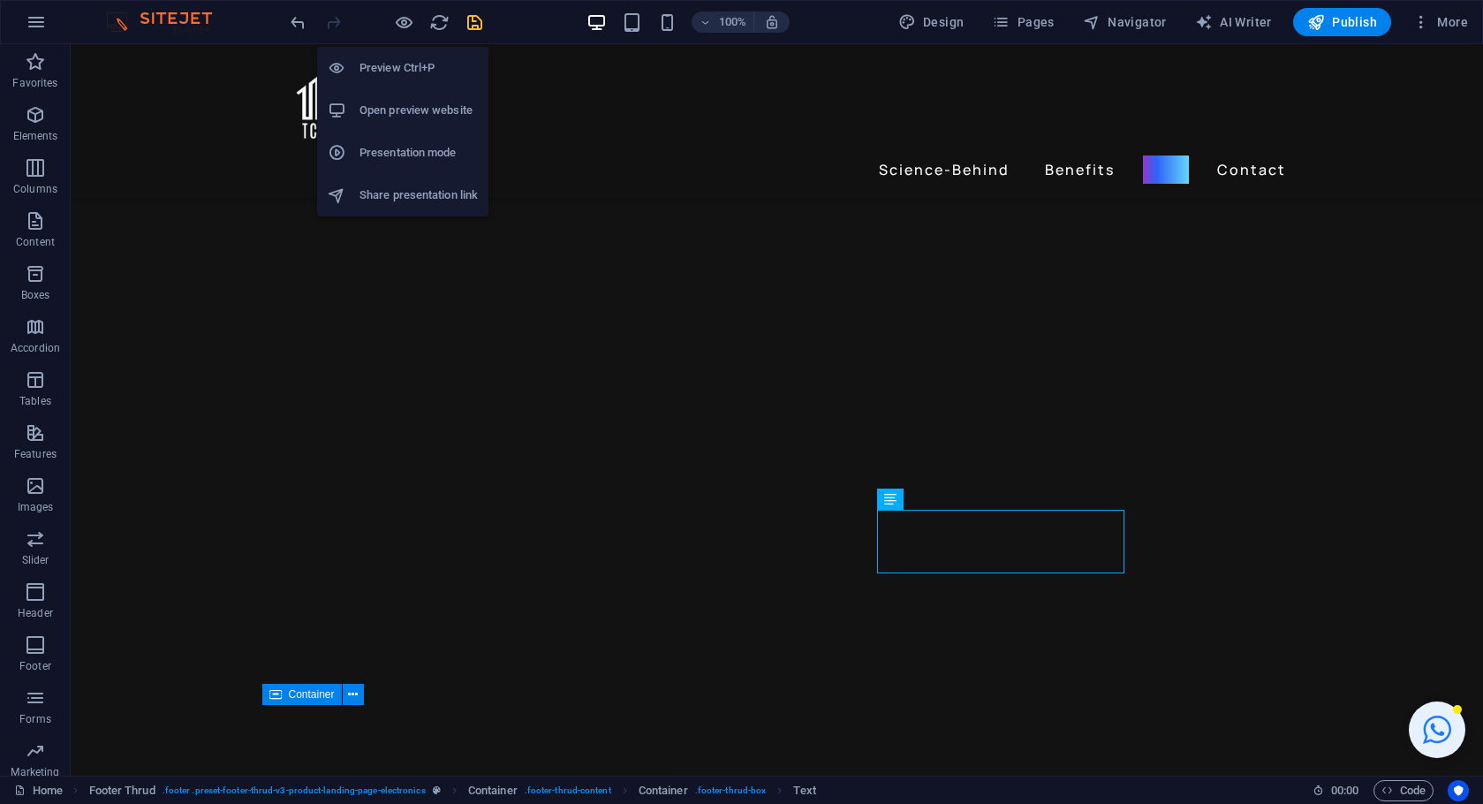
scroll to position [3912, 0]
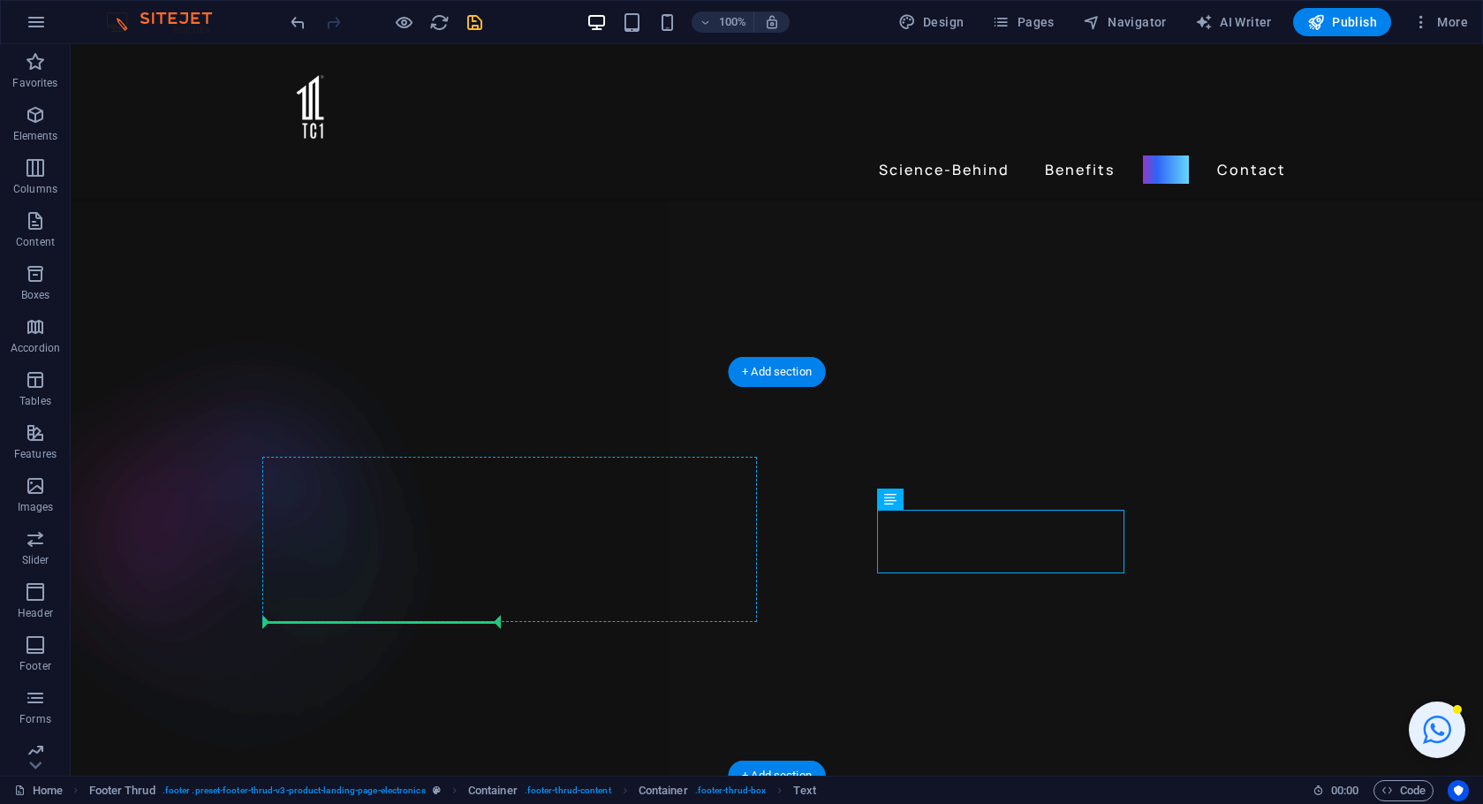
drag, startPoint x: 975, startPoint y: 544, endPoint x: 413, endPoint y: 620, distance: 566.8
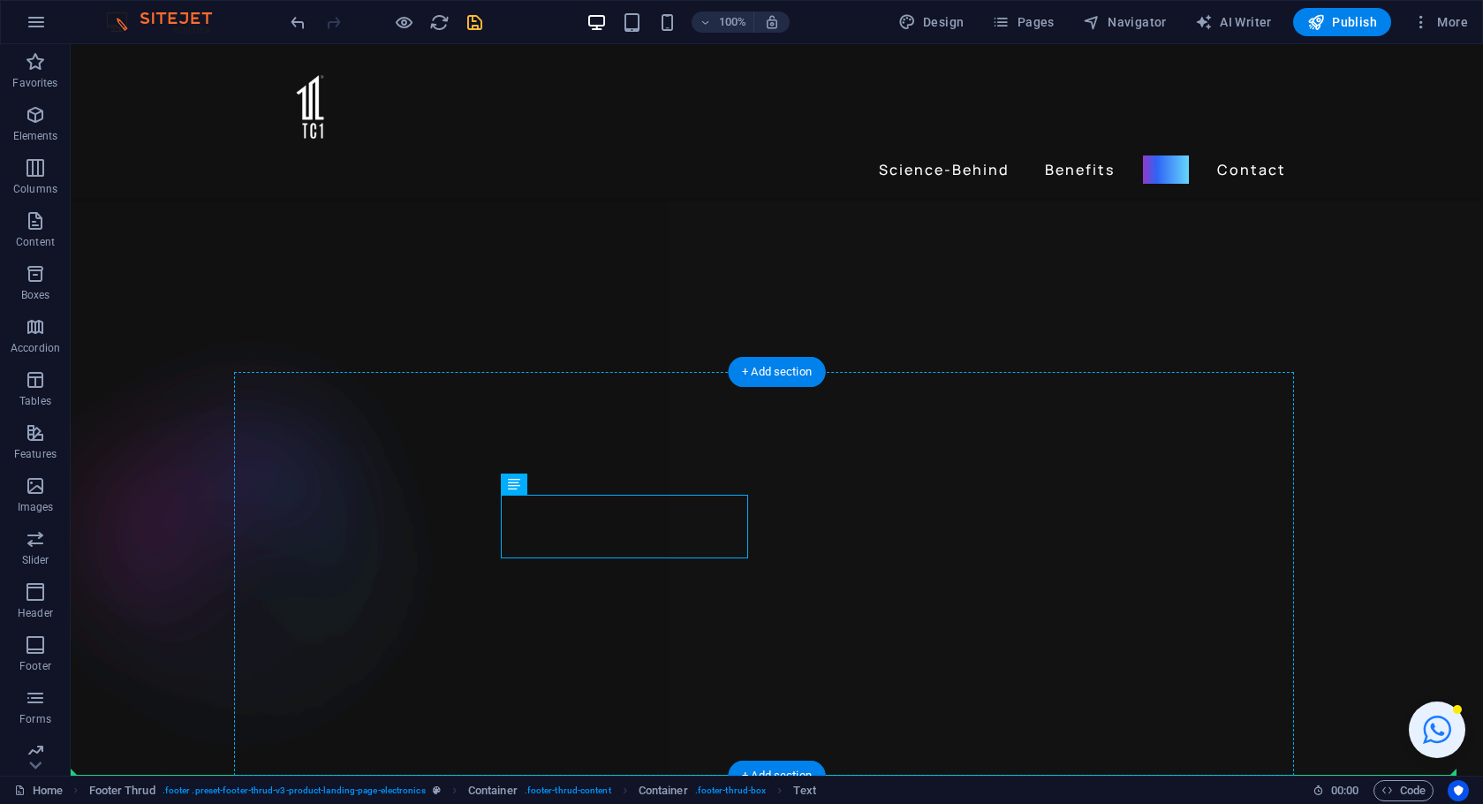
drag, startPoint x: 496, startPoint y: 674, endPoint x: 501, endPoint y: 660, distance: 14.8
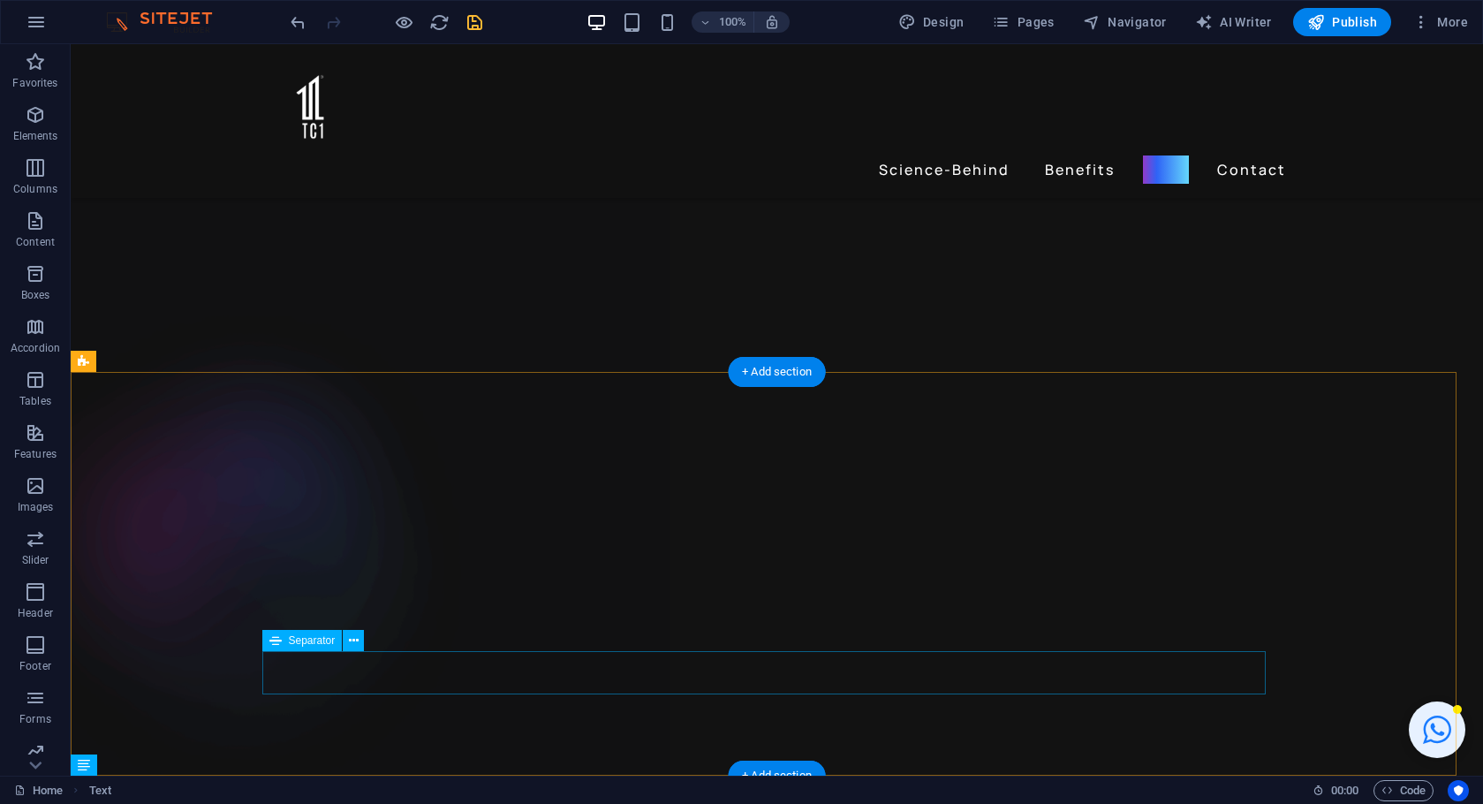
scroll to position [3976, 0]
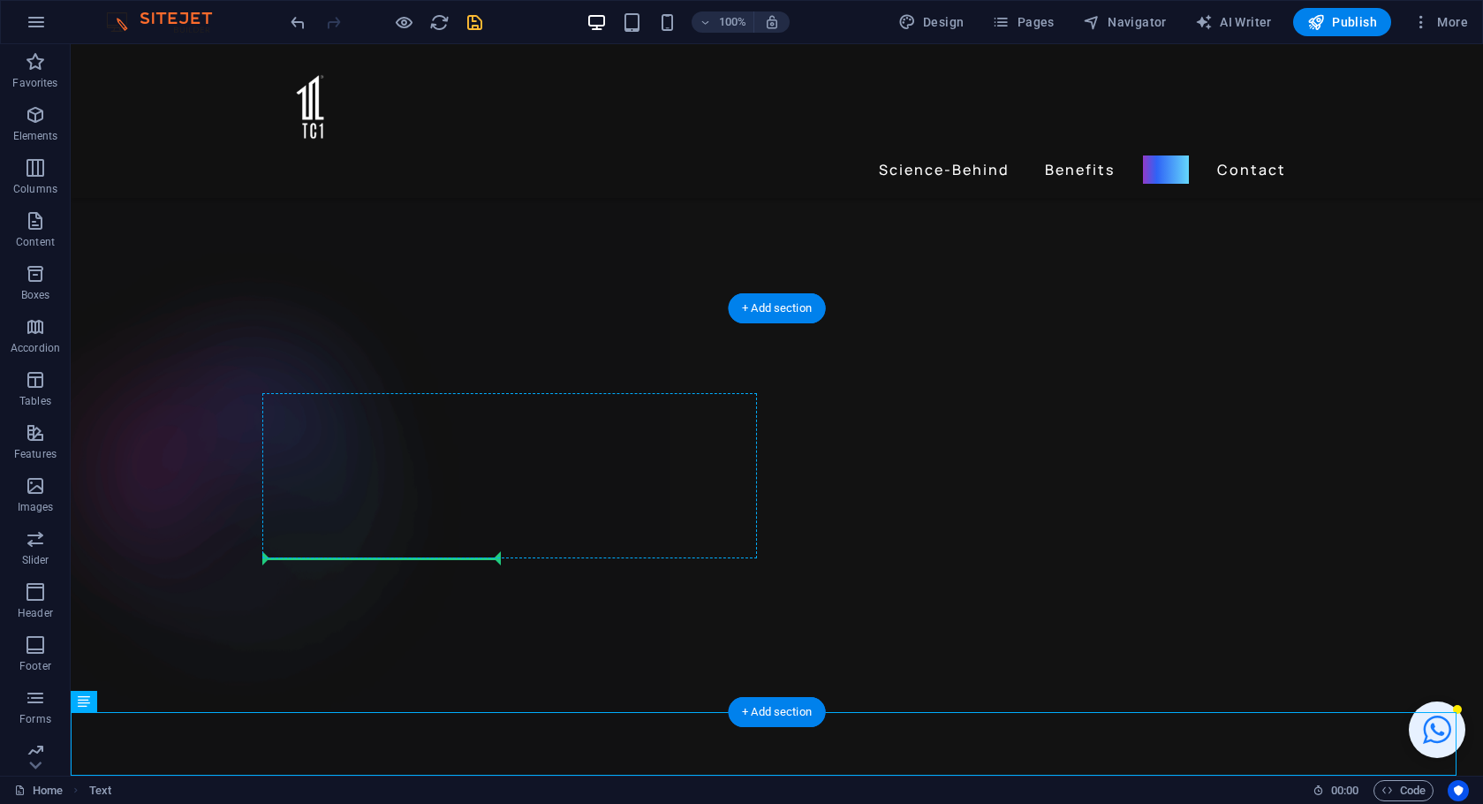
drag, startPoint x: 176, startPoint y: 744, endPoint x: 357, endPoint y: 547, distance: 267.5
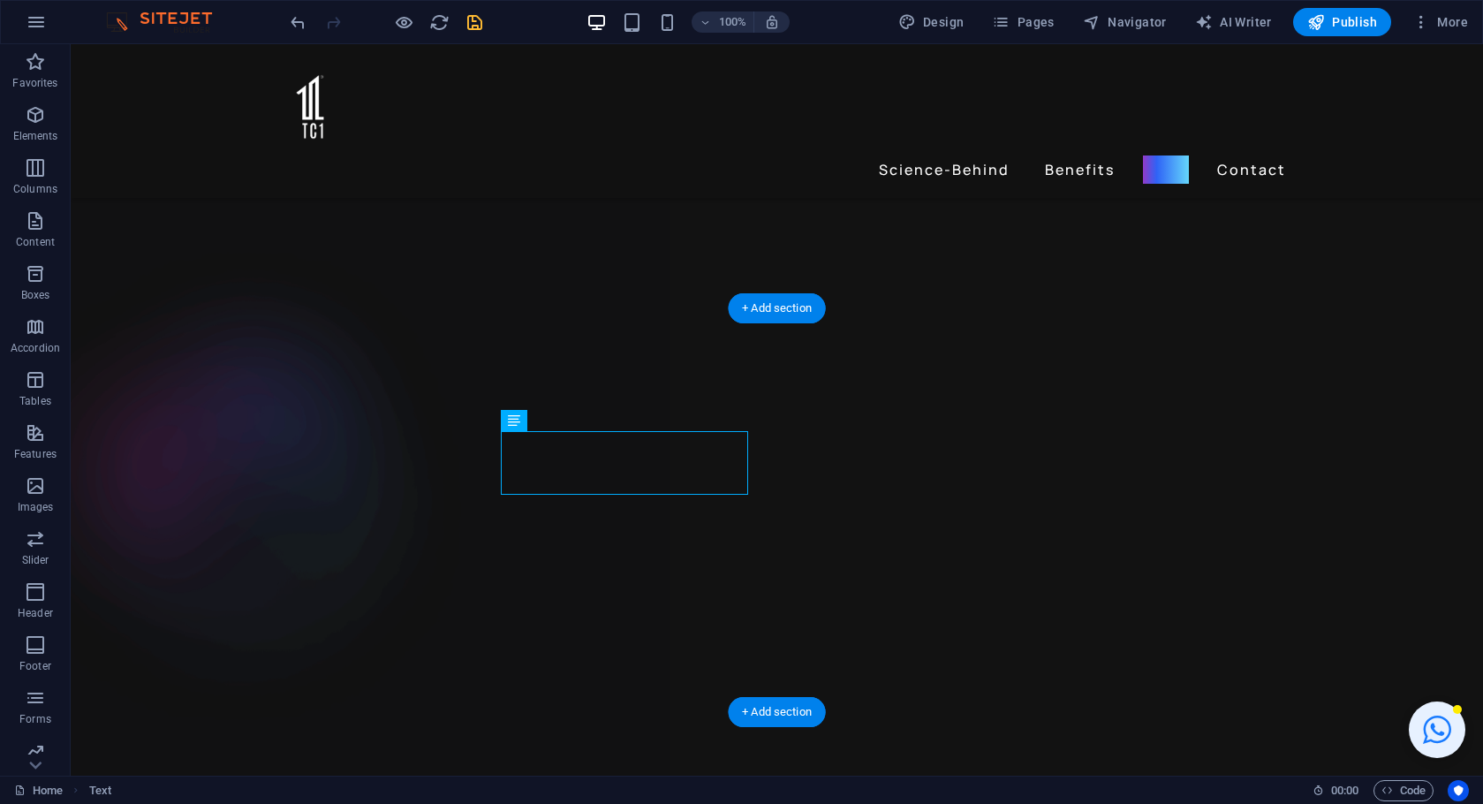
scroll to position [3912, 0]
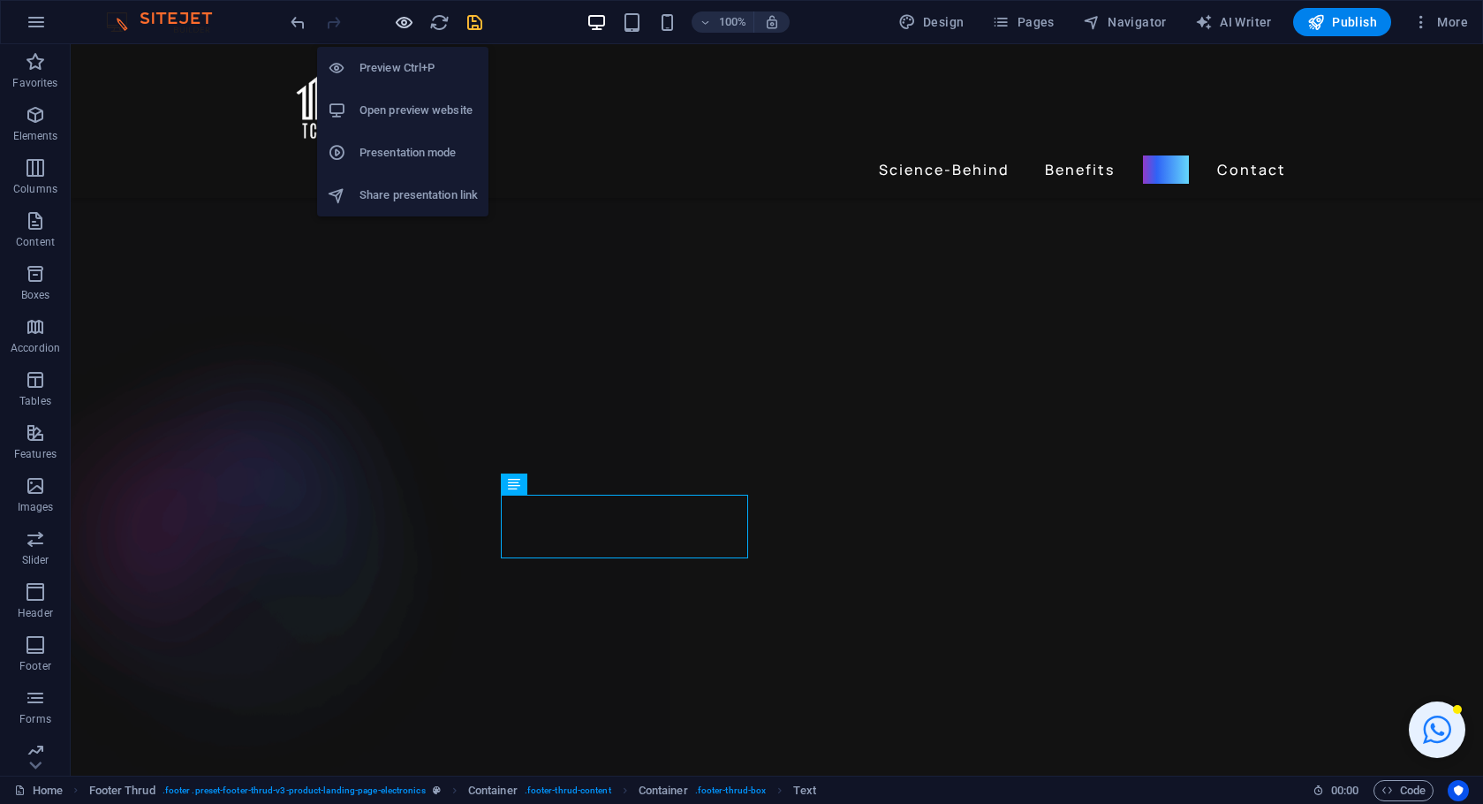
click at [412, 22] on icon "button" at bounding box center [404, 22] width 20 height 20
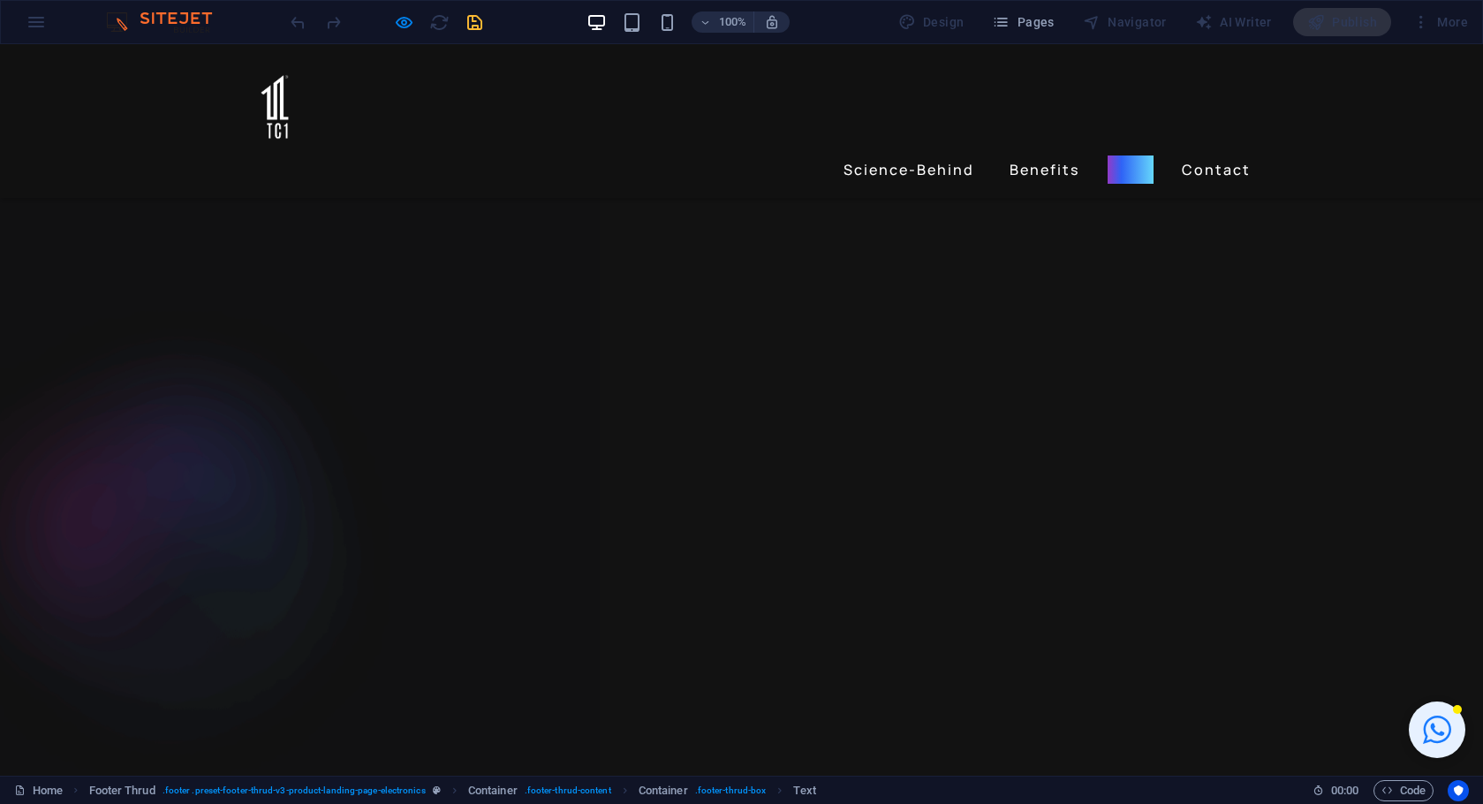
scroll to position [3293, 0]
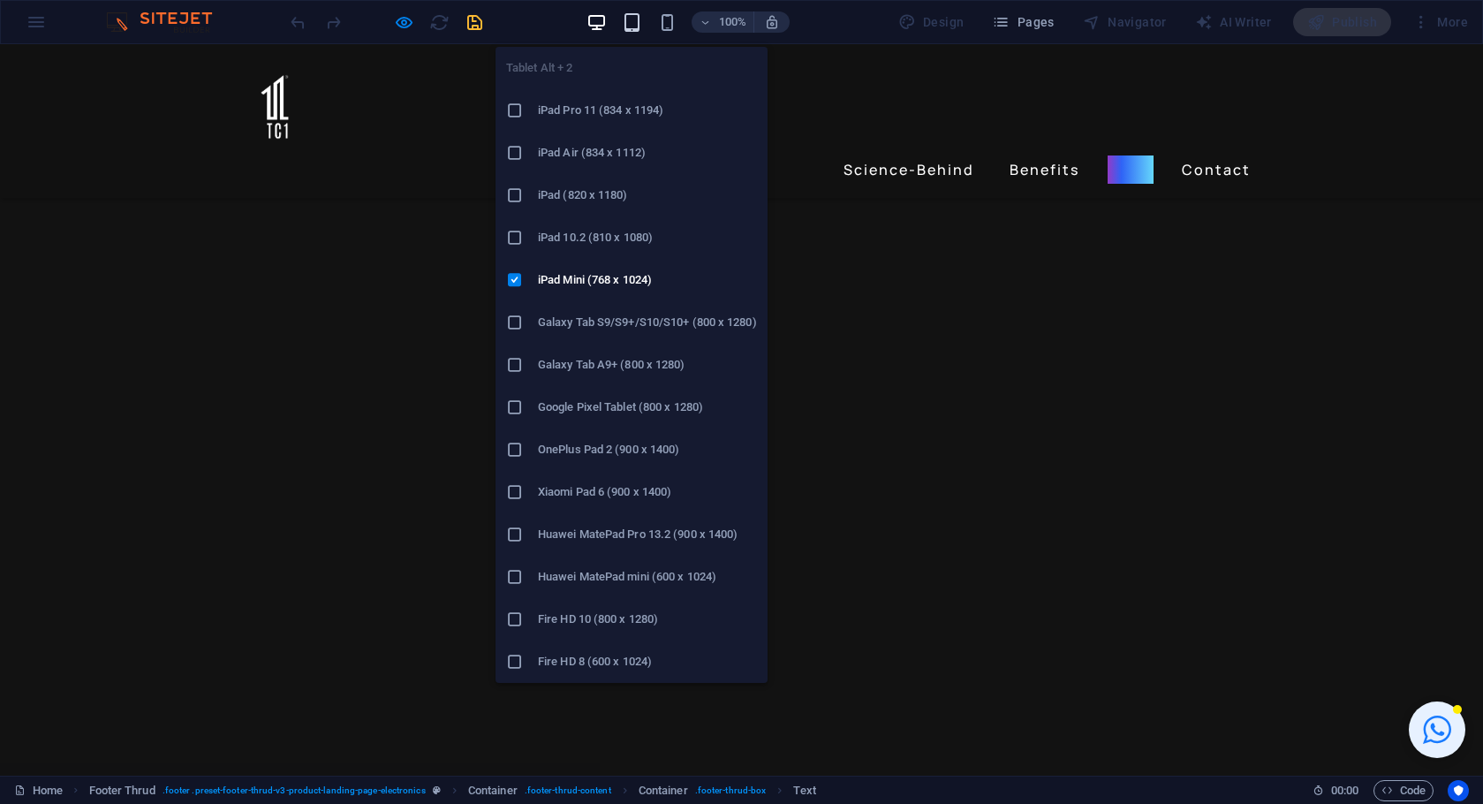
click at [631, 23] on icon "button" at bounding box center [632, 22] width 20 height 20
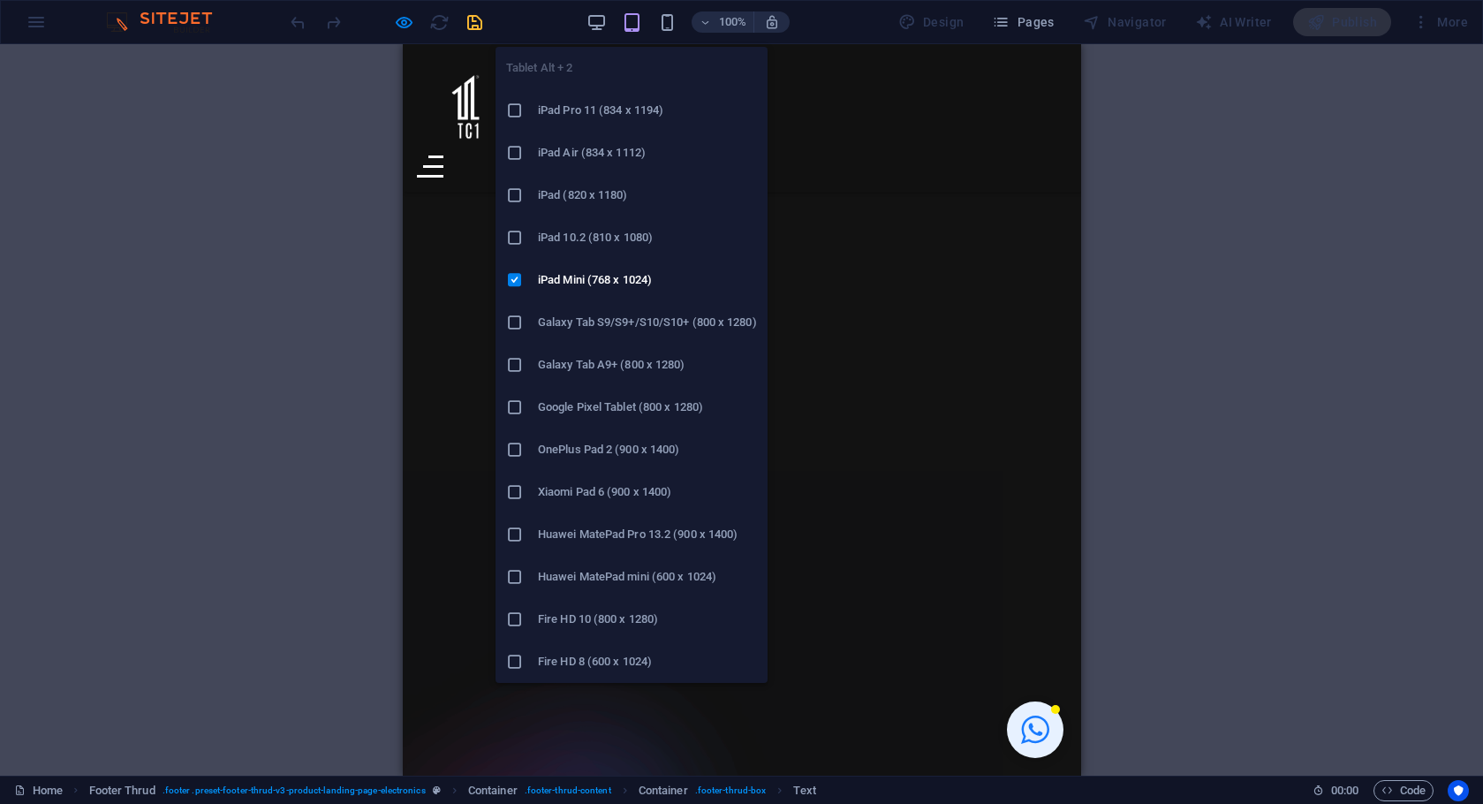
scroll to position [3524, 0]
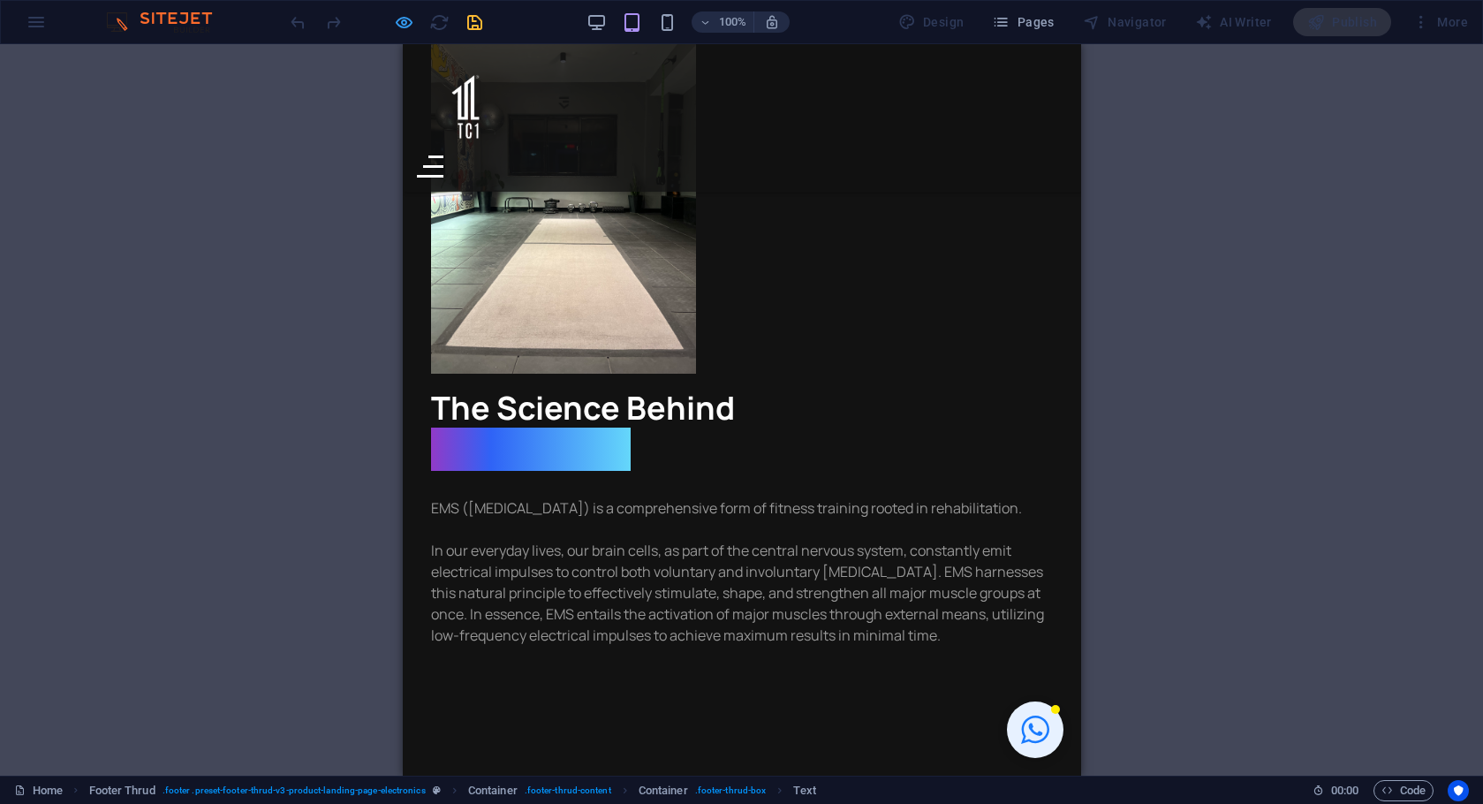
click at [412, 23] on icon "button" at bounding box center [404, 22] width 20 height 20
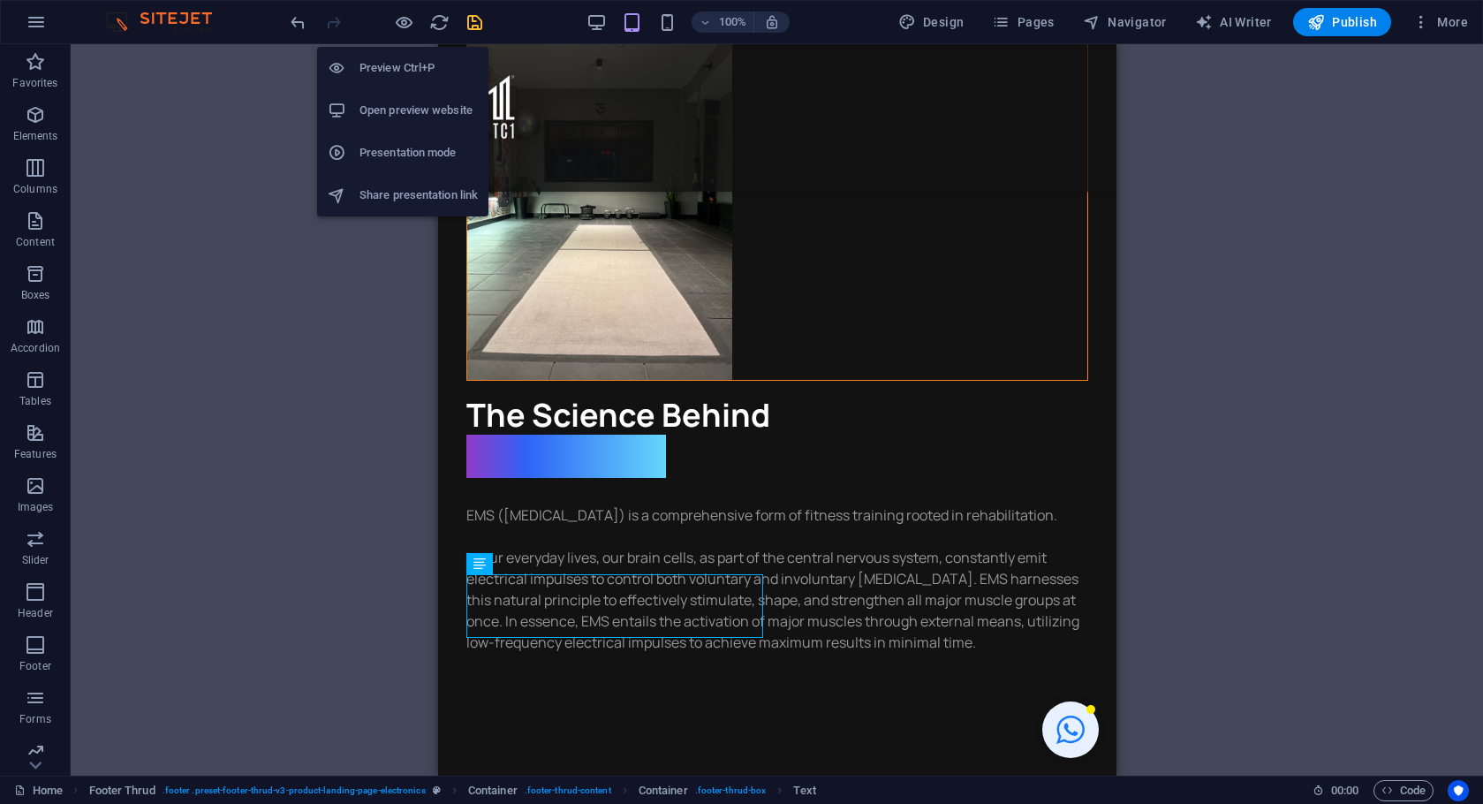
scroll to position [4435, 0]
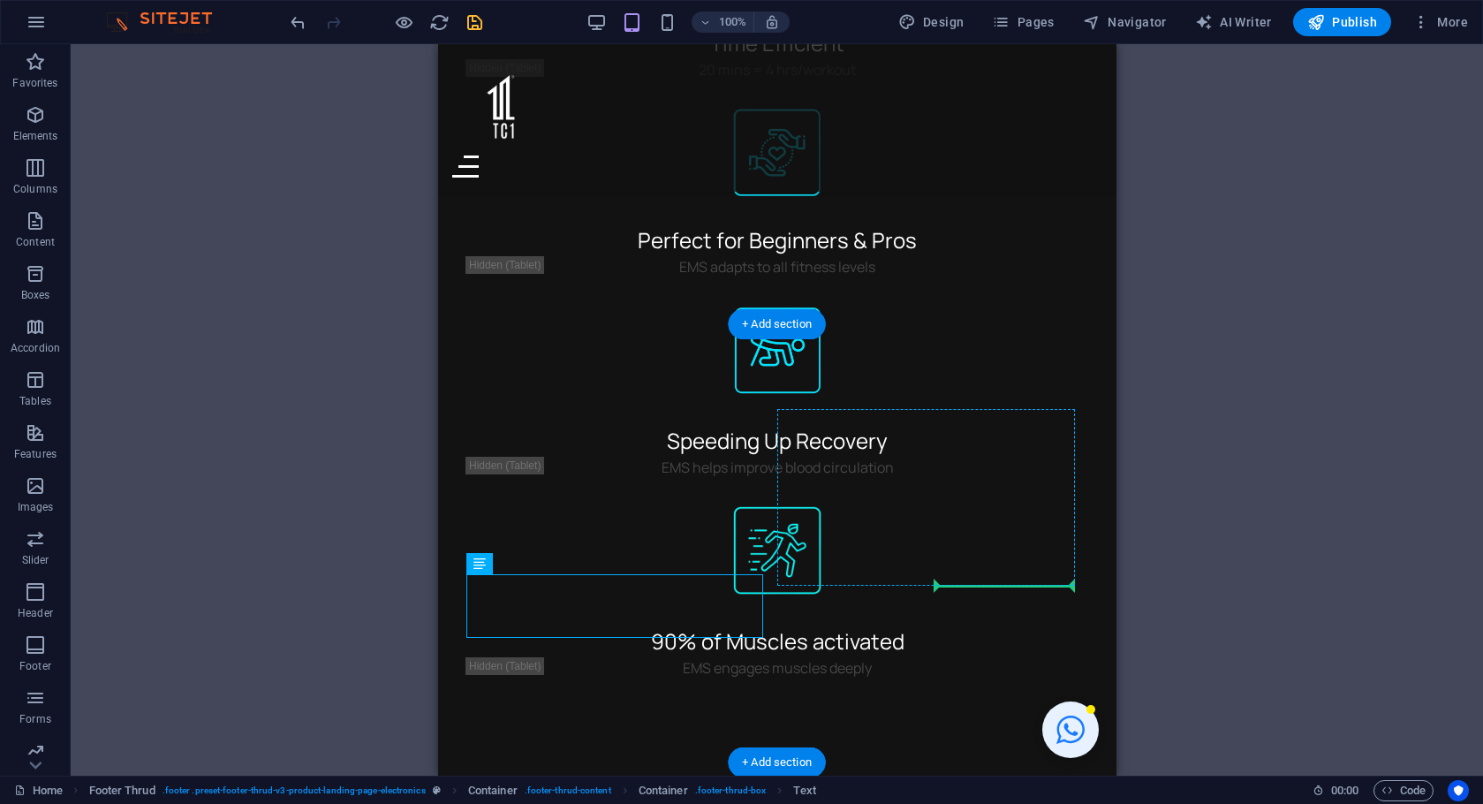
drag, startPoint x: 916, startPoint y: 605, endPoint x: 1003, endPoint y: 567, distance: 95.3
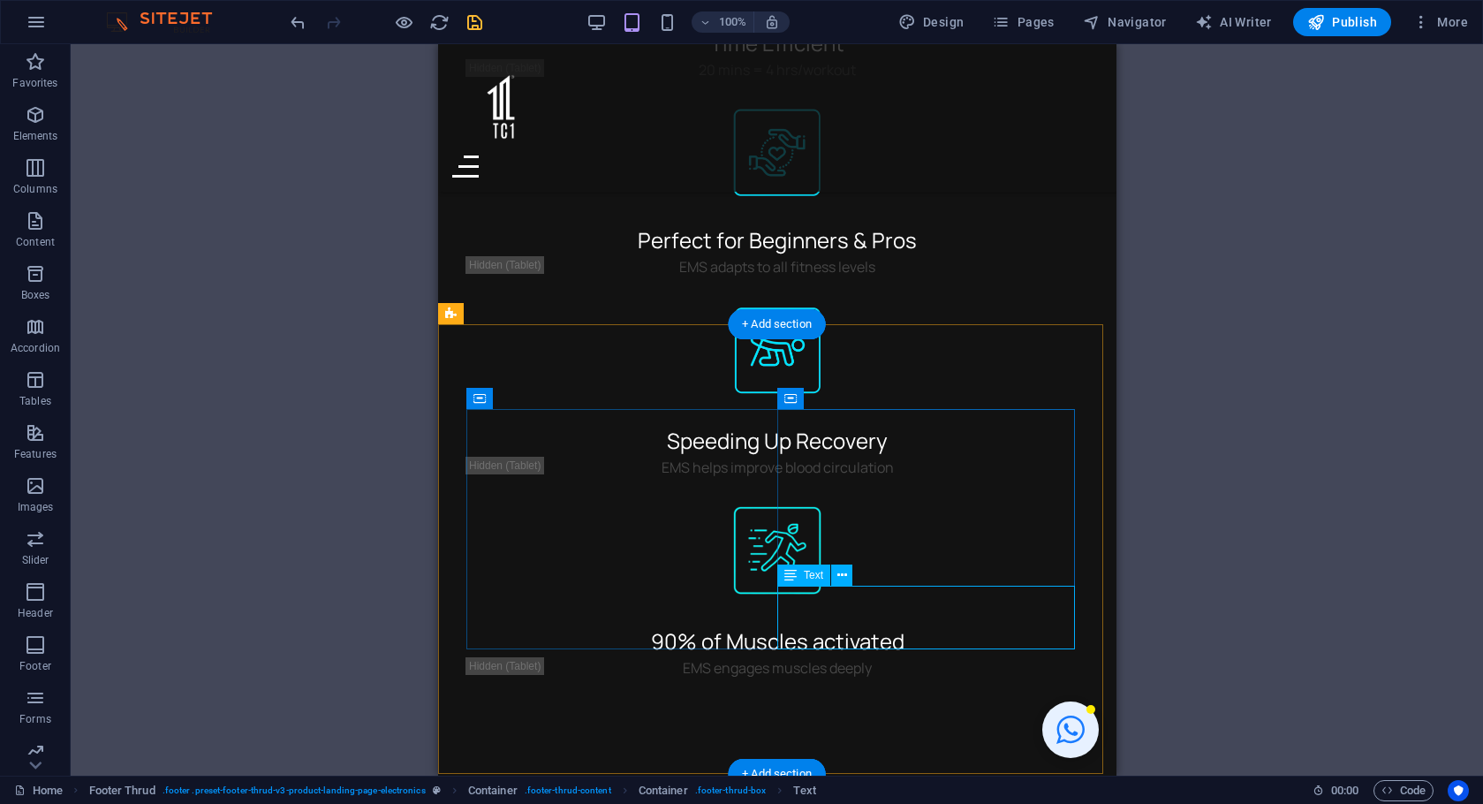
click at [803, 579] on div "Text" at bounding box center [803, 574] width 53 height 21
click at [803, 580] on div "Text" at bounding box center [803, 574] width 53 height 21
select select "%"
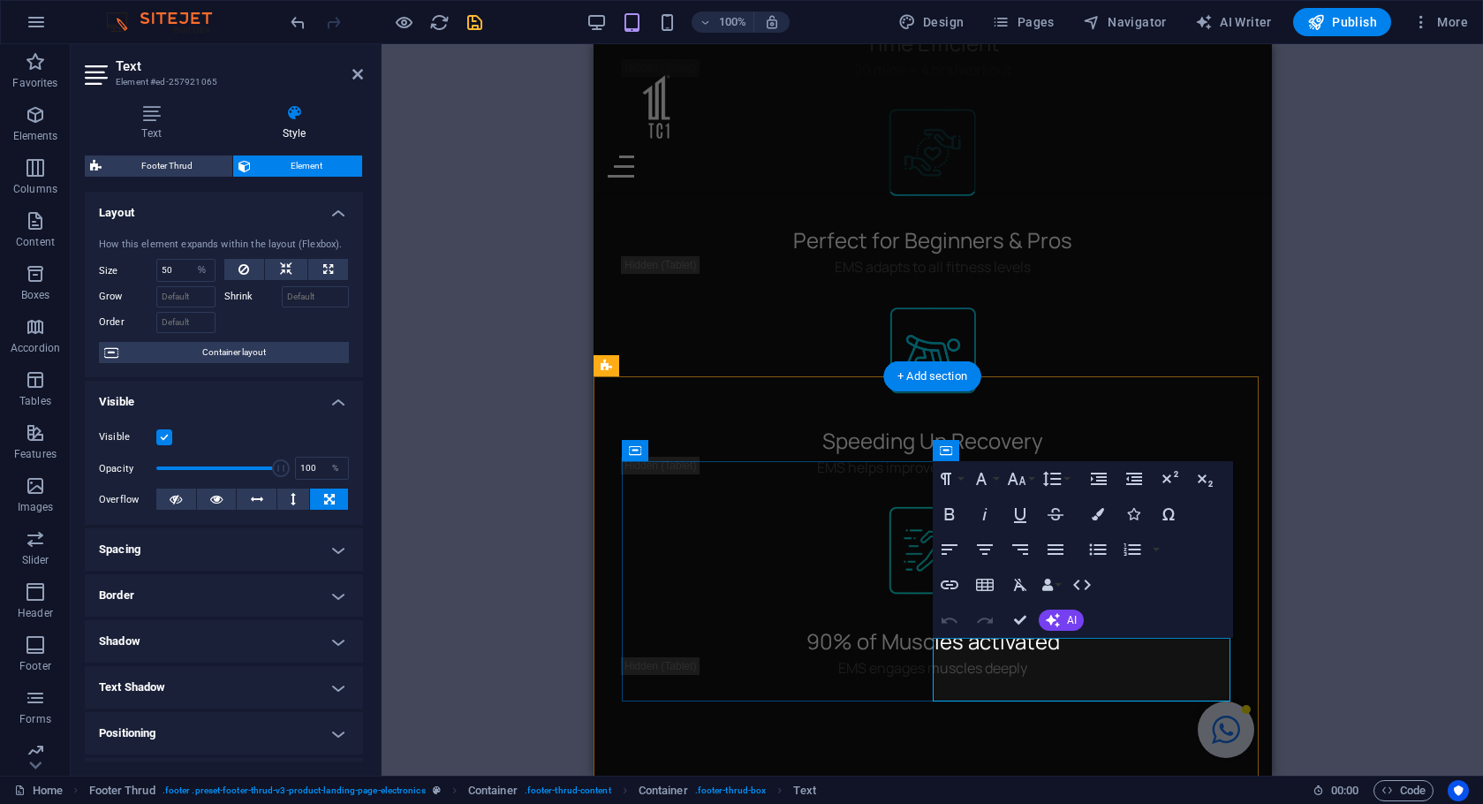
scroll to position [4383, 0]
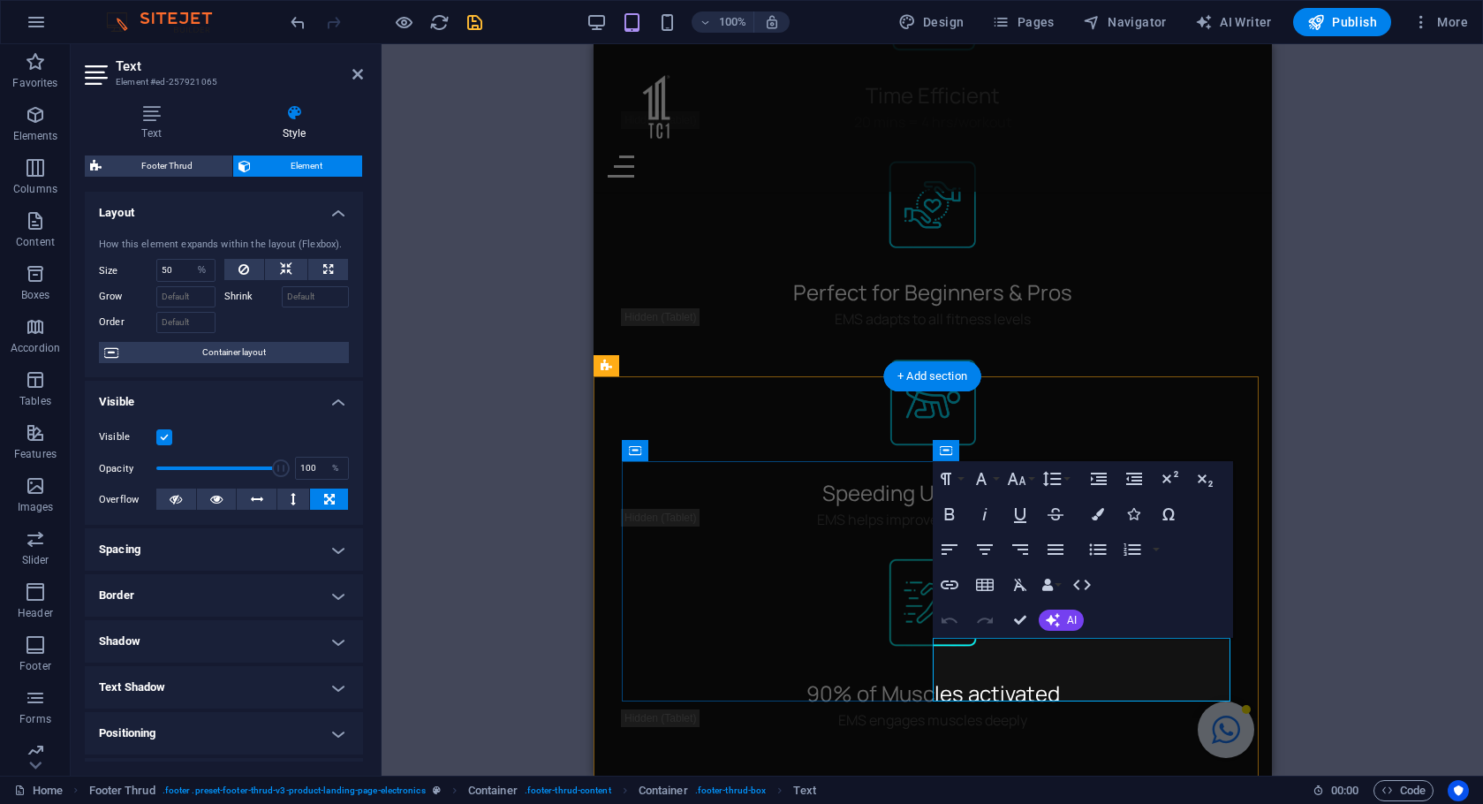
type input "100"
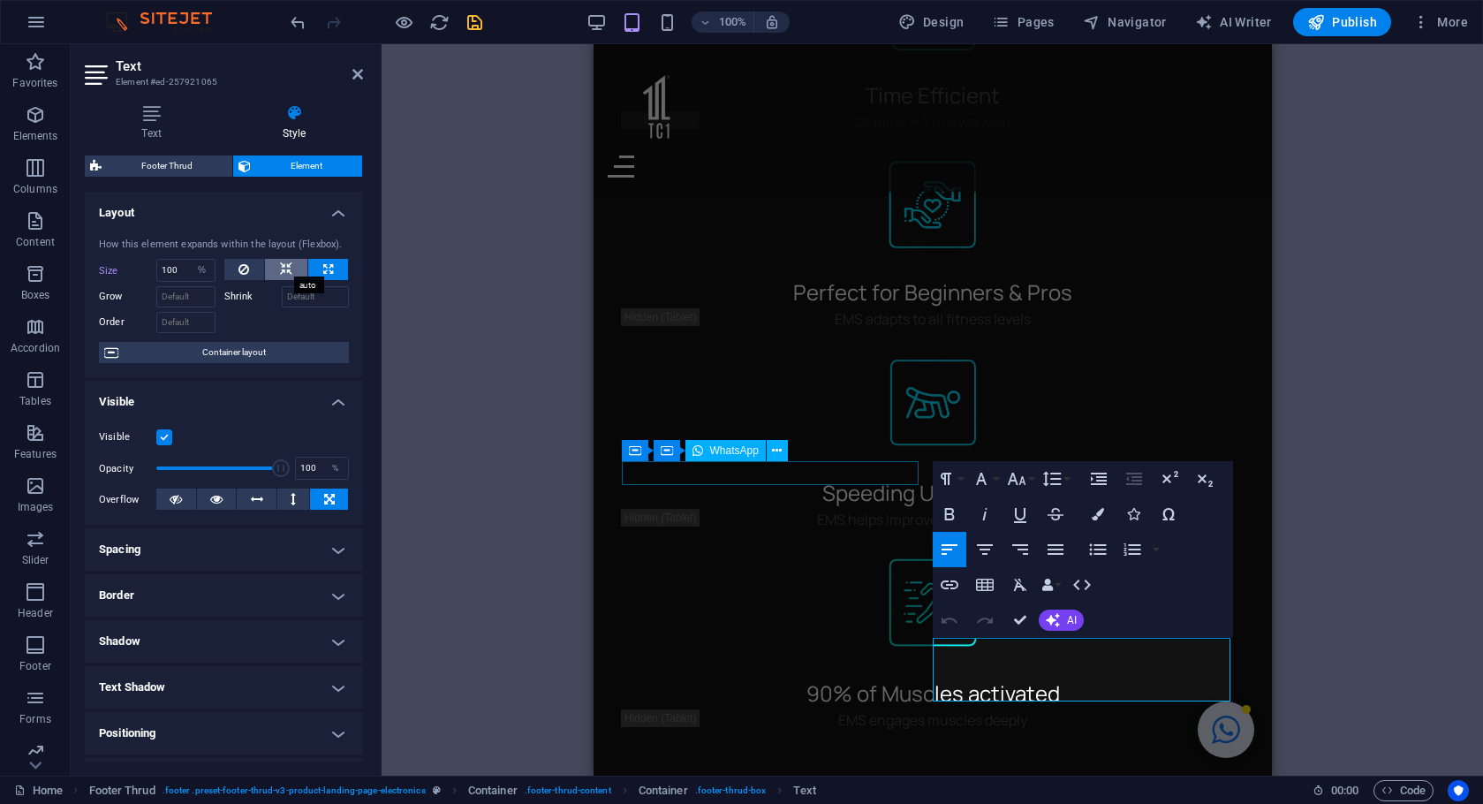
click at [286, 265] on icon at bounding box center [286, 269] width 12 height 21
select select "DISABLED_OPTION_VALUE"
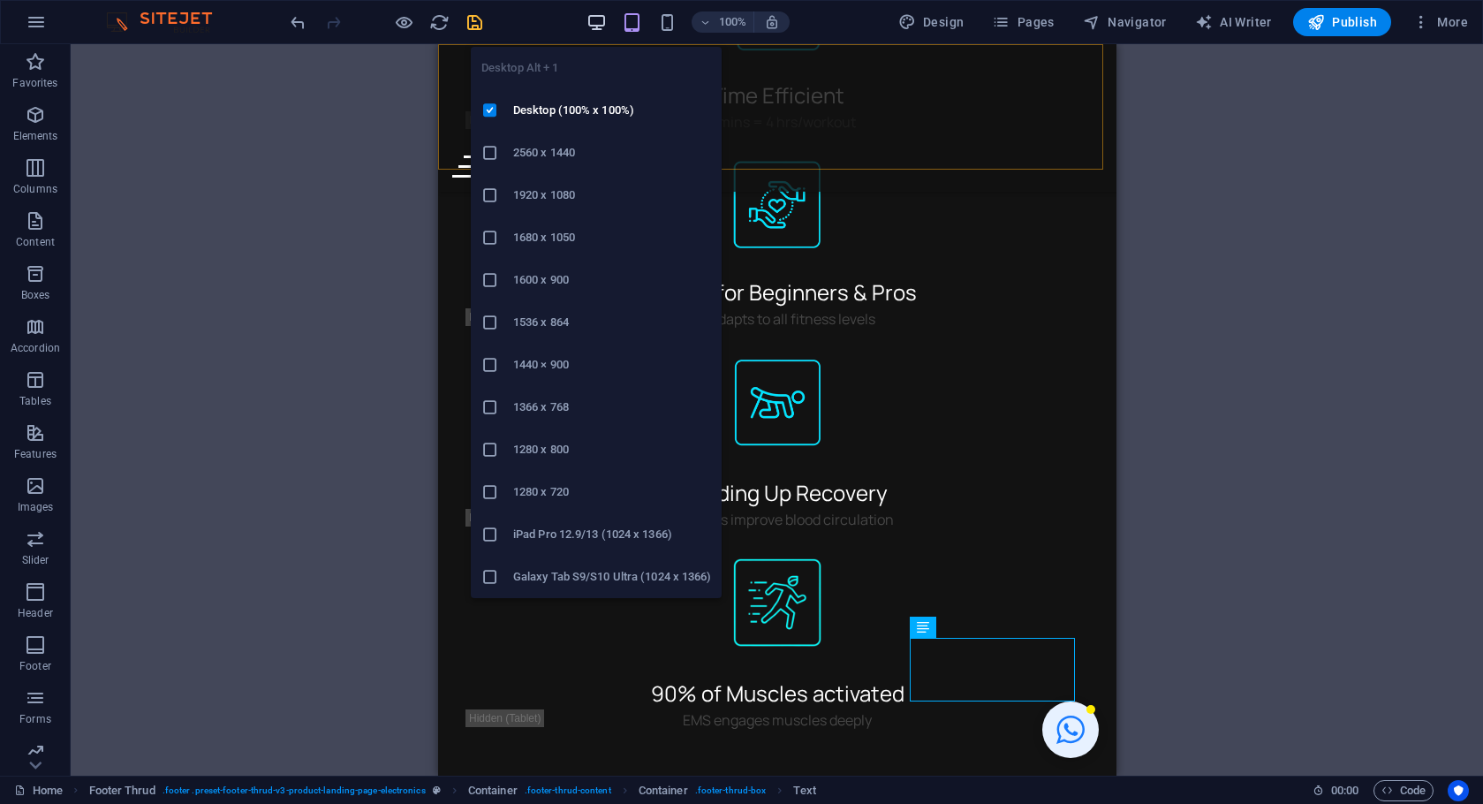
click at [593, 26] on icon "button" at bounding box center [596, 22] width 20 height 20
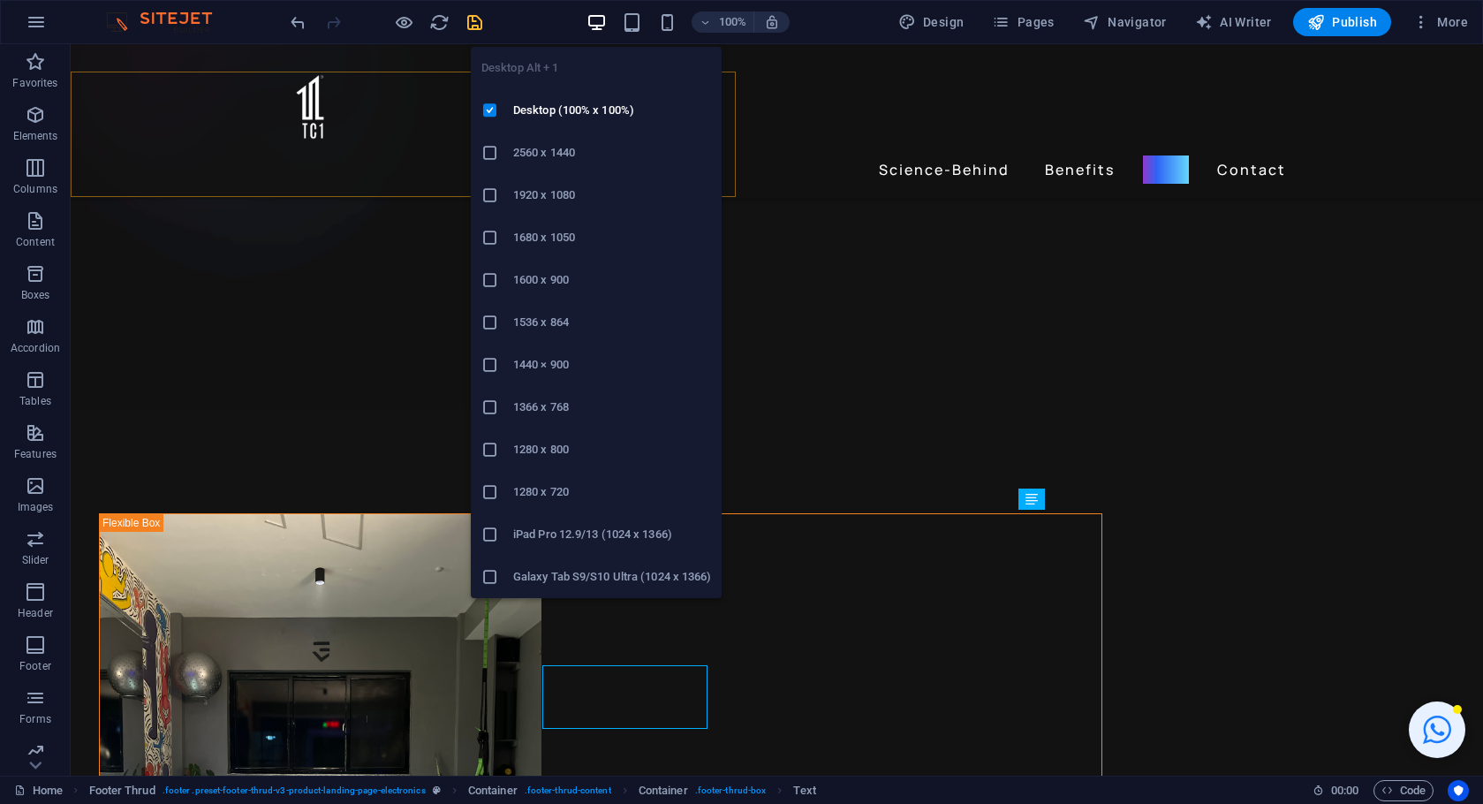
scroll to position [3912, 0]
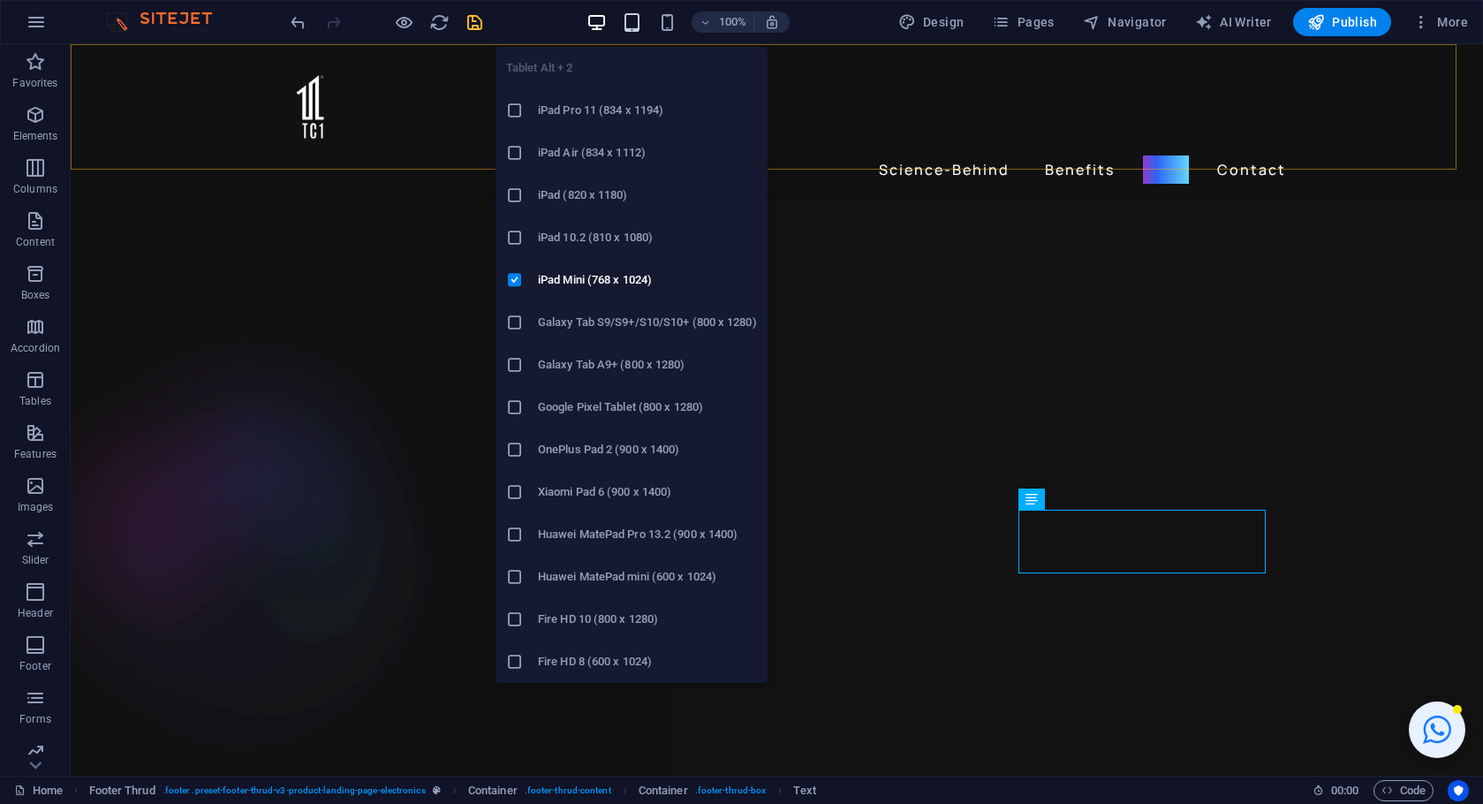
click at [631, 26] on icon "button" at bounding box center [632, 22] width 20 height 20
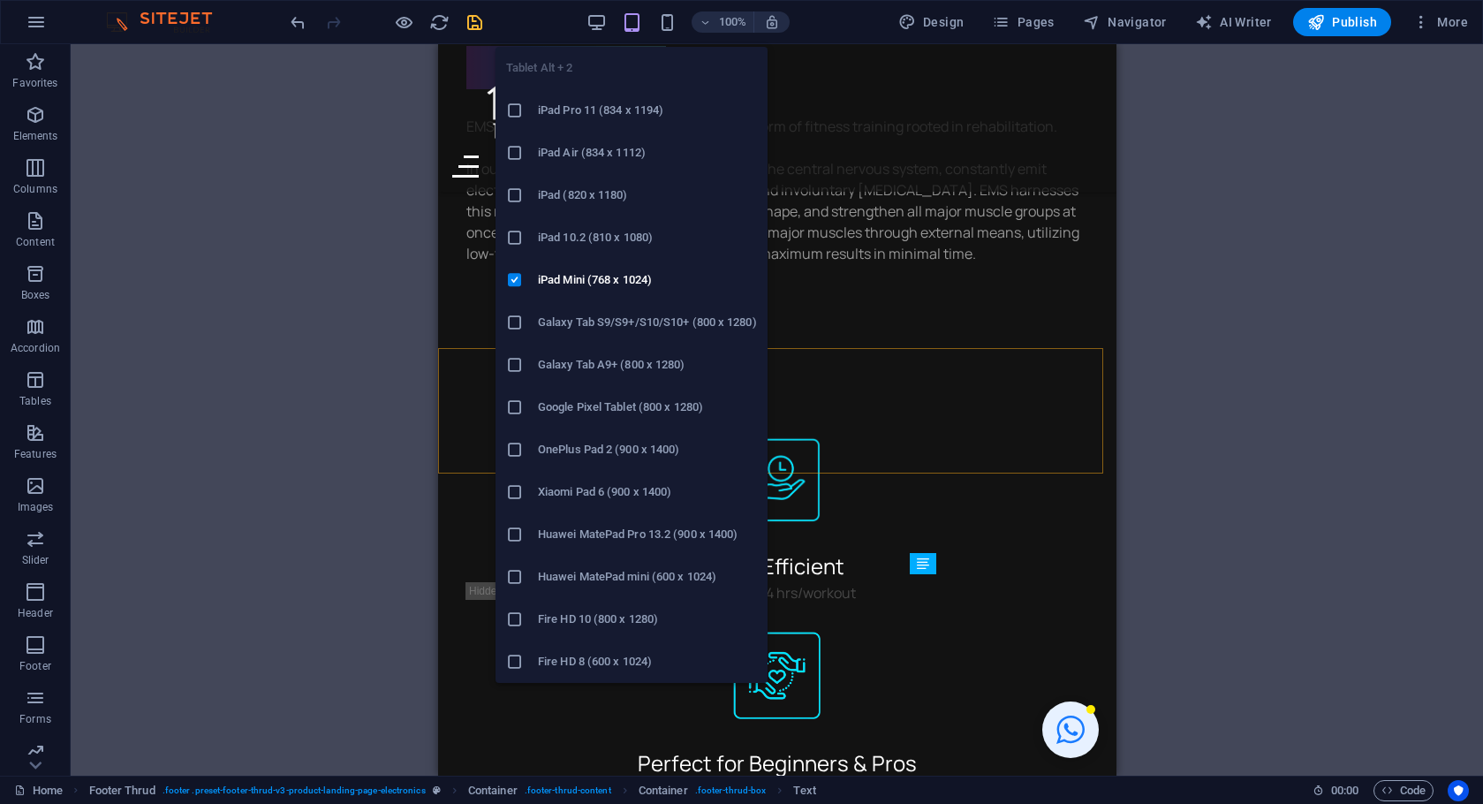
scroll to position [4446, 0]
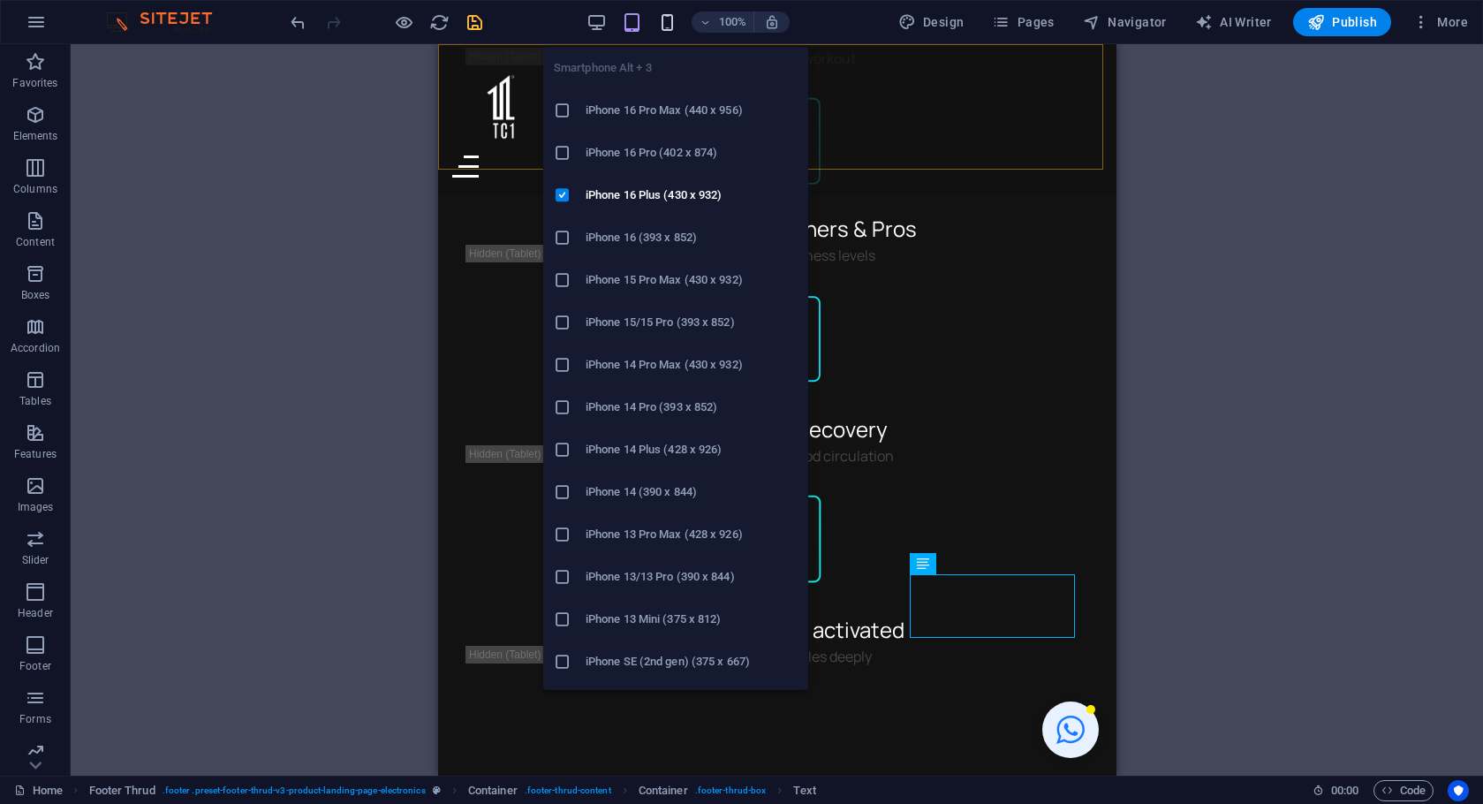
click at [670, 19] on icon "button" at bounding box center [667, 22] width 20 height 20
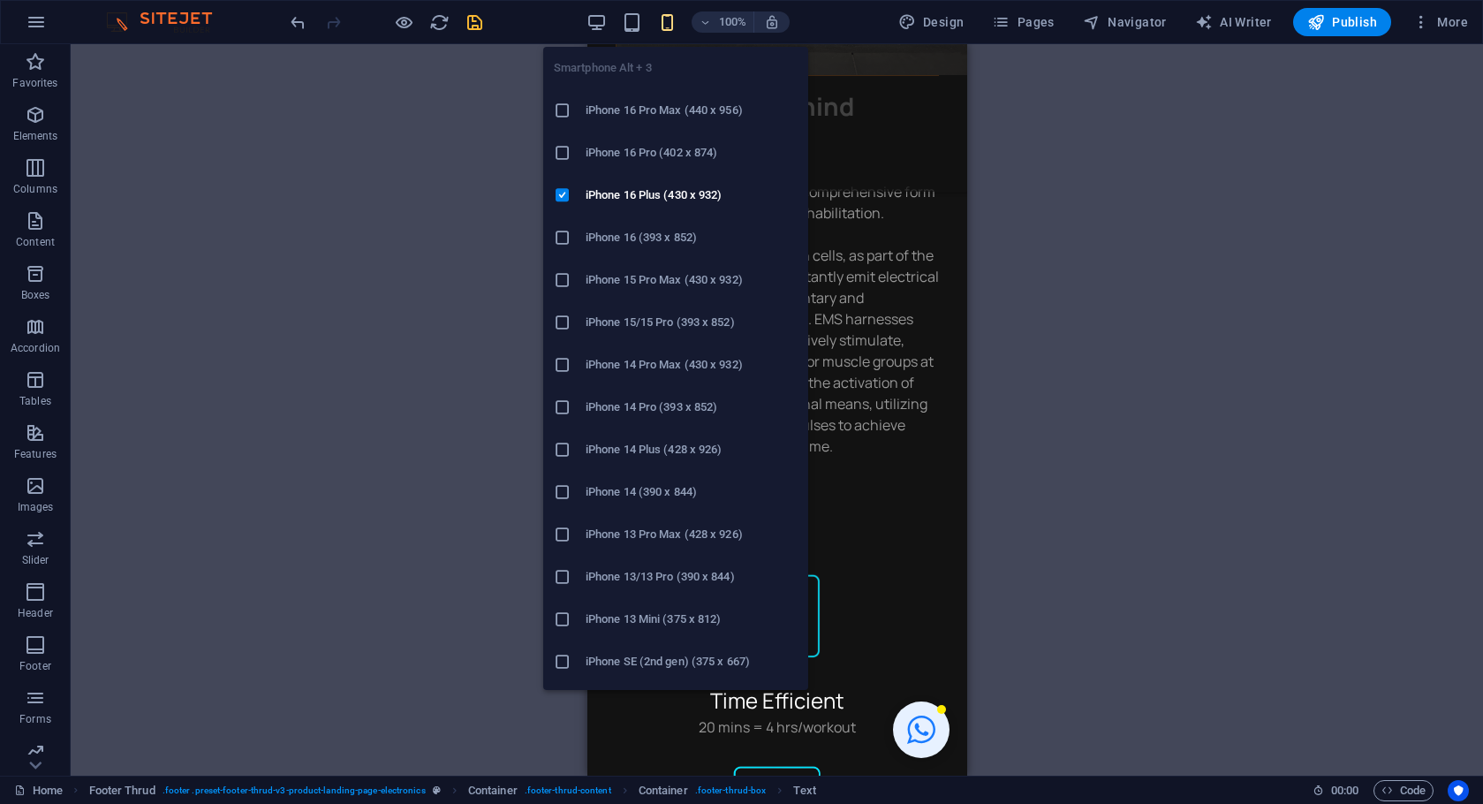
scroll to position [5144, 0]
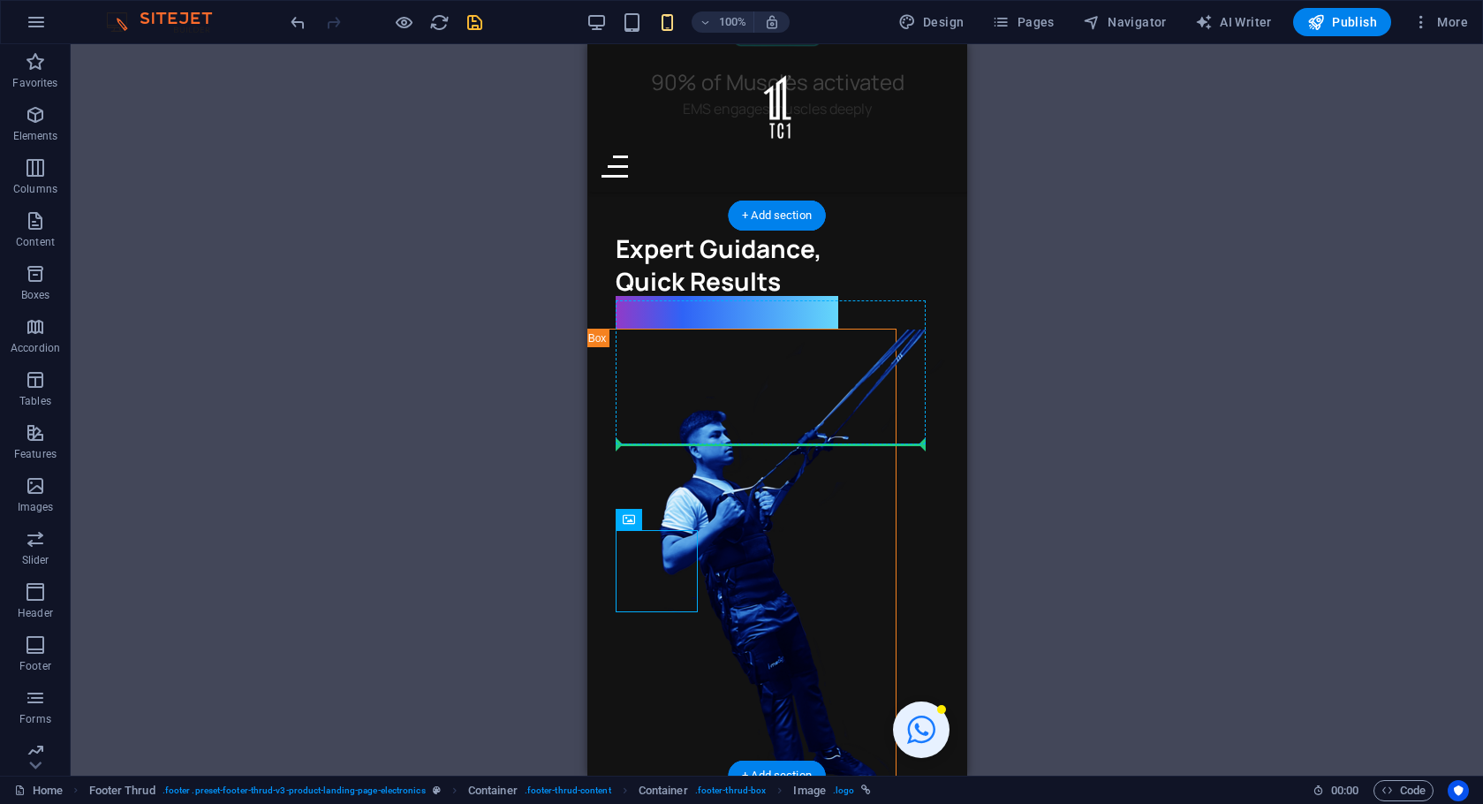
drag, startPoint x: 1234, startPoint y: 562, endPoint x: 721, endPoint y: 434, distance: 528.0
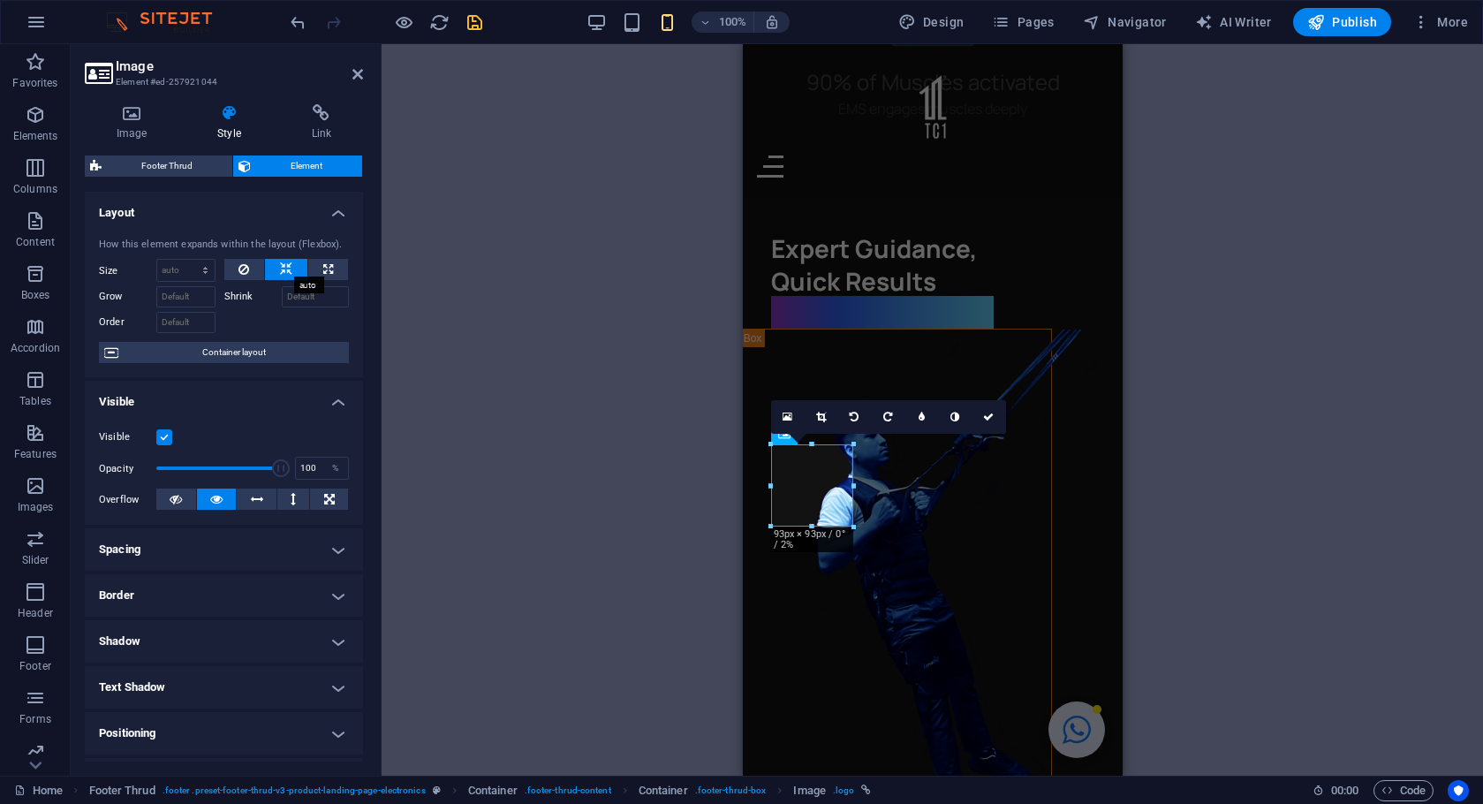
click at [296, 268] on button at bounding box center [286, 269] width 42 height 21
click at [313, 265] on button at bounding box center [328, 269] width 40 height 21
type input "100"
select select "%"
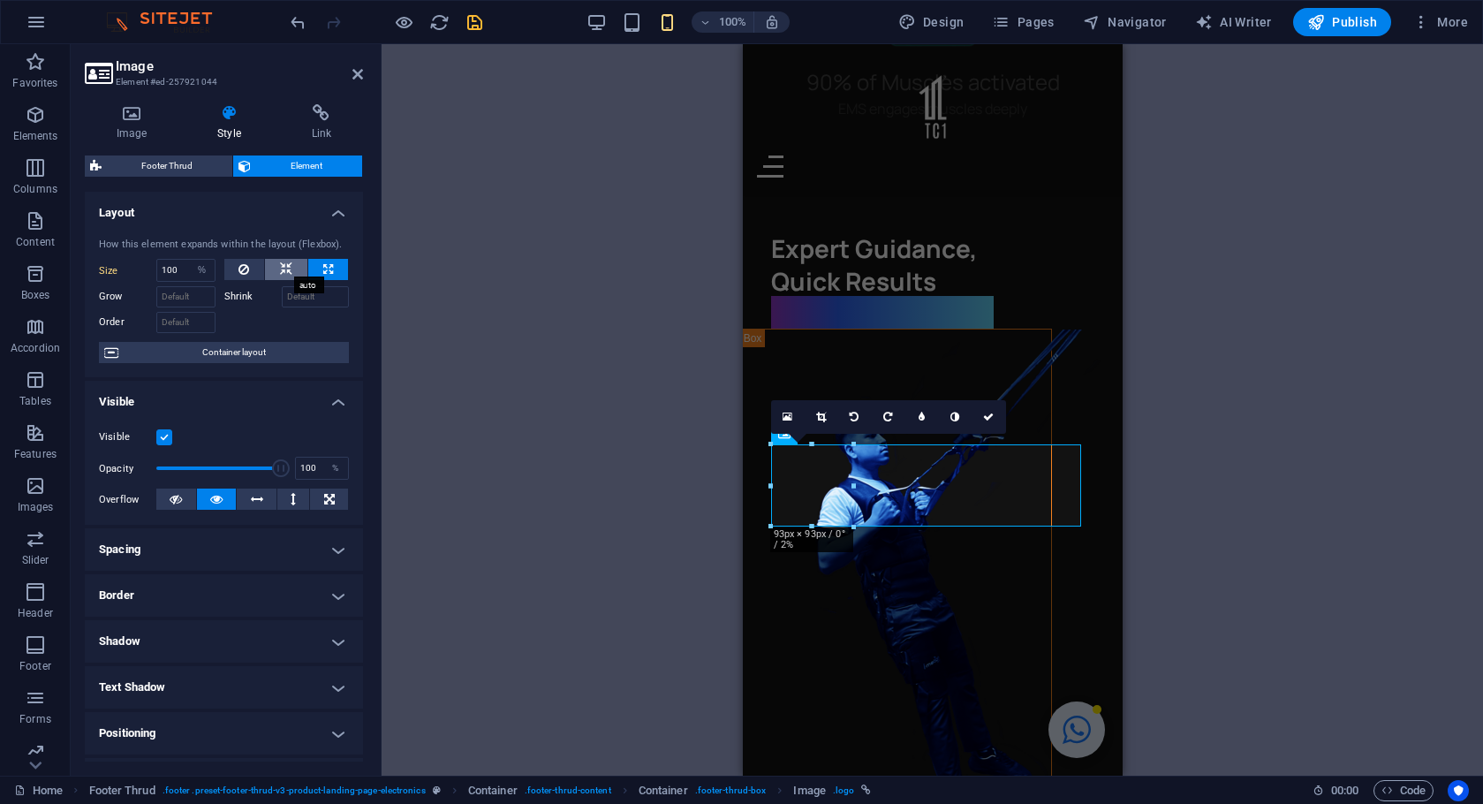
click at [291, 266] on button at bounding box center [286, 269] width 42 height 21
select select "DISABLED_OPTION_VALUE"
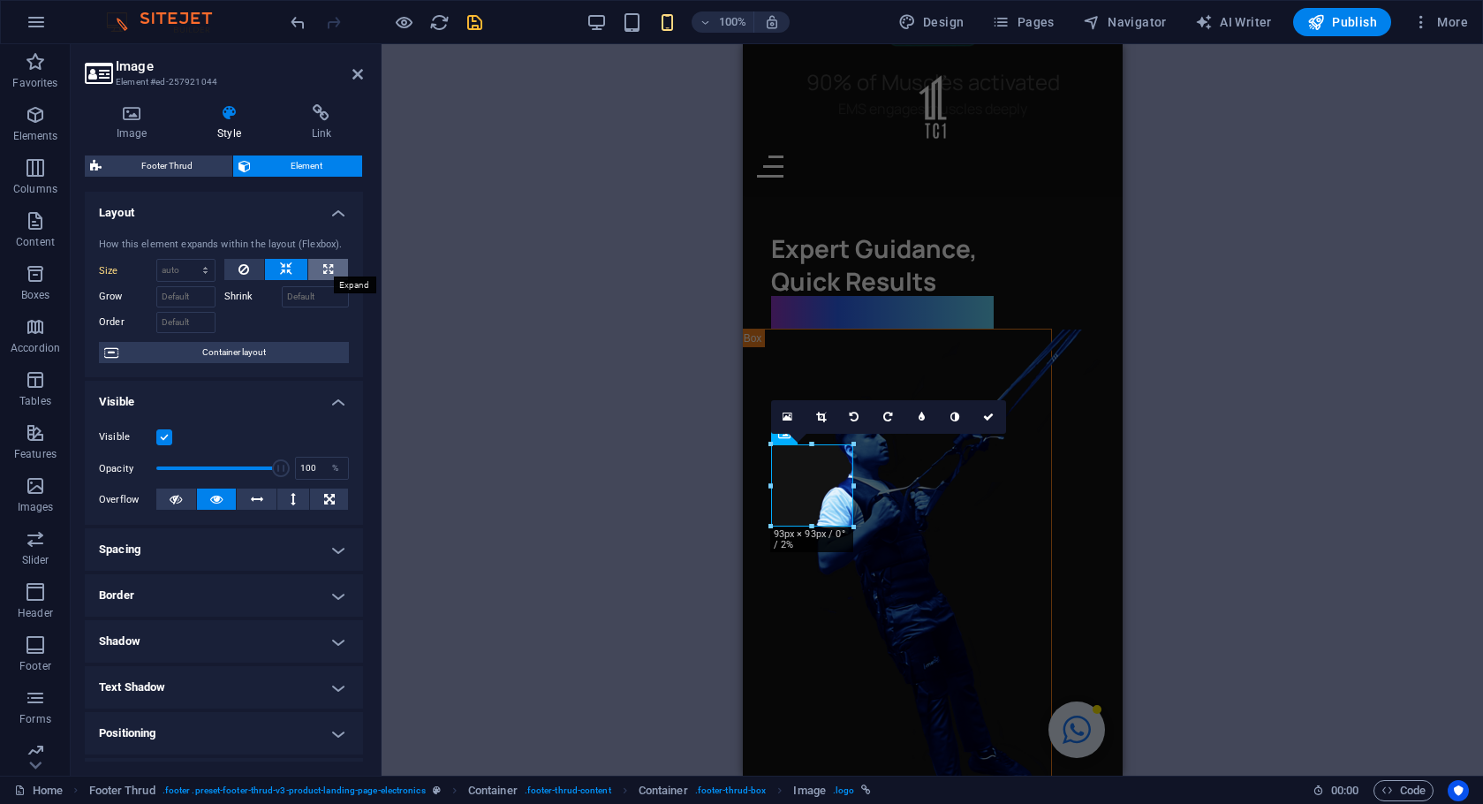
click at [309, 272] on button at bounding box center [328, 269] width 40 height 21
type input "100"
select select "%"
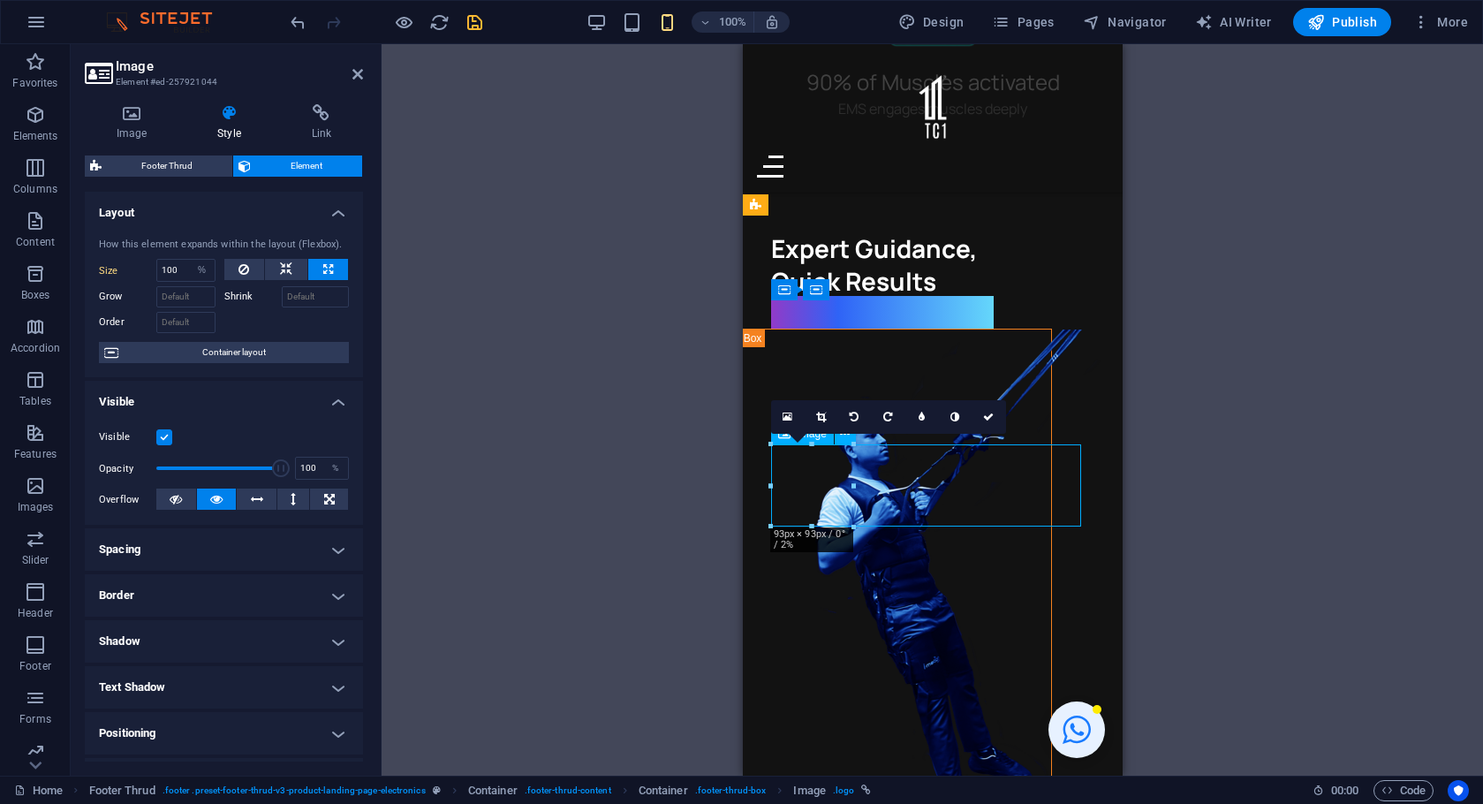
drag, startPoint x: 802, startPoint y: 481, endPoint x: 935, endPoint y: 488, distance: 133.5
click at [334, 498] on button at bounding box center [329, 498] width 38 height 21
click at [211, 495] on icon at bounding box center [216, 498] width 12 height 21
click at [291, 264] on button at bounding box center [286, 269] width 42 height 21
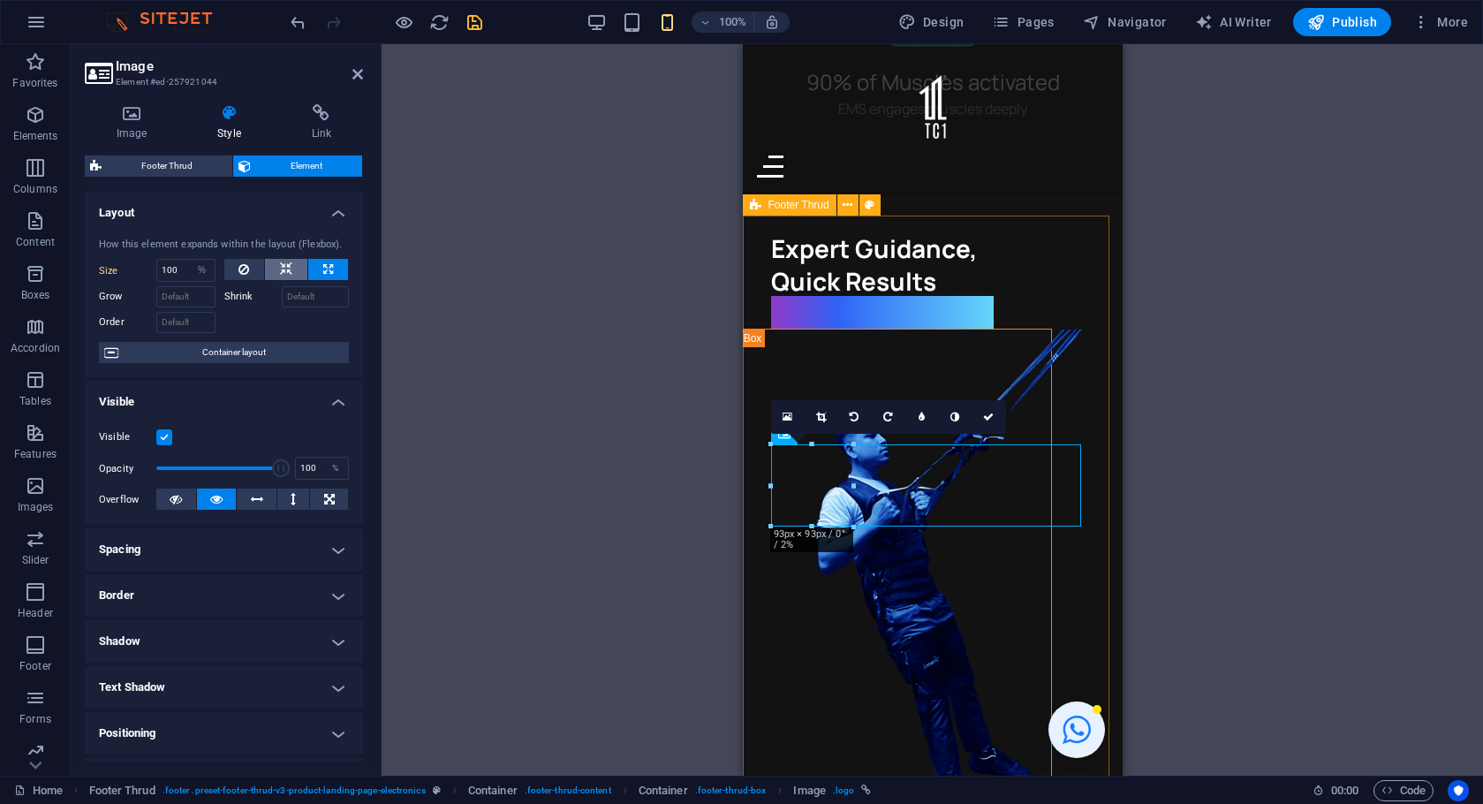
select select "DISABLED_OPTION_VALUE"
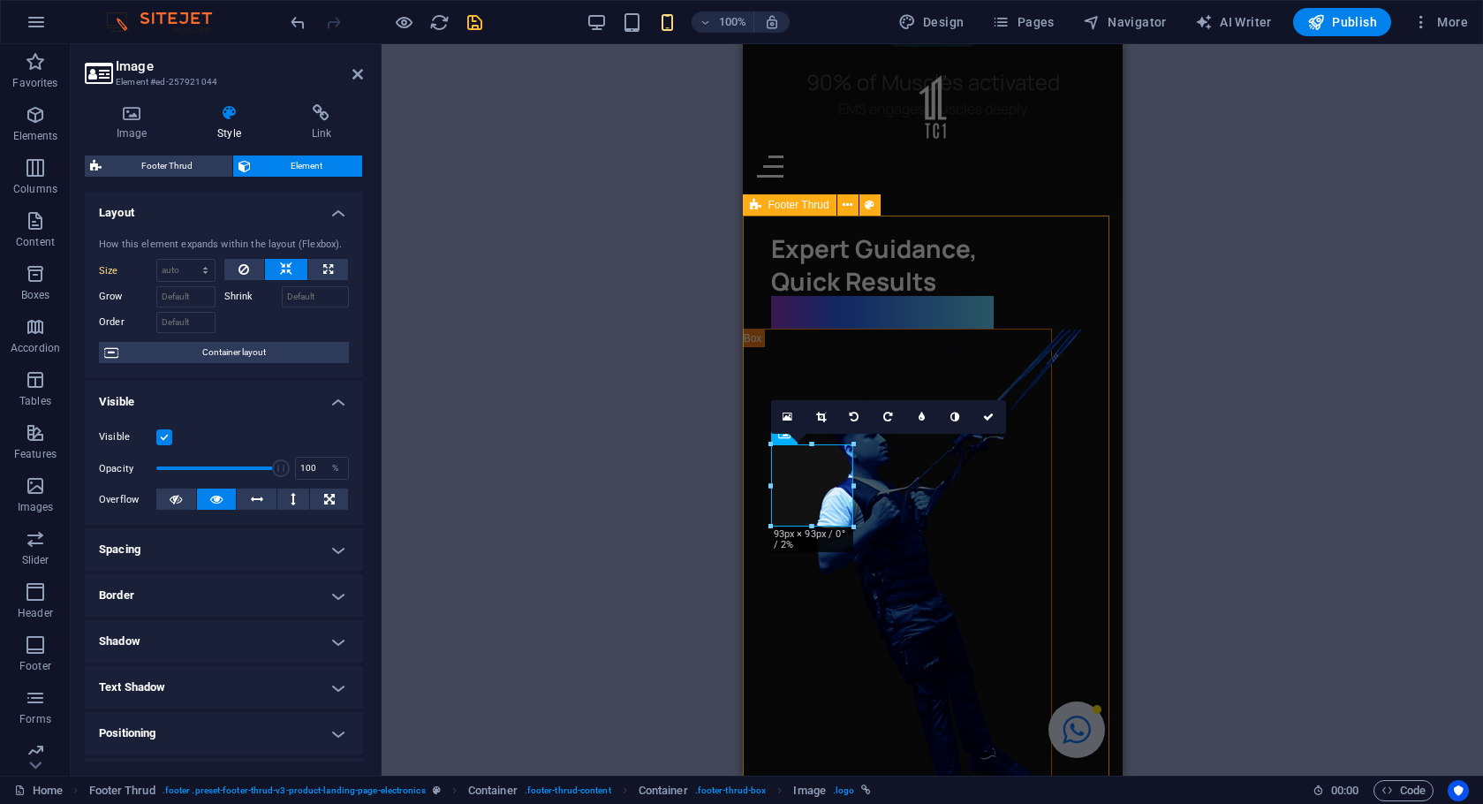
click at [272, 550] on h4 "Spacing" at bounding box center [224, 549] width 278 height 42
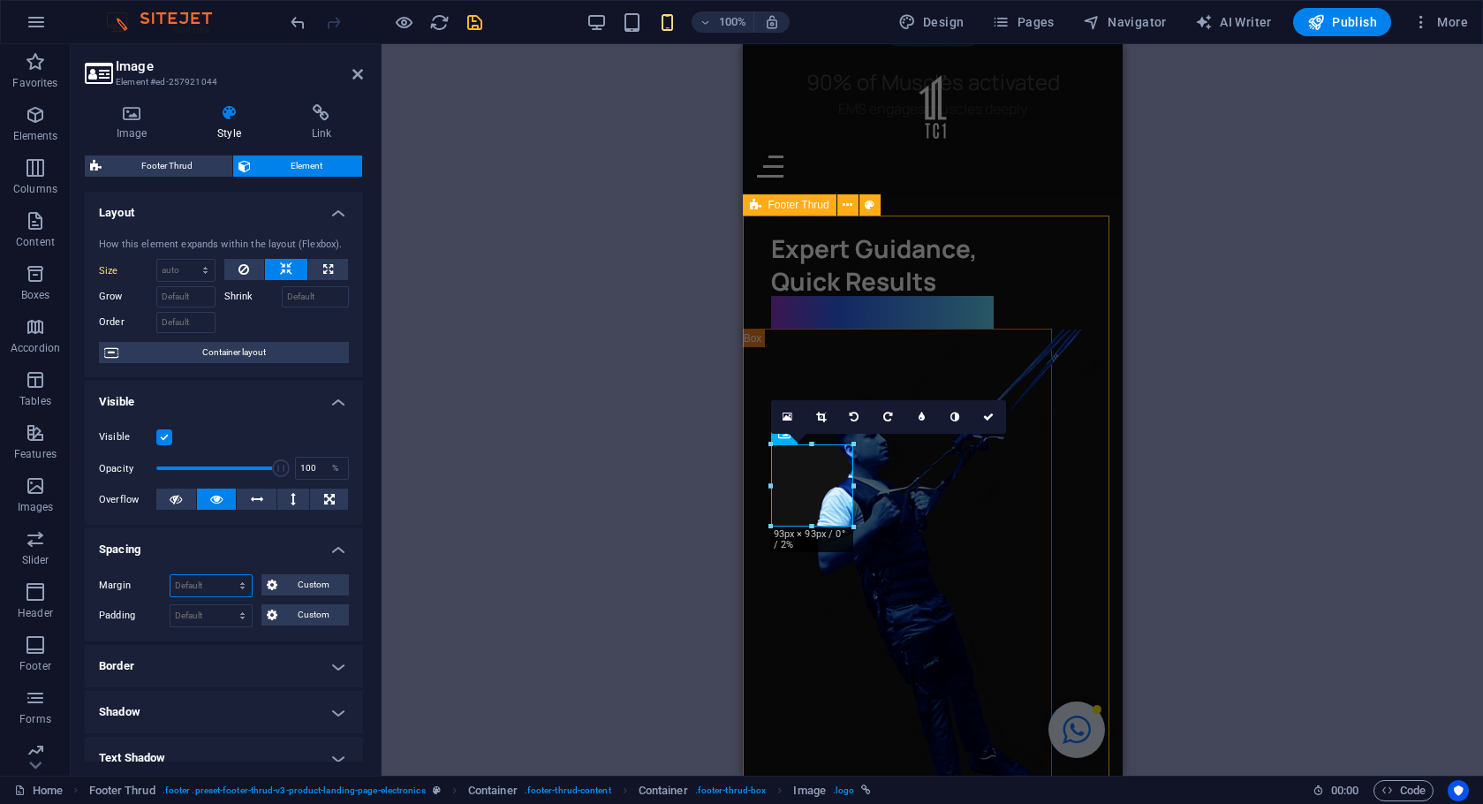
scroll to position [0, 0]
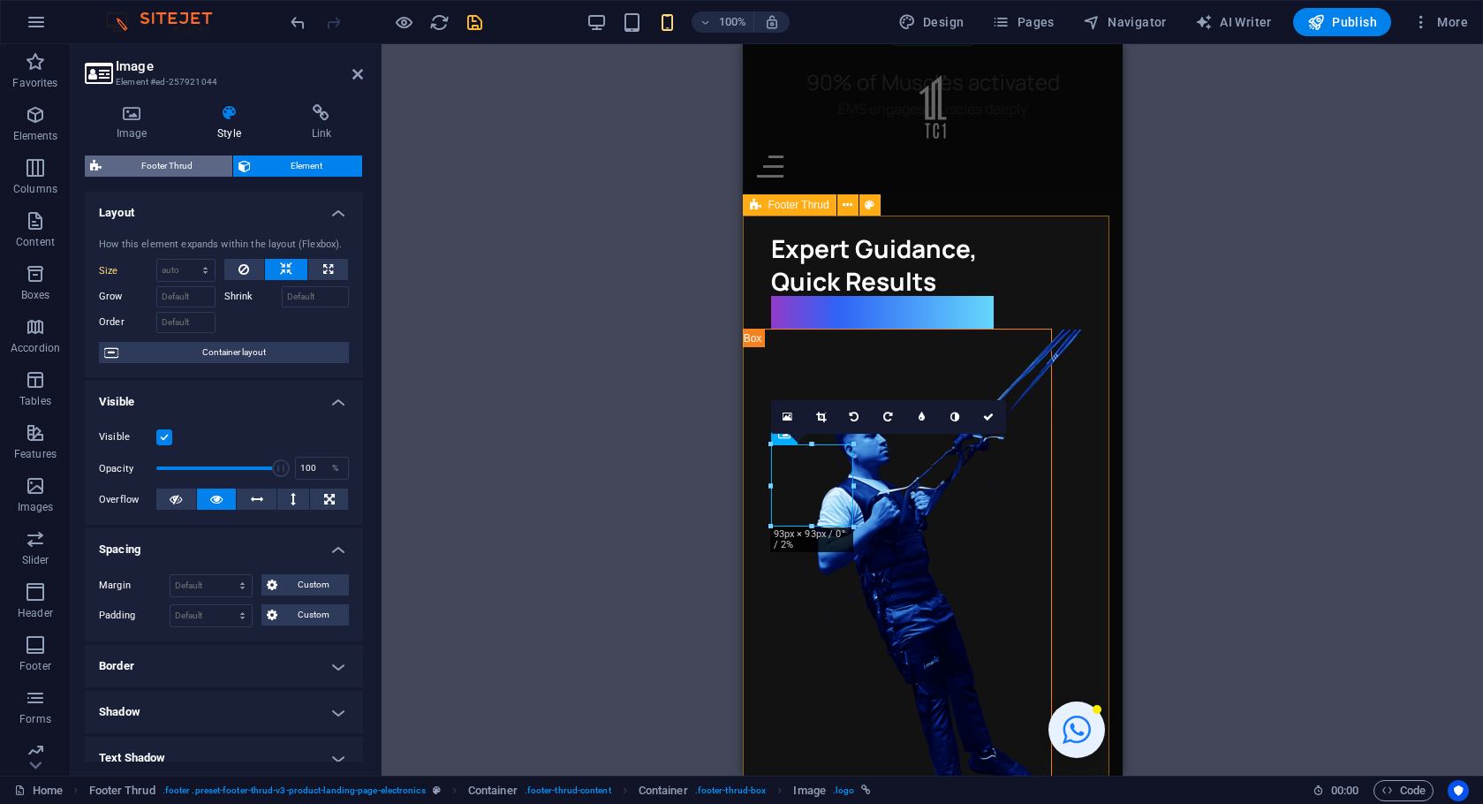
click at [161, 168] on span "Footer Thrud" at bounding box center [167, 165] width 120 height 21
select select "rem"
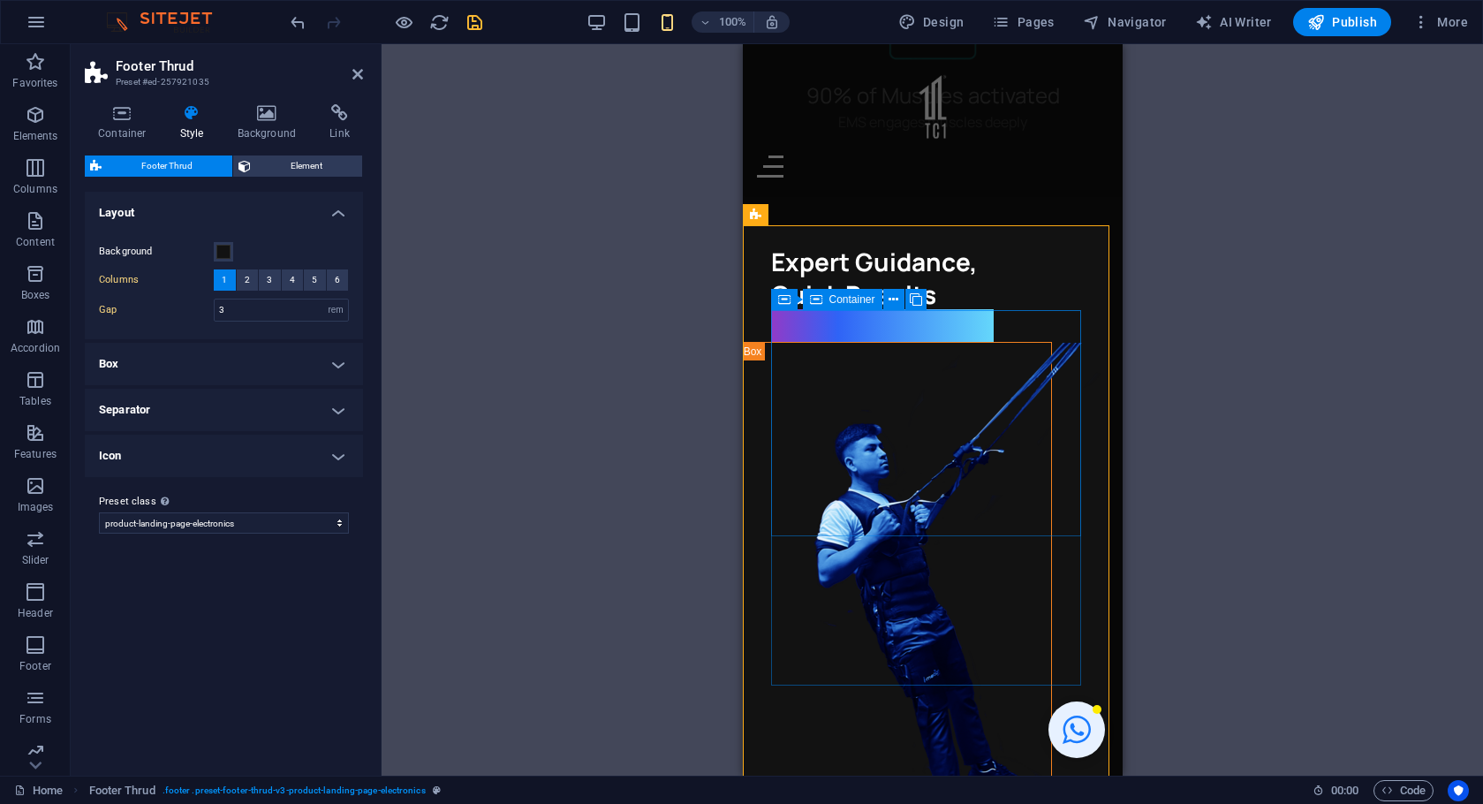
scroll to position [5134, 0]
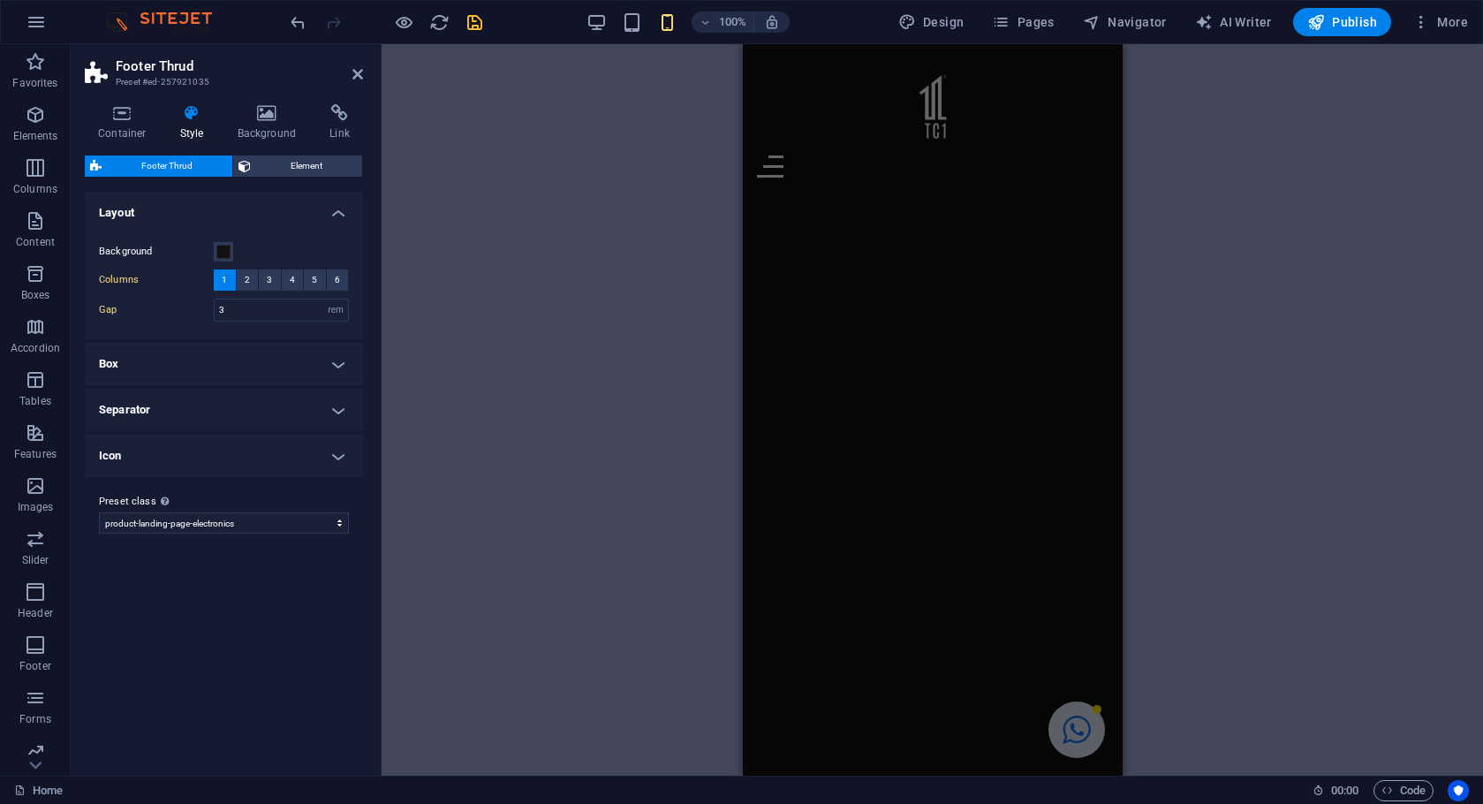
scroll to position [0, 0]
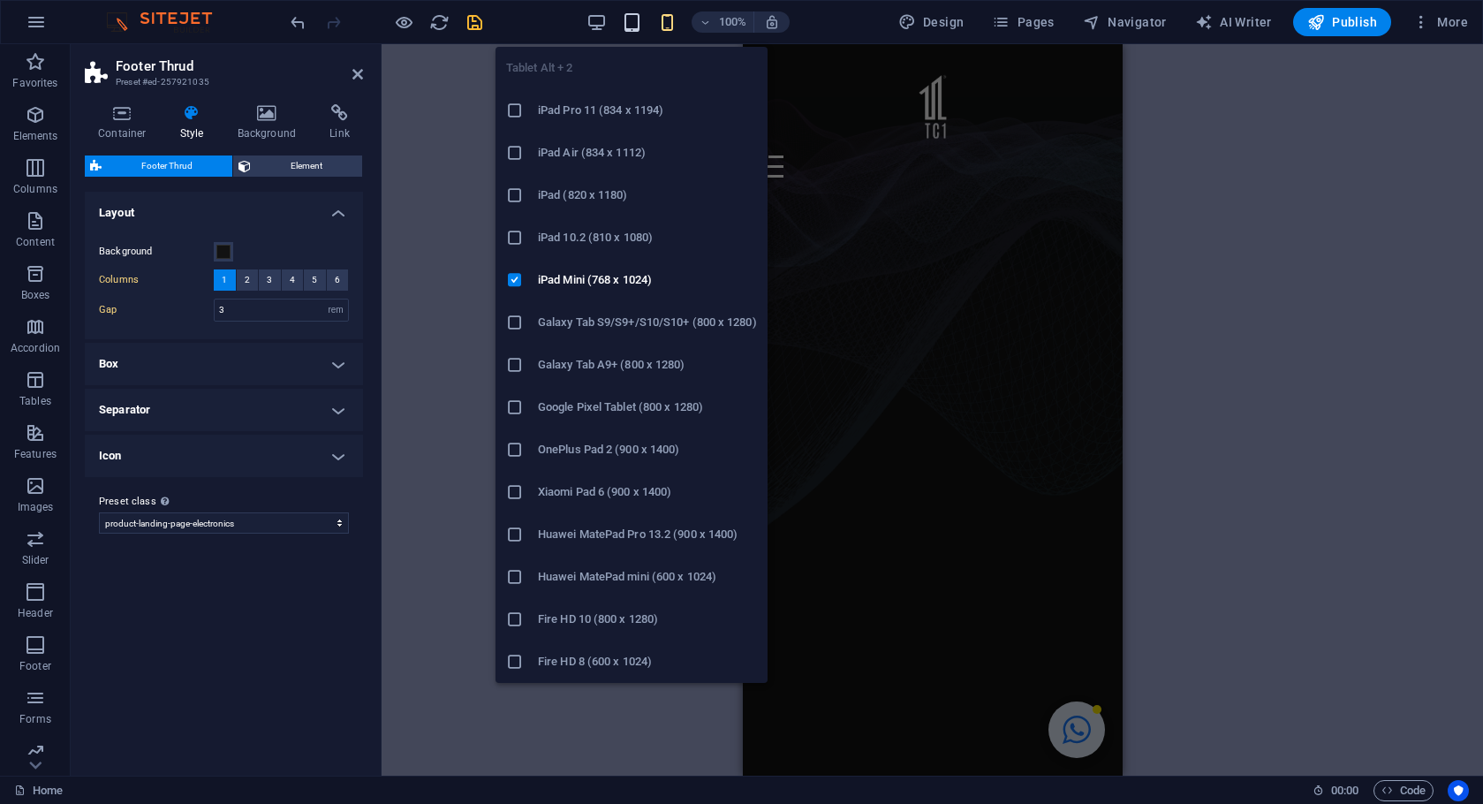
click at [642, 26] on icon "button" at bounding box center [632, 22] width 20 height 20
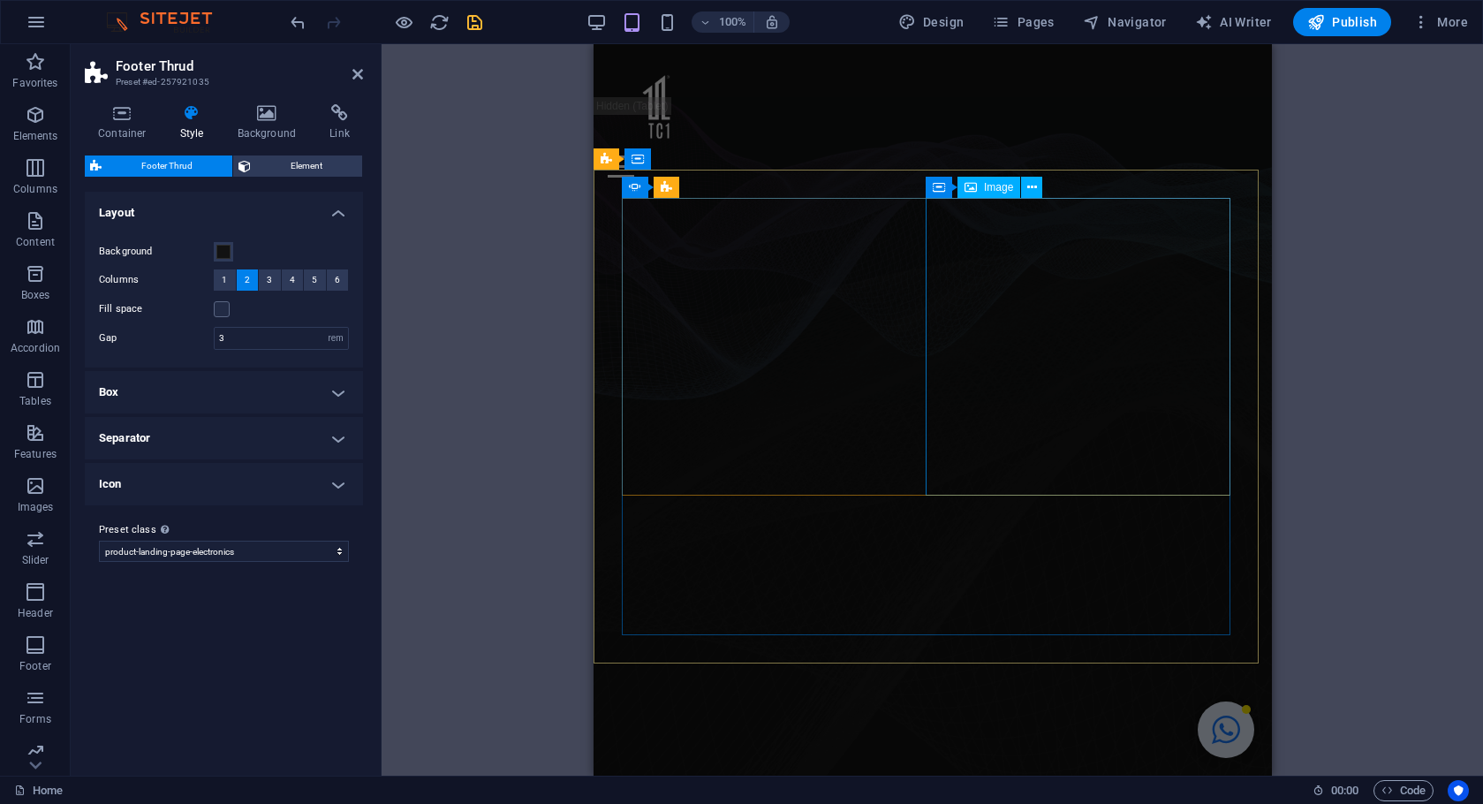
type input "1"
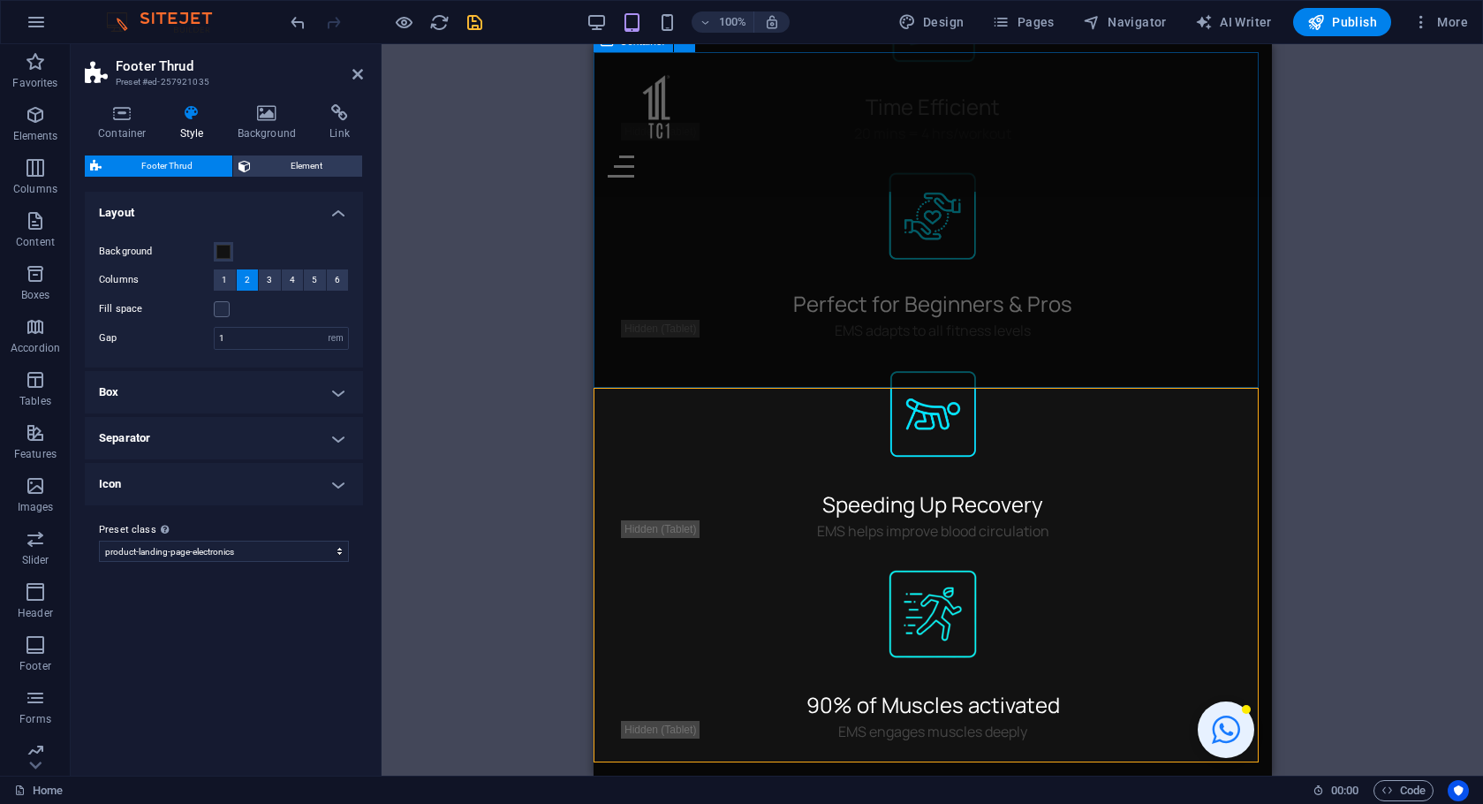
scroll to position [3, 0]
click at [592, 28] on icon "button" at bounding box center [596, 22] width 20 height 20
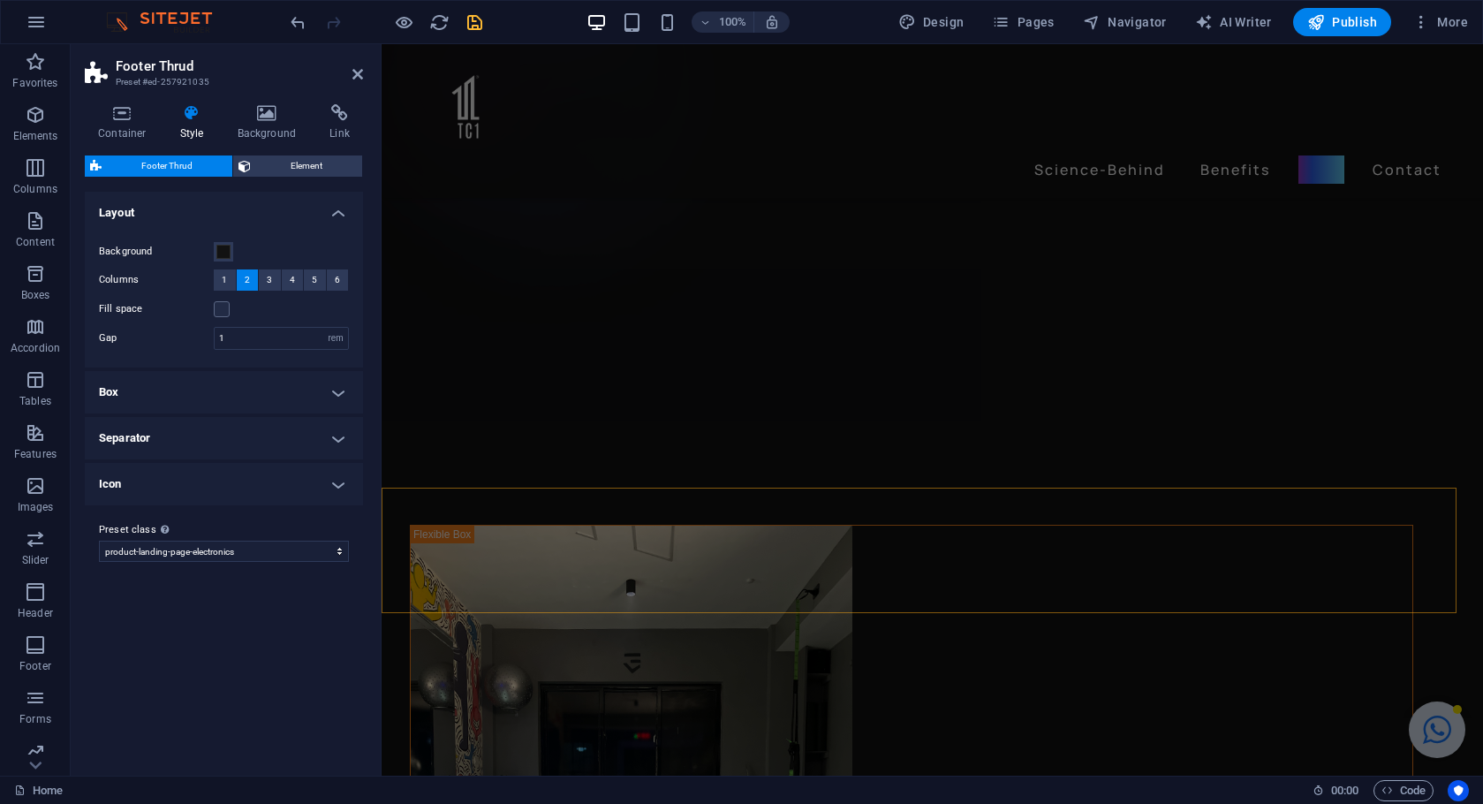
scroll to position [3883, 0]
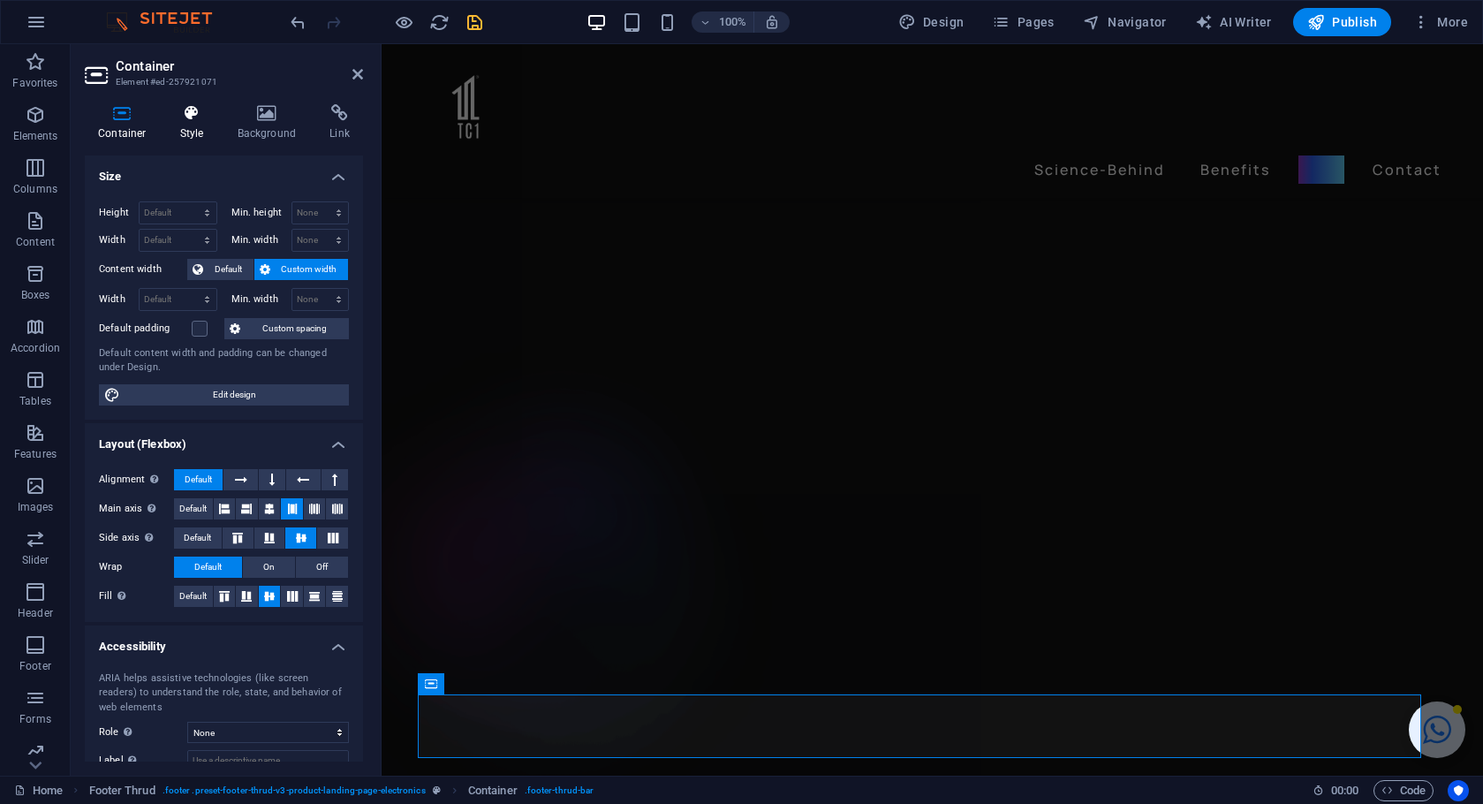
click at [189, 117] on icon at bounding box center [192, 113] width 50 height 18
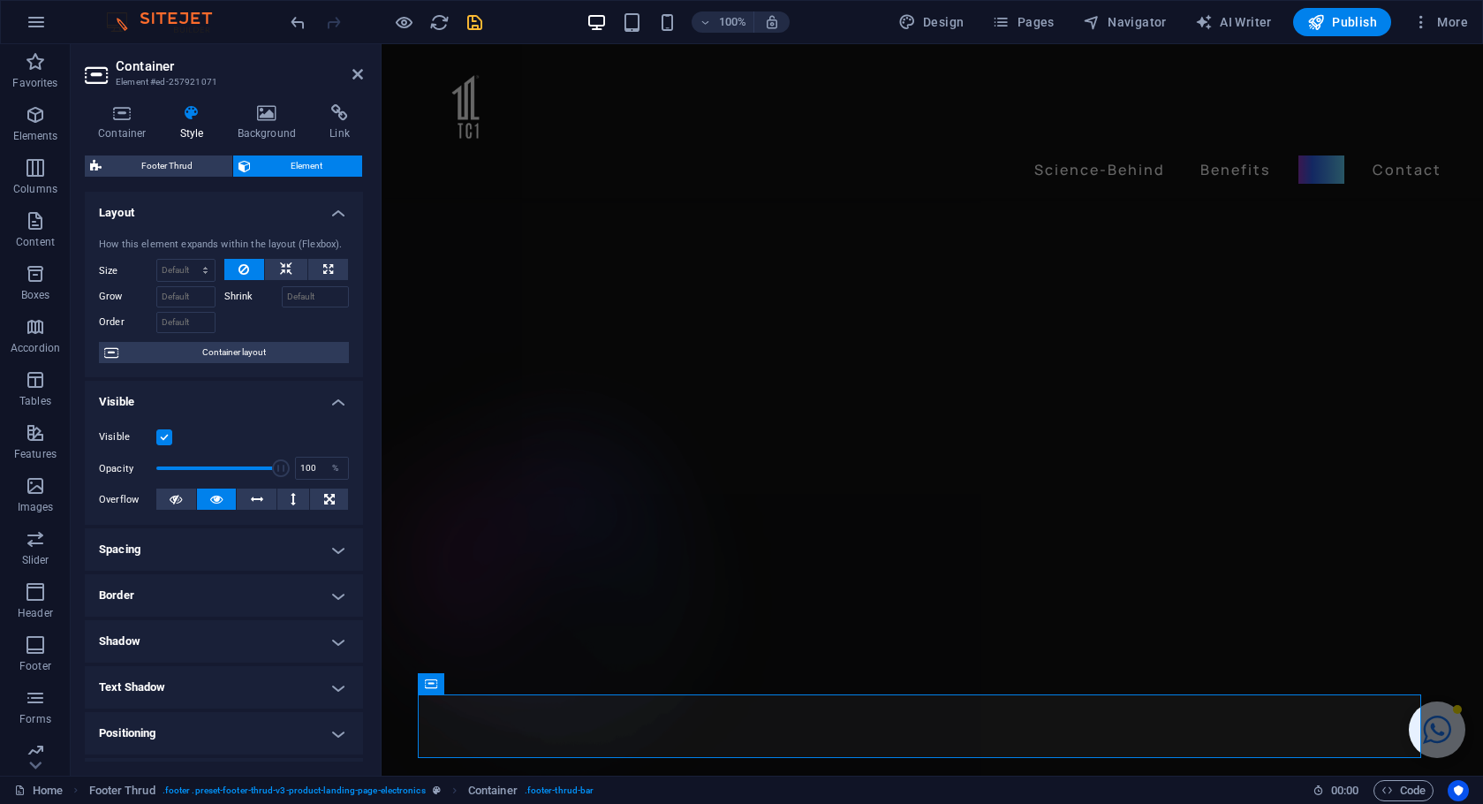
click at [349, 75] on header "Container Element #ed-257921071" at bounding box center [224, 67] width 278 height 46
click at [360, 74] on icon at bounding box center [357, 74] width 11 height 14
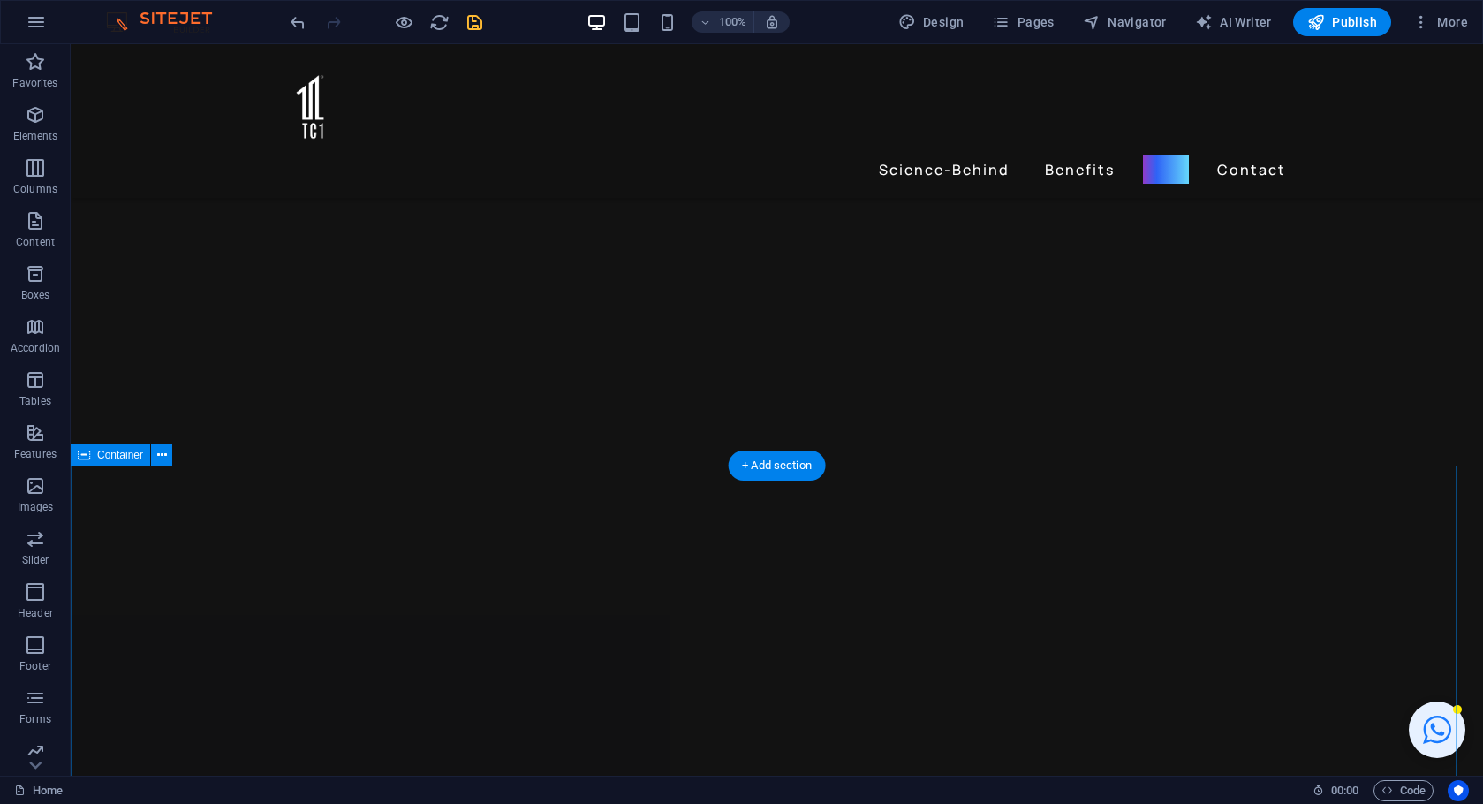
scroll to position [3403, 0]
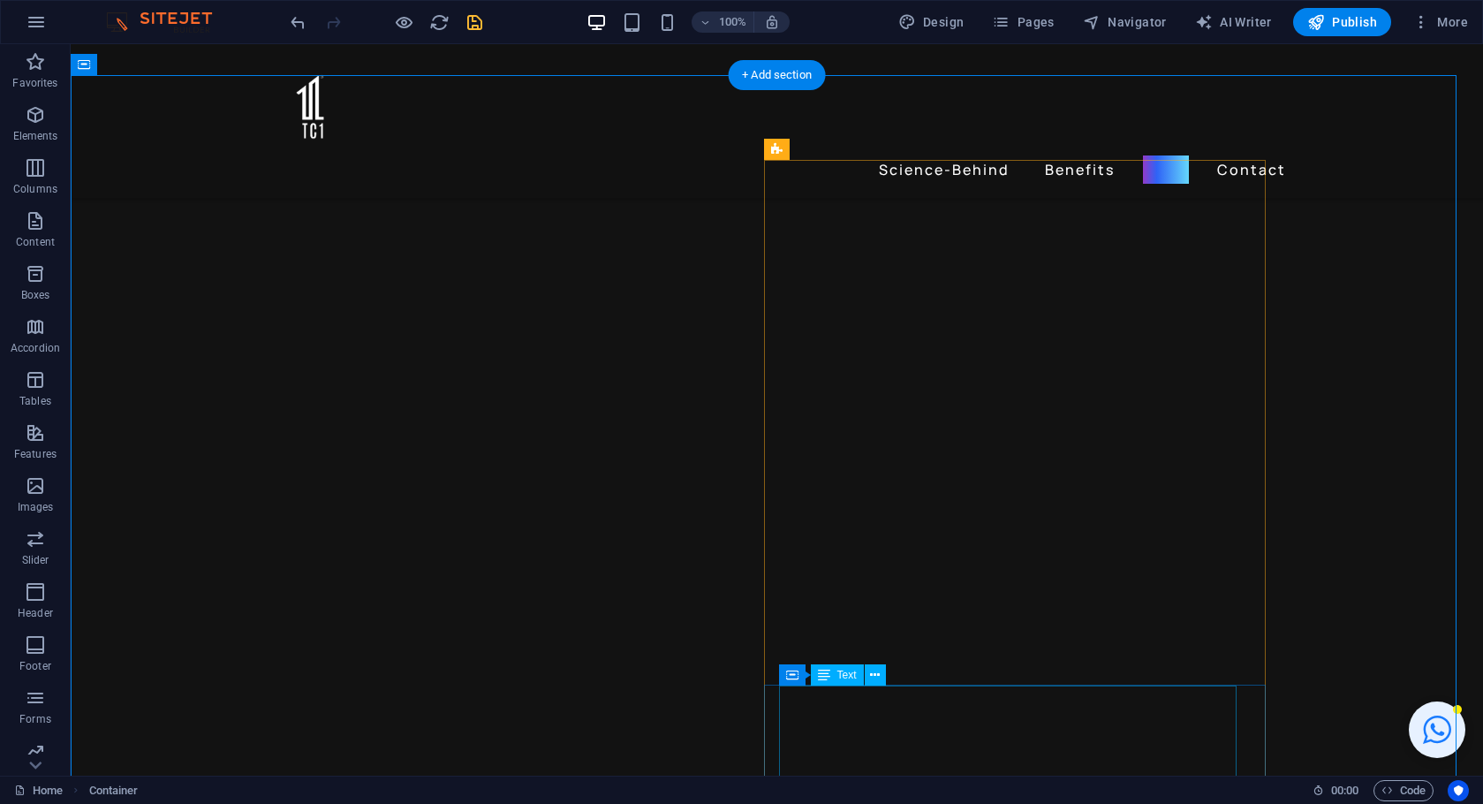
scroll to position [2378, 0]
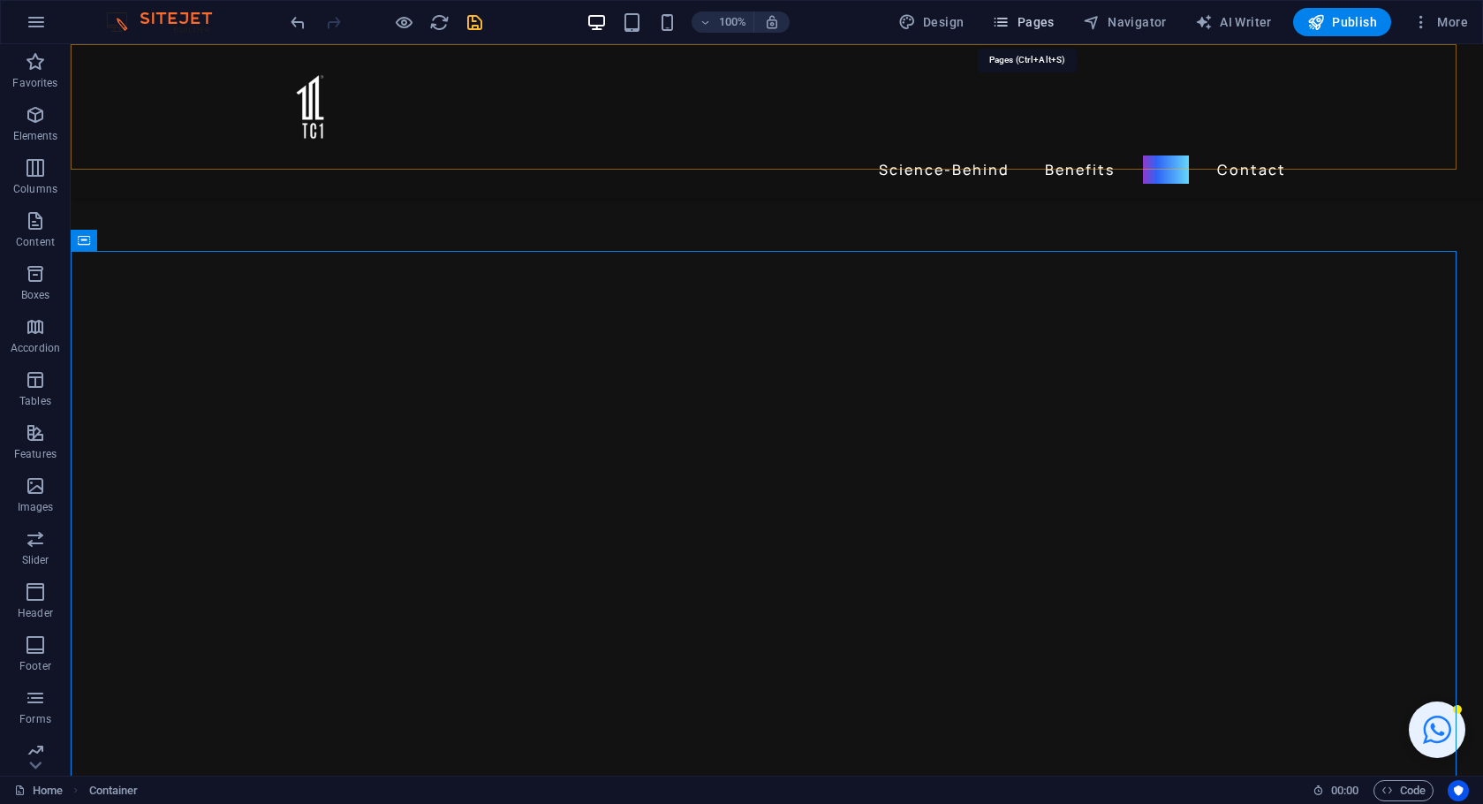
click at [1038, 23] on span "Pages" at bounding box center [1023, 22] width 62 height 18
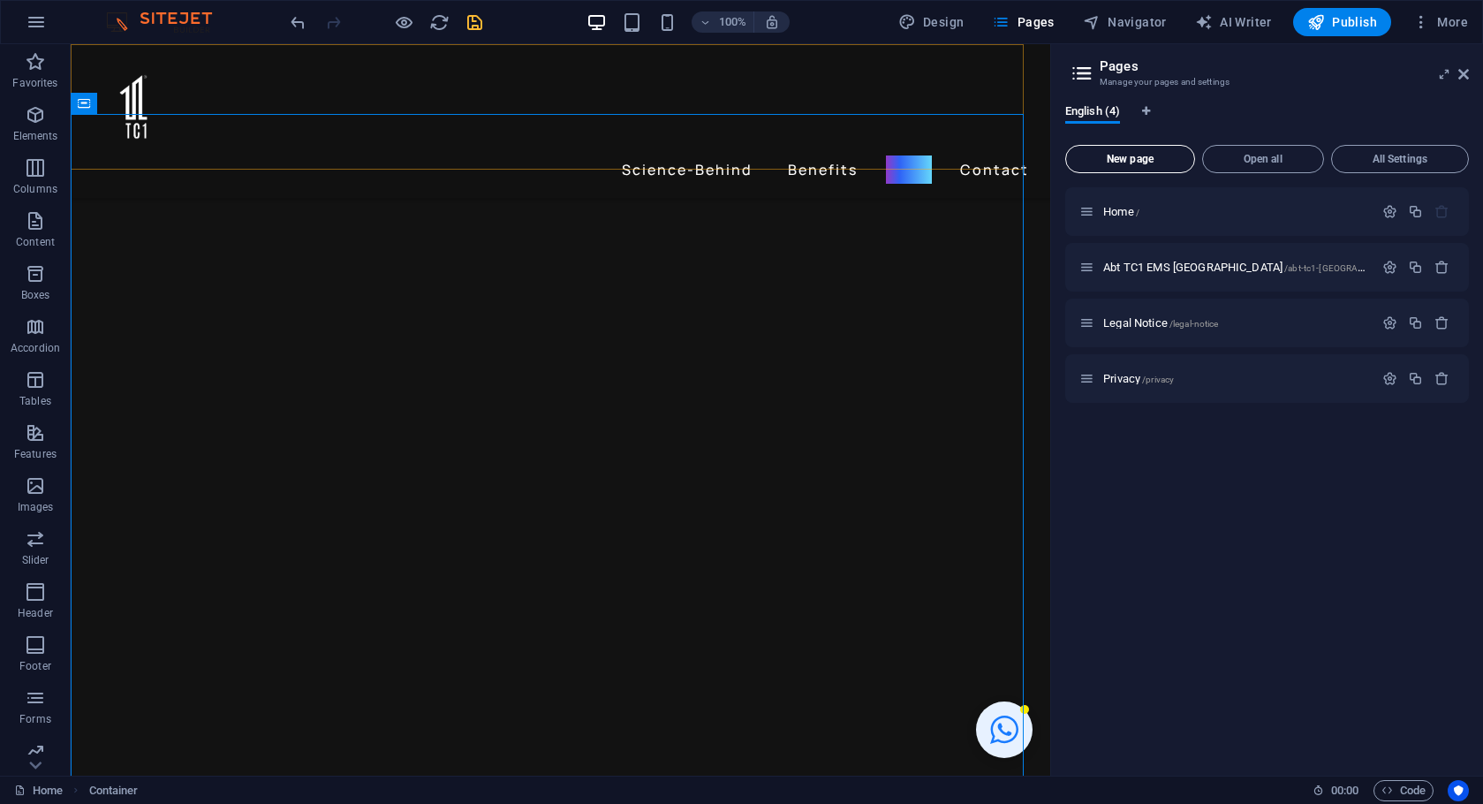
click at [1112, 162] on span "New page" at bounding box center [1130, 159] width 114 height 11
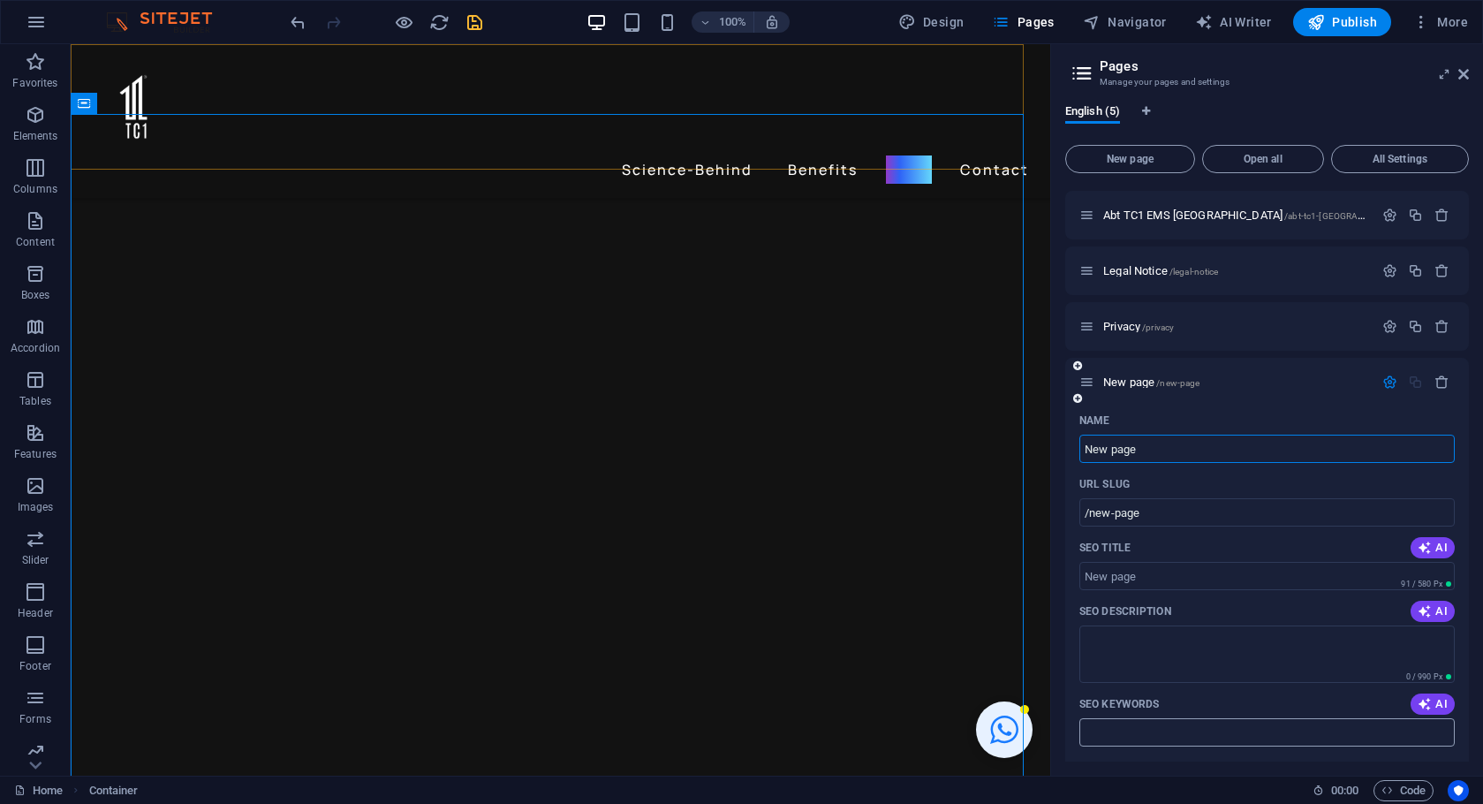
scroll to position [49, 0]
click at [1434, 387] on icon "button" at bounding box center [1441, 385] width 15 height 15
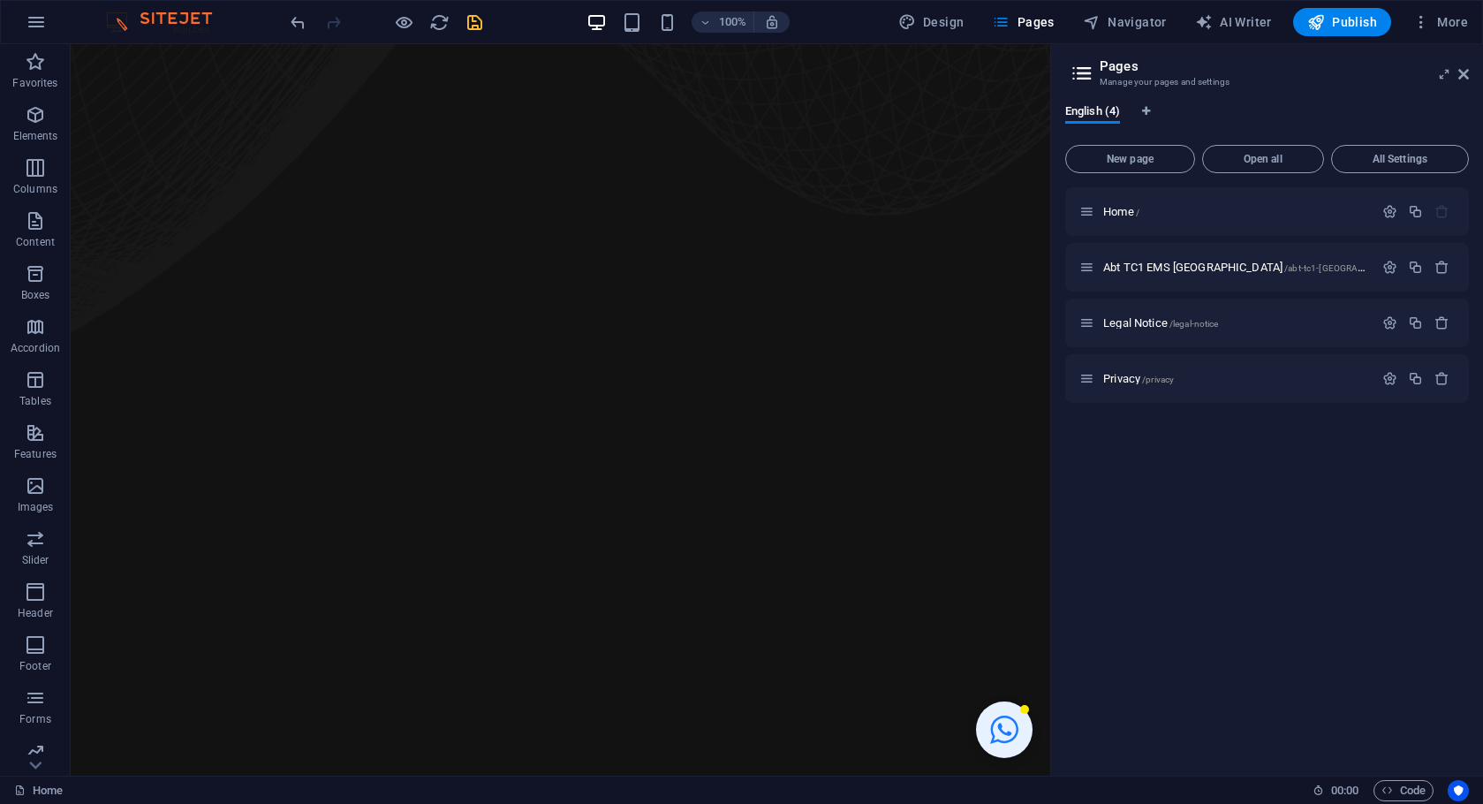
scroll to position [0, 0]
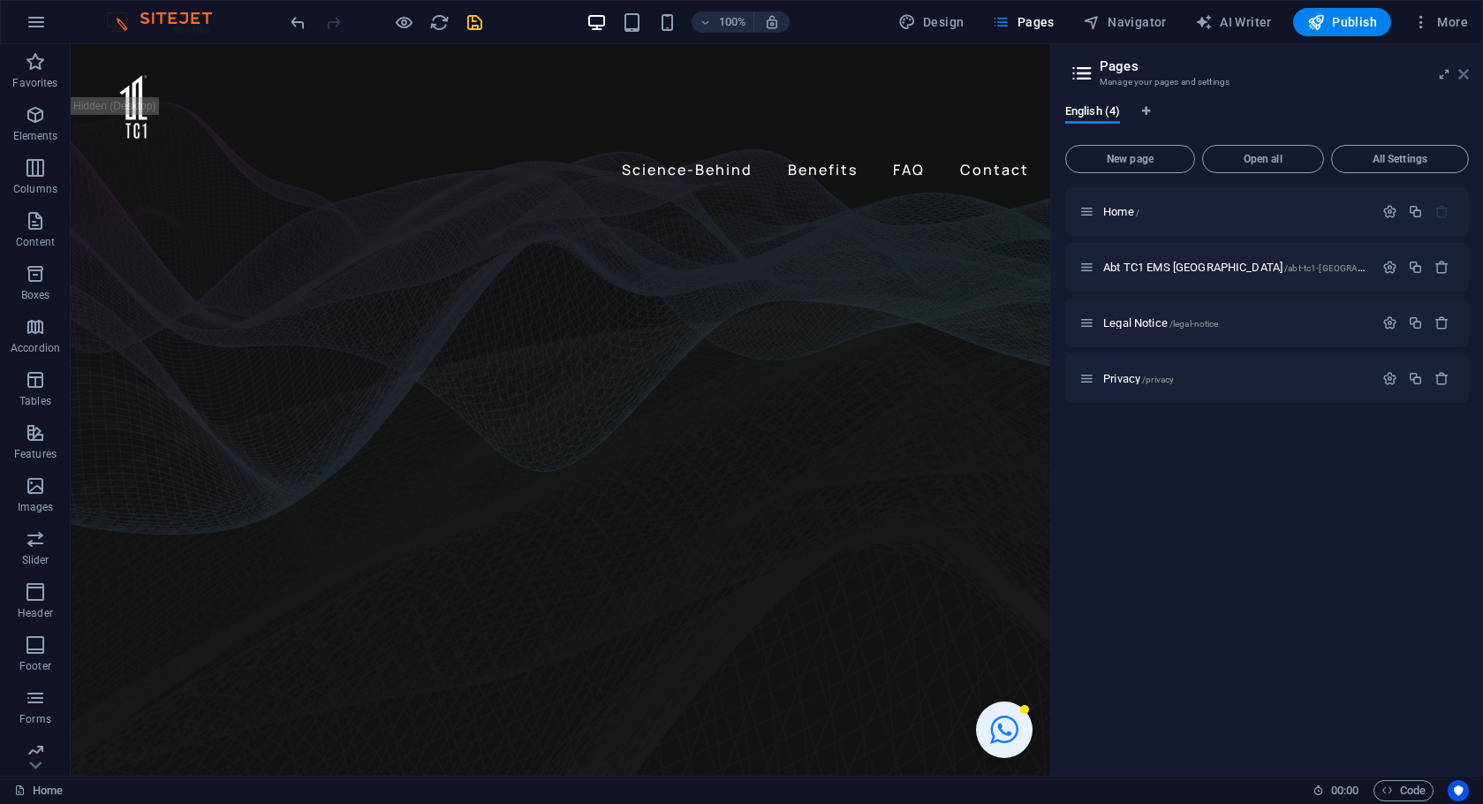
click at [1464, 74] on icon at bounding box center [1463, 74] width 11 height 14
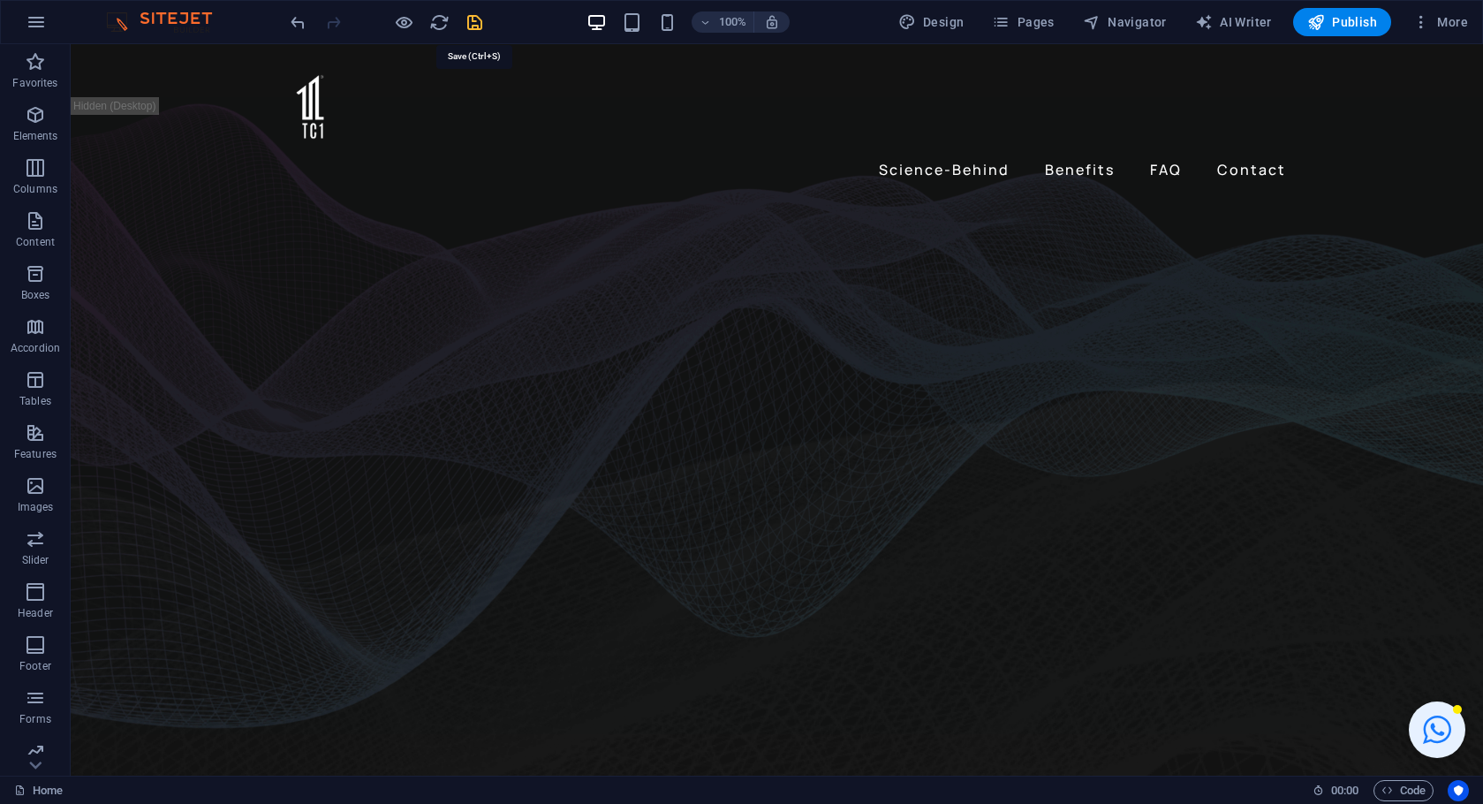
click at [480, 25] on icon "save" at bounding box center [475, 22] width 20 height 20
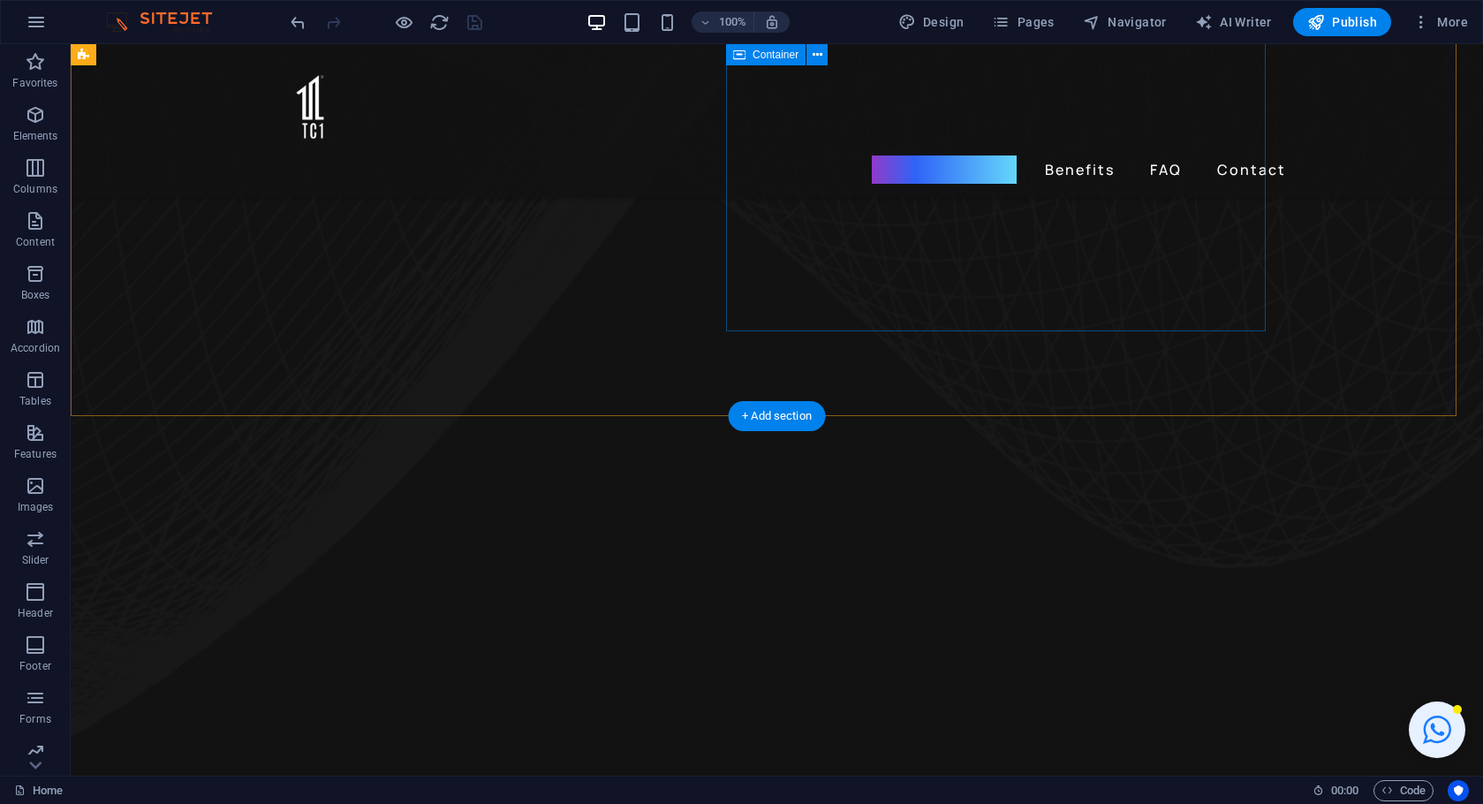
scroll to position [1245, 0]
